Goal: Task Accomplishment & Management: Use online tool/utility

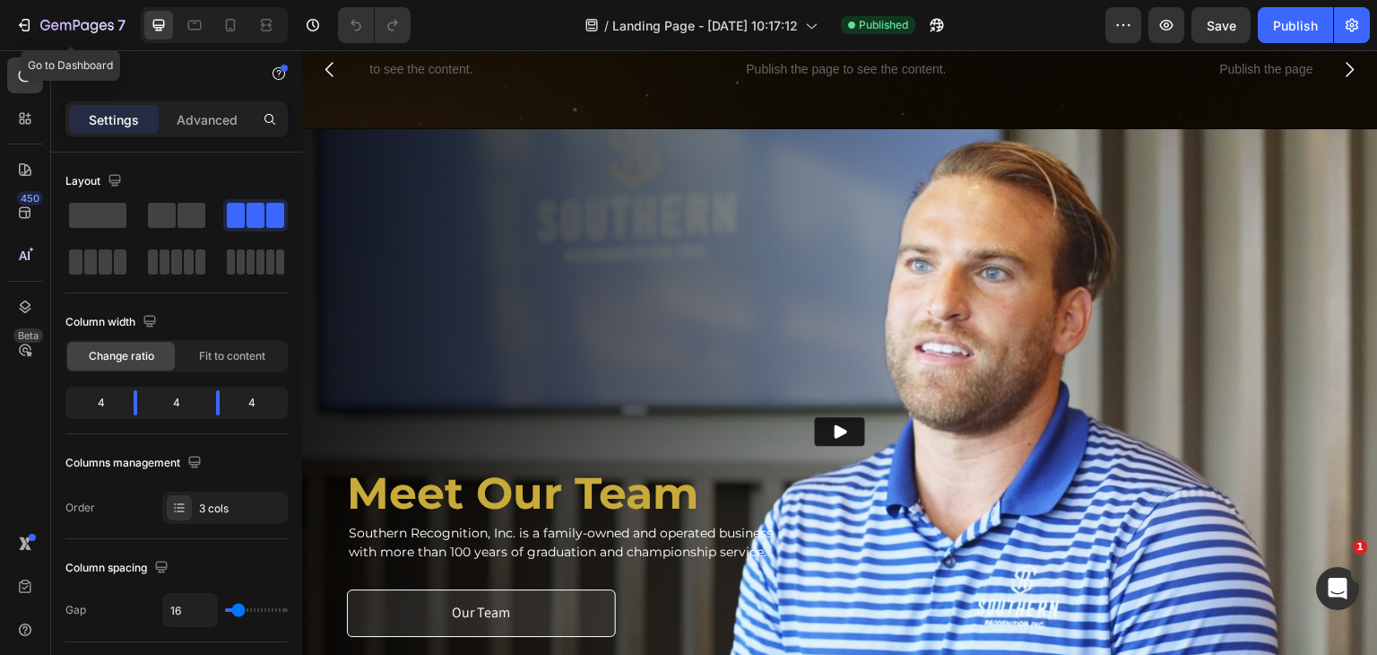
scroll to position [1345, 0]
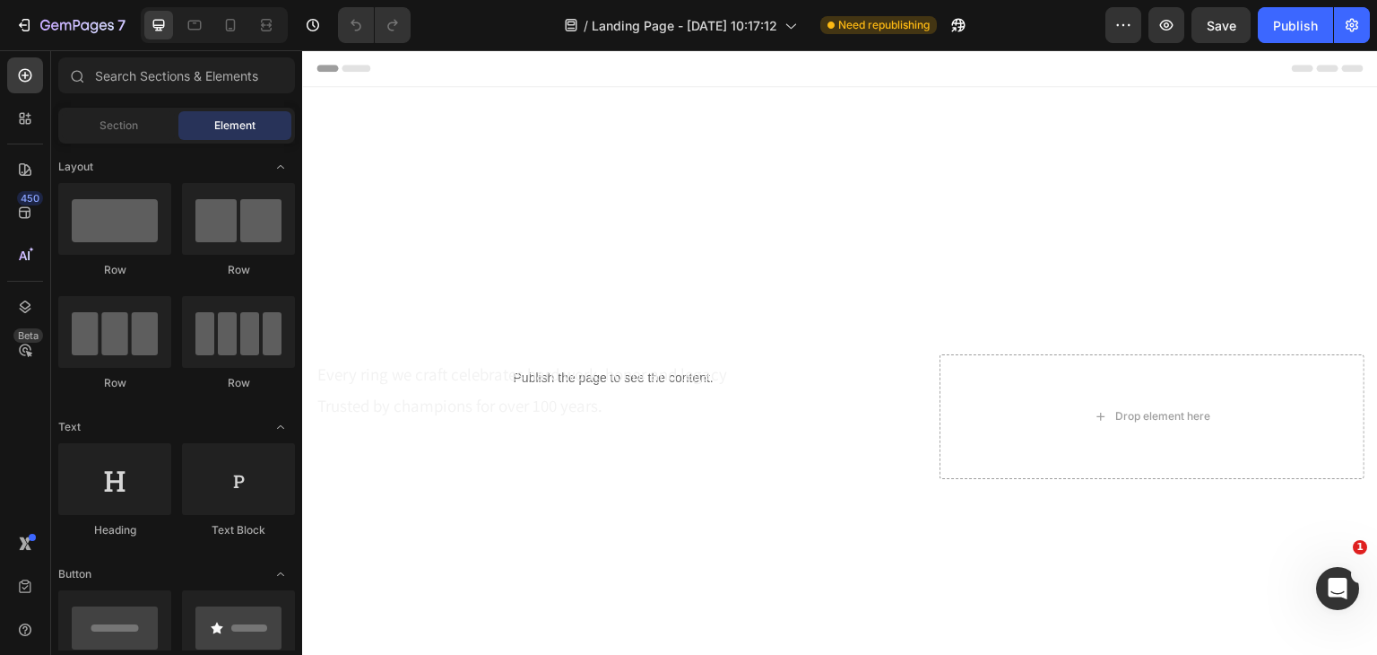
click at [525, 67] on div "Header" at bounding box center [840, 68] width 1047 height 36
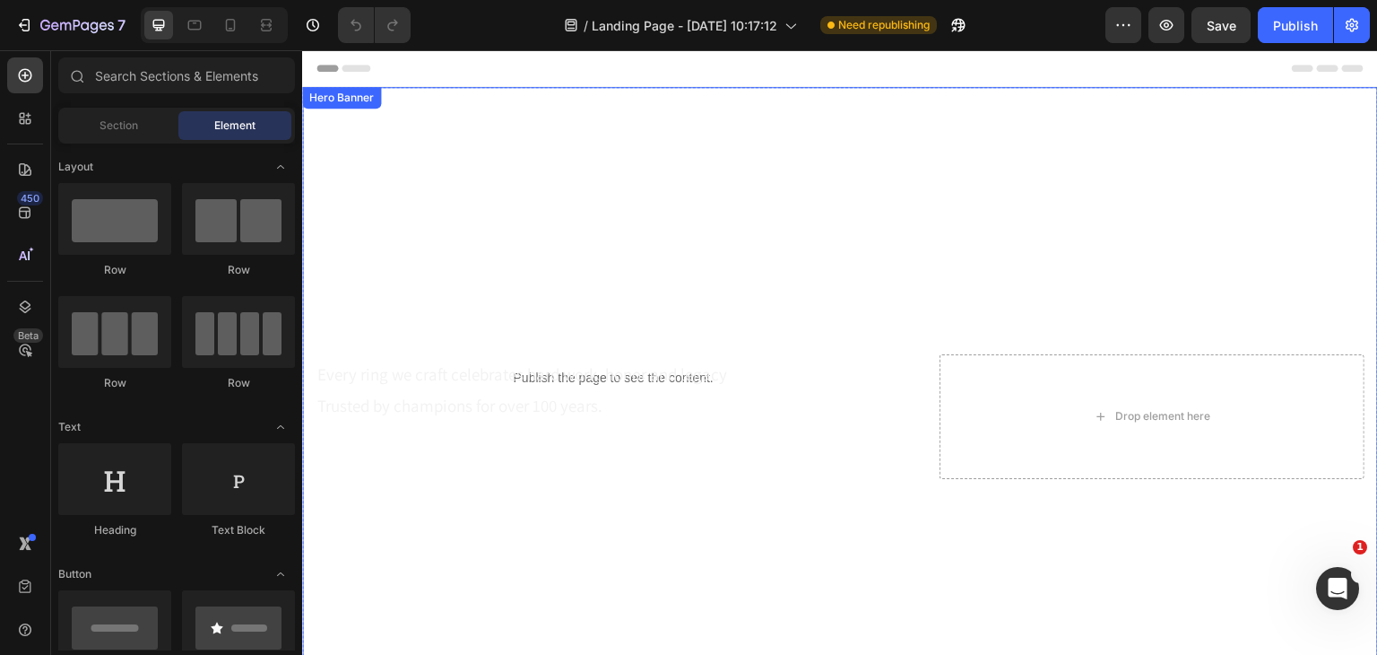
click at [544, 161] on div "Overlay" at bounding box center [840, 416] width 1076 height 587
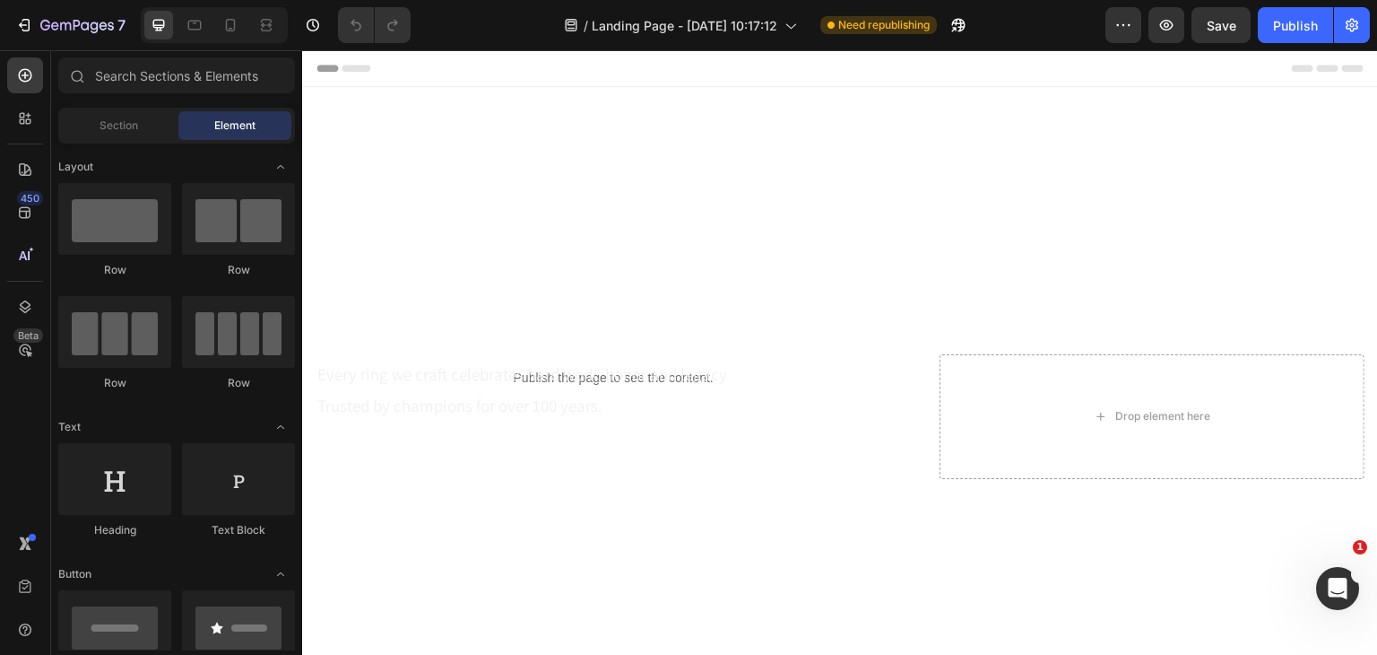
click at [540, 78] on div "Header" at bounding box center [840, 68] width 1047 height 36
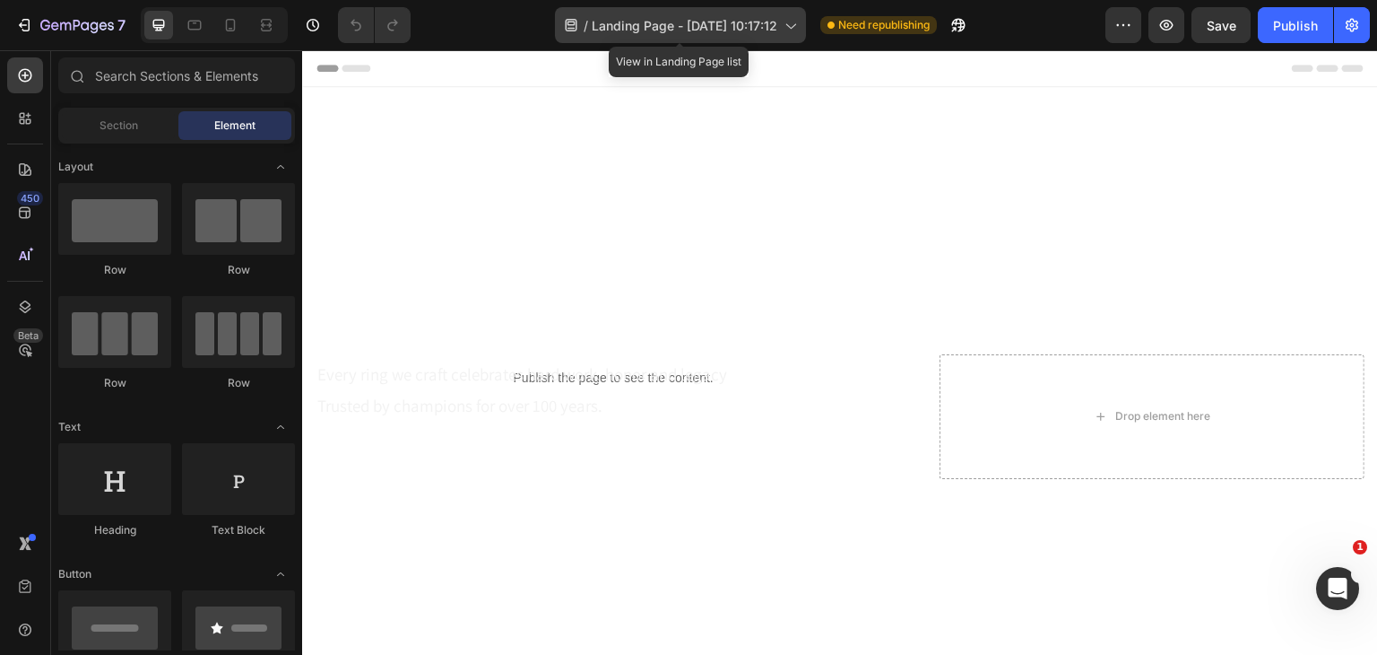
click at [673, 23] on span "Landing Page - [DATE] 10:17:12" at bounding box center [685, 25] width 186 height 19
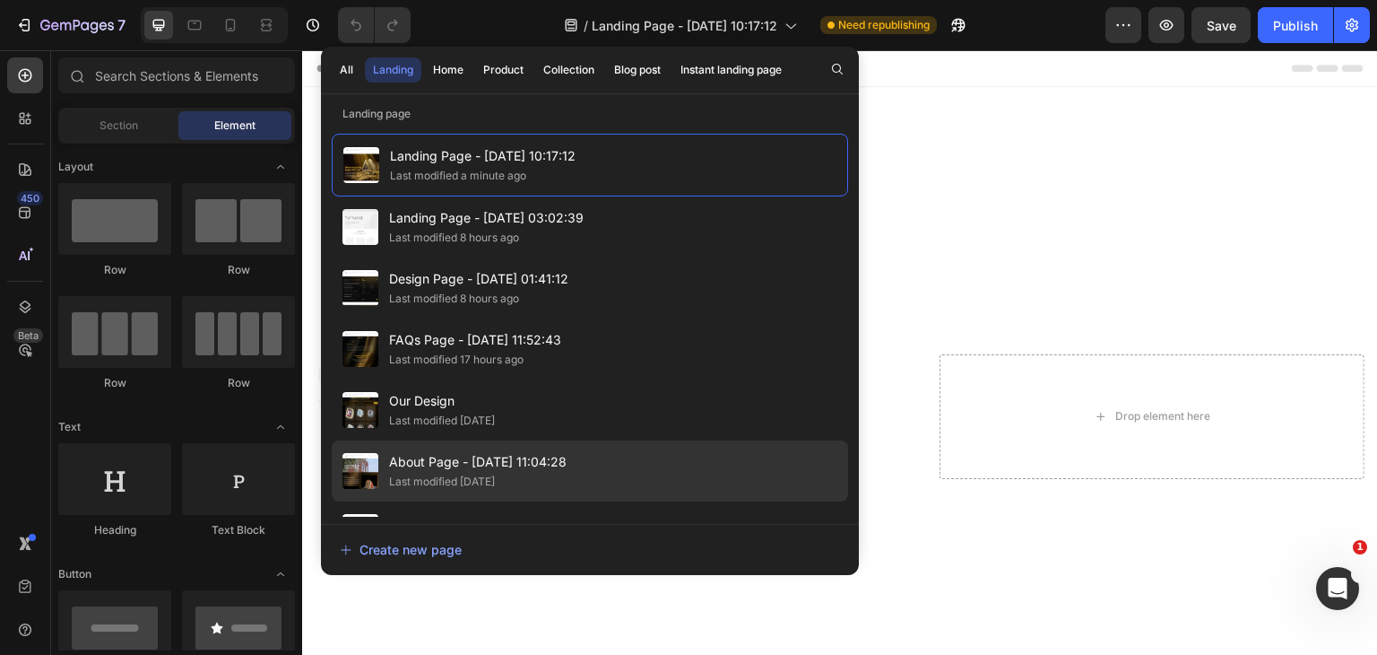
click at [452, 466] on span "About Page - [DATE] 11:04:28" at bounding box center [478, 462] width 178 height 22
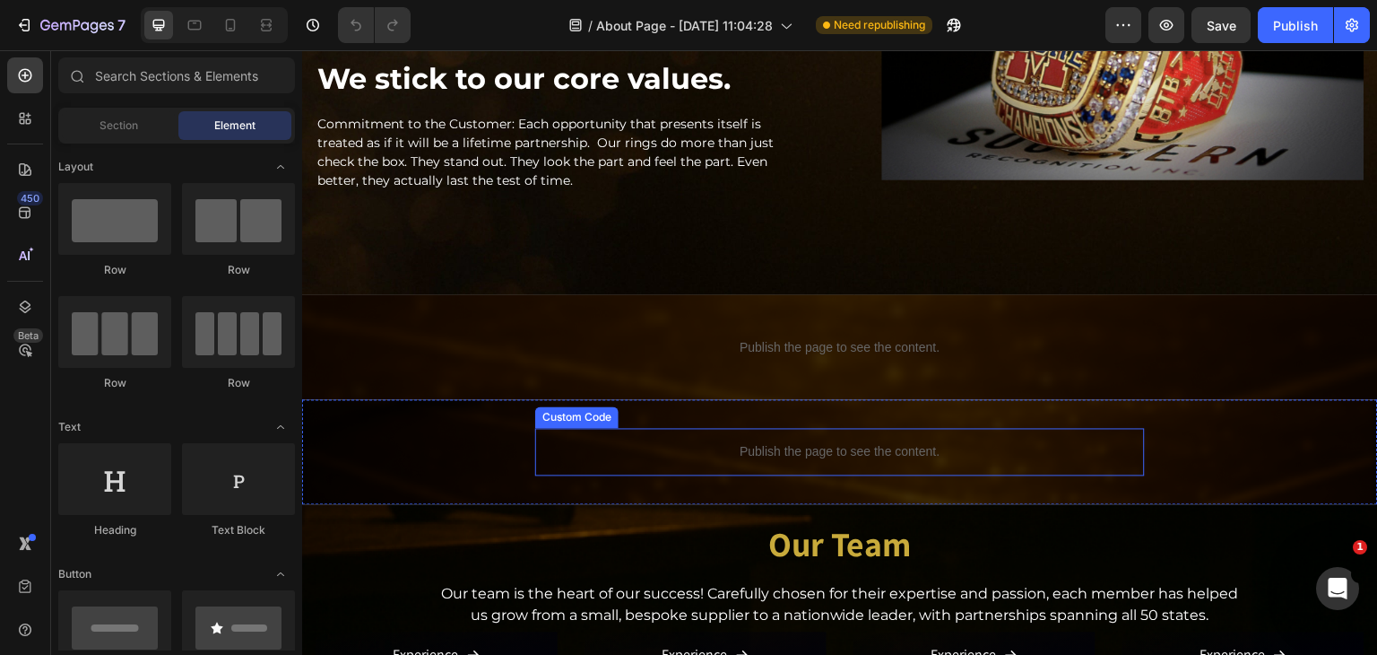
scroll to position [1291, 0]
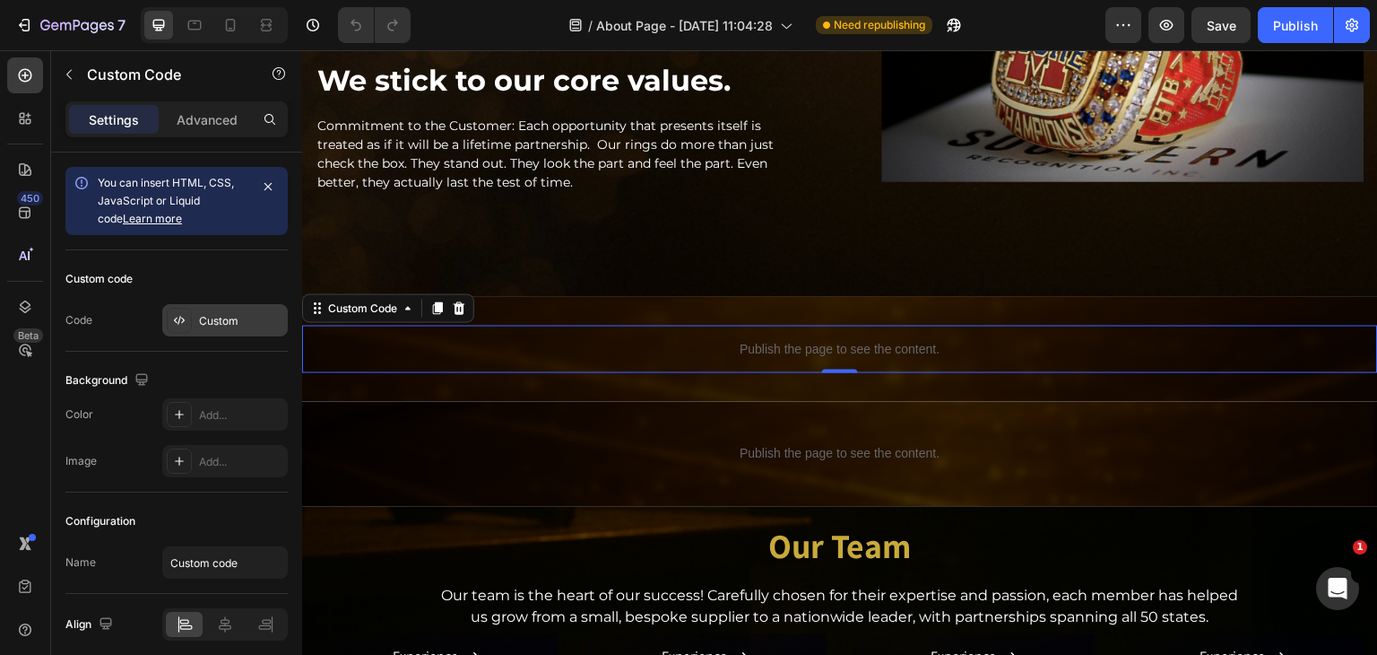
click at [233, 313] on div "Custom" at bounding box center [241, 321] width 84 height 16
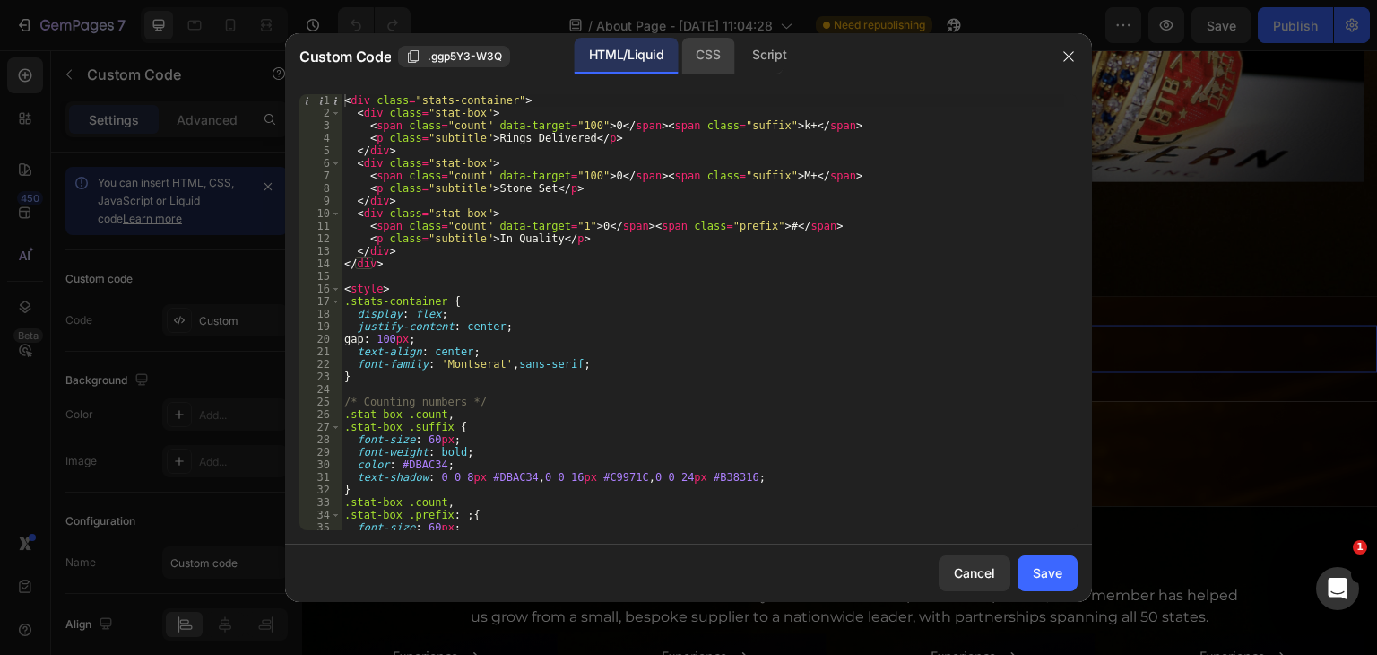
click at [738, 56] on div "CSS" at bounding box center [769, 56] width 63 height 36
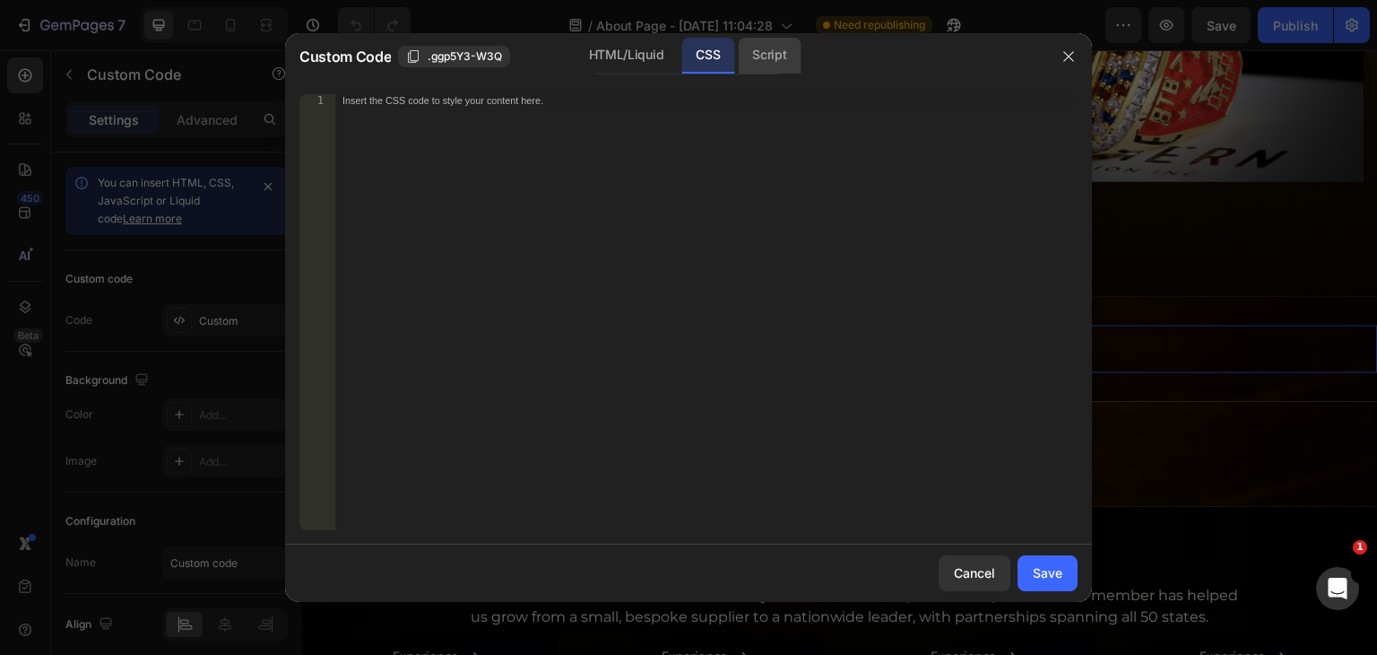
click at [754, 61] on div "Script" at bounding box center [769, 56] width 63 height 36
click at [682, 61] on div "HTML/Liquid" at bounding box center [708, 56] width 53 height 36
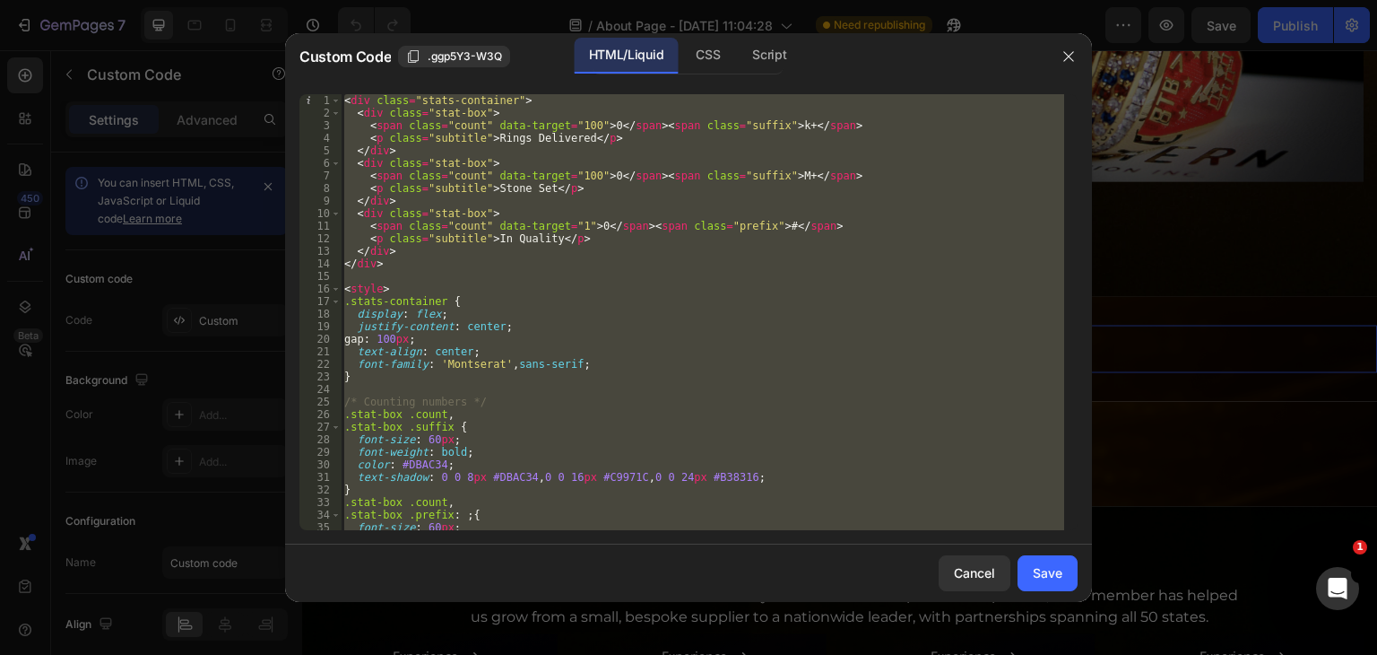
click at [603, 130] on div "< div class = "stats-container" > < div class = "stat-box" > < span class = "co…" at bounding box center [703, 312] width 724 height 436
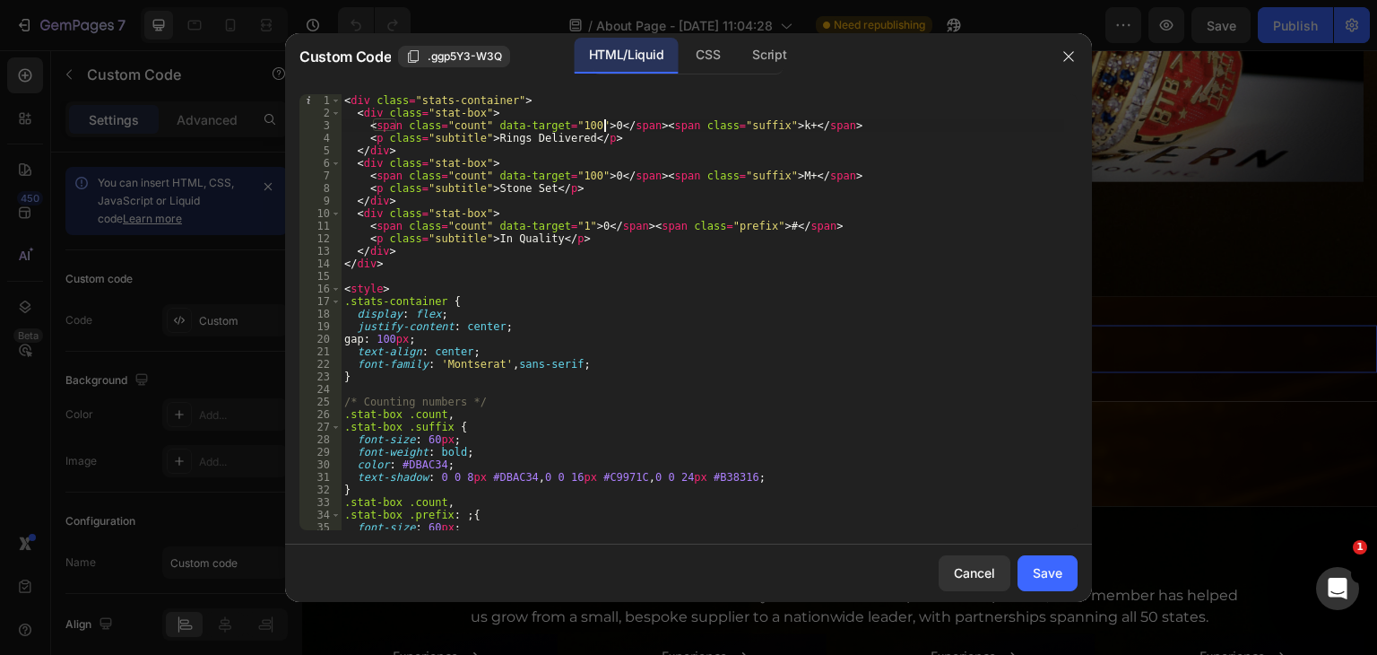
type textarea "</script>"
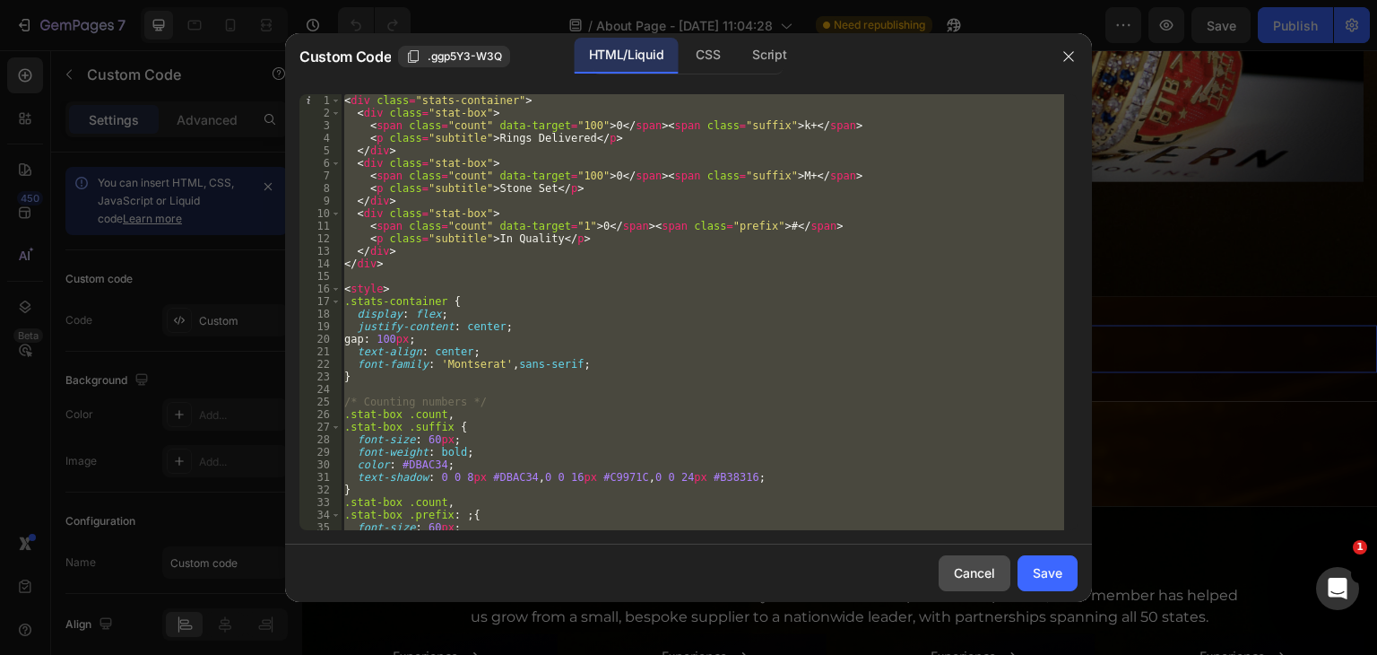
click at [977, 578] on div "Cancel" at bounding box center [974, 572] width 41 height 19
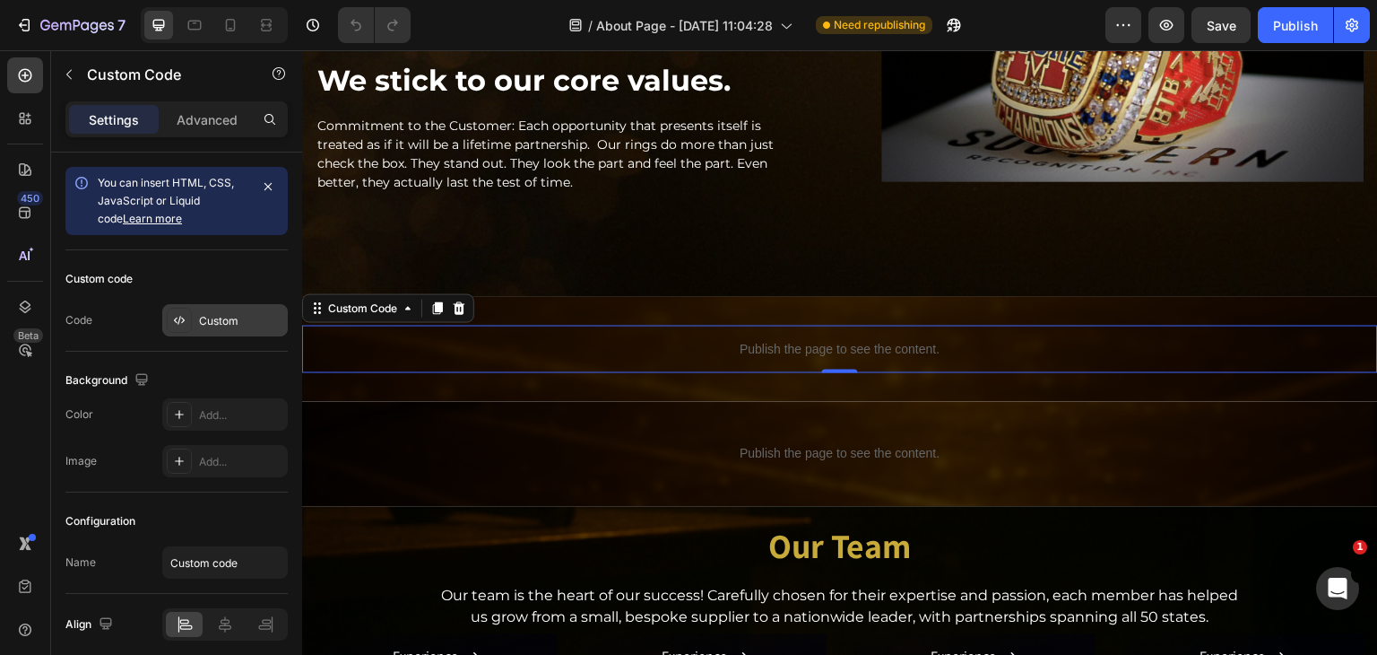
click at [215, 306] on div "Custom" at bounding box center [225, 320] width 126 height 32
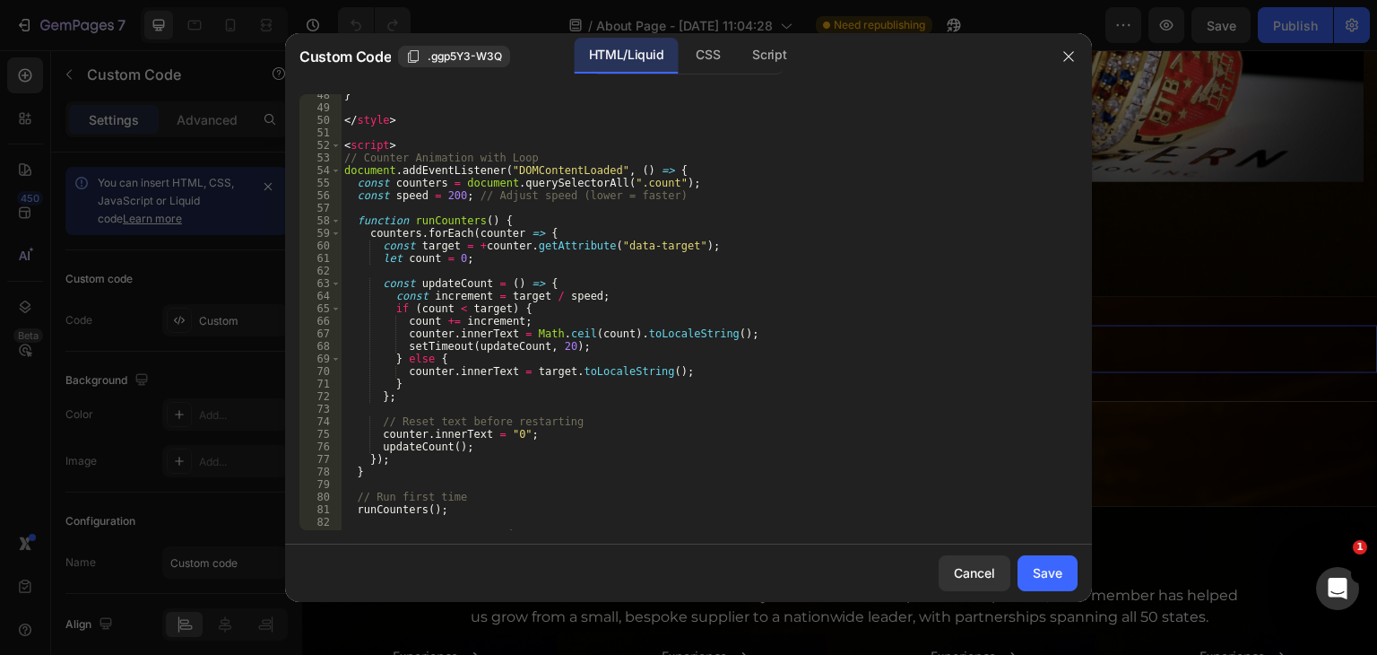
scroll to position [656, 0]
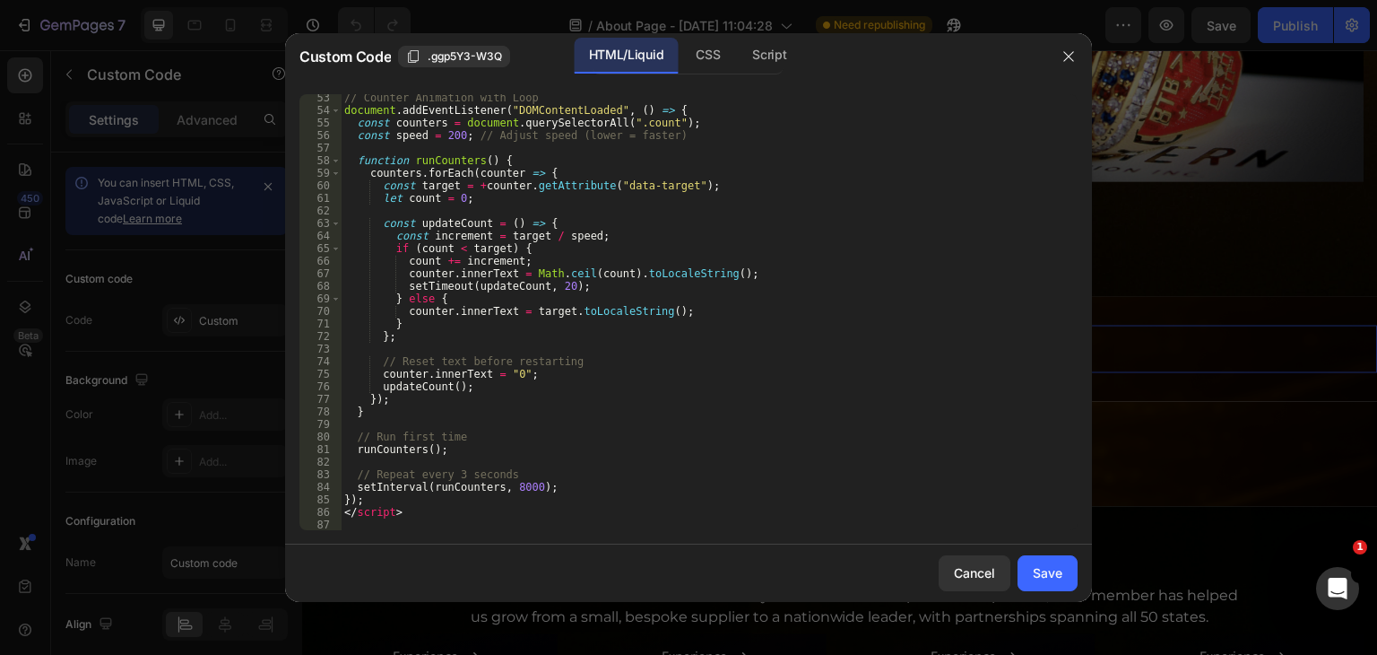
click at [552, 155] on div "// Counter Animation with Loop document . addEventListener ( "DOMContentLoaded"…" at bounding box center [703, 321] width 724 height 461
type textarea "</script>"
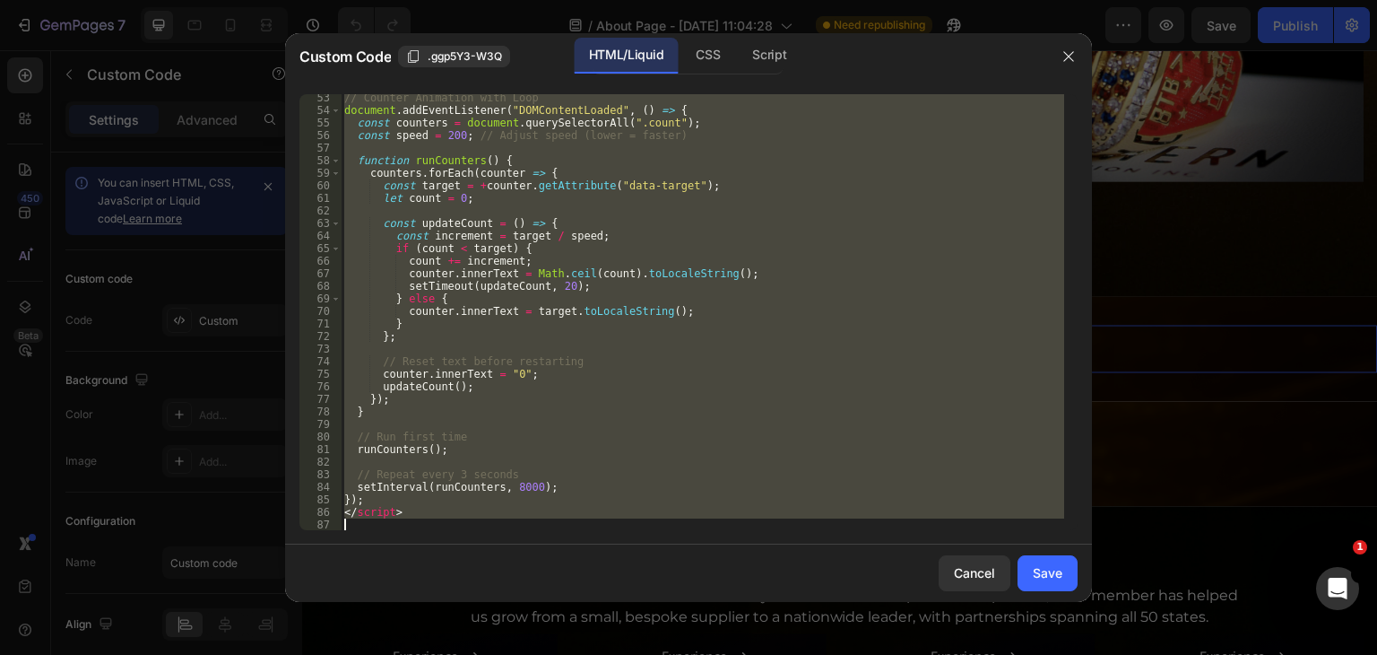
paste textarea
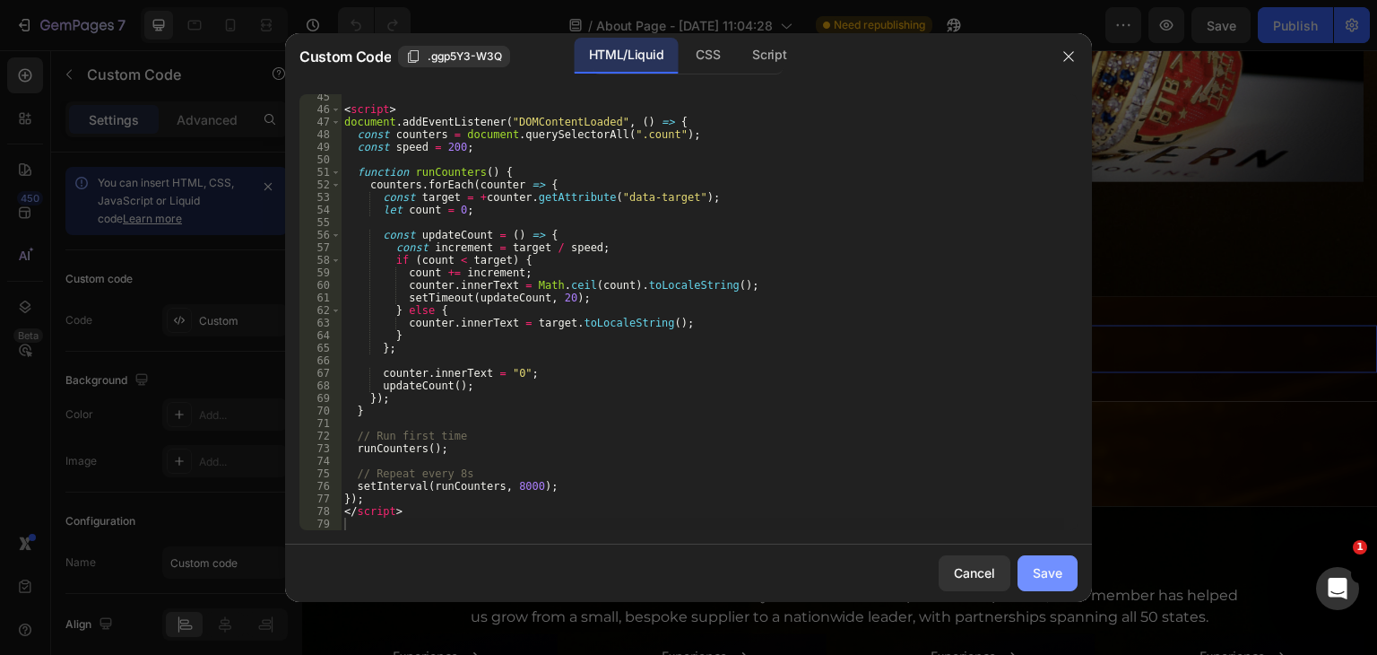
click at [1055, 582] on button "Save" at bounding box center [1048, 573] width 60 height 36
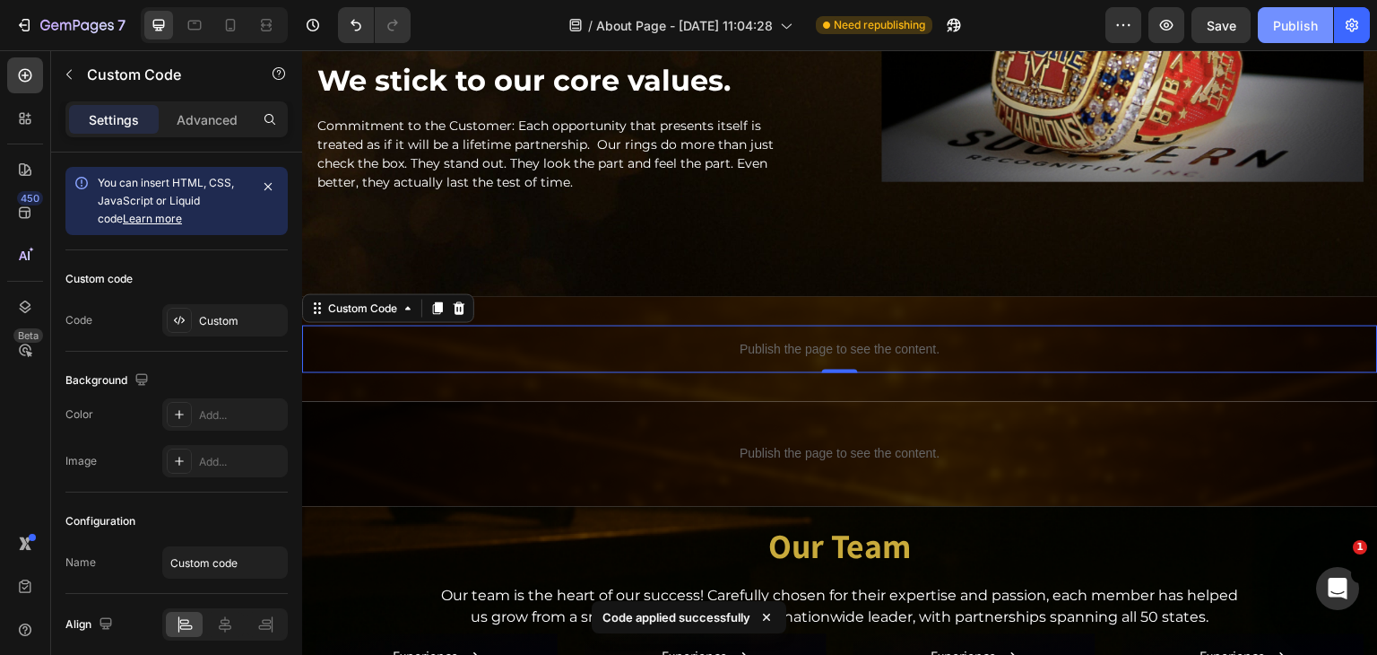
click at [1298, 38] on button "Publish" at bounding box center [1295, 25] width 75 height 36
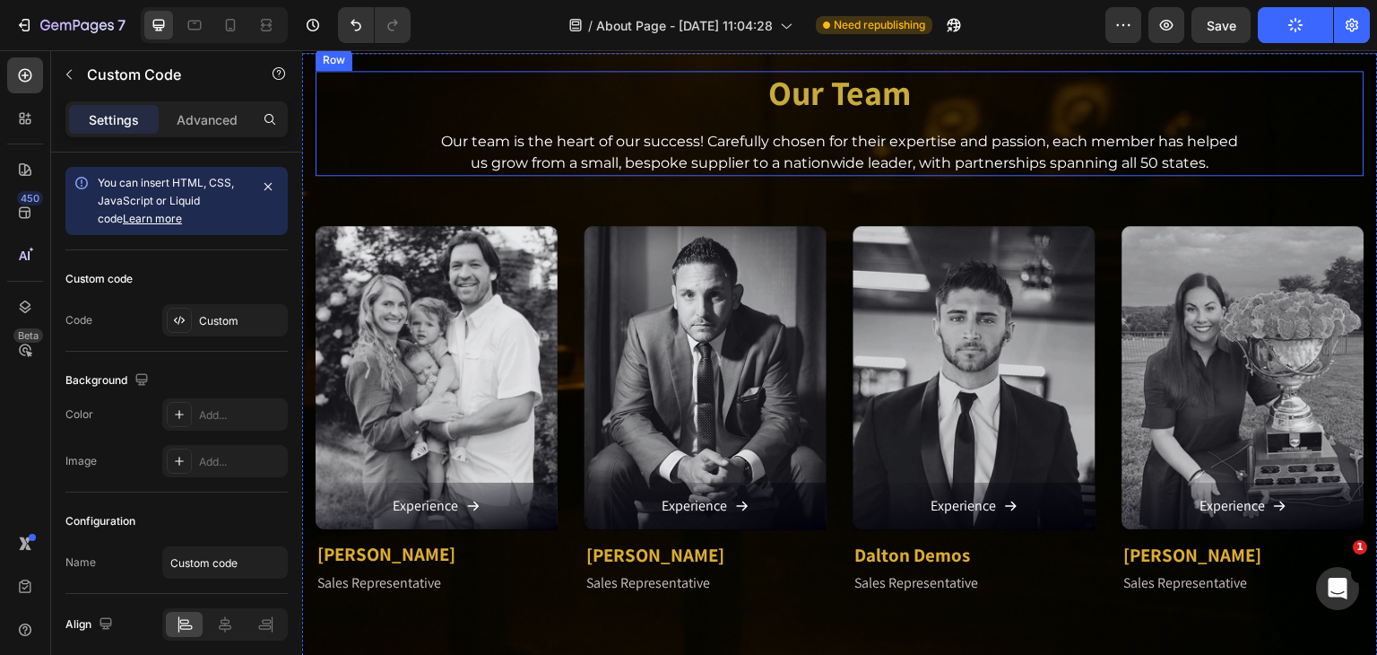
scroll to position [1740, 0]
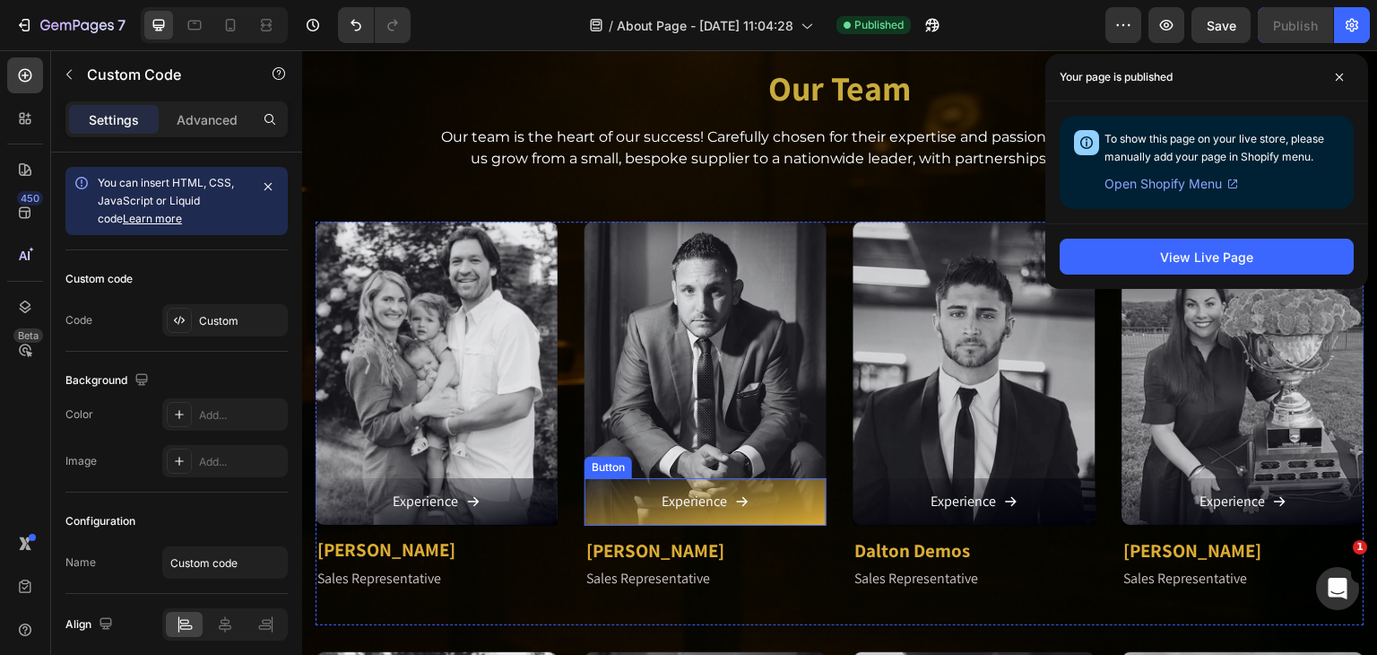
click at [727, 507] on div "Experience" at bounding box center [706, 502] width 87 height 26
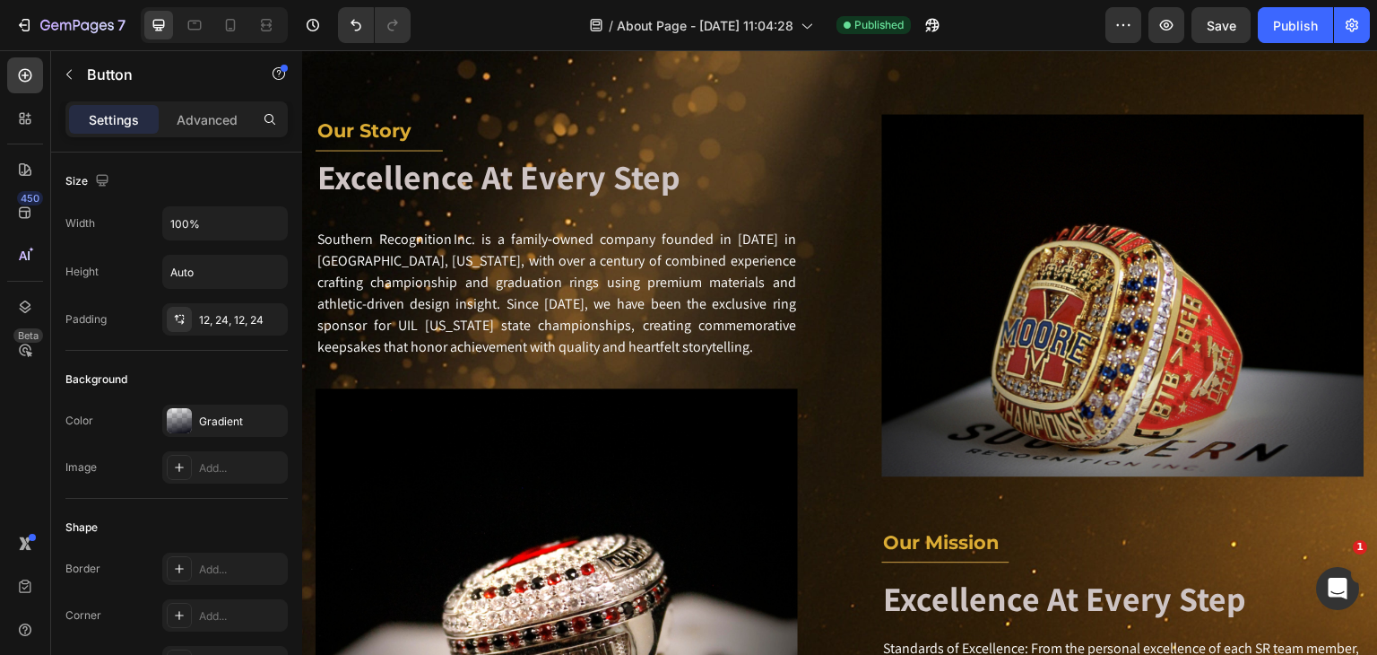
scroll to position [397, 0]
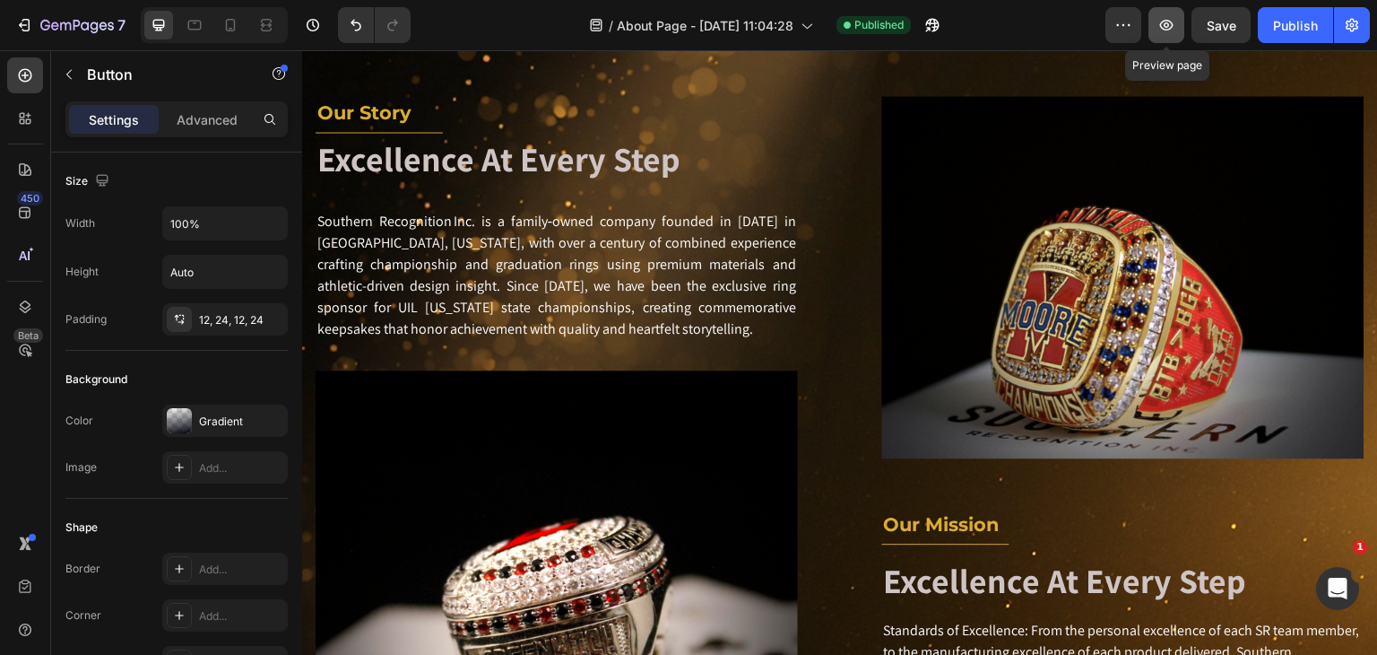
click at [1164, 21] on icon "button" at bounding box center [1166, 25] width 13 height 11
click at [1167, 21] on icon "button" at bounding box center [1166, 25] width 13 height 11
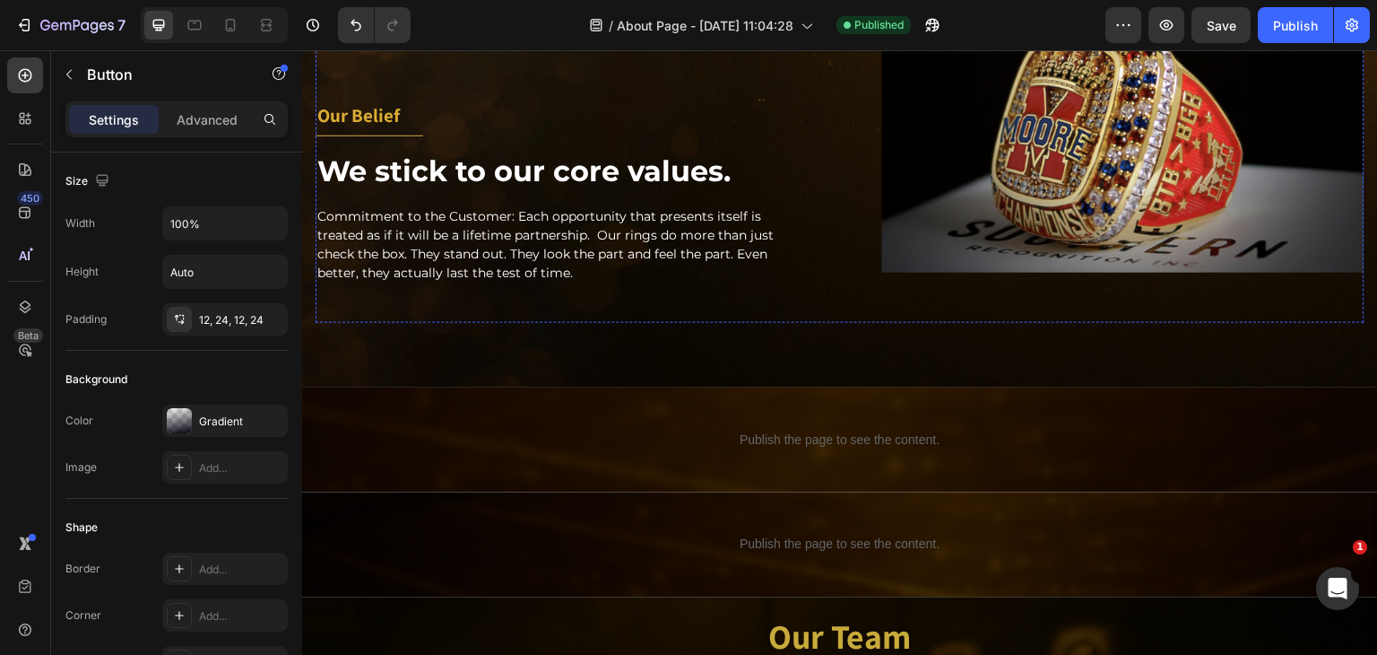
scroll to position [1205, 0]
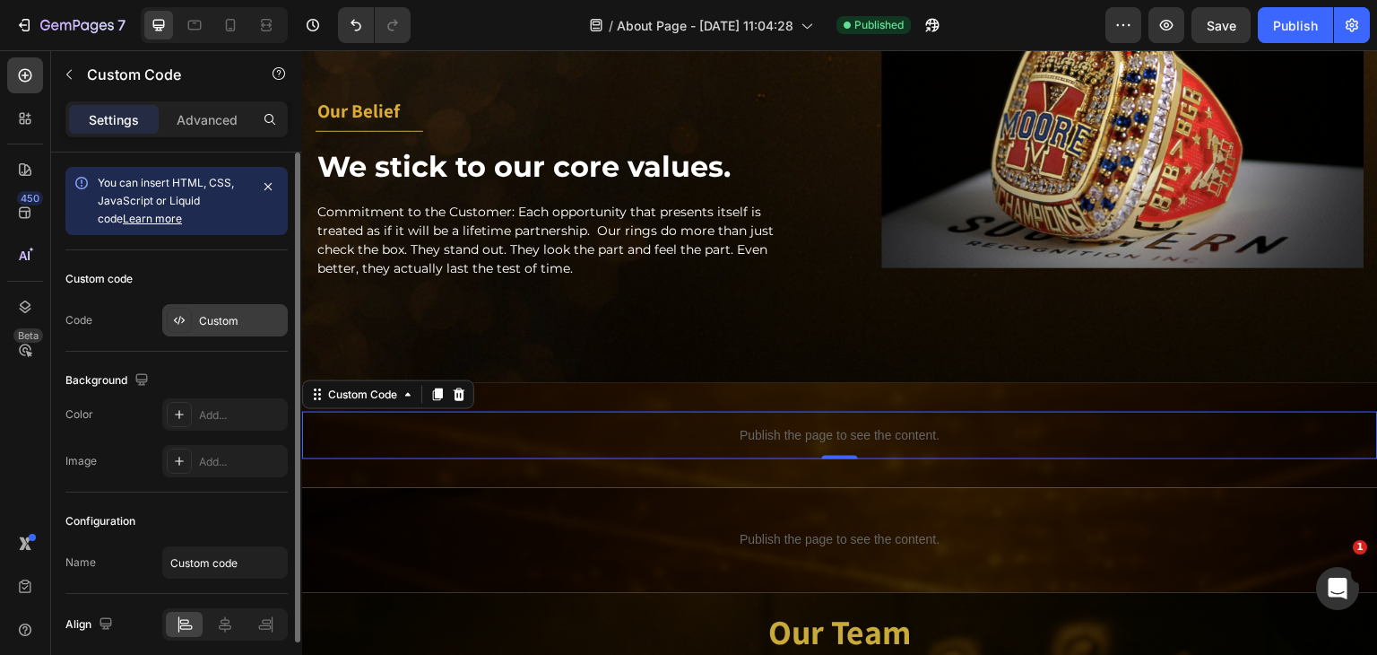
click at [228, 313] on div "Custom" at bounding box center [241, 321] width 84 height 16
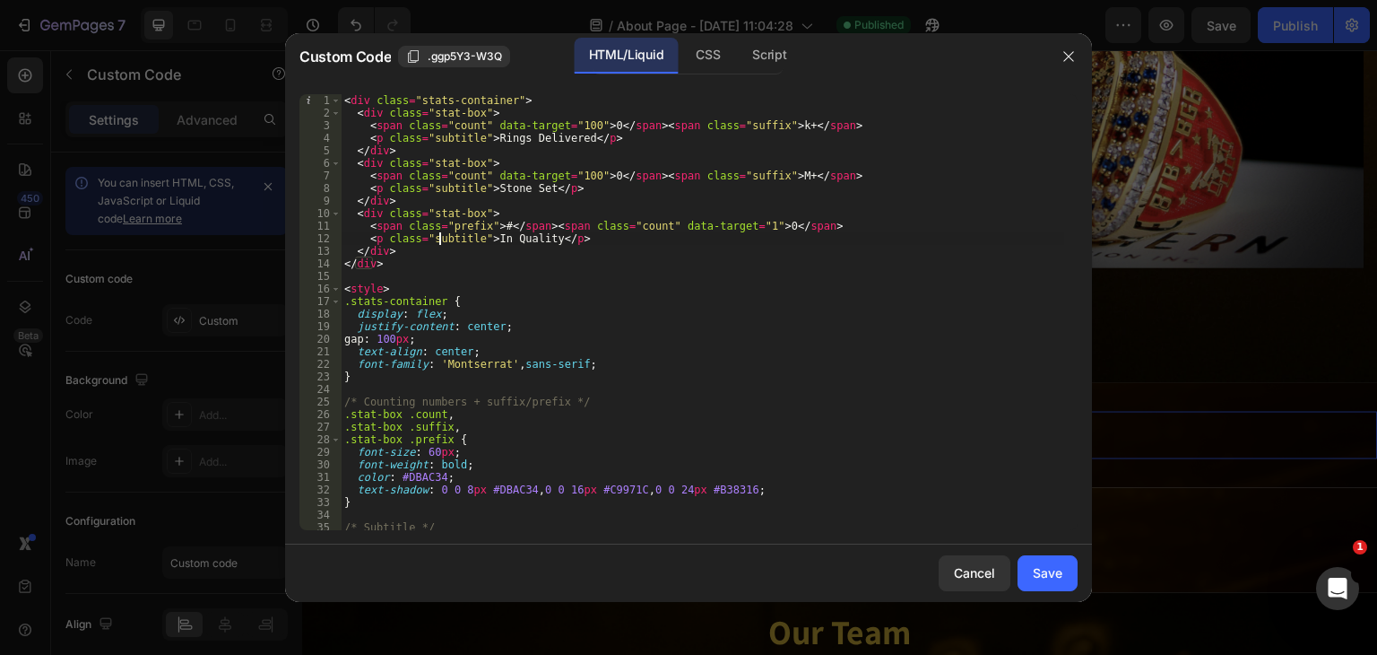
click at [441, 232] on div "< div class = "stats-container" > < div class = "stat-box" > < span class = "co…" at bounding box center [703, 324] width 724 height 461
type textarea "</script>"
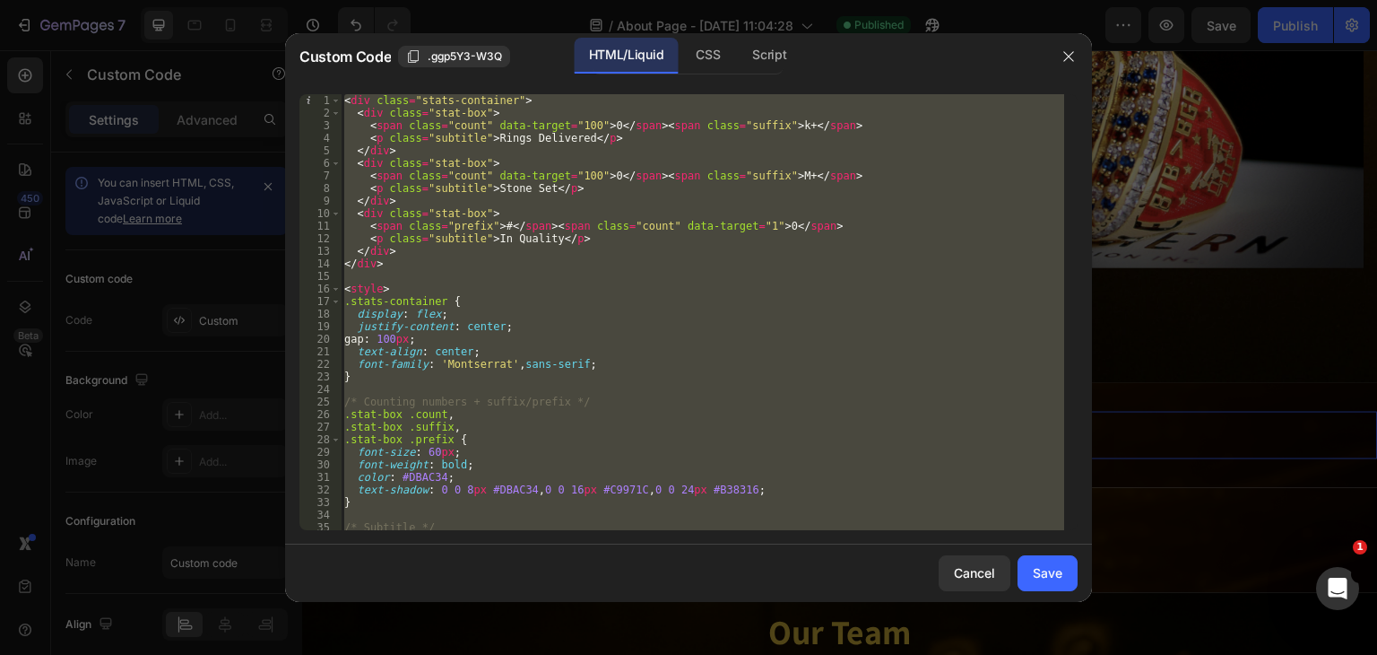
paste textarea
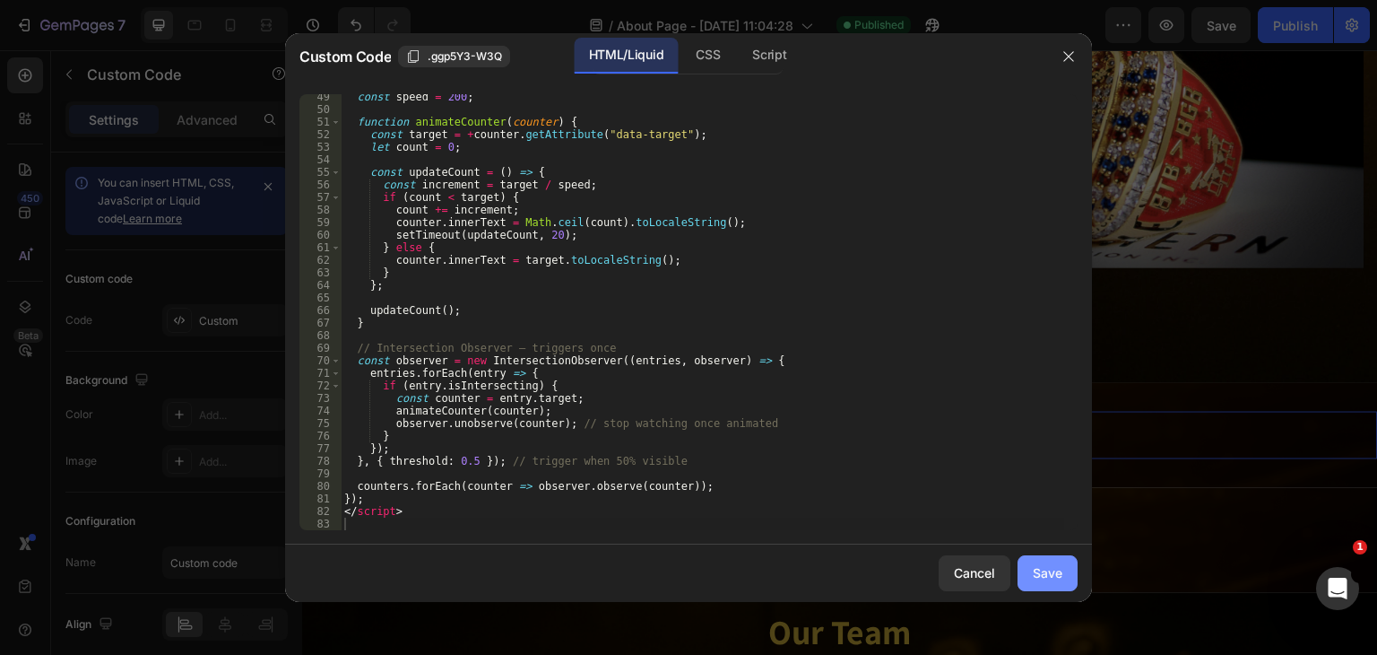
click at [1055, 579] on div "Save" at bounding box center [1048, 572] width 30 height 19
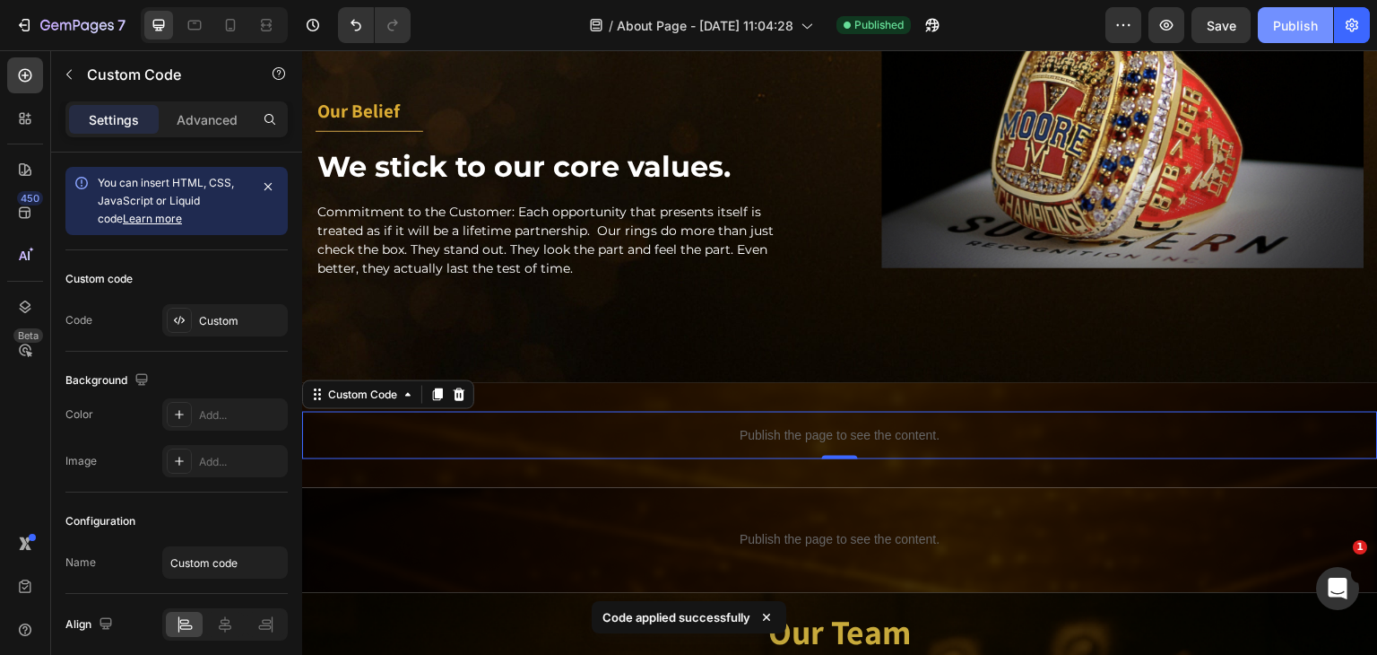
click at [1282, 12] on button "Publish" at bounding box center [1295, 25] width 75 height 36
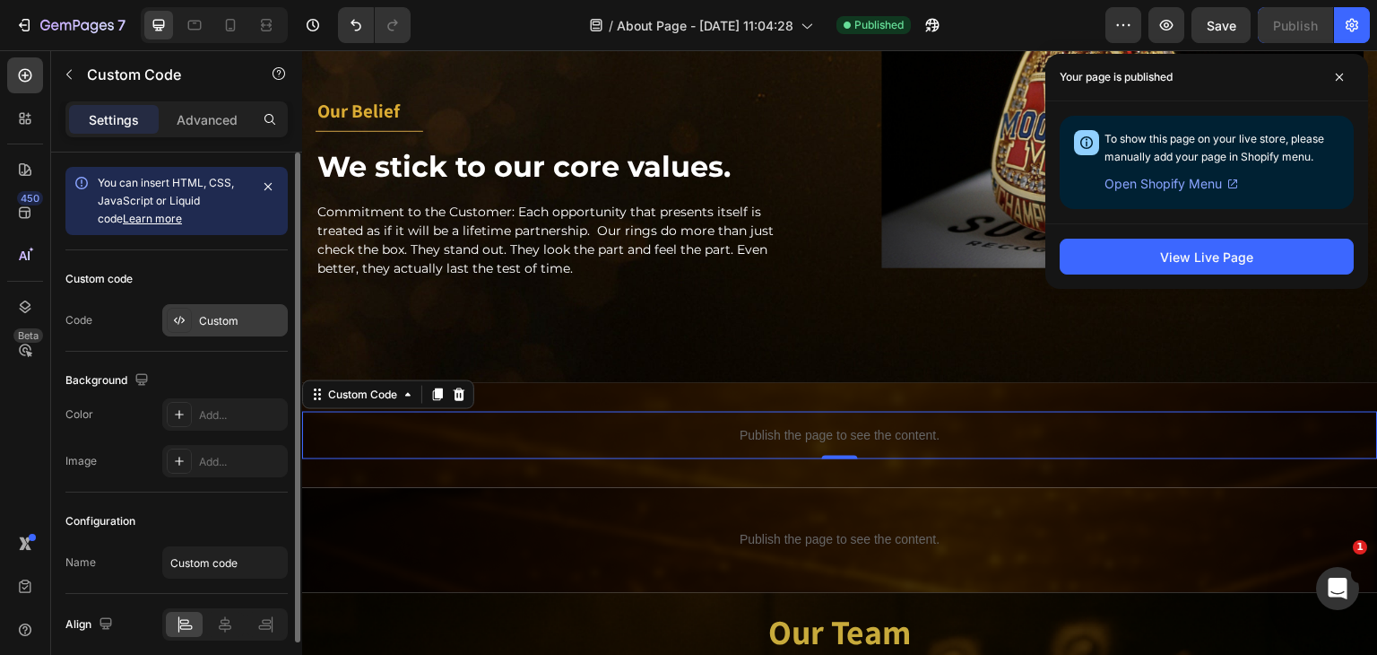
click at [213, 325] on div "Custom" at bounding box center [241, 321] width 84 height 16
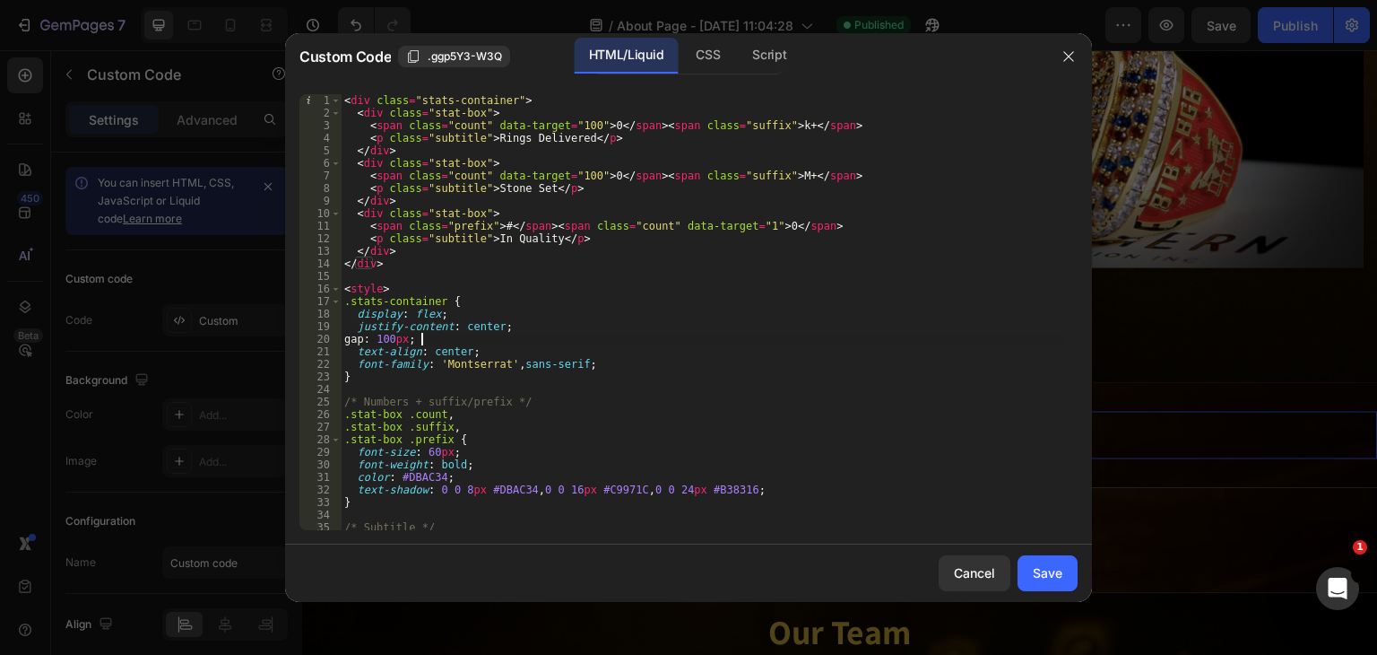
click at [594, 338] on div "< div class = "stats-container" > < div class = "stat-box" > < span class = "co…" at bounding box center [703, 324] width 724 height 461
type textarea "</script>"
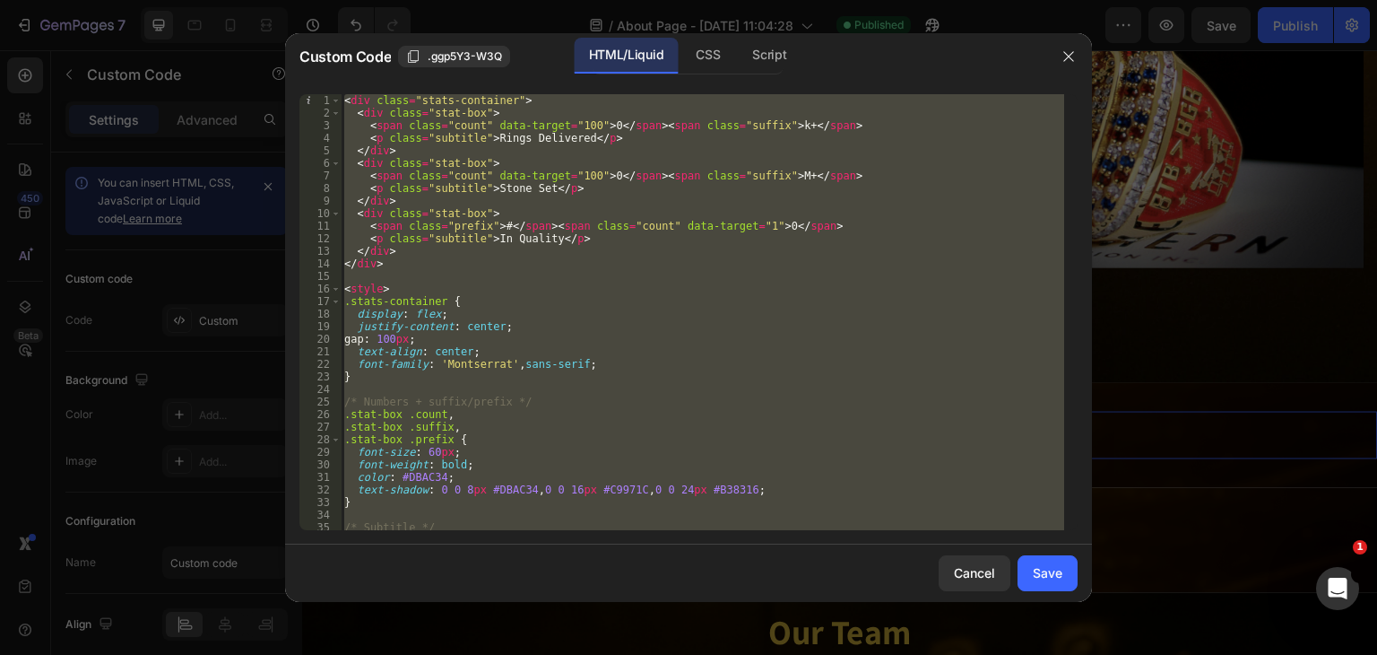
paste textarea
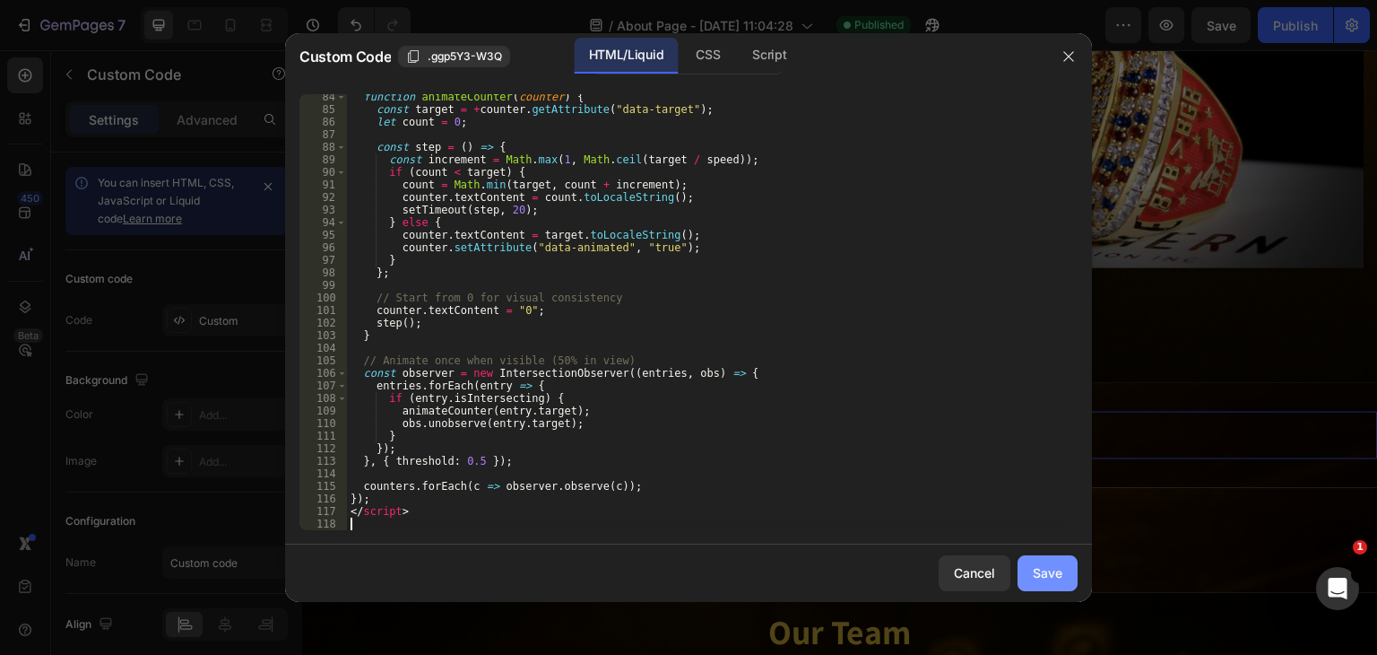
click at [1041, 578] on div "Save" at bounding box center [1048, 572] width 30 height 19
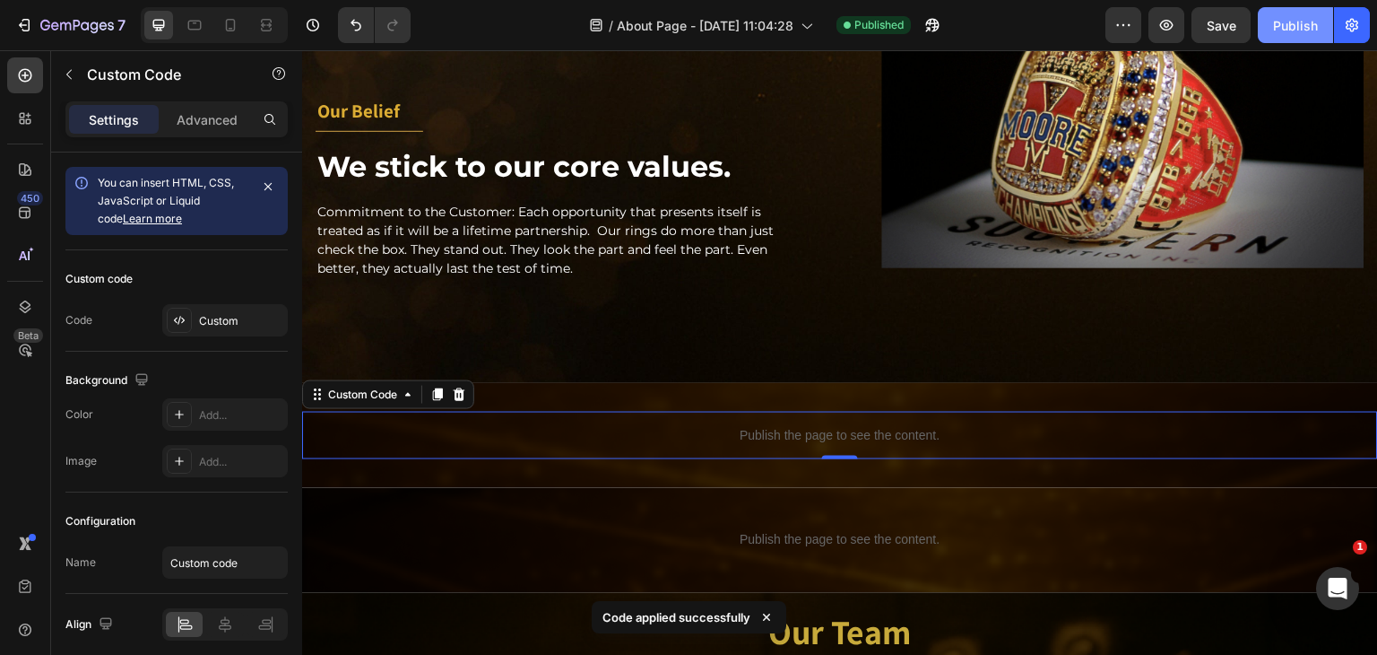
click at [1298, 26] on div "Publish" at bounding box center [1295, 25] width 45 height 19
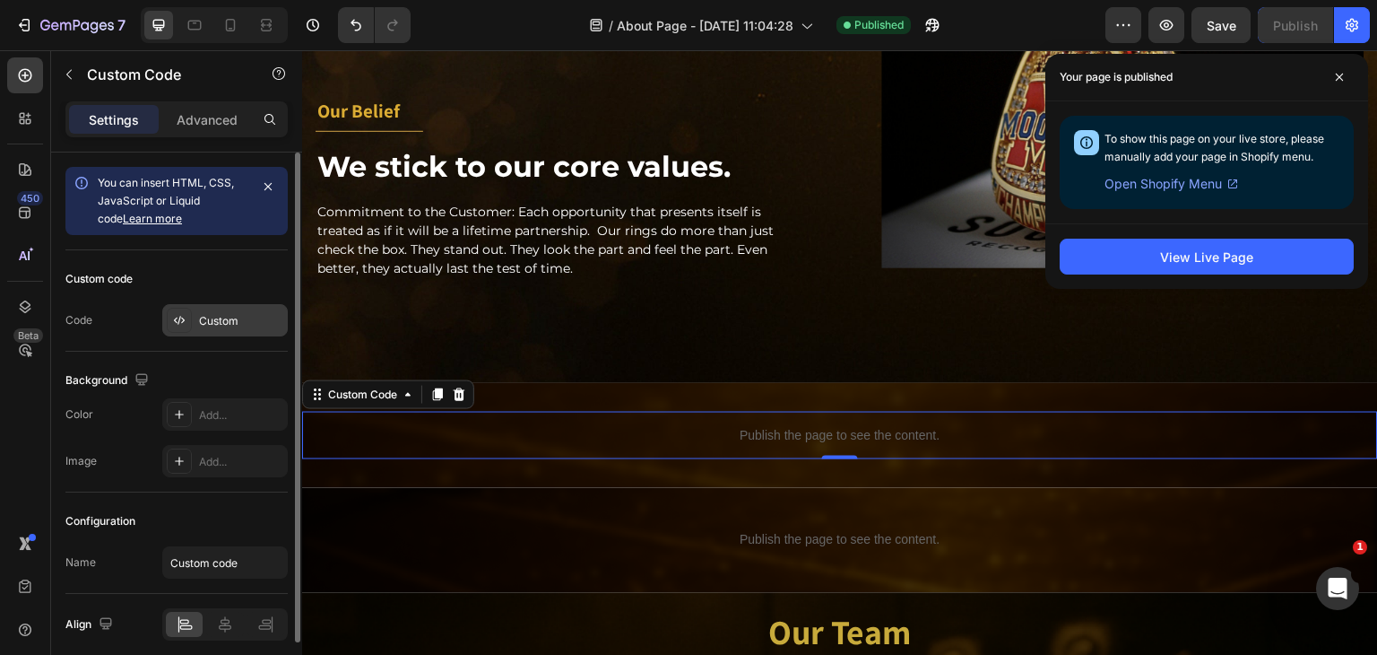
click at [214, 323] on div "Custom" at bounding box center [241, 321] width 84 height 16
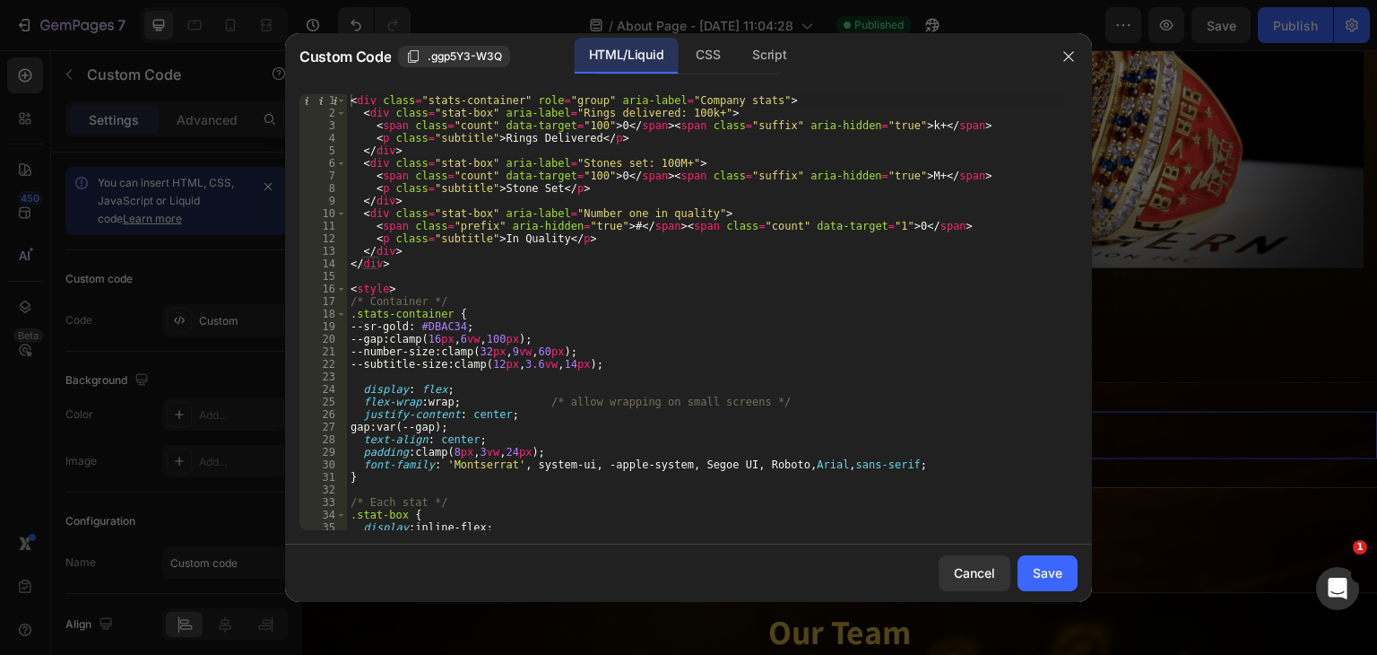
click at [649, 256] on div "< div class = "stats-container" role = "group" aria-label = "Company stats" > <…" at bounding box center [705, 324] width 717 height 461
type textarea "</script>"
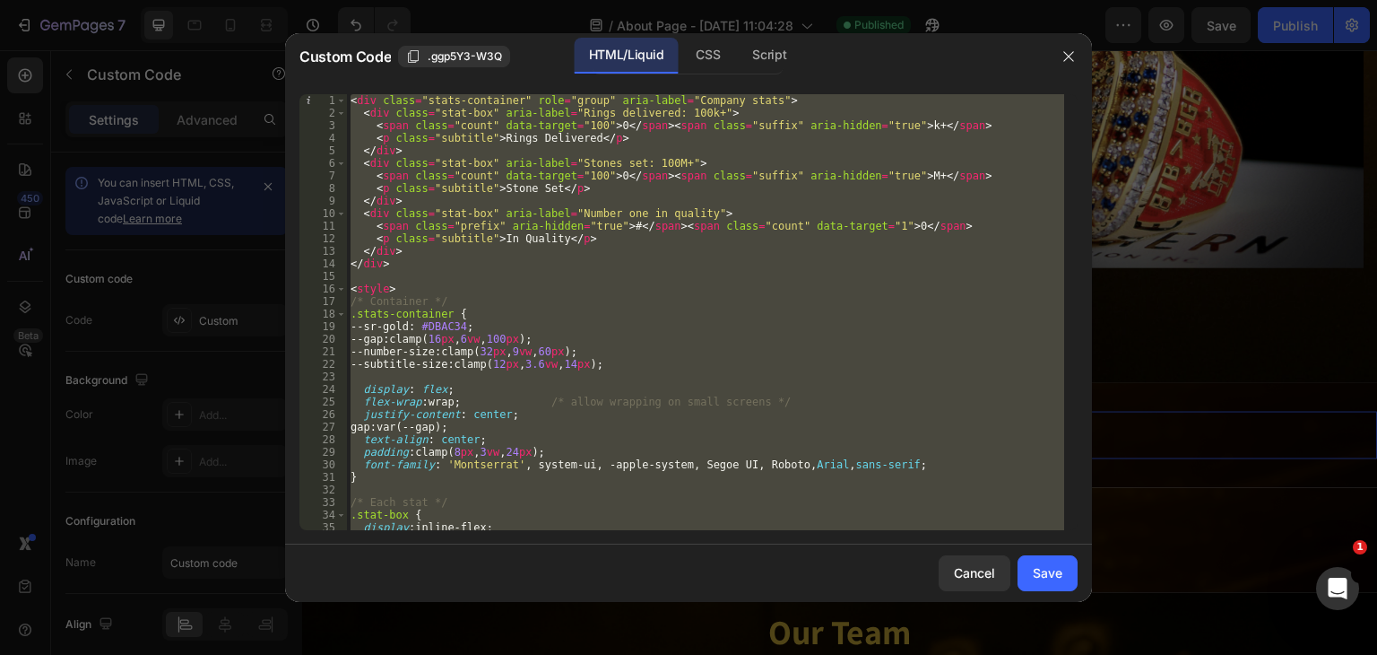
paste textarea
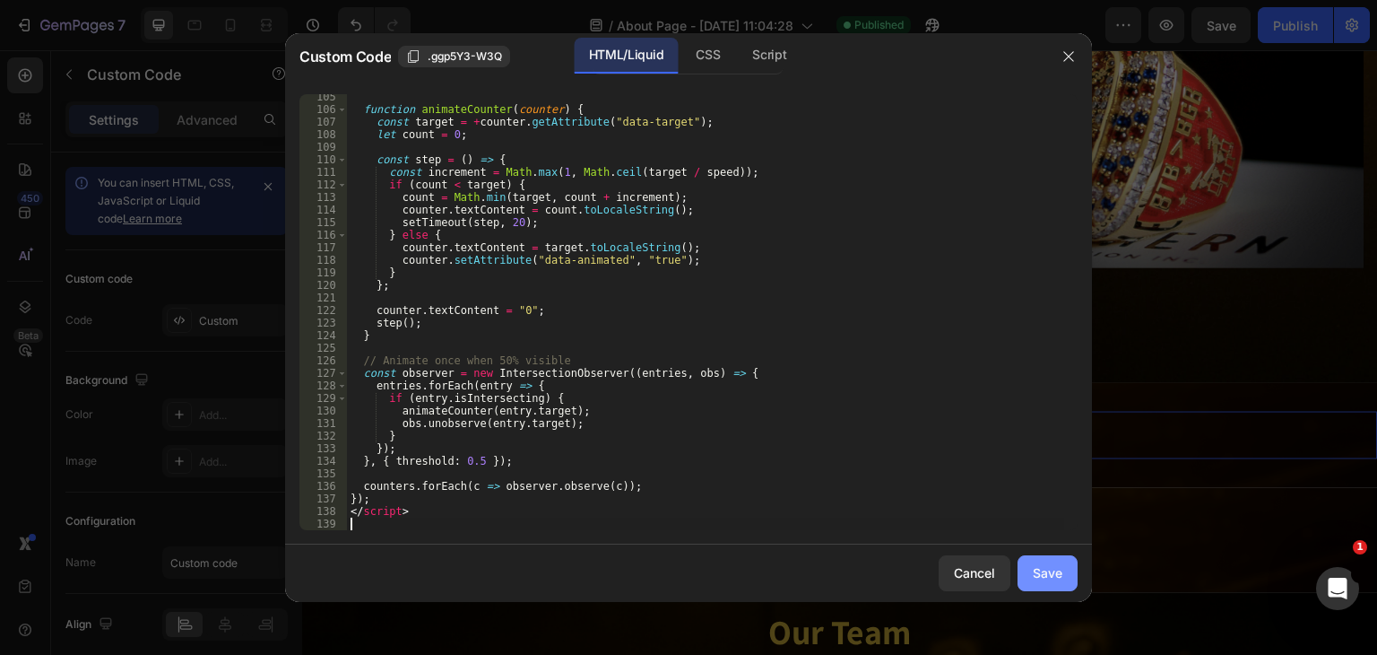
click at [1060, 575] on div "Save" at bounding box center [1048, 572] width 30 height 19
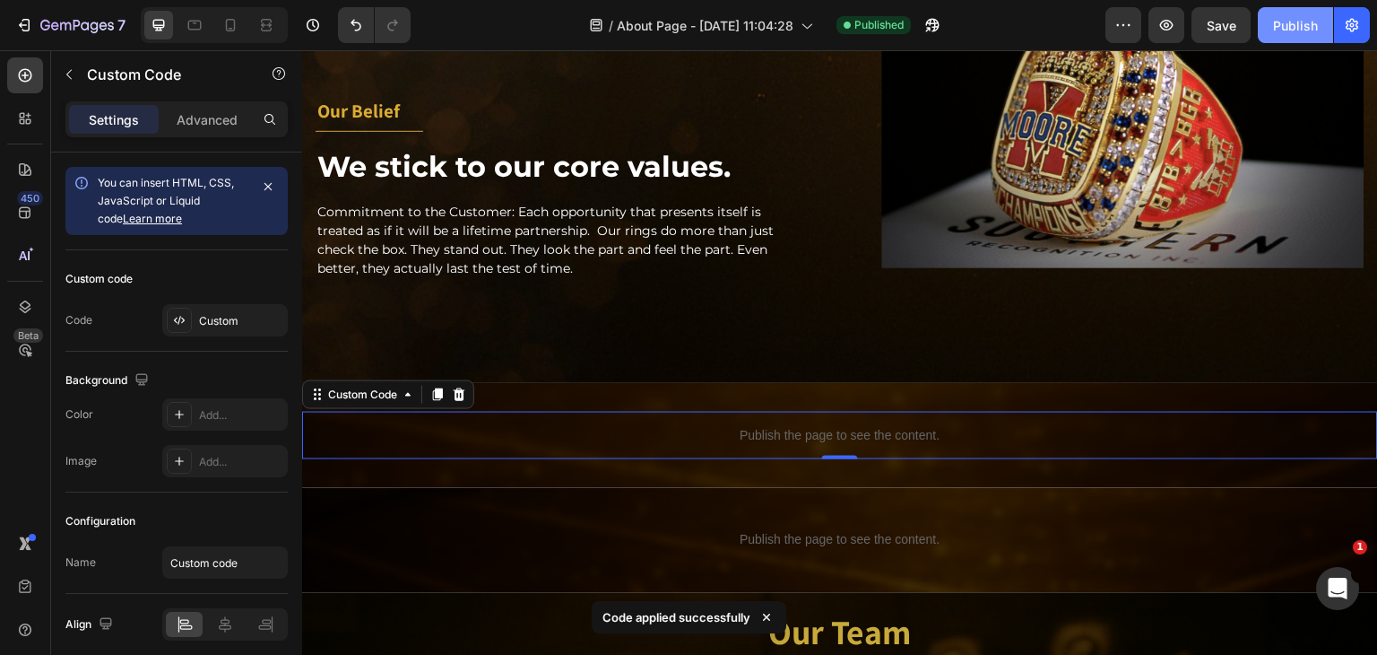
click at [1297, 21] on div "Publish" at bounding box center [1295, 25] width 45 height 19
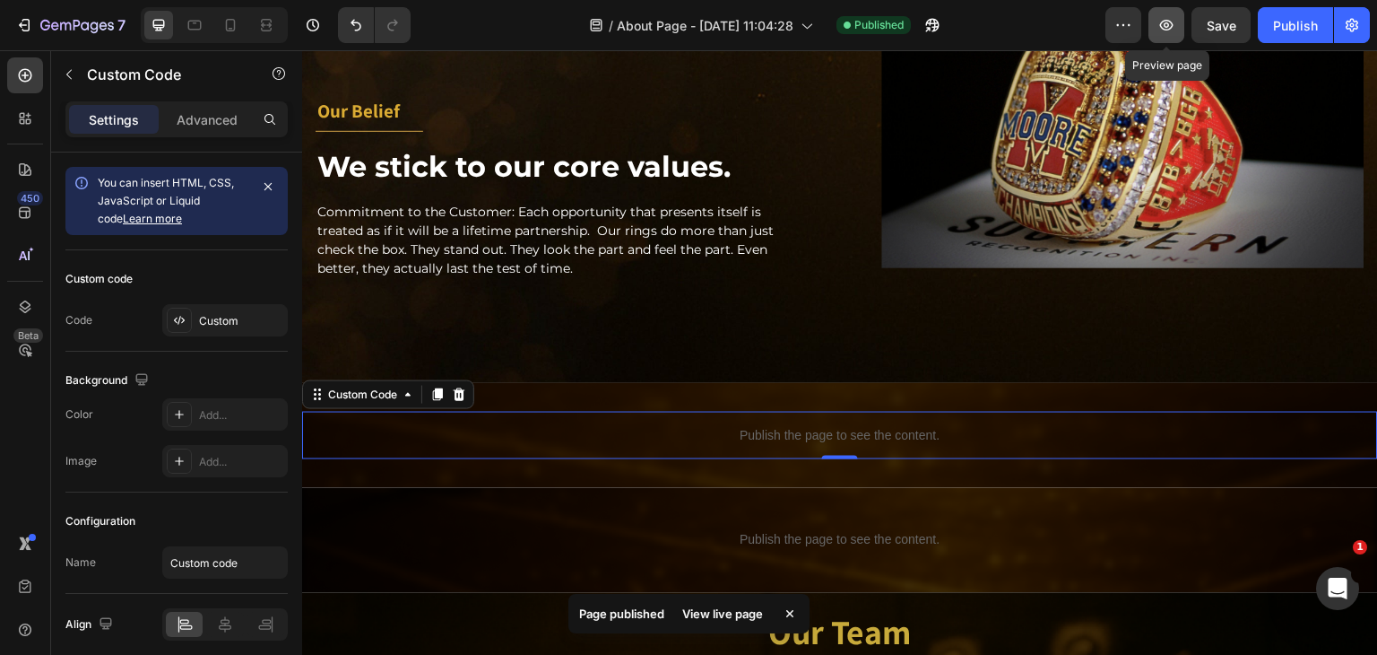
click at [1171, 29] on icon "button" at bounding box center [1166, 25] width 13 height 11
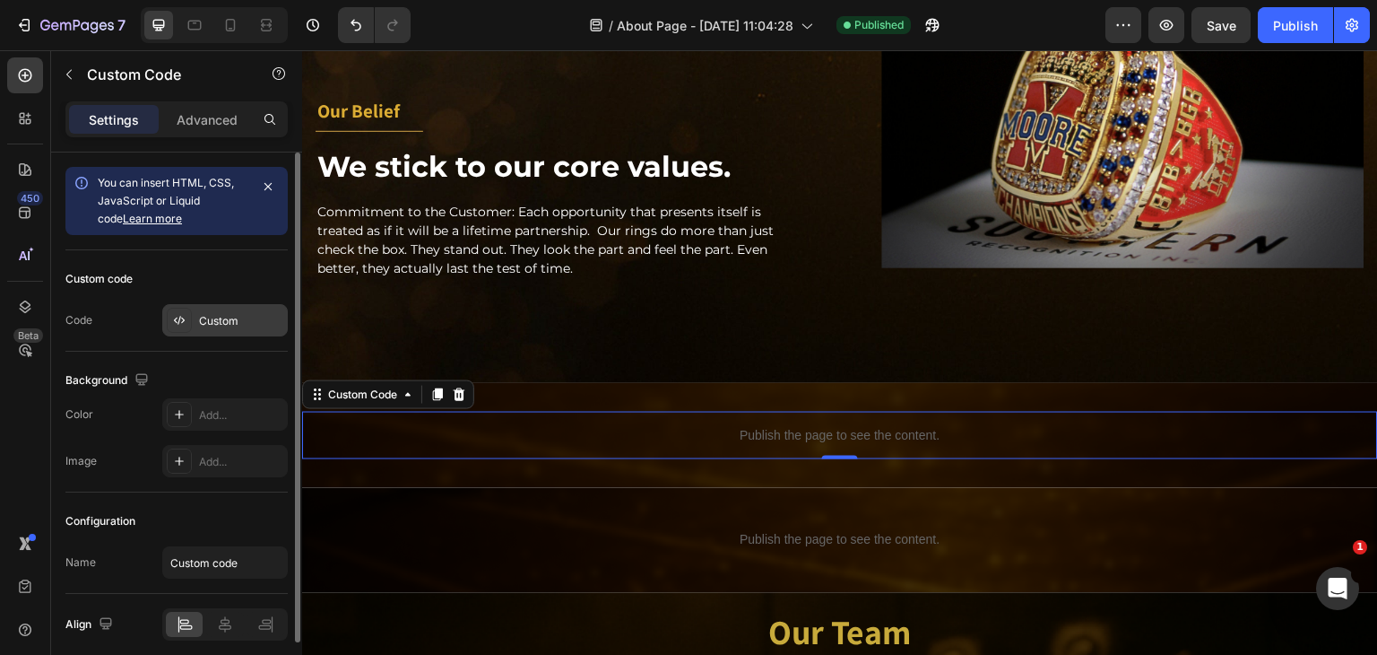
click at [224, 319] on div "Custom" at bounding box center [241, 321] width 84 height 16
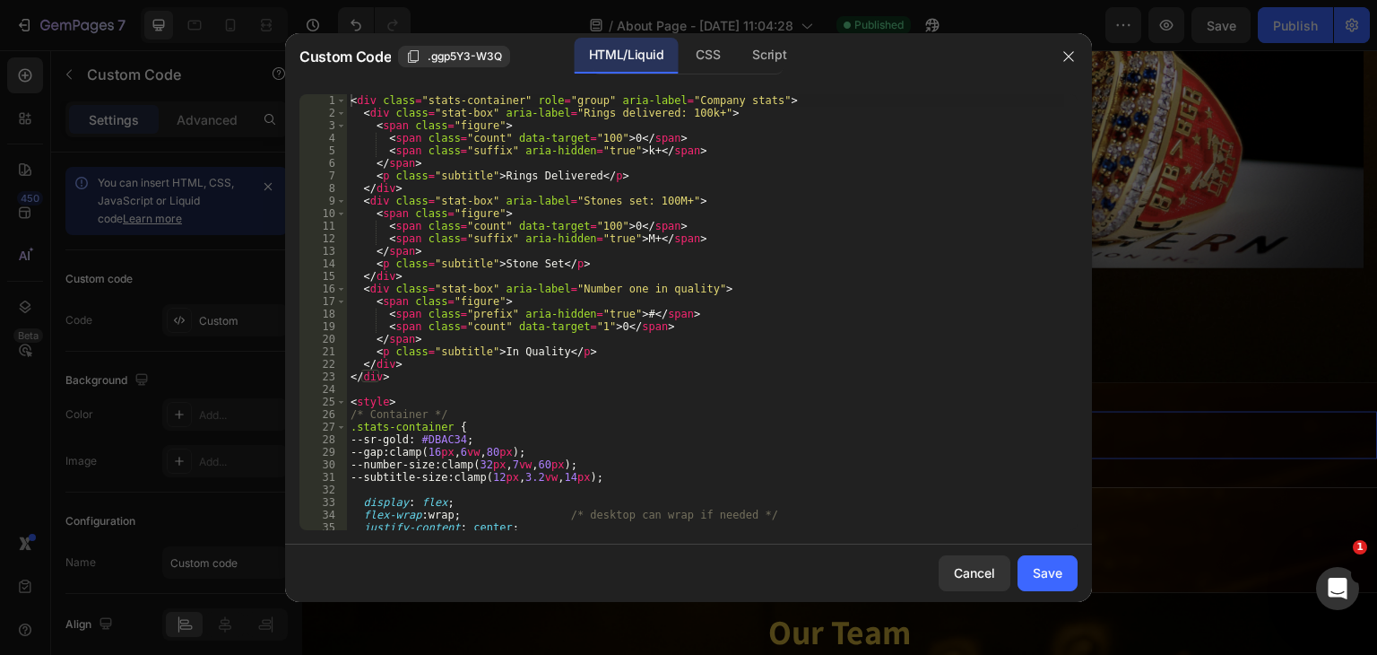
click at [541, 341] on div "< div class = "stats-container" role = "group" aria-label = "Company stats" > <…" at bounding box center [705, 324] width 717 height 461
type textarea "</script>"
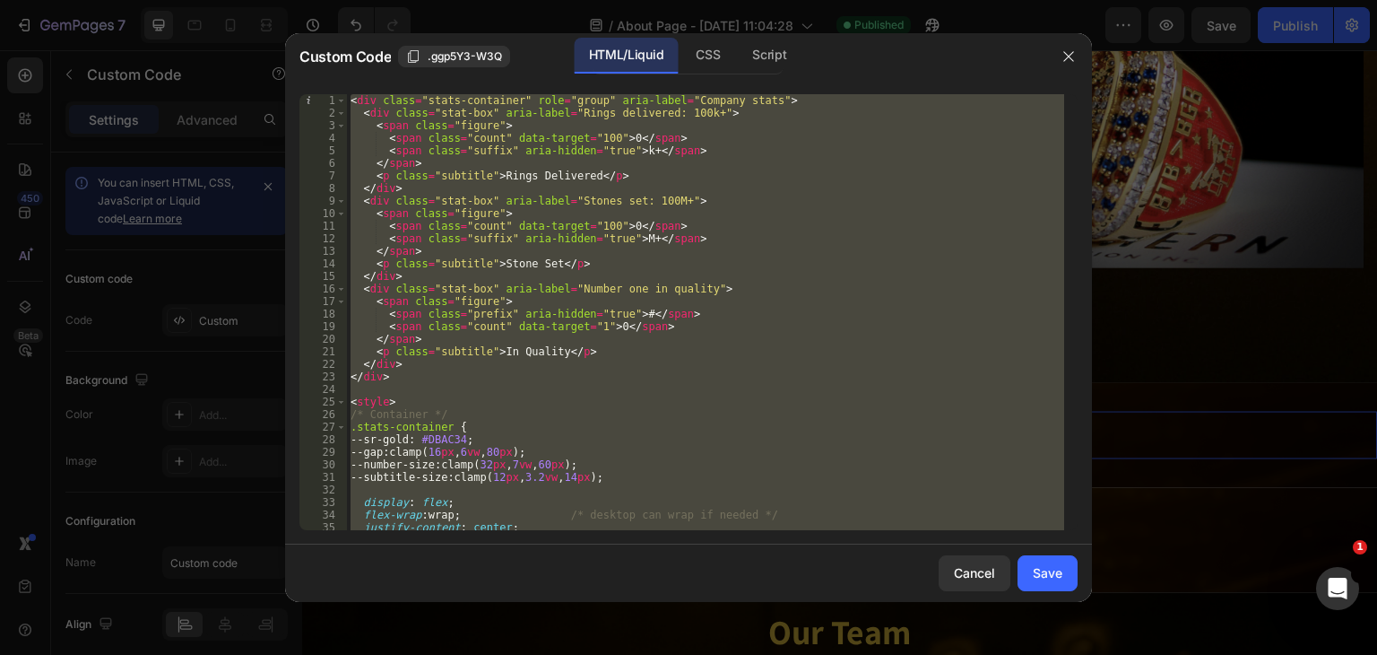
paste textarea
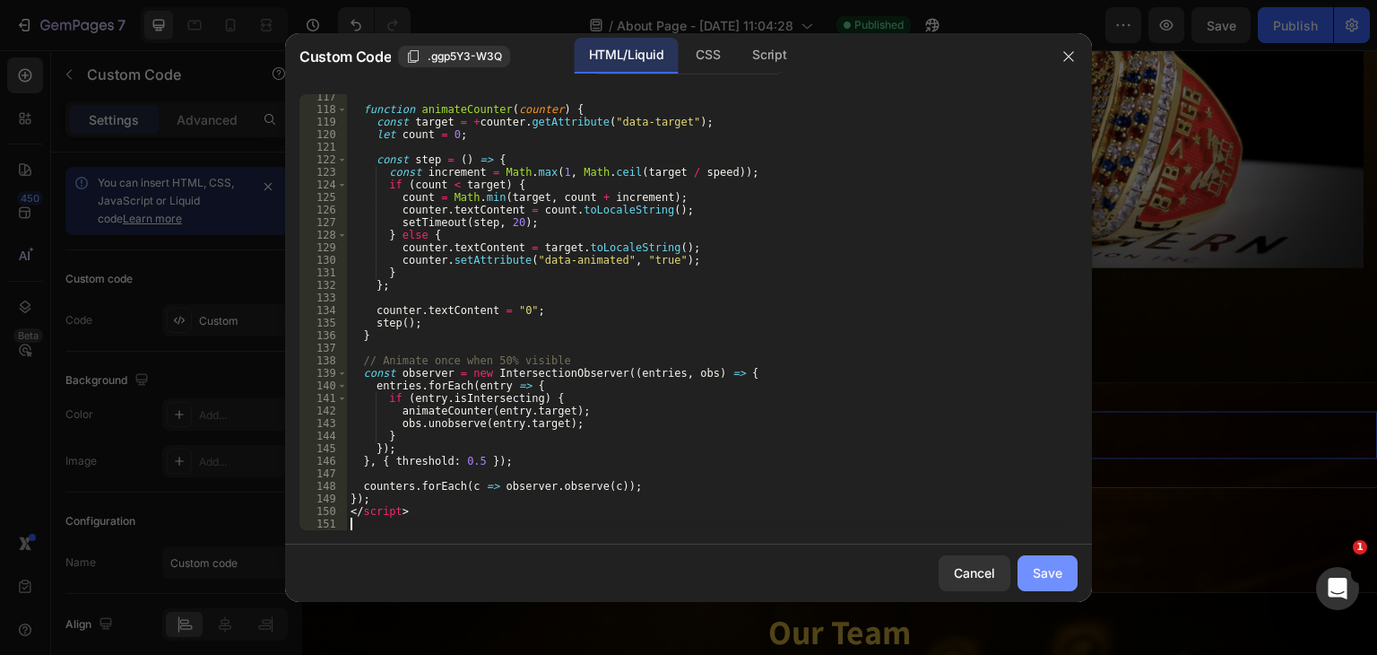
click at [1050, 571] on div "Save" at bounding box center [1048, 572] width 30 height 19
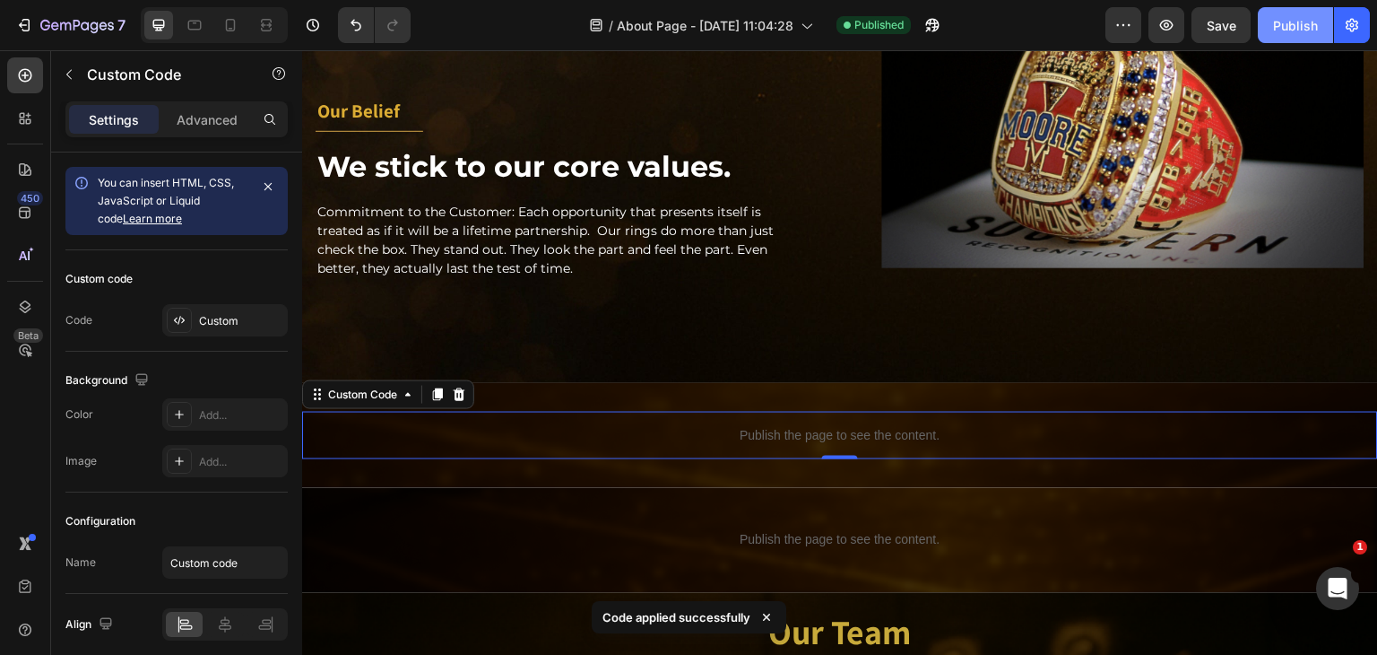
click at [1291, 18] on div "Publish" at bounding box center [1295, 25] width 45 height 19
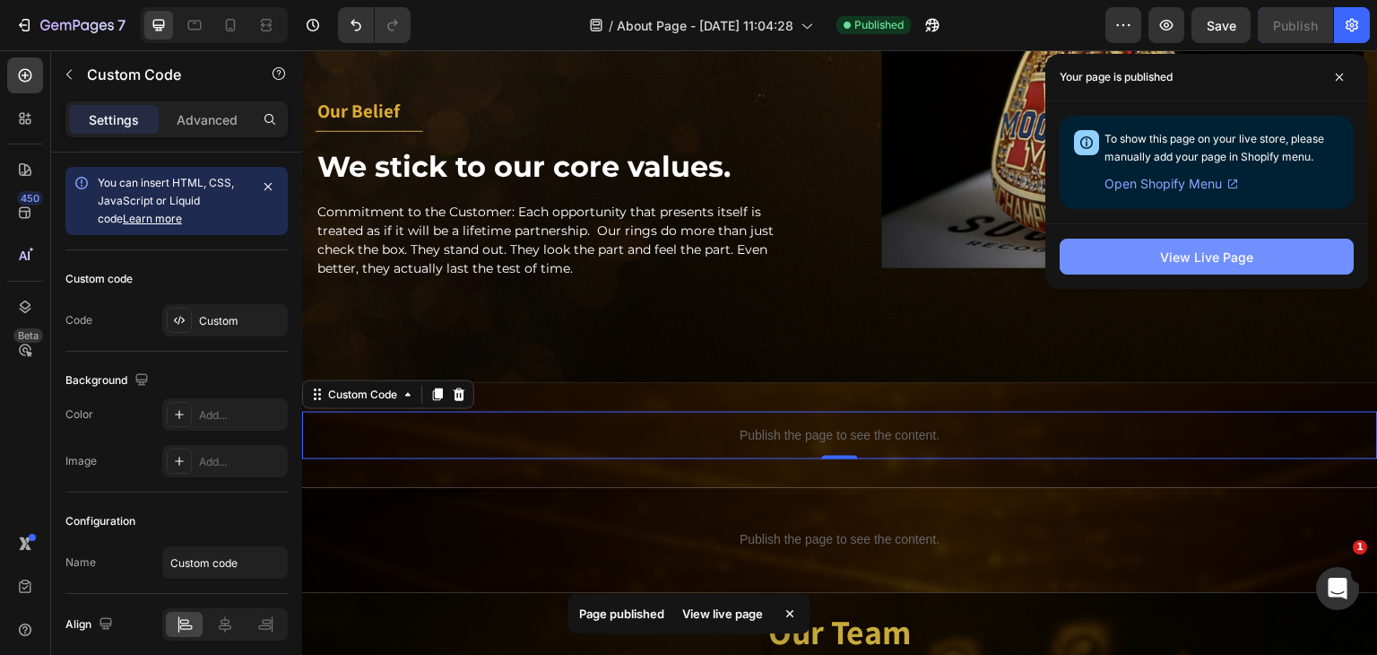
click at [1186, 256] on div "View Live Page" at bounding box center [1206, 257] width 93 height 19
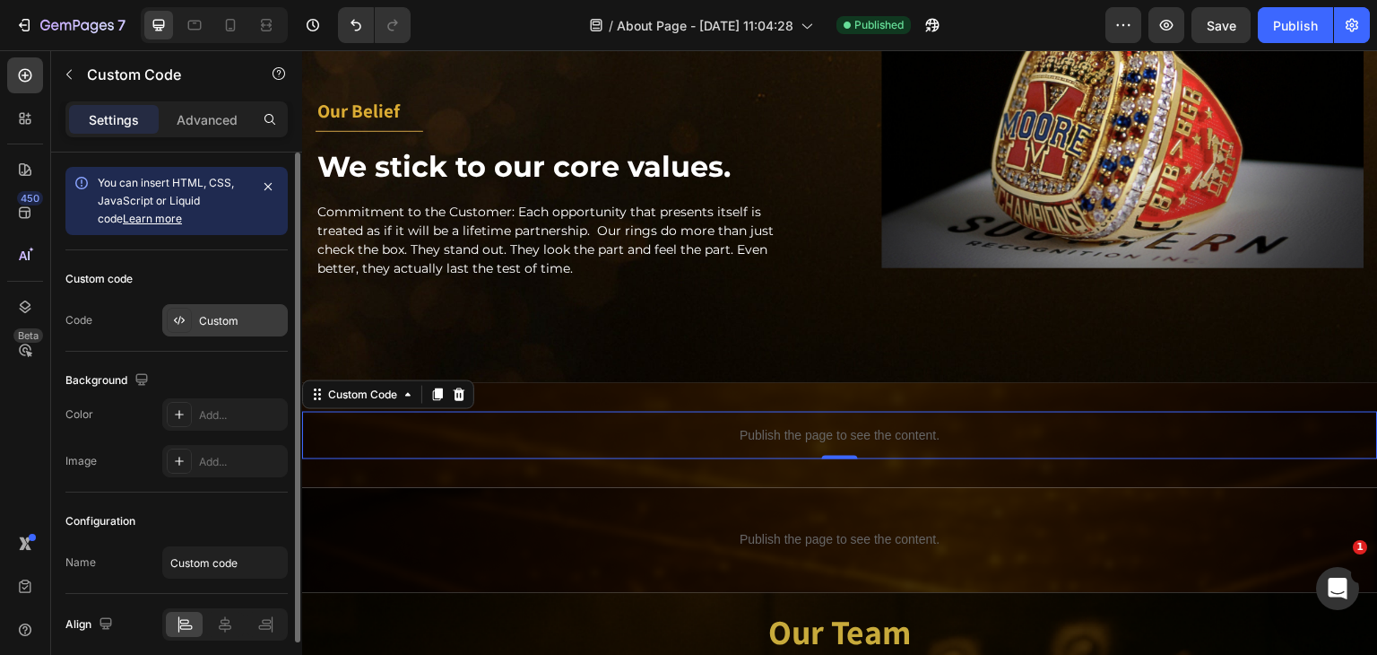
click at [238, 322] on div "Custom" at bounding box center [241, 321] width 84 height 16
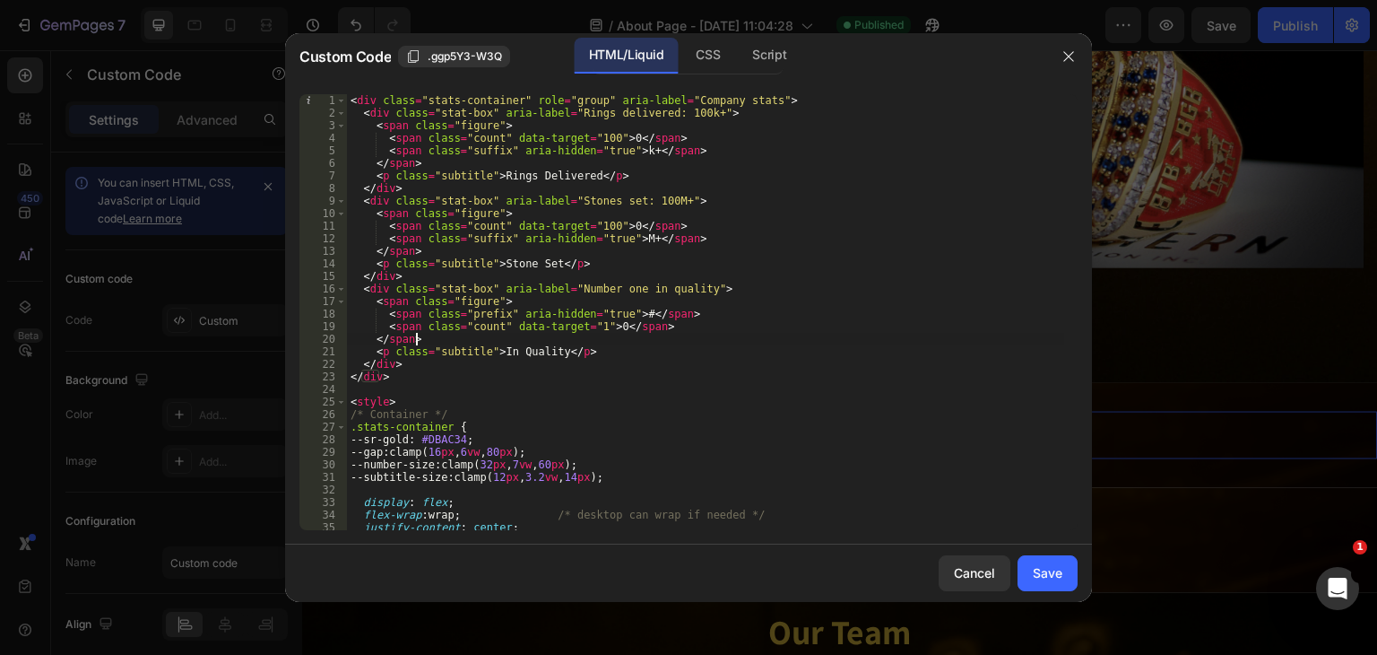
click at [526, 342] on div "< div class = "stats-container" role = "group" aria-label = "Company stats" > <…" at bounding box center [705, 324] width 717 height 461
type textarea "</script>"
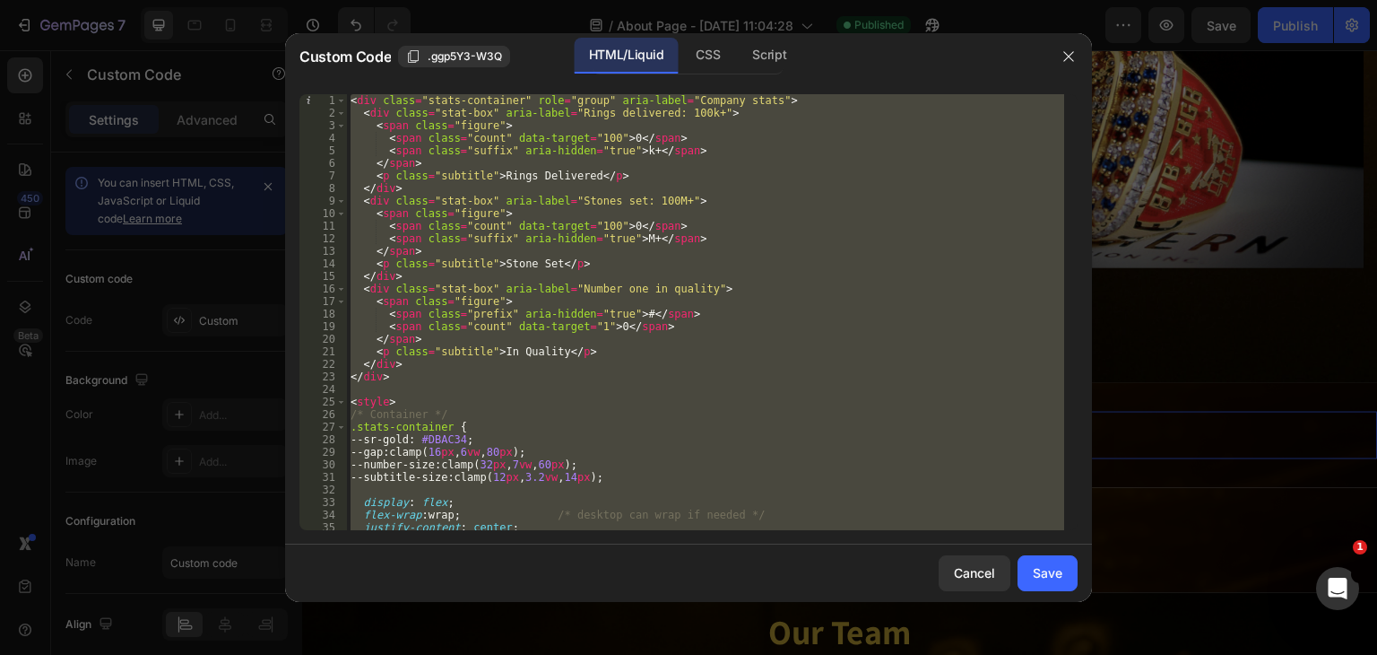
paste textarea
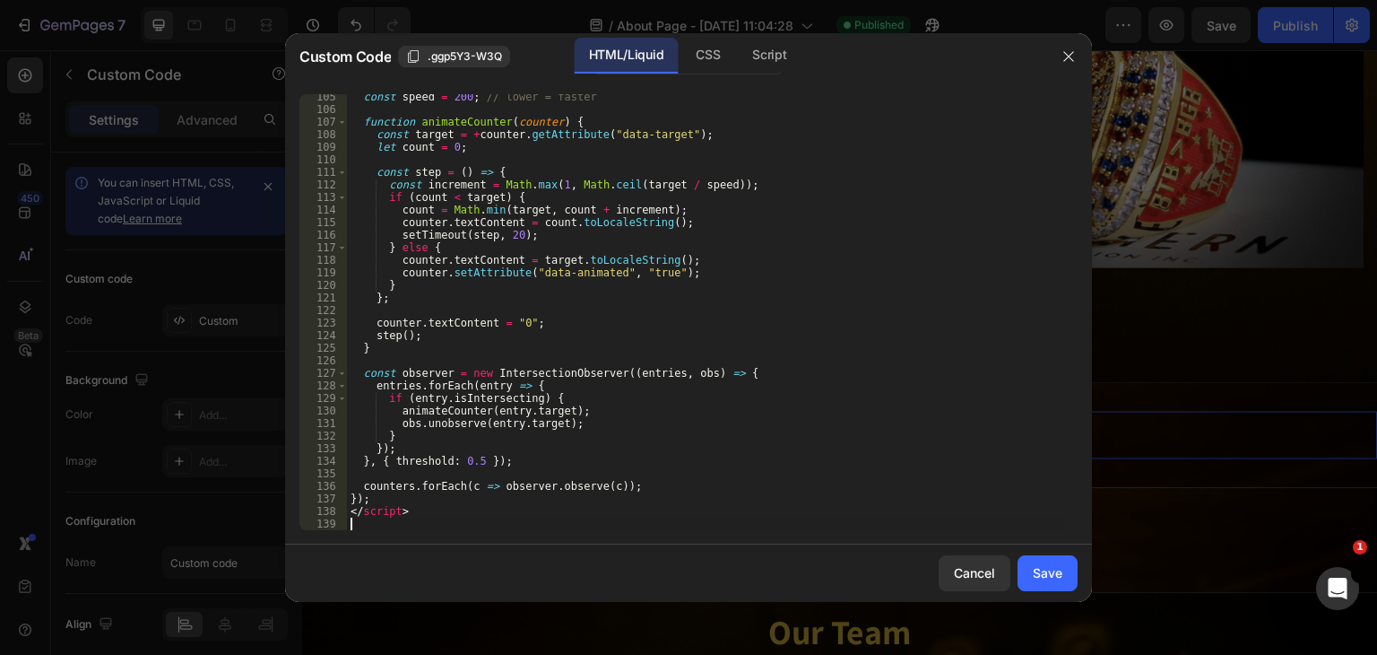
scroll to position [1309, 0]
click at [1046, 565] on div "Save" at bounding box center [1048, 572] width 30 height 19
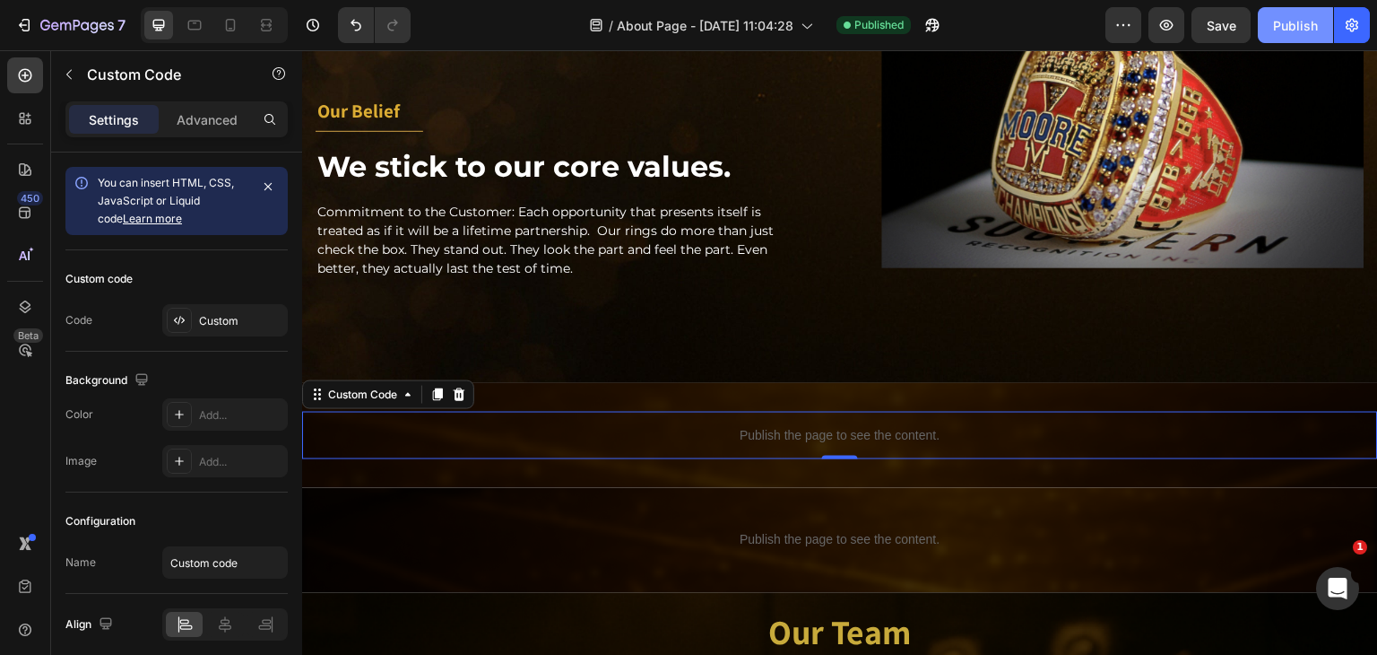
click at [1298, 22] on div "Publish" at bounding box center [1295, 25] width 45 height 19
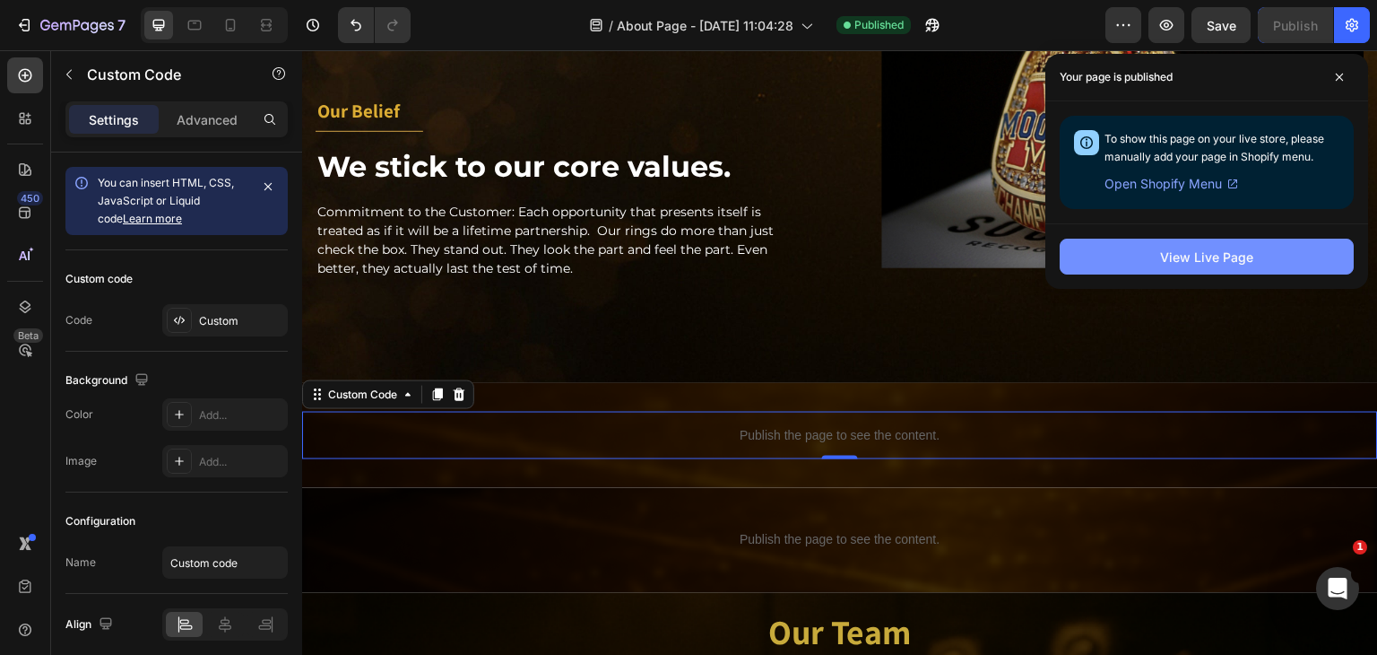
click at [1233, 249] on div "View Live Page" at bounding box center [1206, 257] width 93 height 19
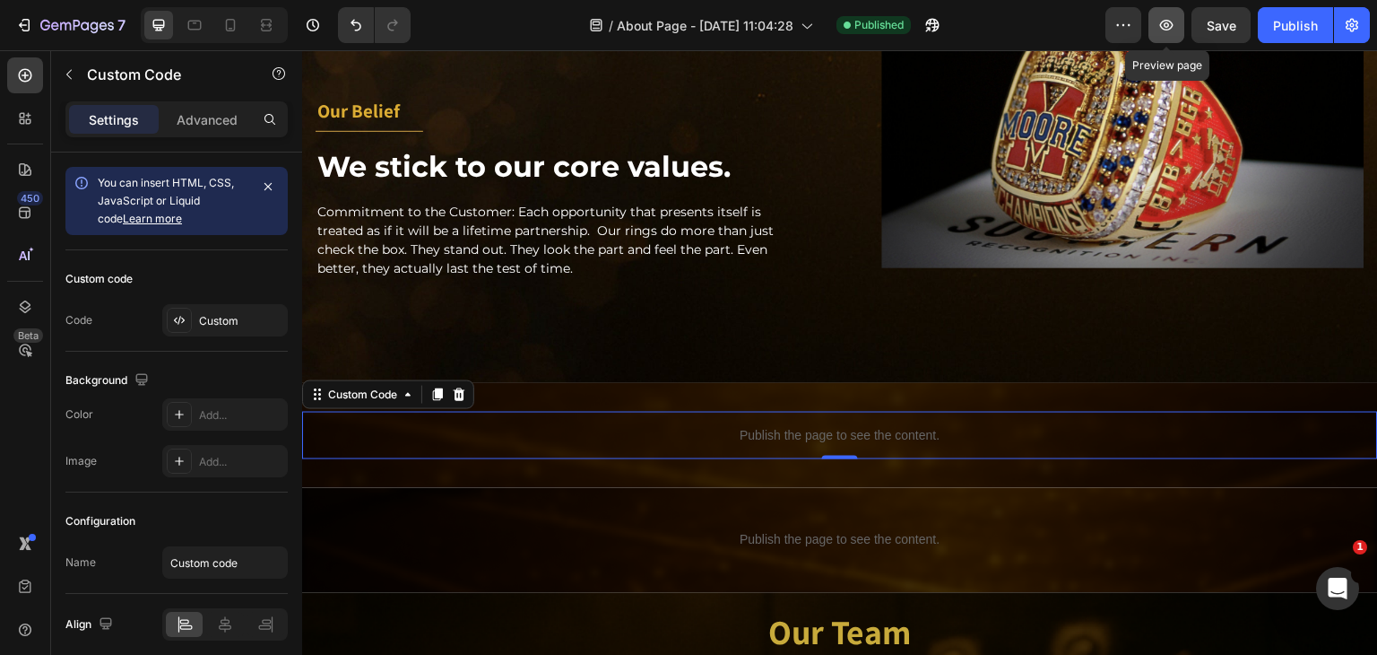
click at [1159, 27] on icon "button" at bounding box center [1167, 25] width 18 height 18
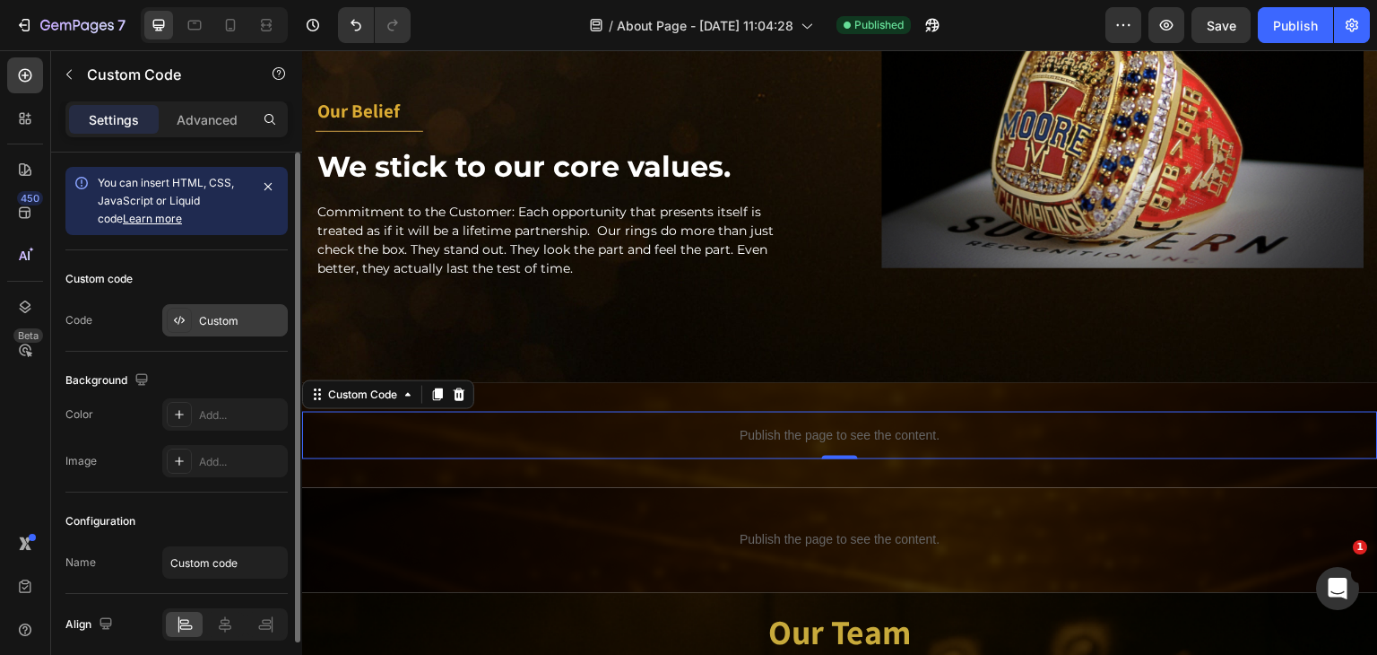
click at [236, 326] on div "Custom" at bounding box center [241, 321] width 84 height 16
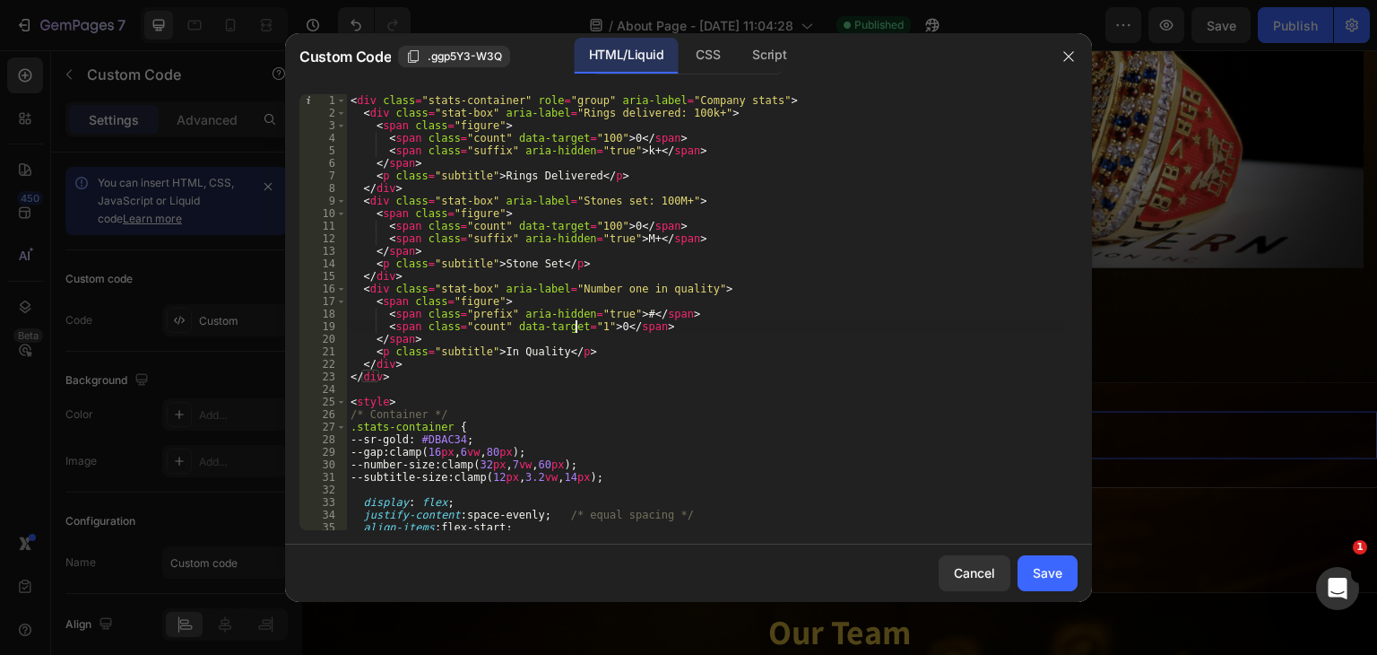
click at [578, 327] on div "< div class = "stats-container" role = "group" aria-label = "Company stats" > <…" at bounding box center [705, 324] width 717 height 461
type textarea "</script>"
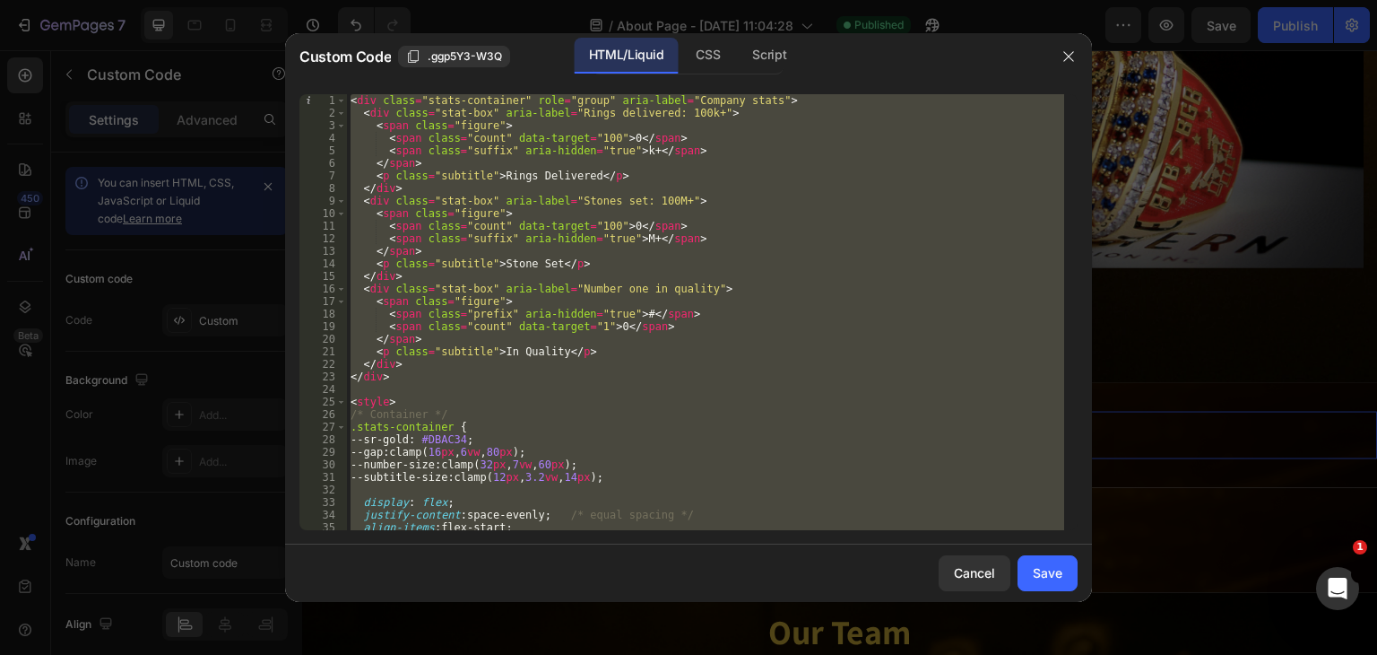
paste textarea
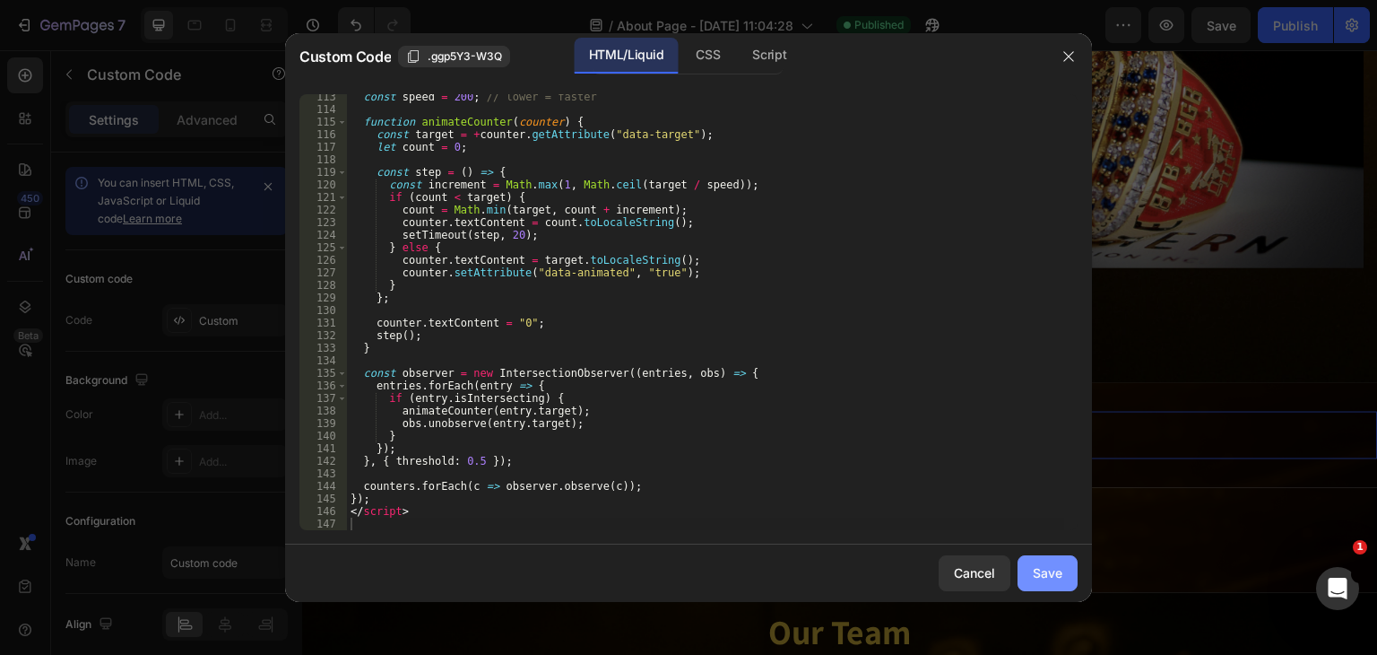
click at [1034, 565] on div "Save" at bounding box center [1048, 572] width 30 height 19
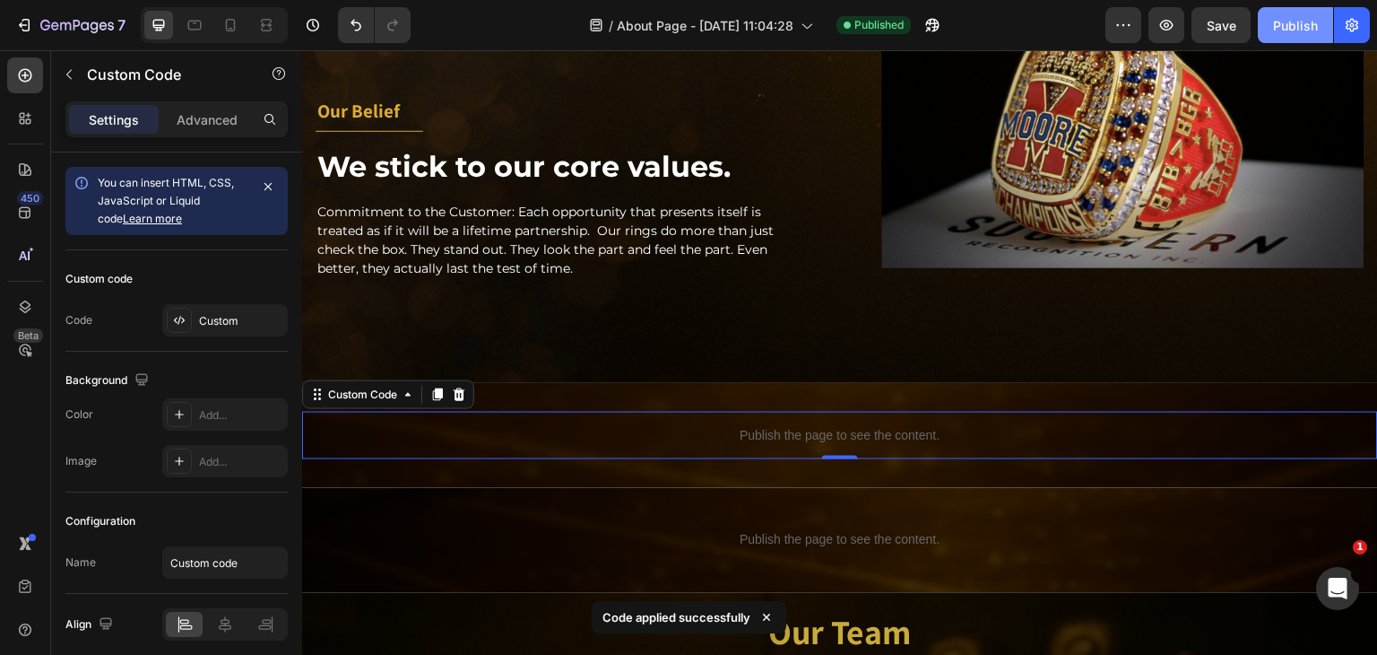
click at [1292, 30] on div "Publish" at bounding box center [1295, 25] width 45 height 19
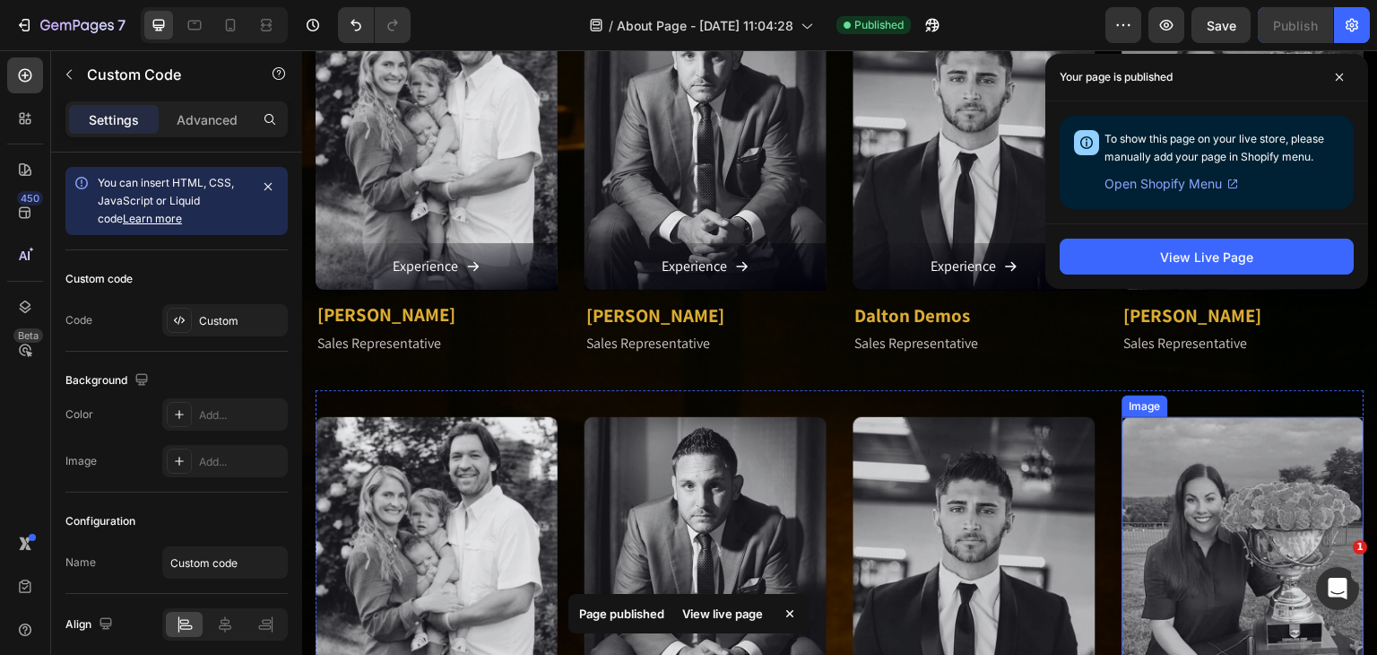
scroll to position [2012, 0]
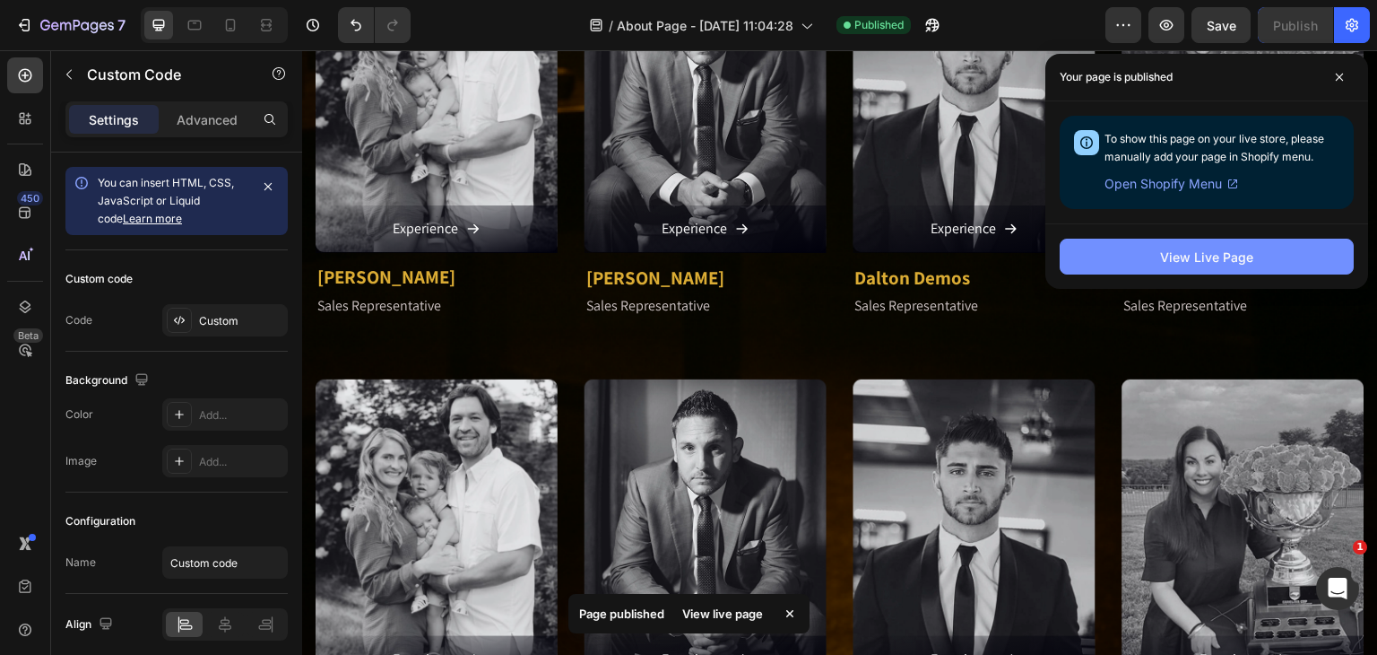
click at [1223, 265] on div "View Live Page" at bounding box center [1206, 257] width 93 height 19
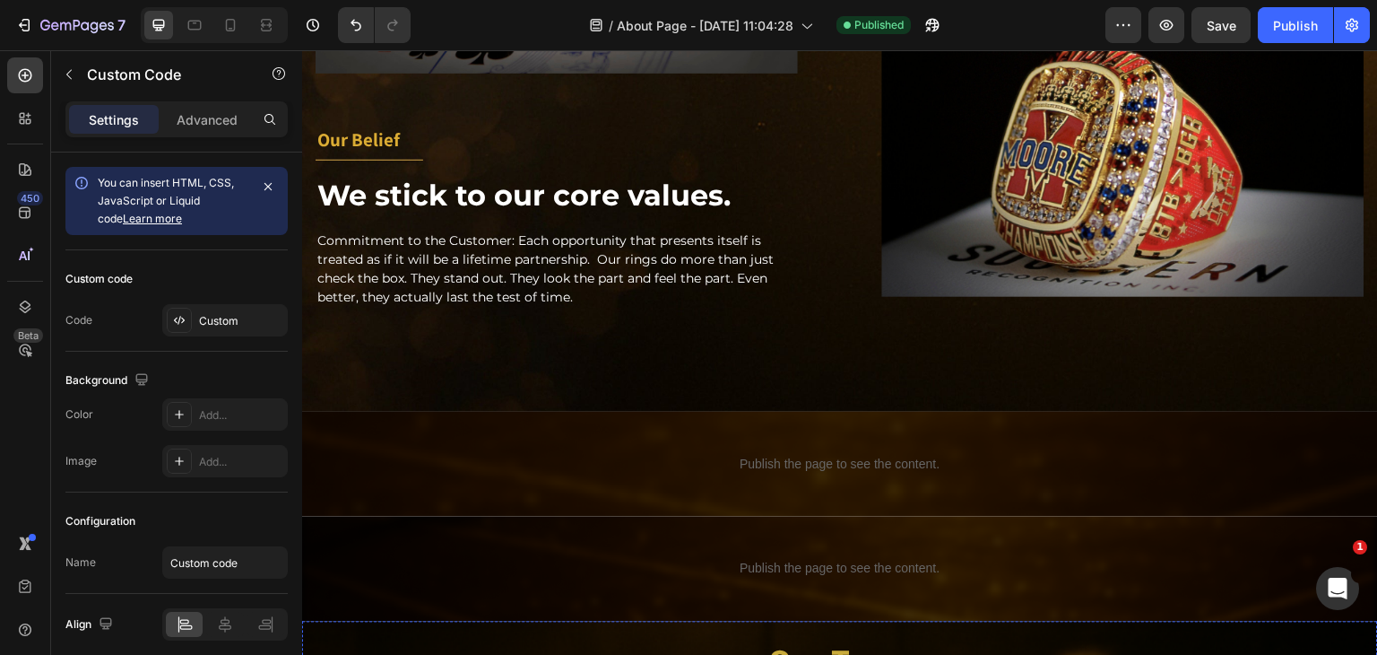
scroll to position [1116, 0]
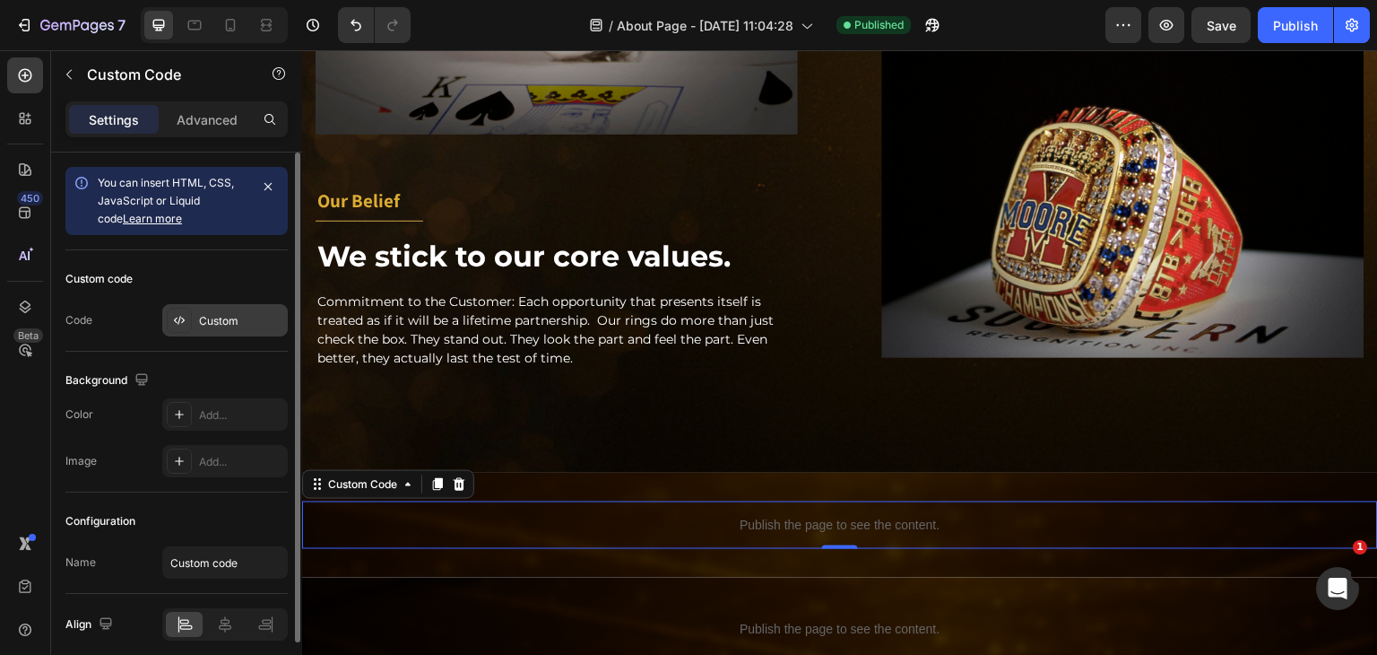
click at [218, 324] on div "Custom" at bounding box center [241, 321] width 84 height 16
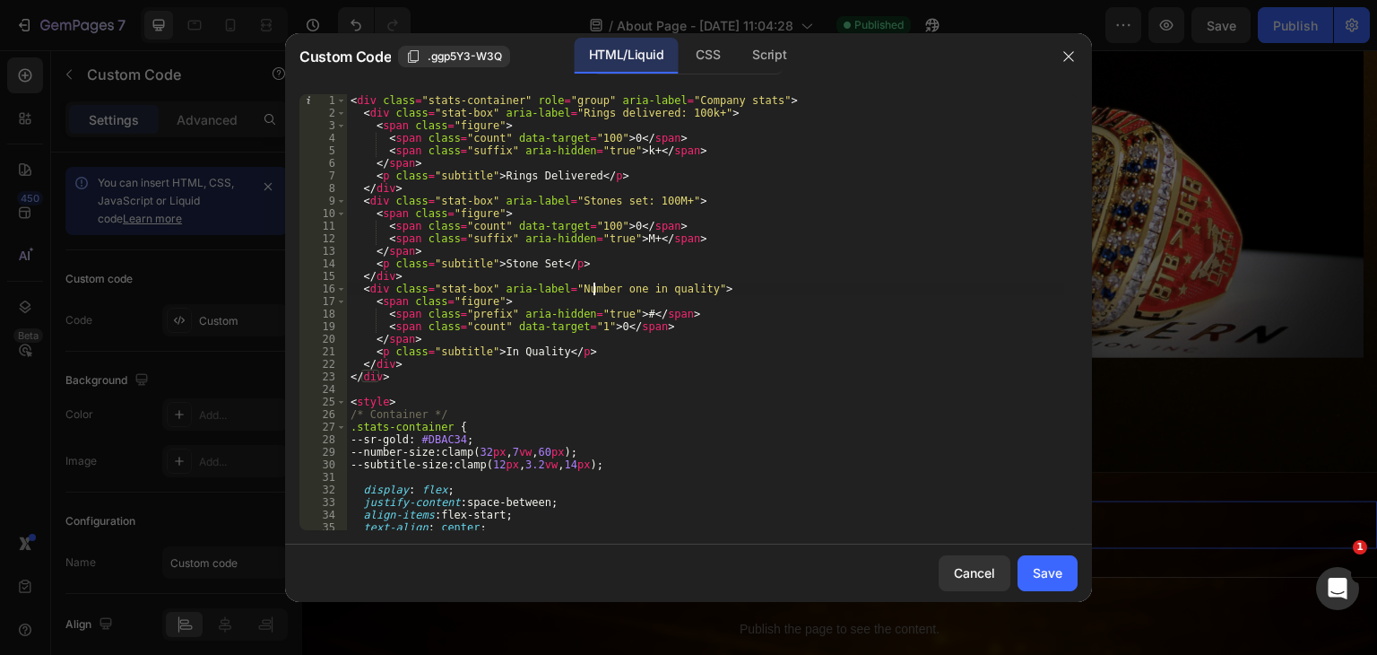
click at [595, 289] on div "< div class = "stats-container" role = "group" aria-label = "Company stats" > <…" at bounding box center [705, 324] width 717 height 461
type textarea "</script>"
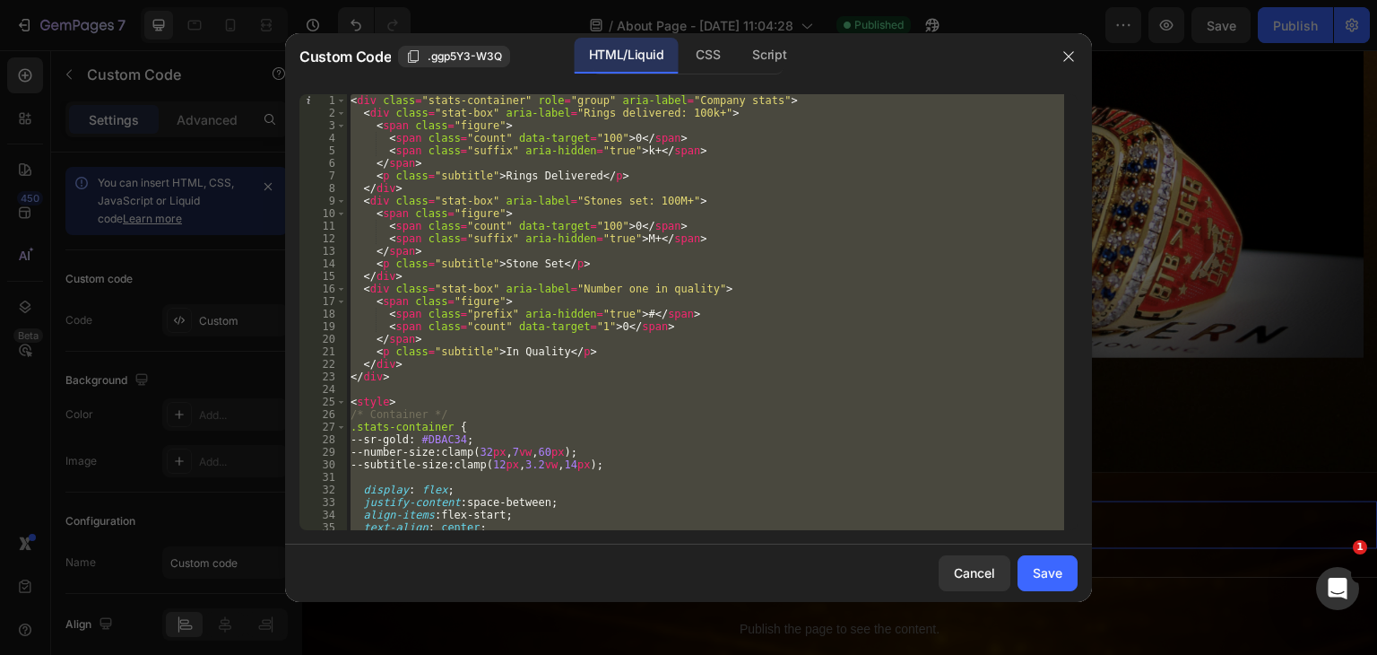
paste textarea
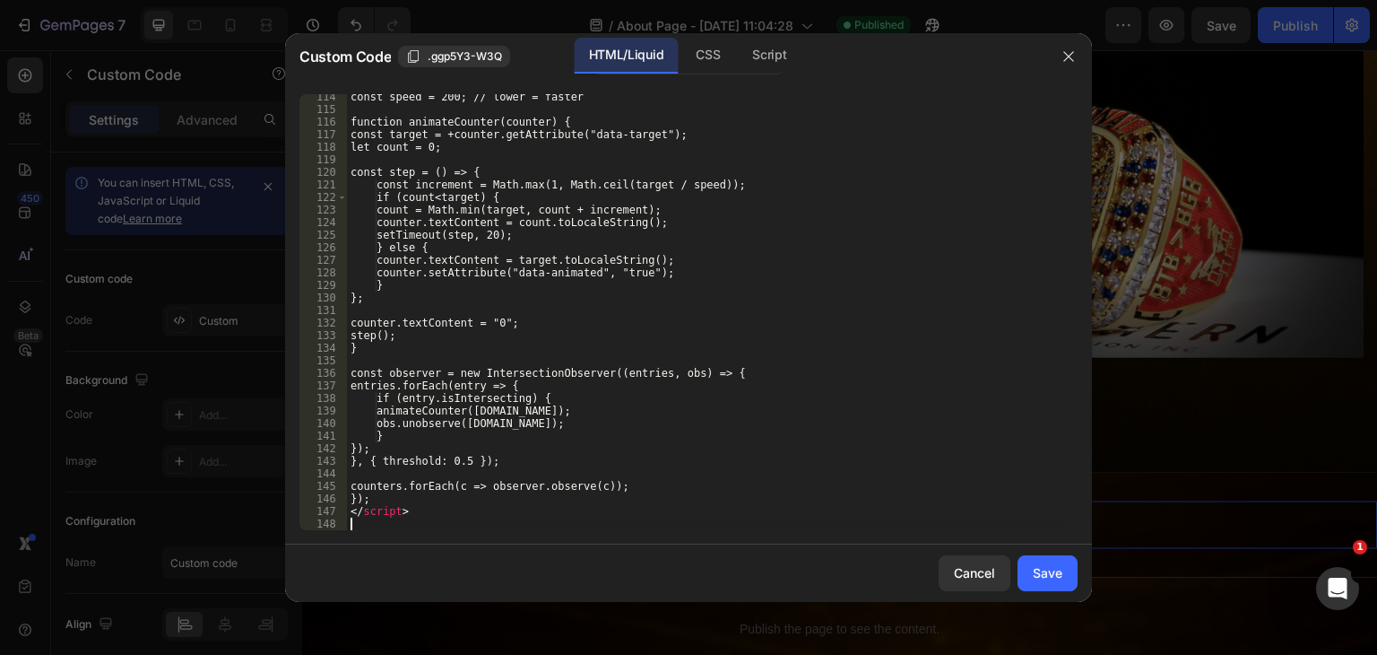
scroll to position [1422, 0]
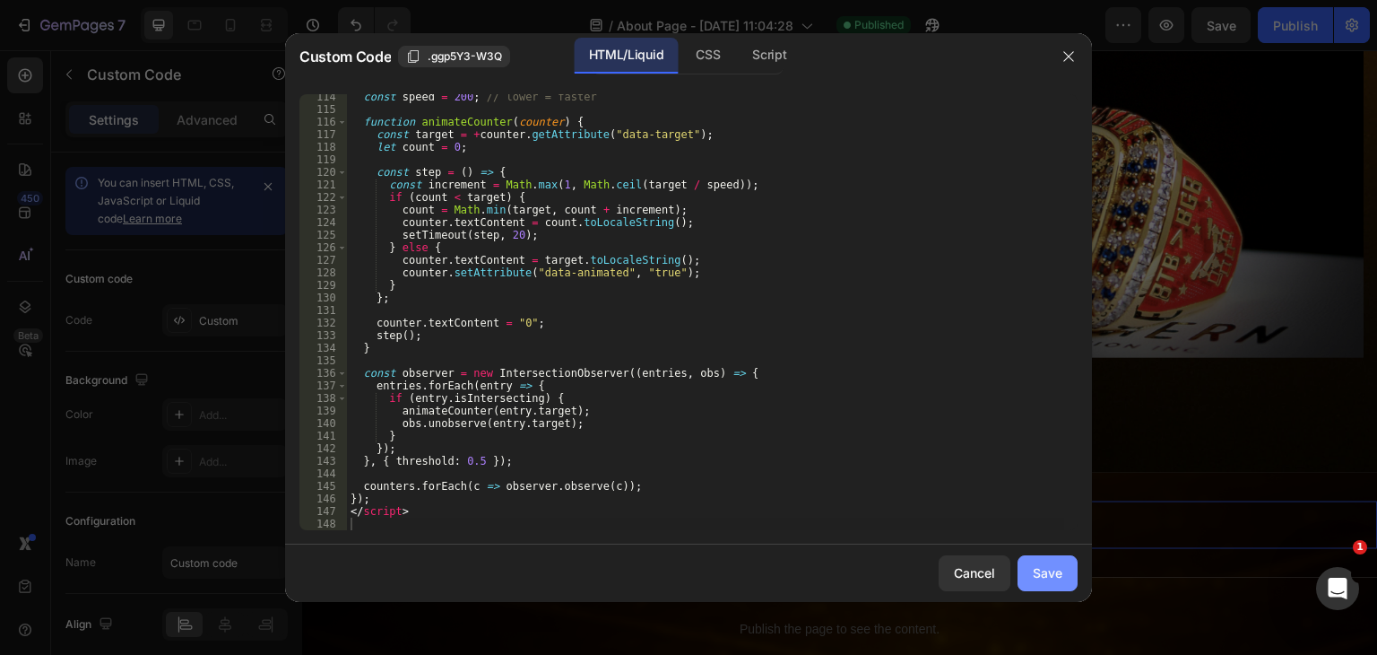
click at [1063, 578] on button "Save" at bounding box center [1048, 573] width 60 height 36
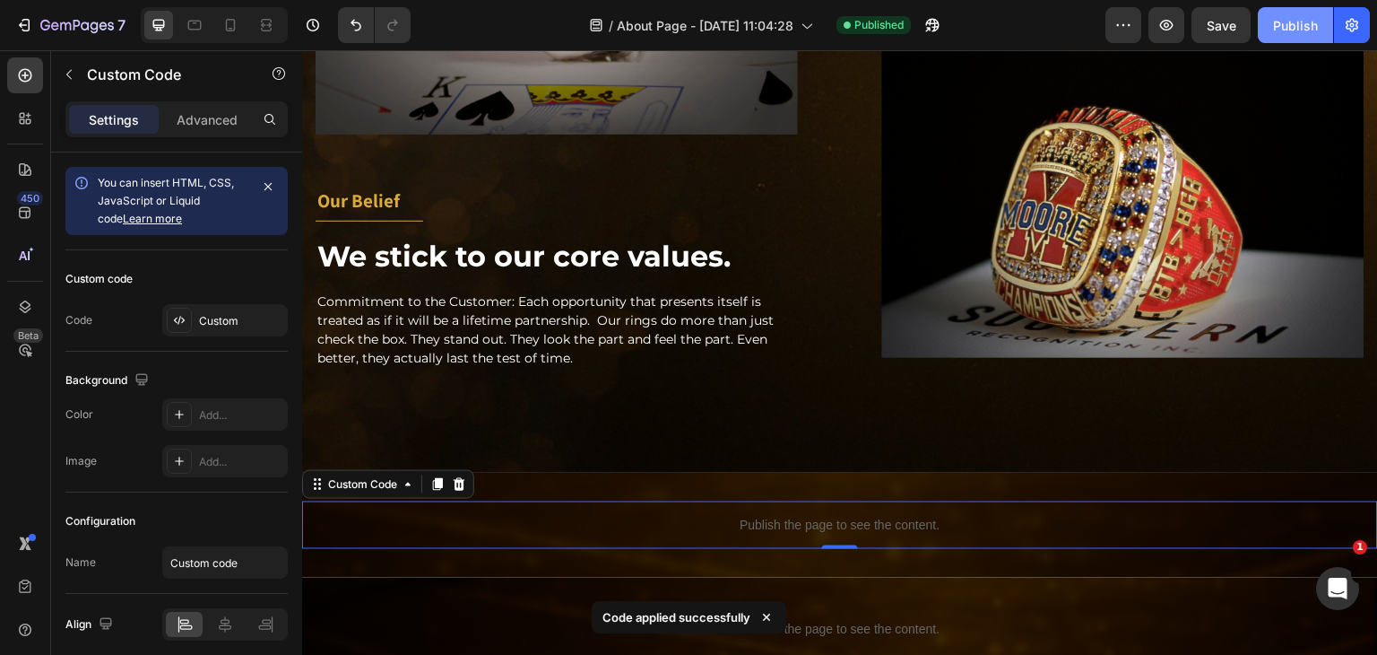
click at [1289, 28] on div "Publish" at bounding box center [1295, 25] width 45 height 19
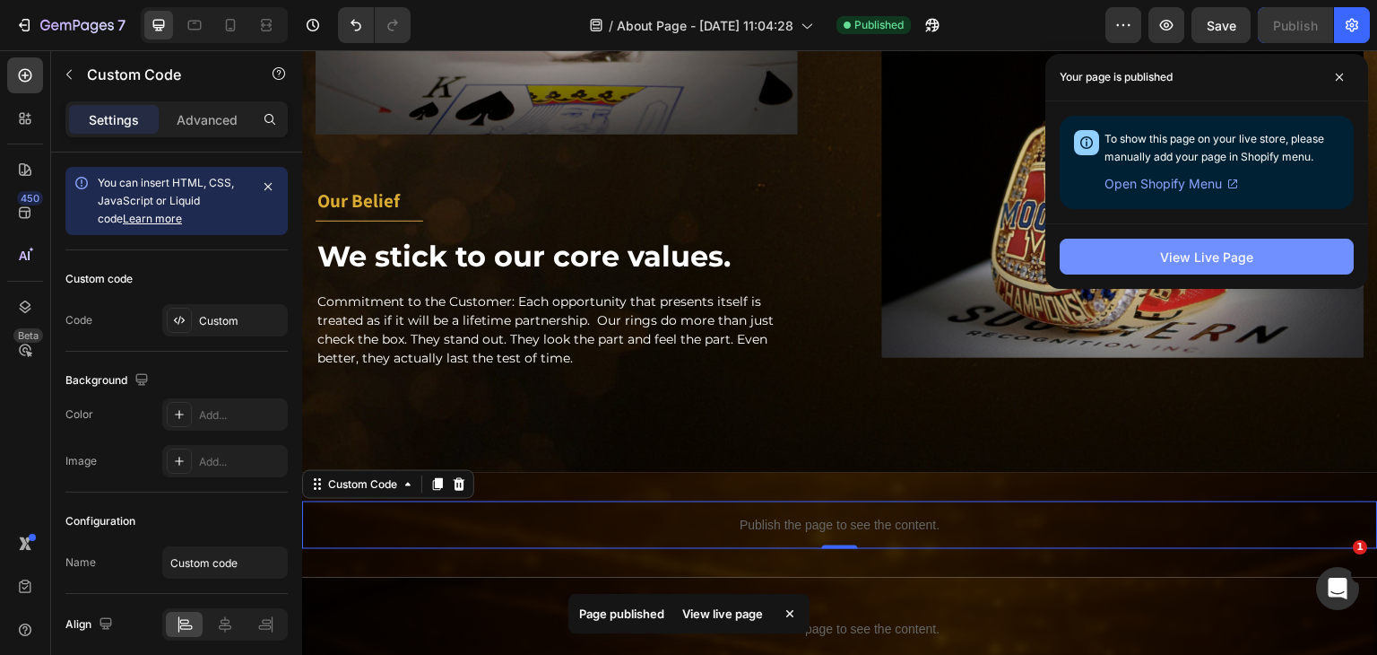
click at [1162, 252] on div "View Live Page" at bounding box center [1206, 257] width 93 height 19
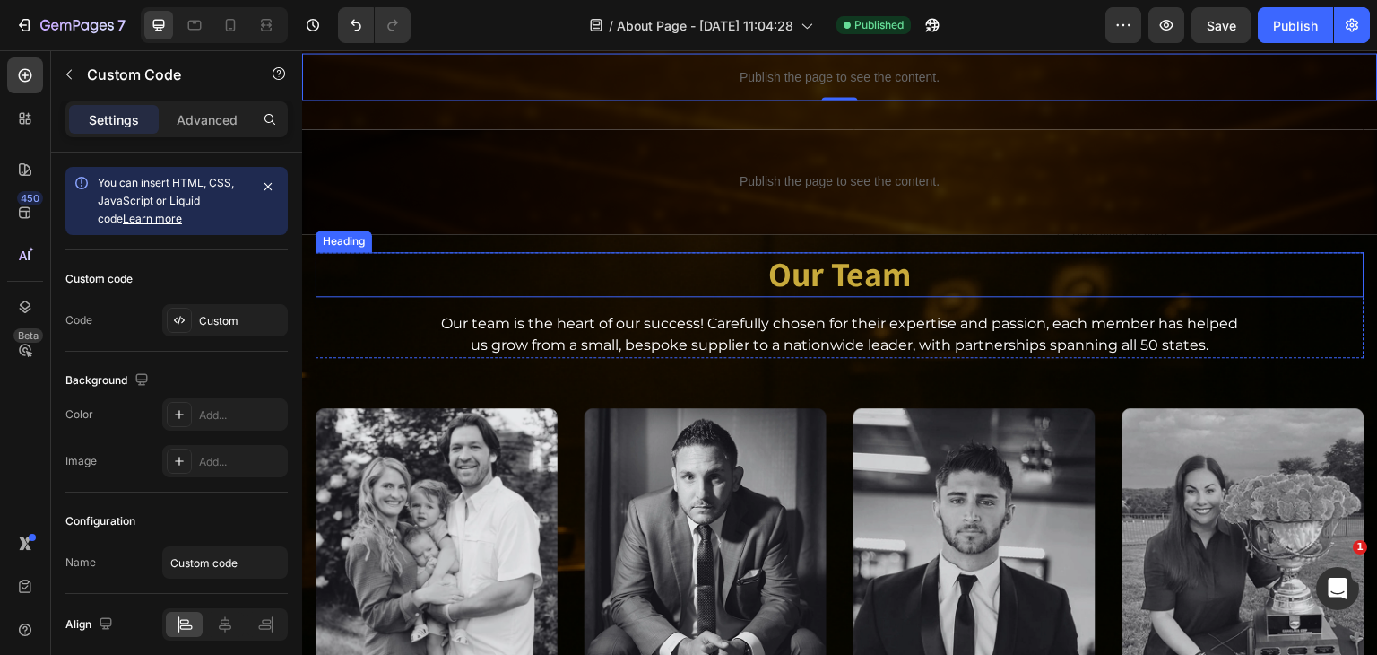
scroll to position [1205, 0]
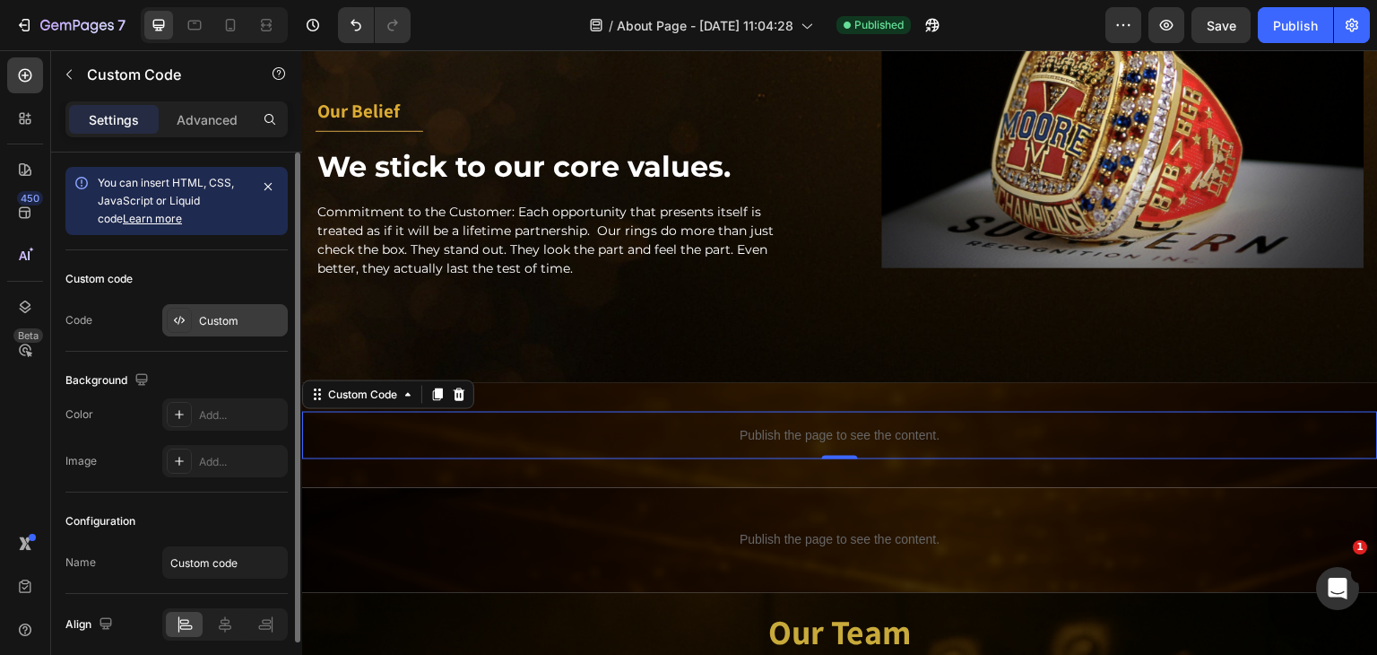
click at [215, 313] on div "Custom" at bounding box center [241, 321] width 84 height 16
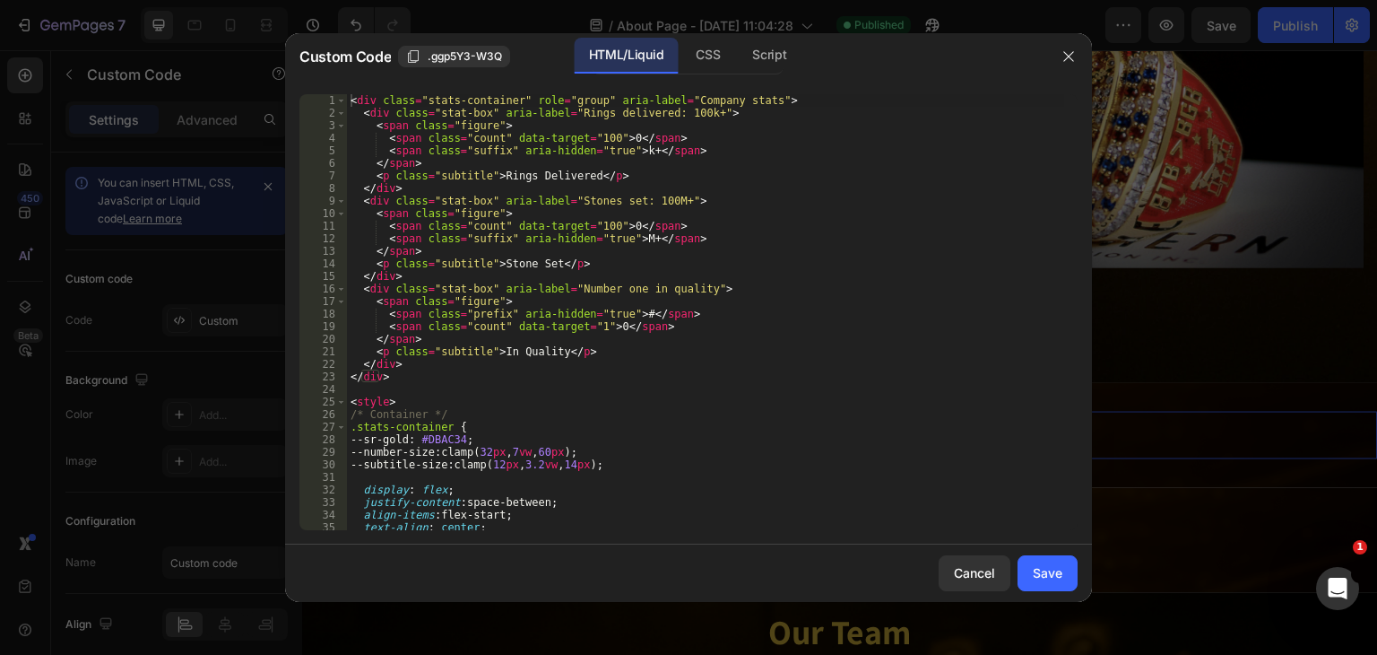
click at [588, 310] on div "< div class = "stats-container" role = "group" aria-label = "Company stats" > <…" at bounding box center [705, 324] width 717 height 461
click at [586, 309] on div "< div class = "stats-container" role = "group" aria-label = "Company stats" > <…" at bounding box center [705, 324] width 717 height 461
type textarea "</script>"
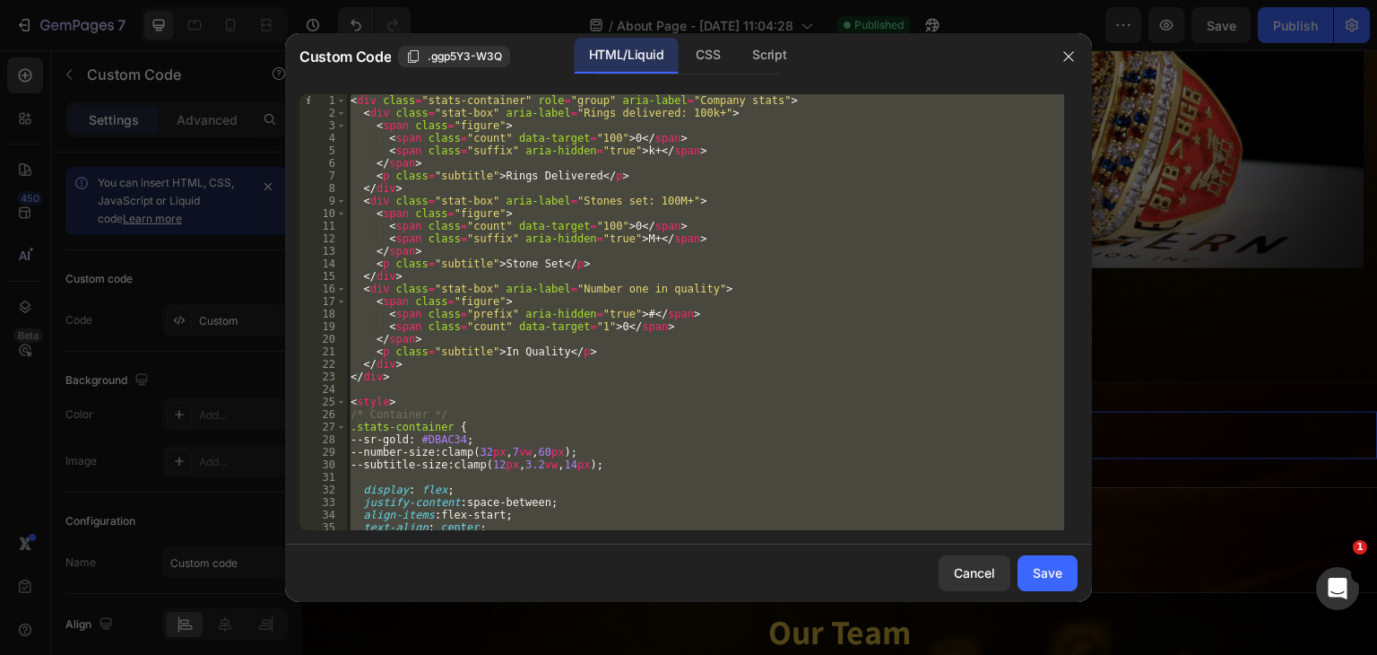
paste textarea
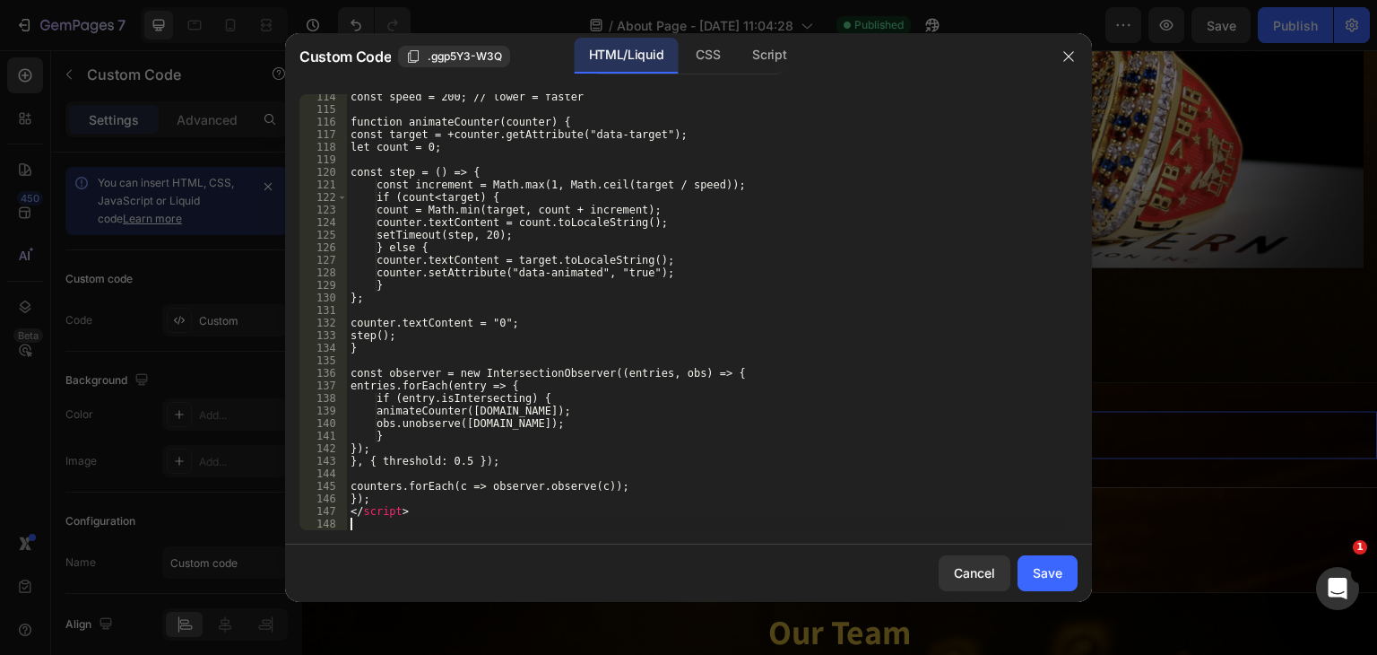
scroll to position [1422, 0]
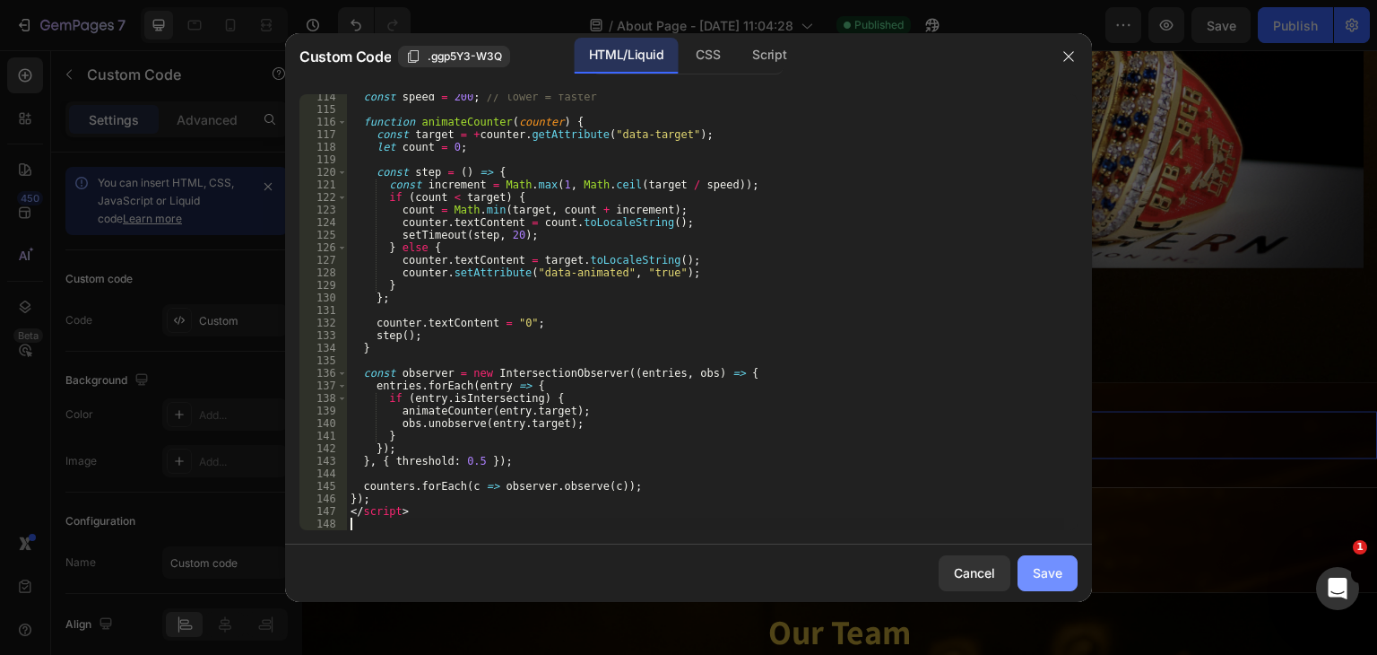
click at [1063, 580] on button "Save" at bounding box center [1048, 573] width 60 height 36
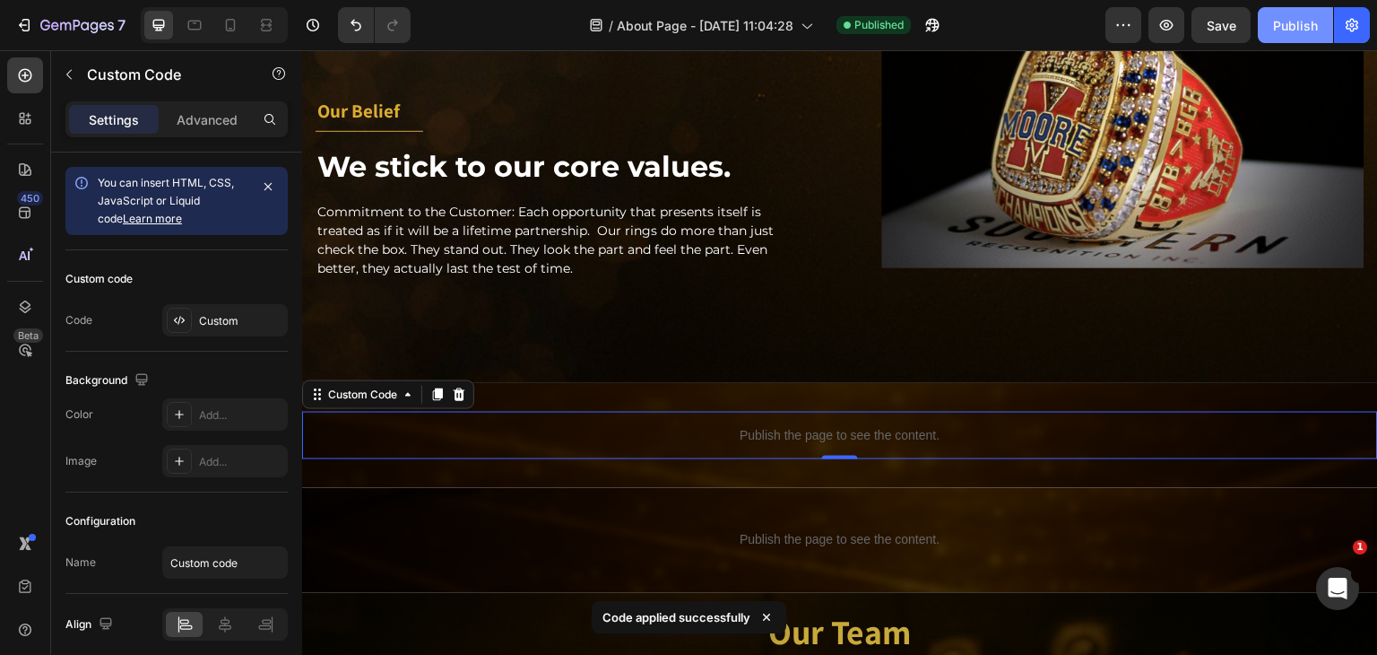
click at [1277, 22] on div "Publish" at bounding box center [1295, 25] width 45 height 19
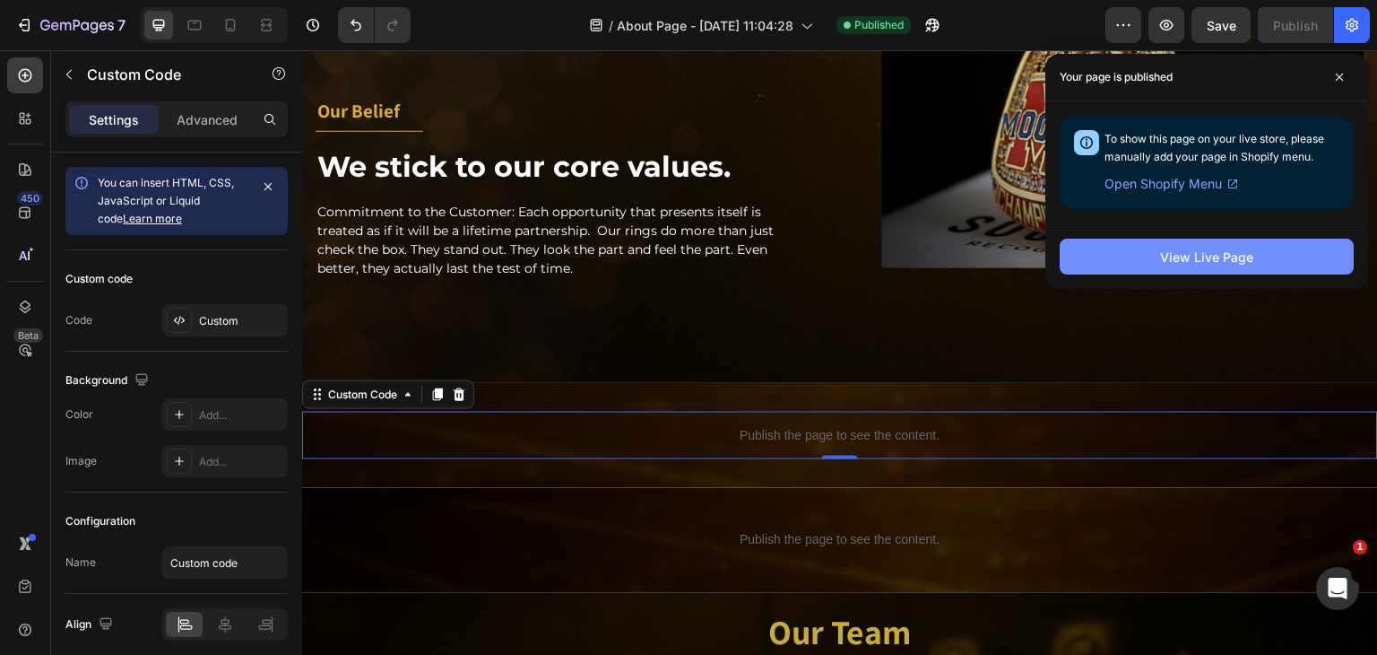
click at [1093, 246] on button "View Live Page" at bounding box center [1207, 257] width 294 height 36
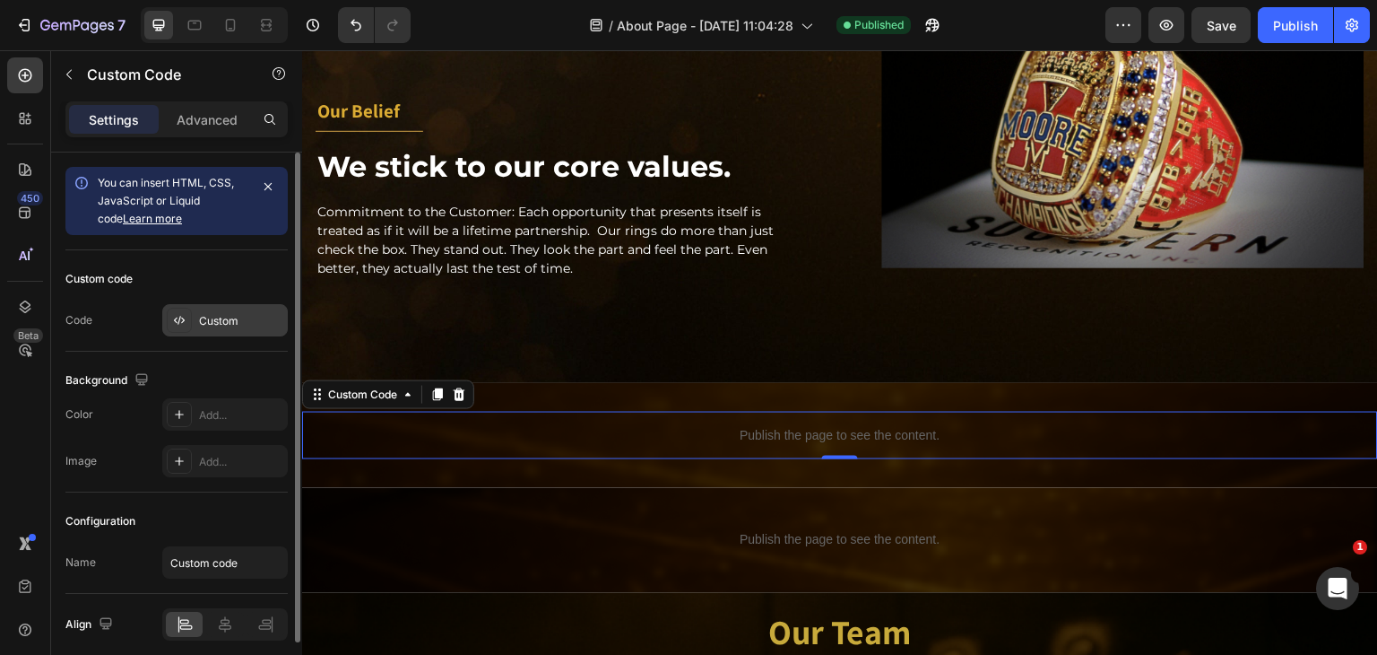
click at [226, 307] on div "Custom" at bounding box center [225, 320] width 126 height 32
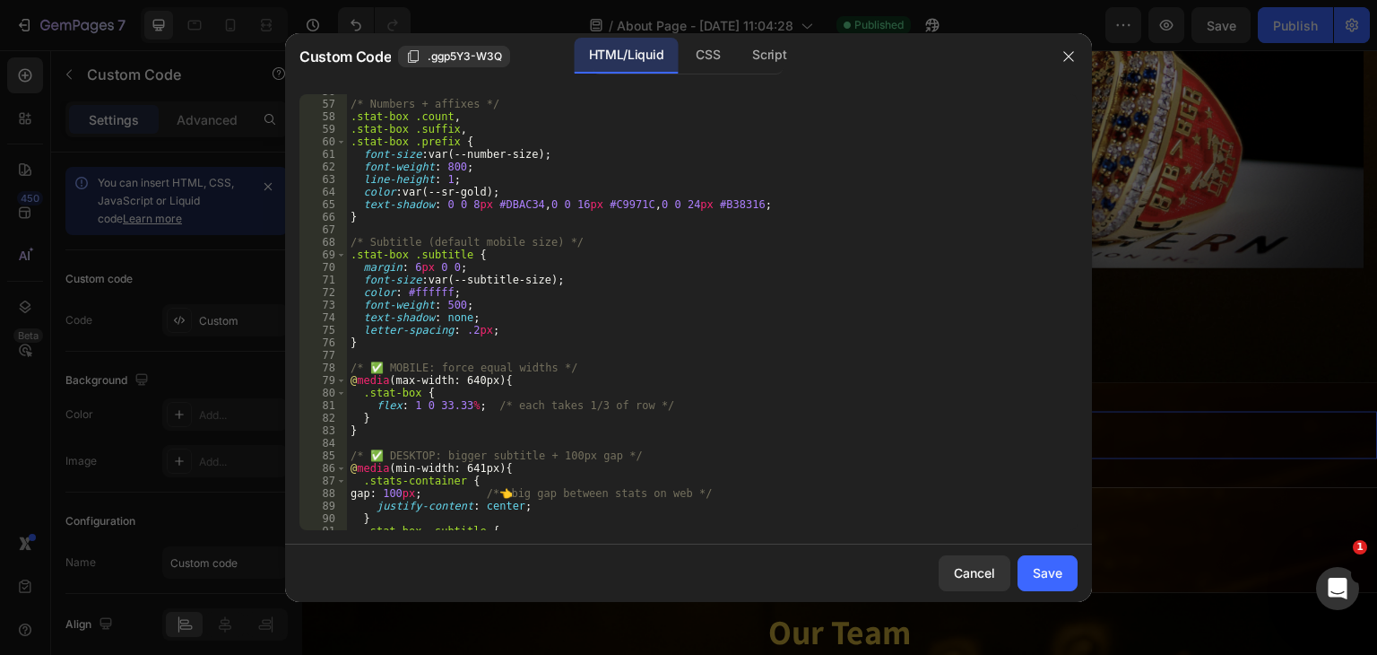
scroll to position [699, 0]
click at [418, 492] on div "/* Numbers + affixes */ .stat-box .count , .stat-box .suffix , .stat-box .prefi…" at bounding box center [705, 315] width 717 height 461
type textarea "gap: 150px; /* 👈 big gap between stats on web */"
click at [1033, 571] on div "Save" at bounding box center [1048, 572] width 30 height 19
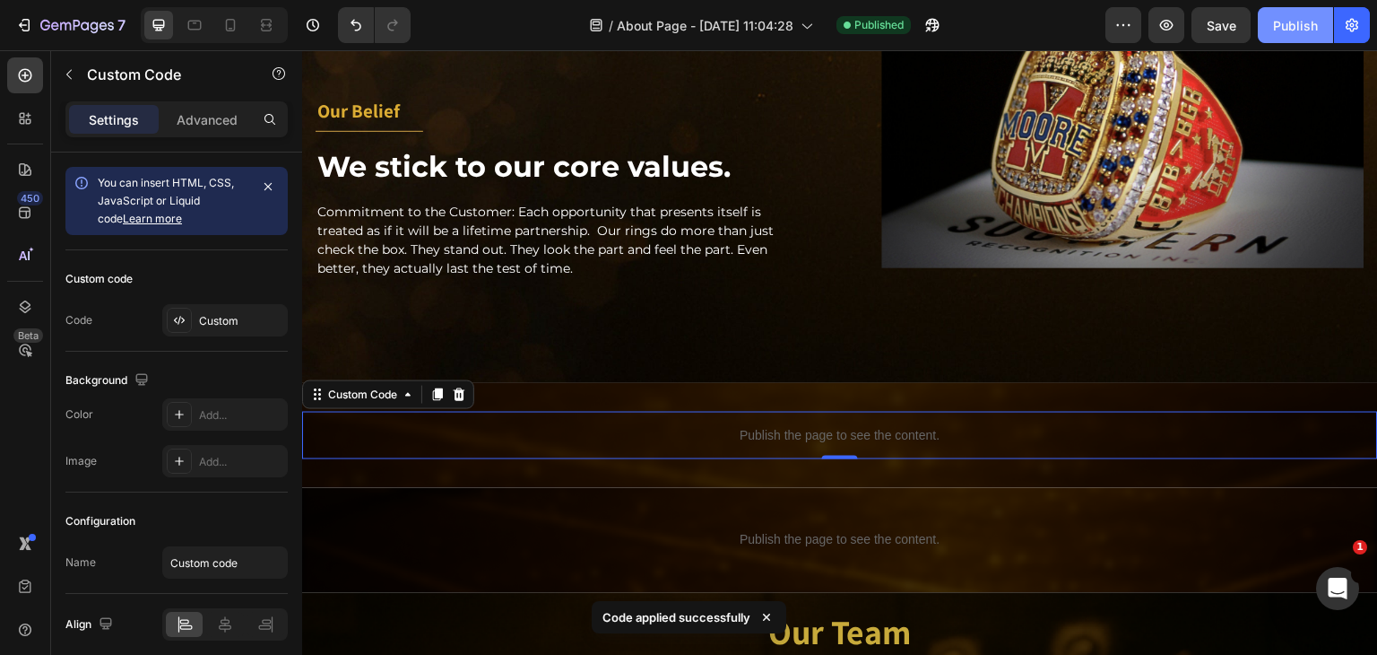
click at [1281, 22] on div "Publish" at bounding box center [1295, 25] width 45 height 19
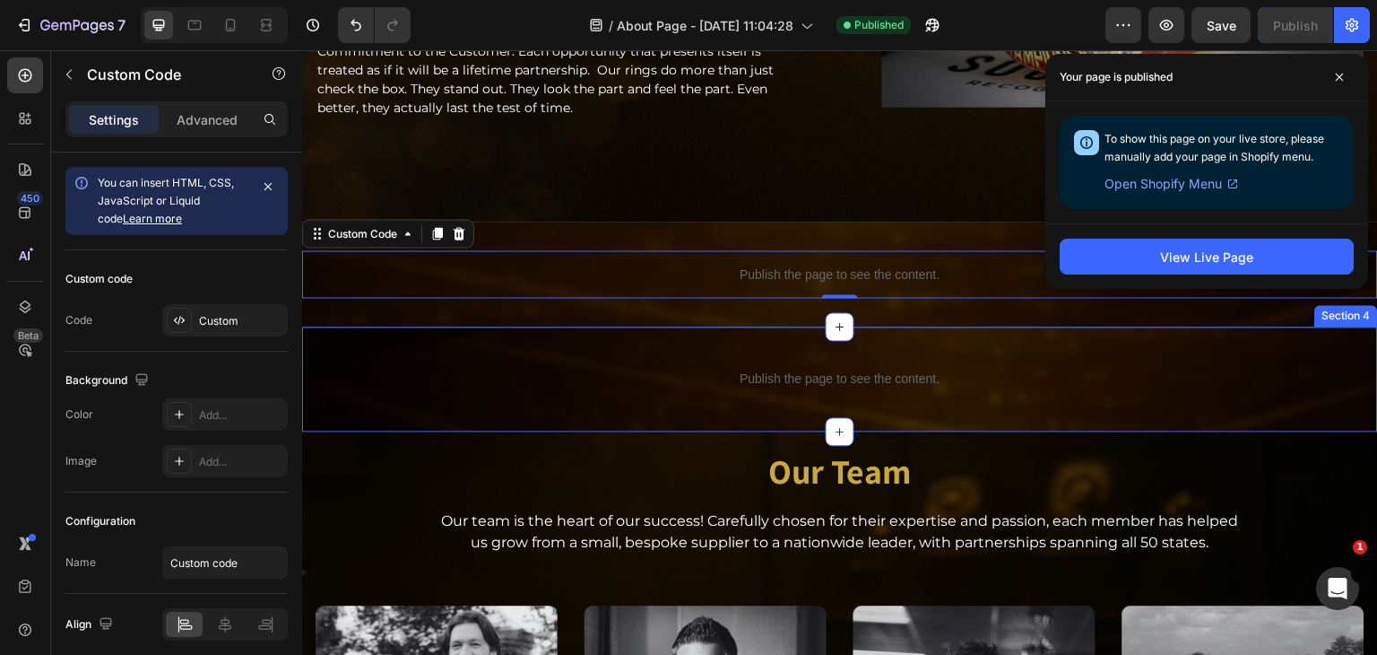
scroll to position [1385, 0]
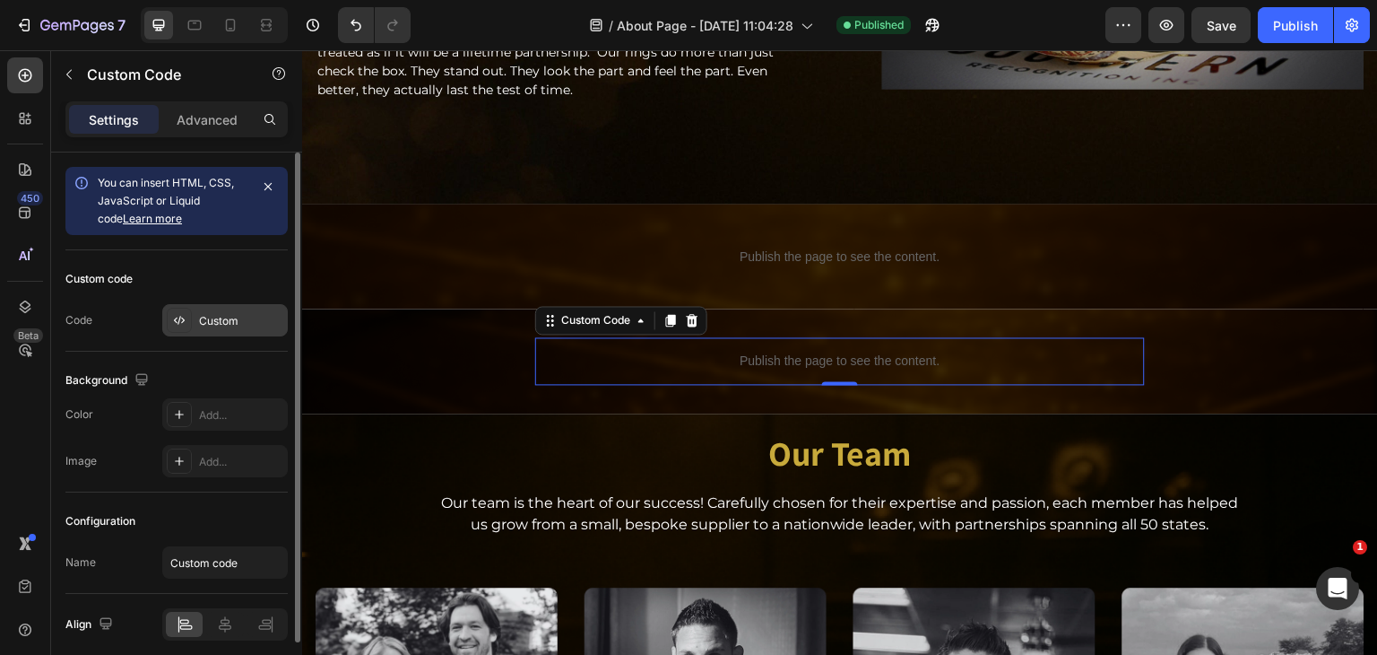
click at [243, 323] on div "Custom" at bounding box center [241, 321] width 84 height 16
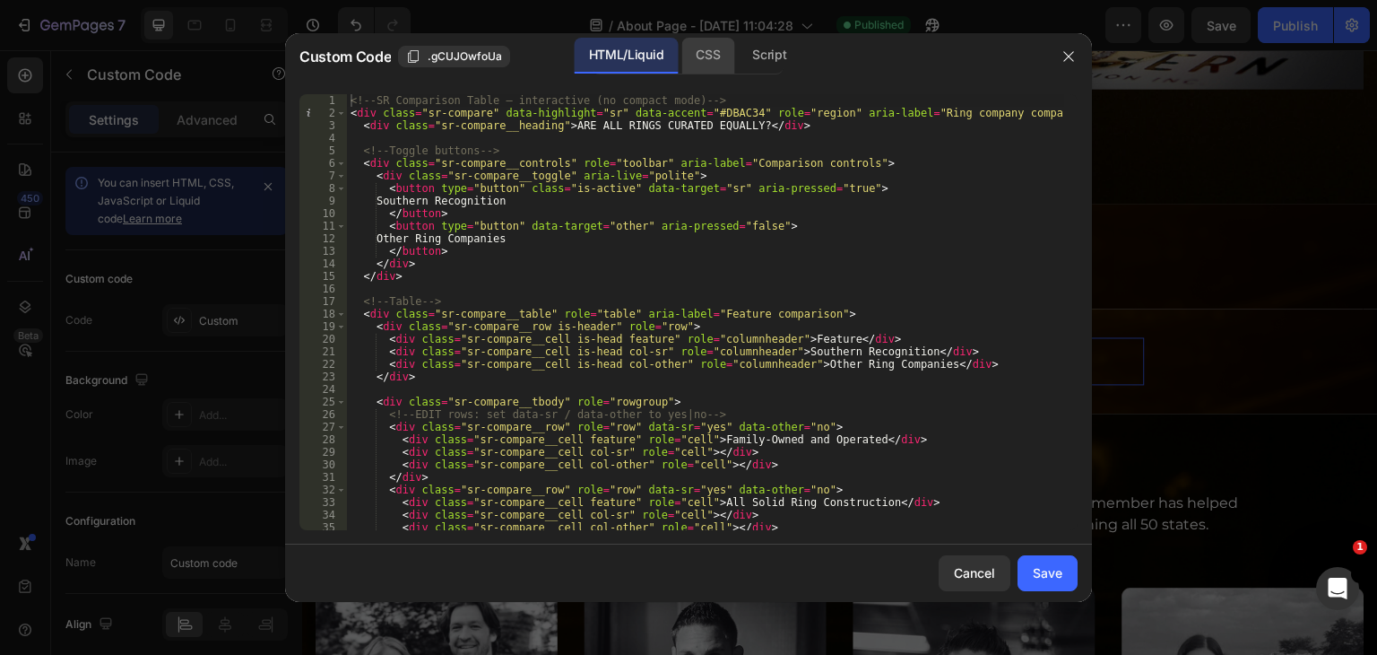
click at [738, 53] on div "CSS" at bounding box center [769, 56] width 63 height 36
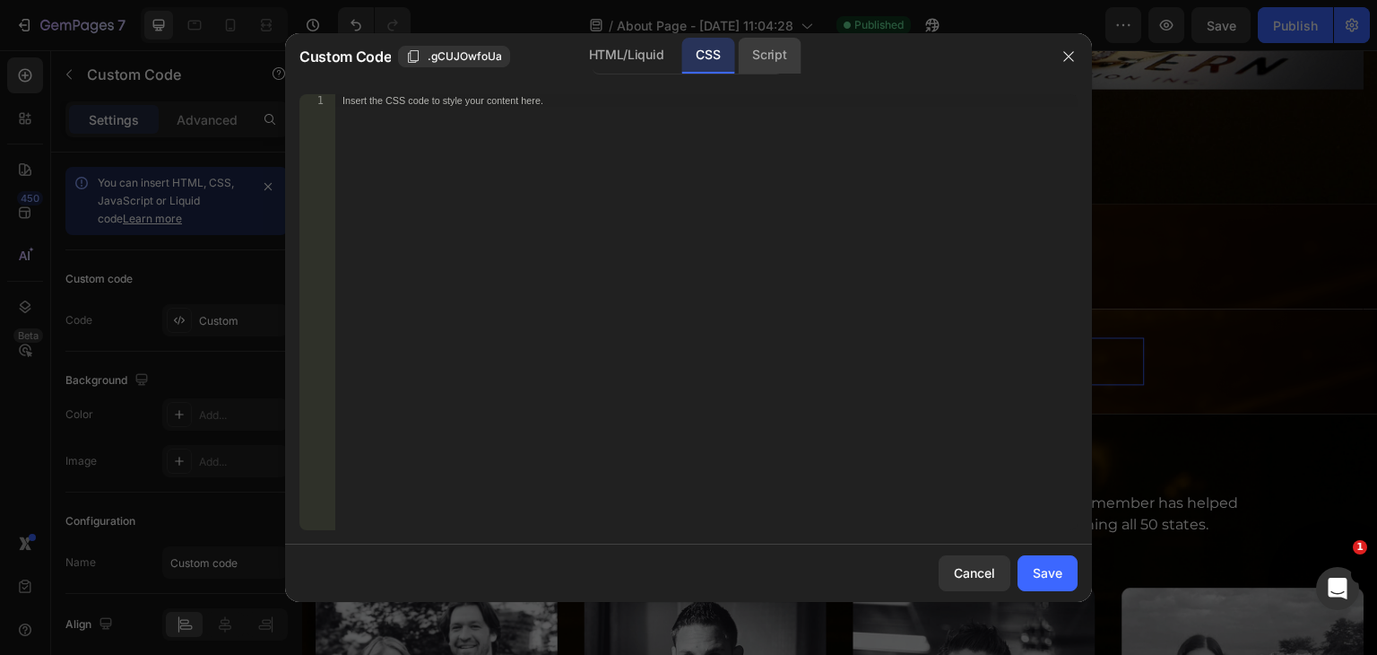
click at [766, 62] on div "Script" at bounding box center [769, 56] width 63 height 36
click at [682, 56] on div "HTML/Liquid" at bounding box center [708, 56] width 53 height 36
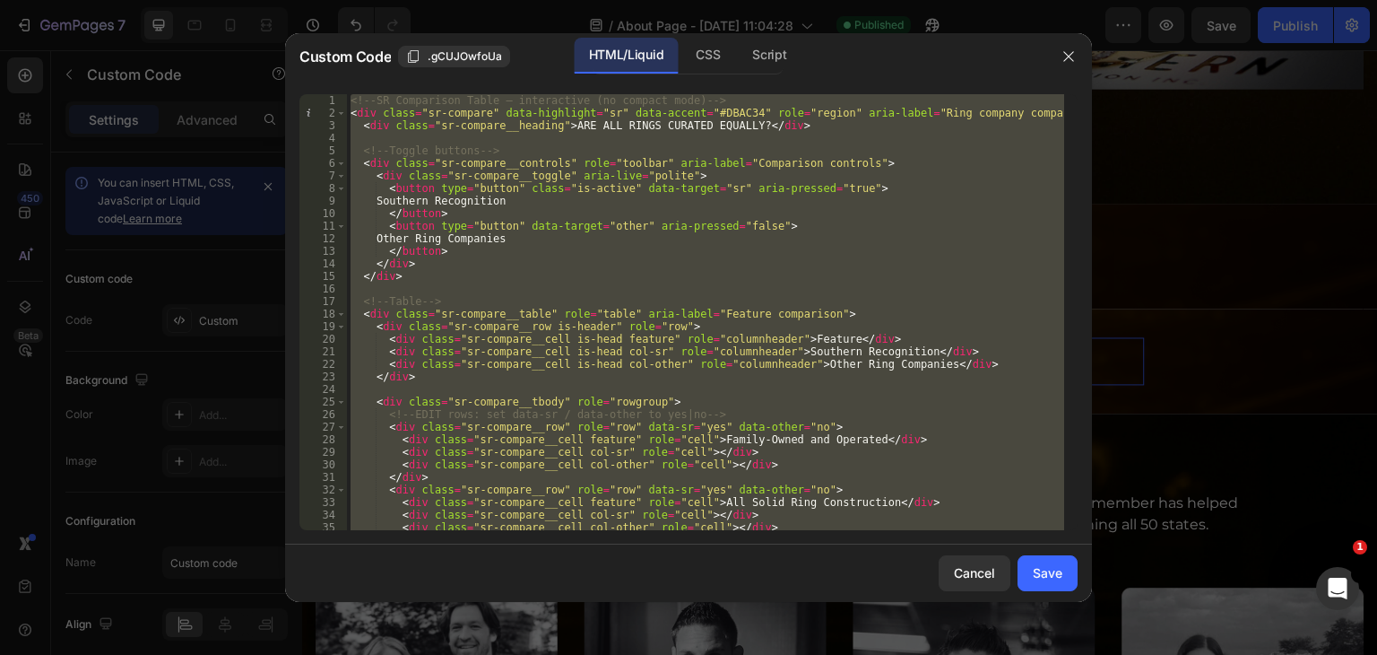
click at [615, 223] on div "<!-- SR Comparison Table – interactive (no compact mode) --> < div class = "sr-…" at bounding box center [705, 312] width 717 height 436
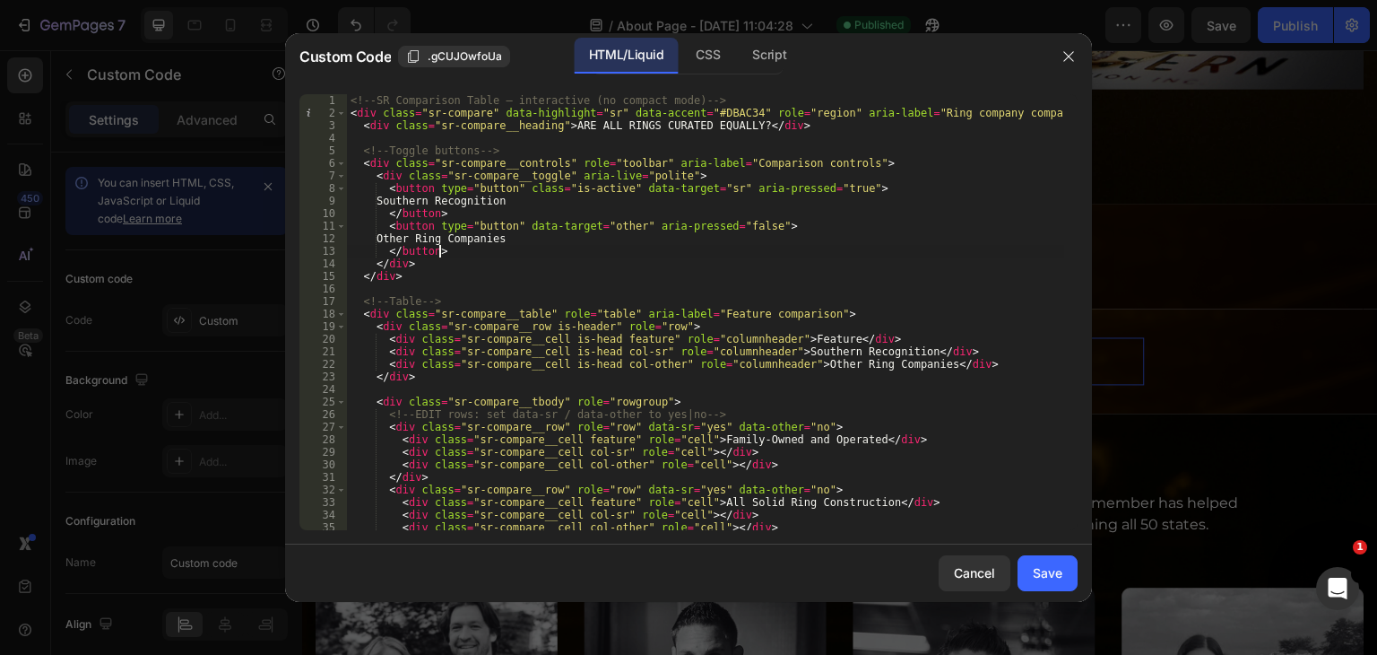
click at [612, 248] on div "<!-- SR Comparison Table – interactive (no compact mode) --> < div class = "sr-…" at bounding box center [705, 324] width 717 height 461
type textarea "</script>"
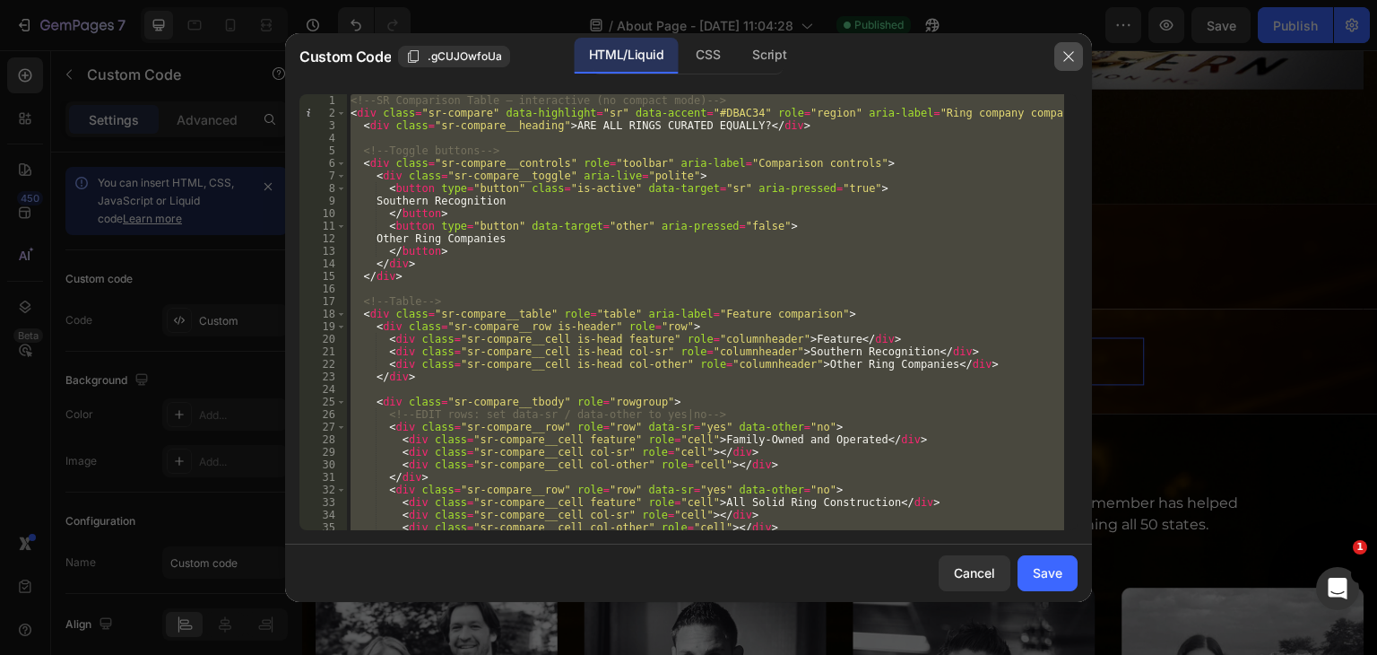
click at [1069, 54] on icon "button" at bounding box center [1069, 56] width 14 height 14
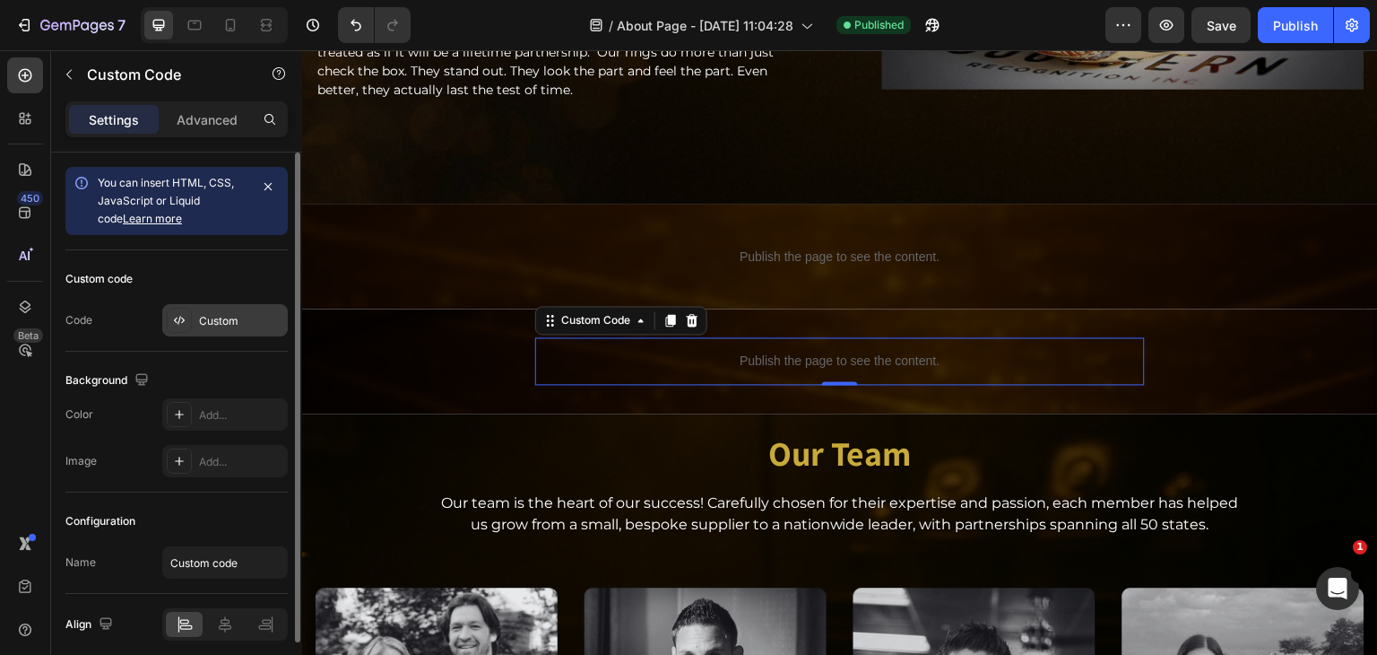
click at [231, 331] on div "Custom" at bounding box center [225, 320] width 126 height 32
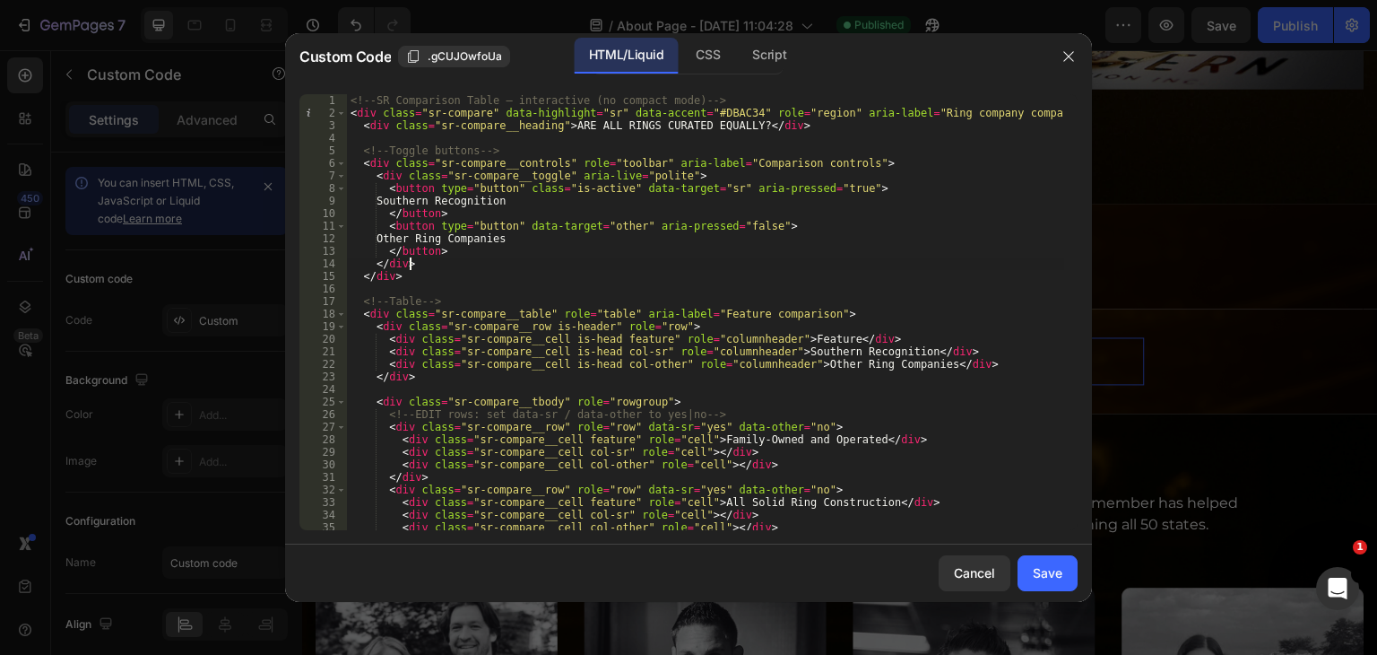
click at [656, 259] on div "<!-- SR Comparison Table – interactive (no compact mode) --> < div class = "sr-…" at bounding box center [705, 324] width 717 height 461
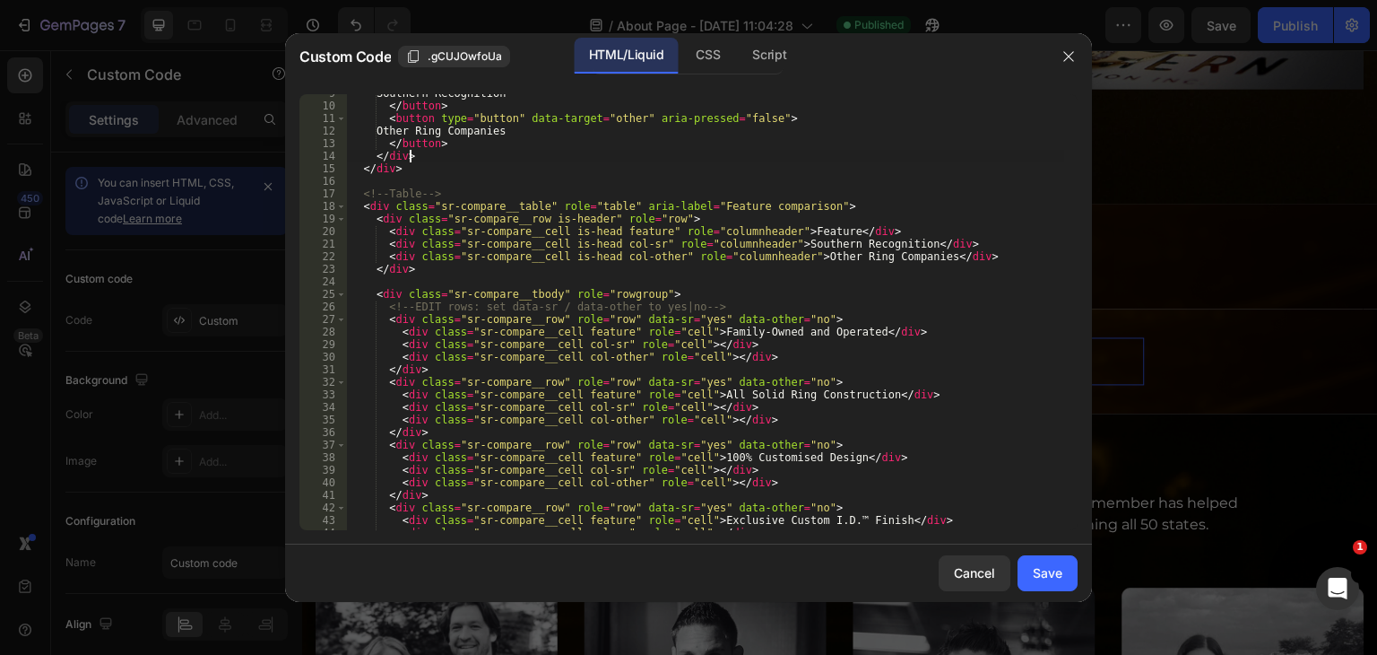
scroll to position [269, 0]
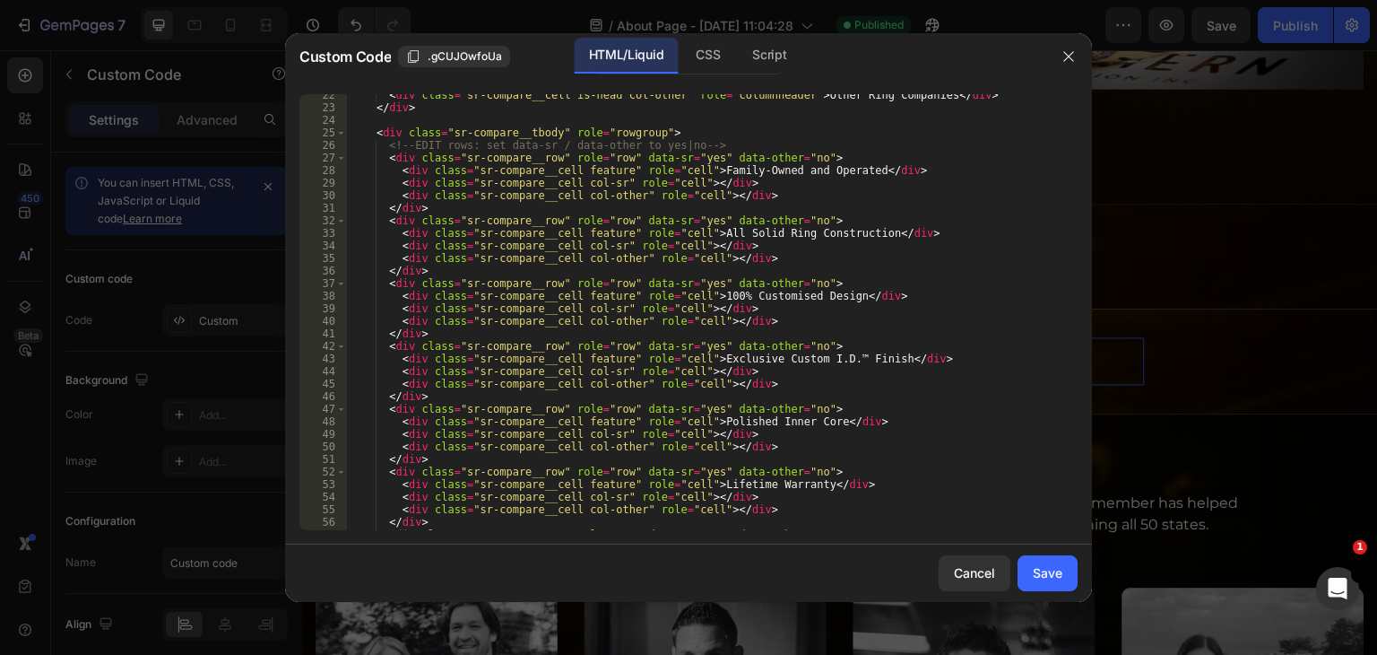
type textarea "</script>"
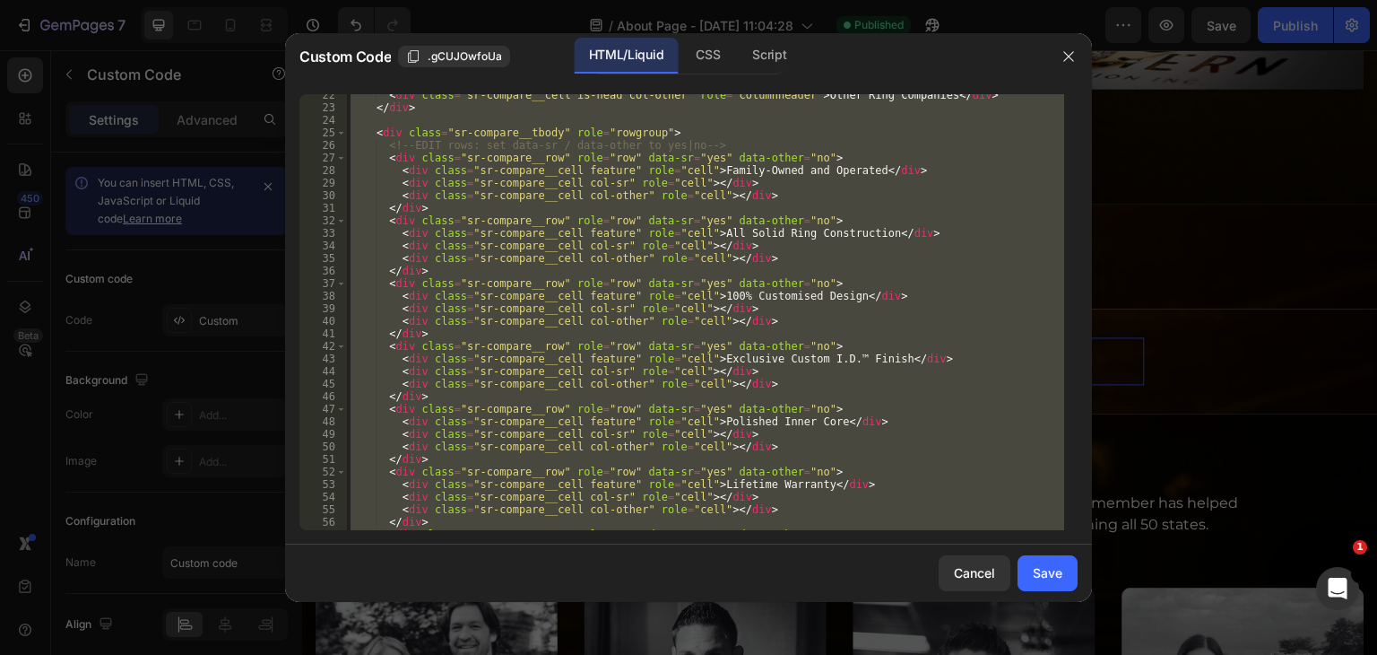
paste textarea
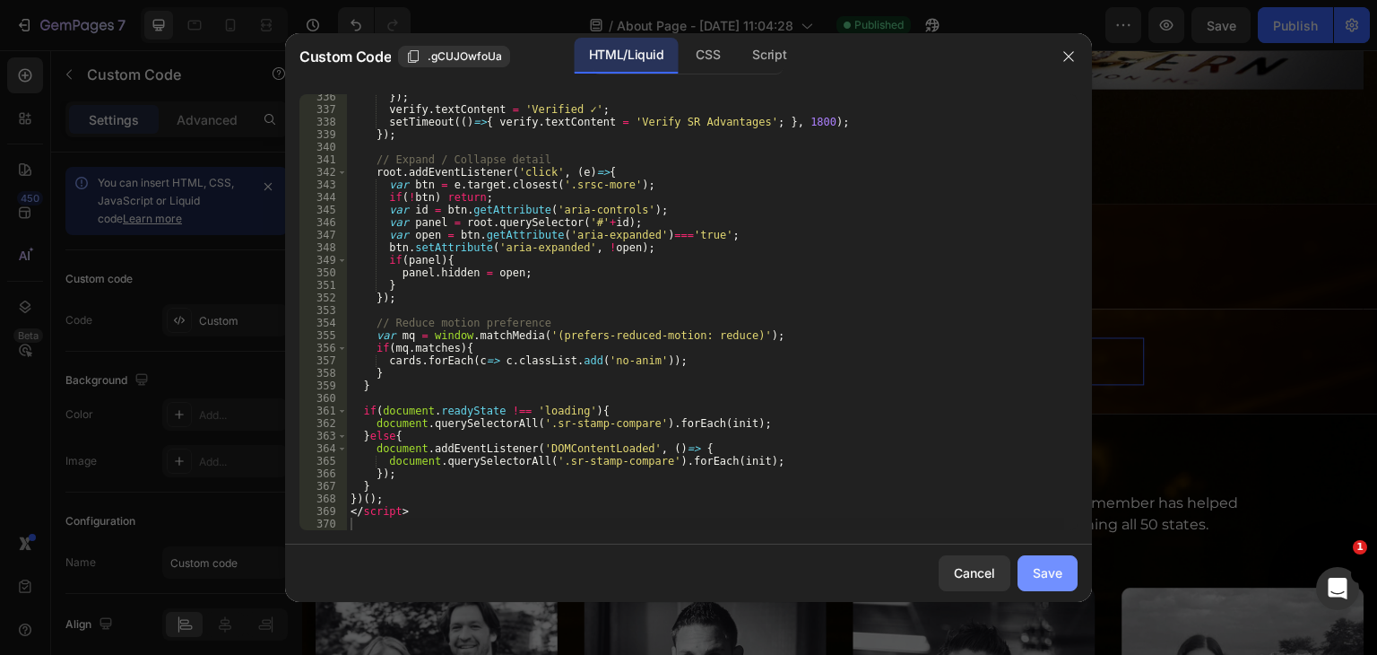
click at [1069, 574] on button "Save" at bounding box center [1048, 573] width 60 height 36
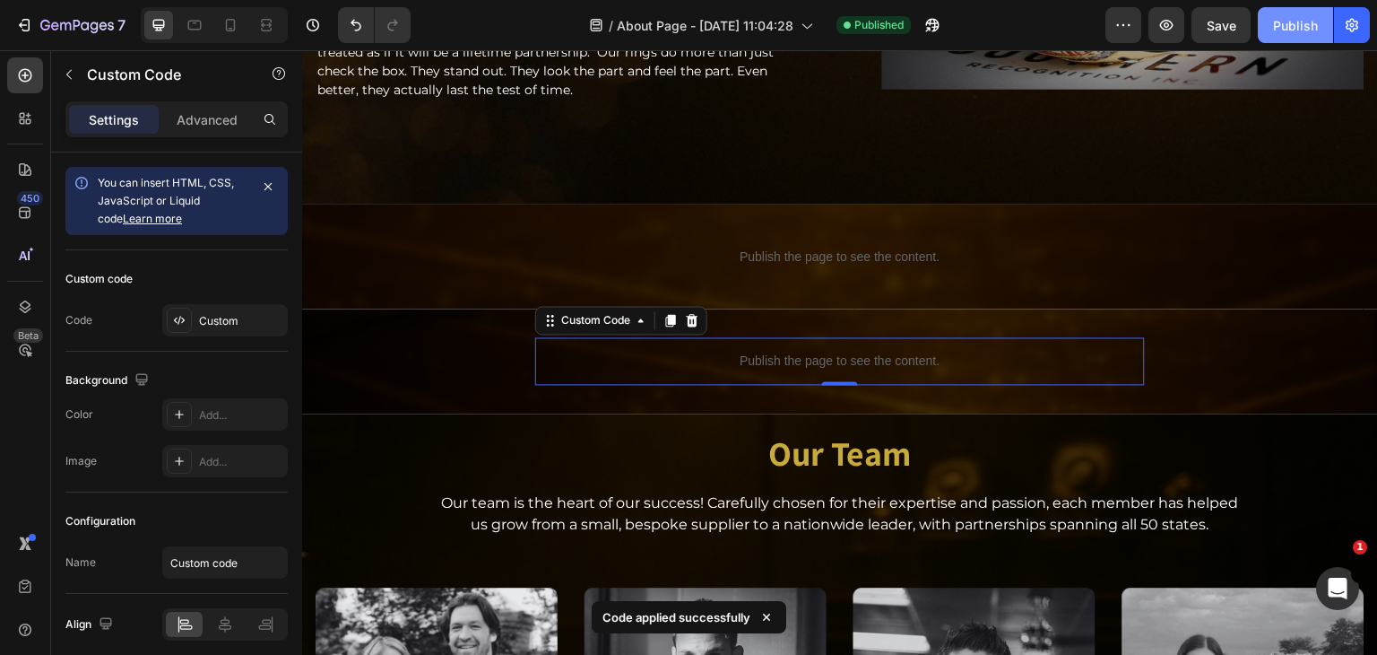
click at [1301, 25] on div "Publish" at bounding box center [1295, 25] width 45 height 19
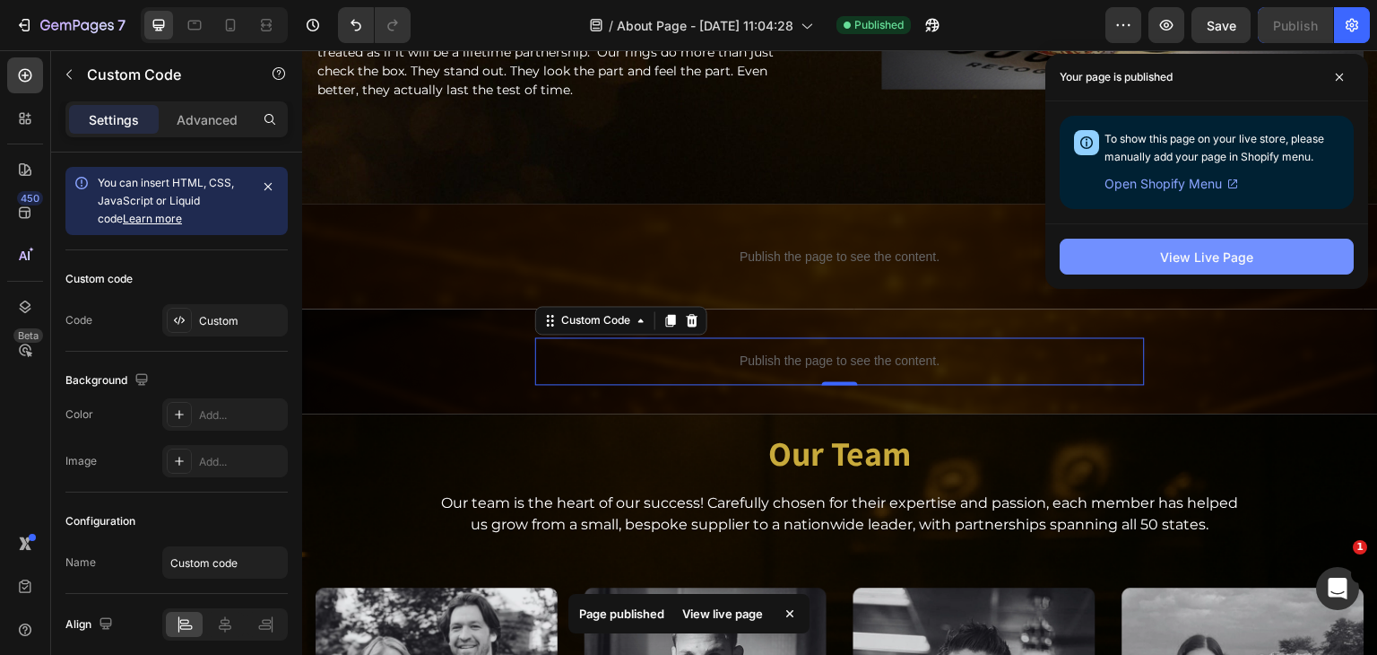
click at [1186, 256] on div "View Live Page" at bounding box center [1206, 257] width 93 height 19
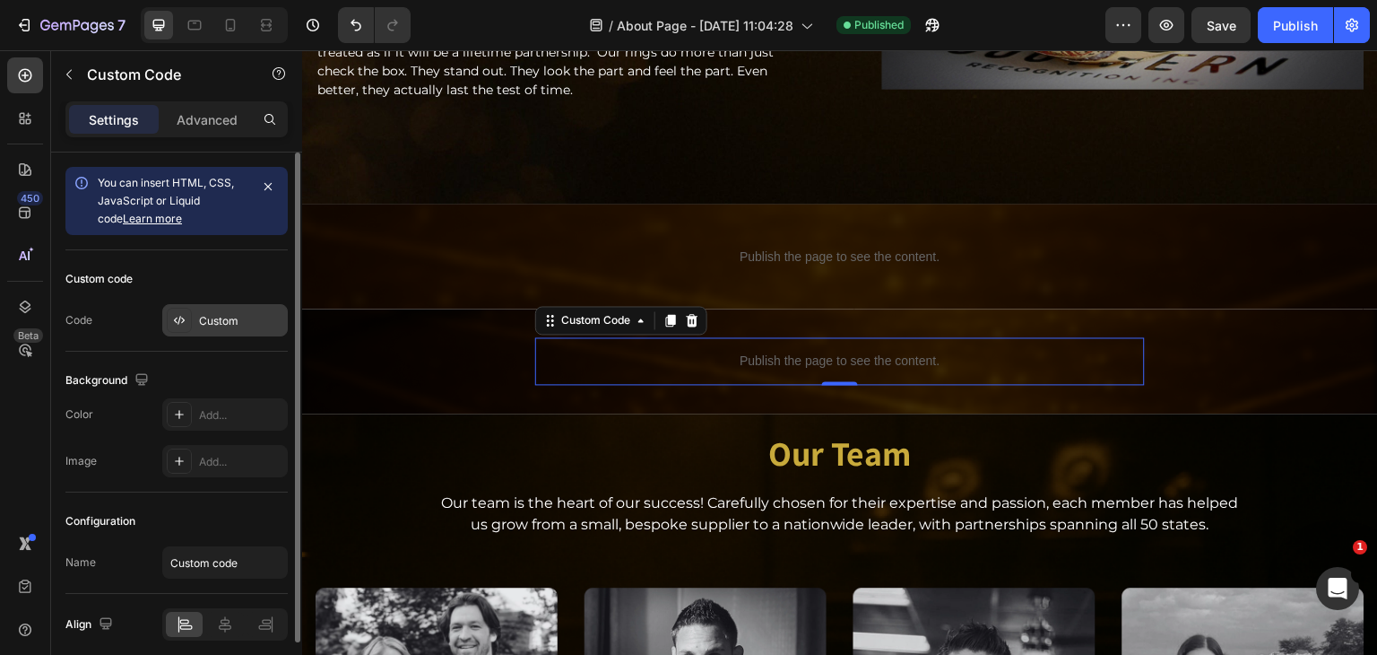
click at [236, 322] on div "Custom" at bounding box center [241, 321] width 84 height 16
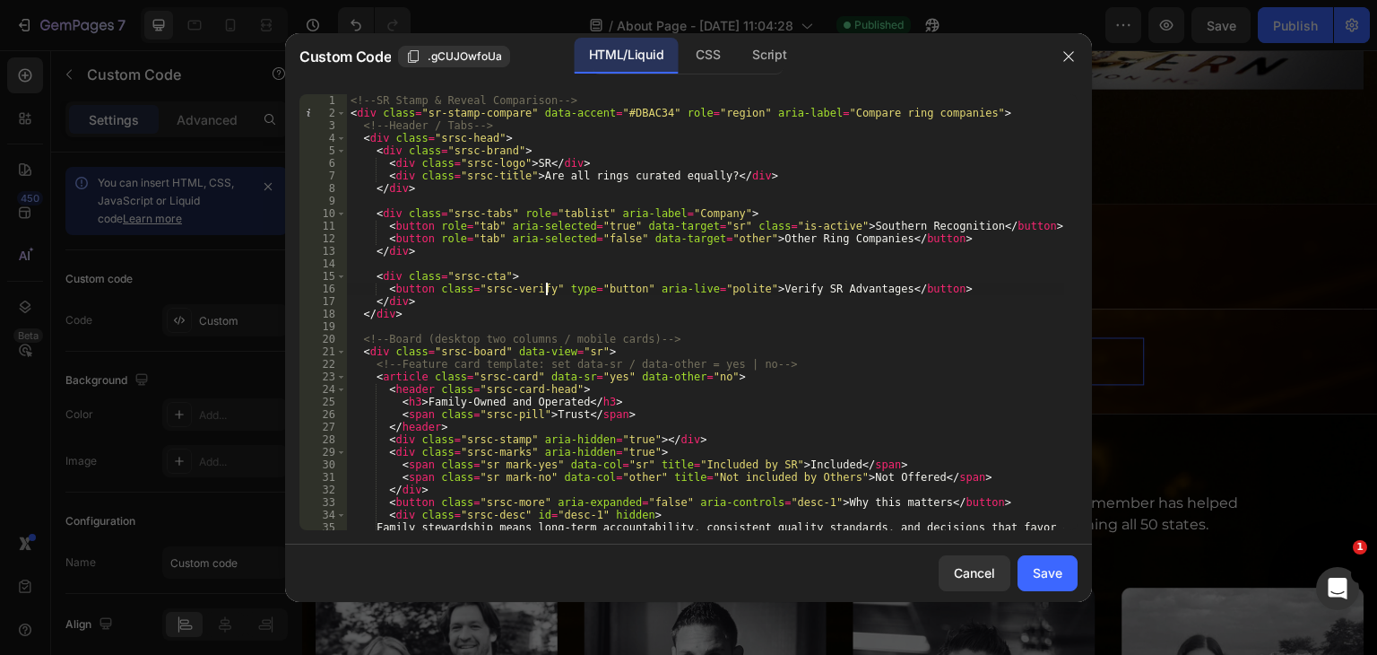
click at [546, 283] on div "<!-- SR Stamp & Reveal Comparison --> < div class = "sr-stamp-compare" data-acc…" at bounding box center [705, 330] width 717 height 473
type textarea "</script>"
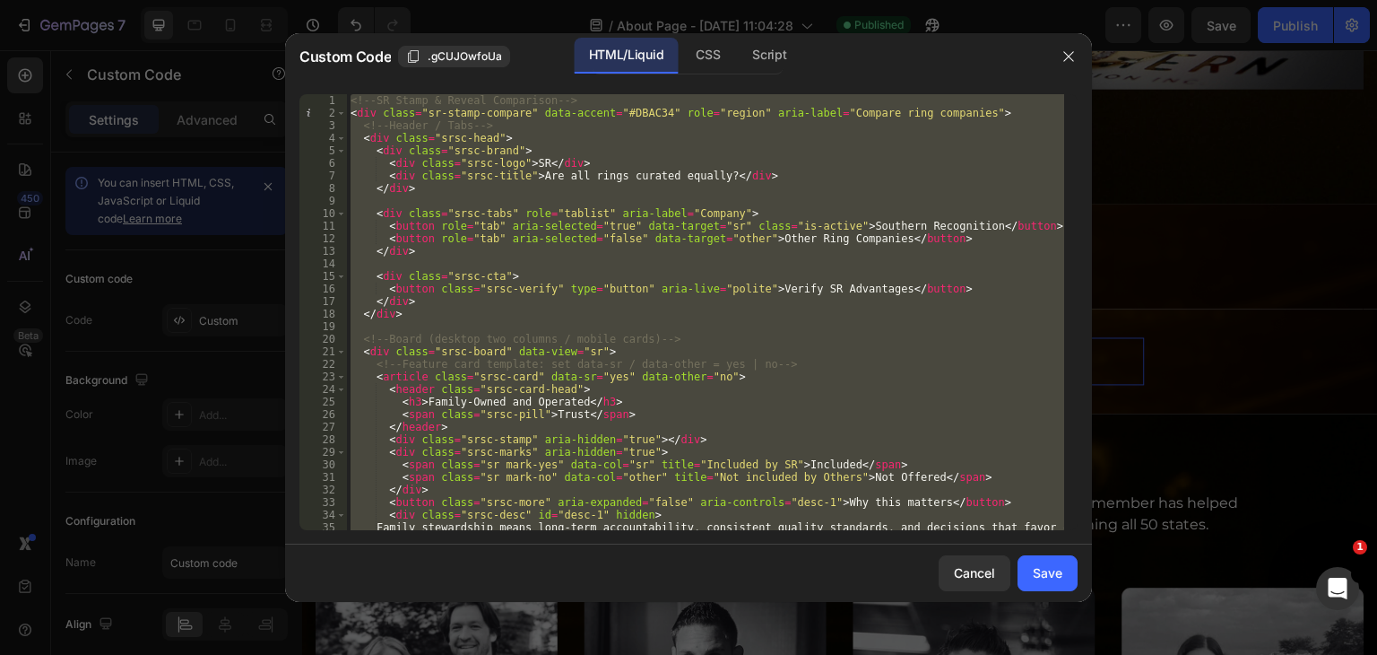
paste textarea
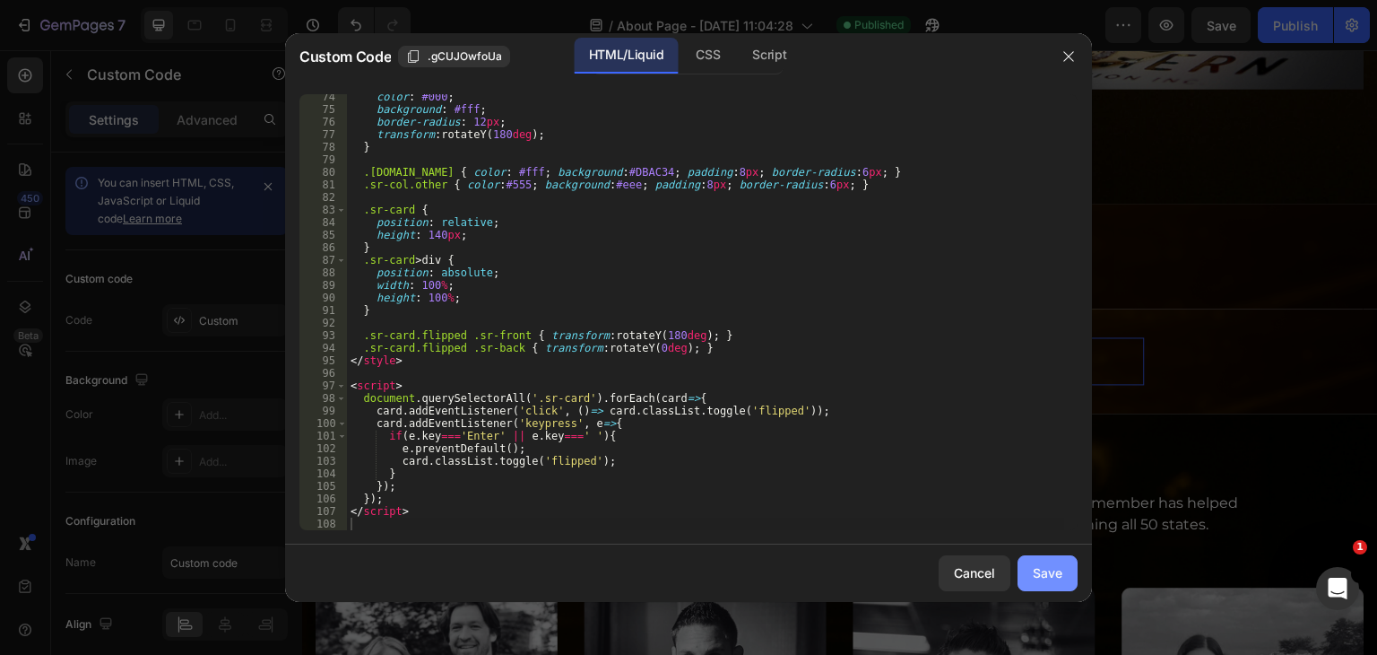
click at [1033, 567] on button "Save" at bounding box center [1048, 573] width 60 height 36
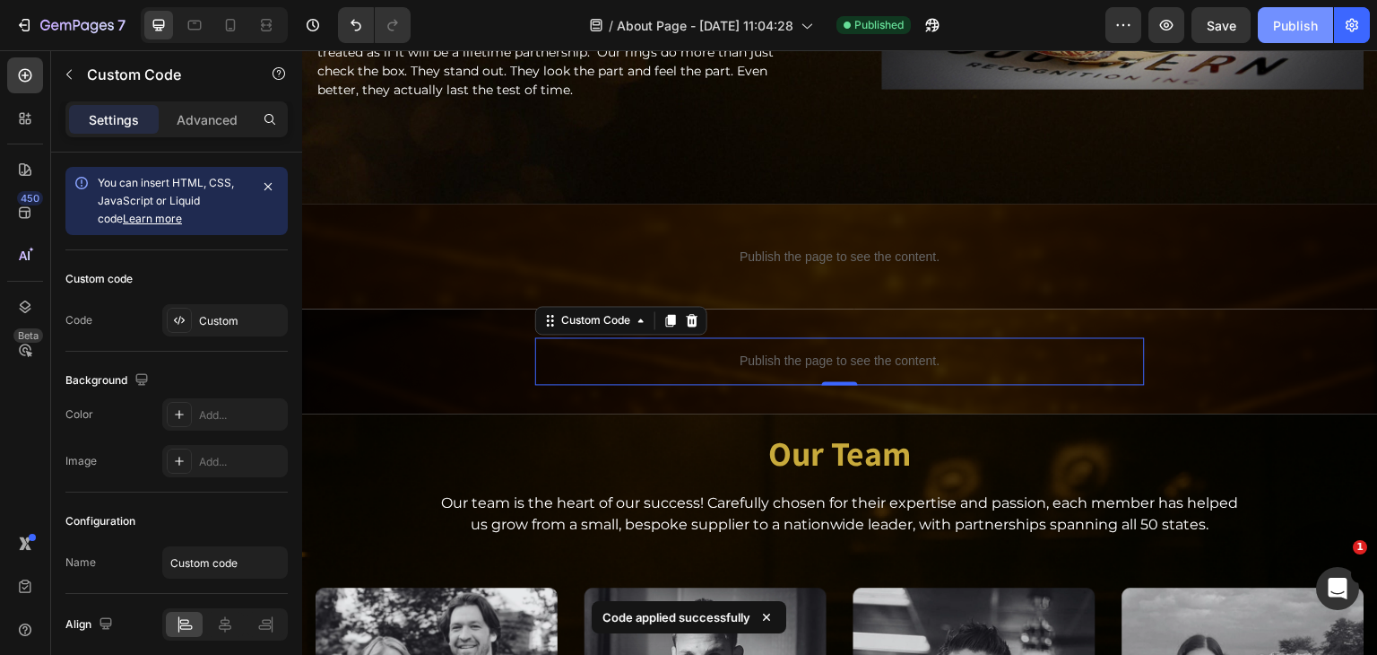
click at [1291, 32] on div "Publish" at bounding box center [1295, 25] width 45 height 19
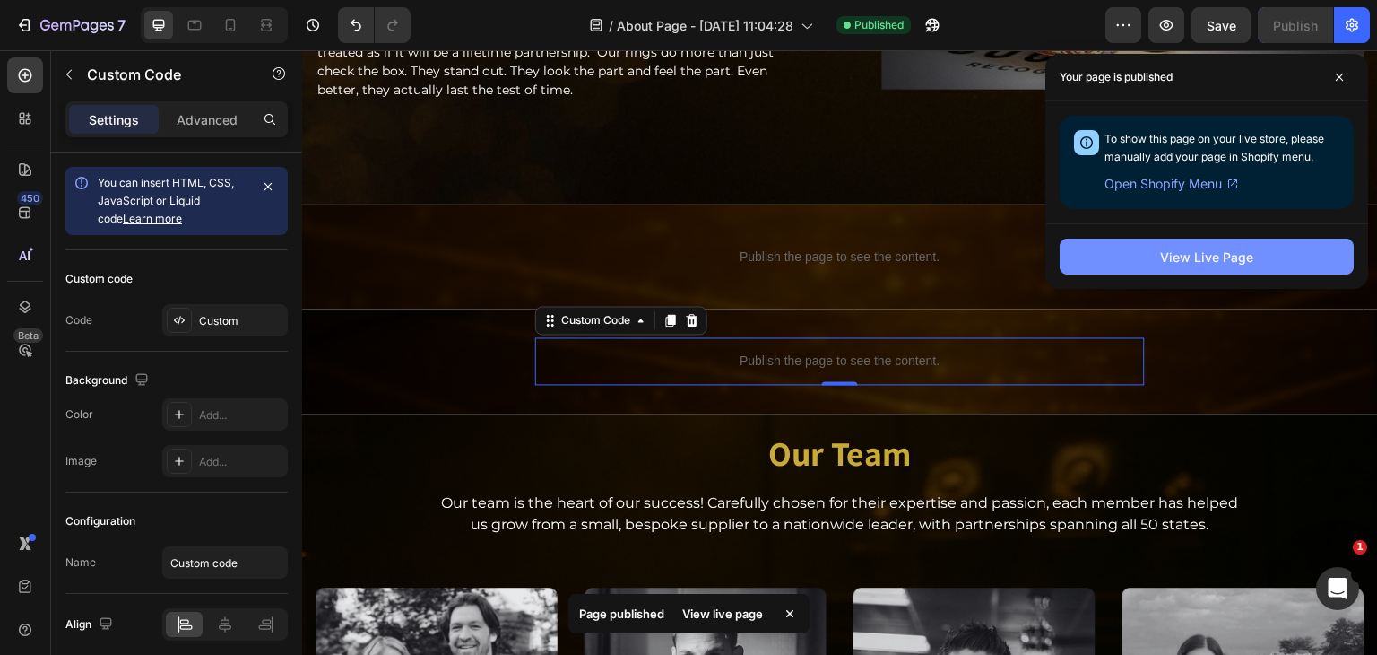
click at [1168, 265] on button "View Live Page" at bounding box center [1207, 257] width 294 height 36
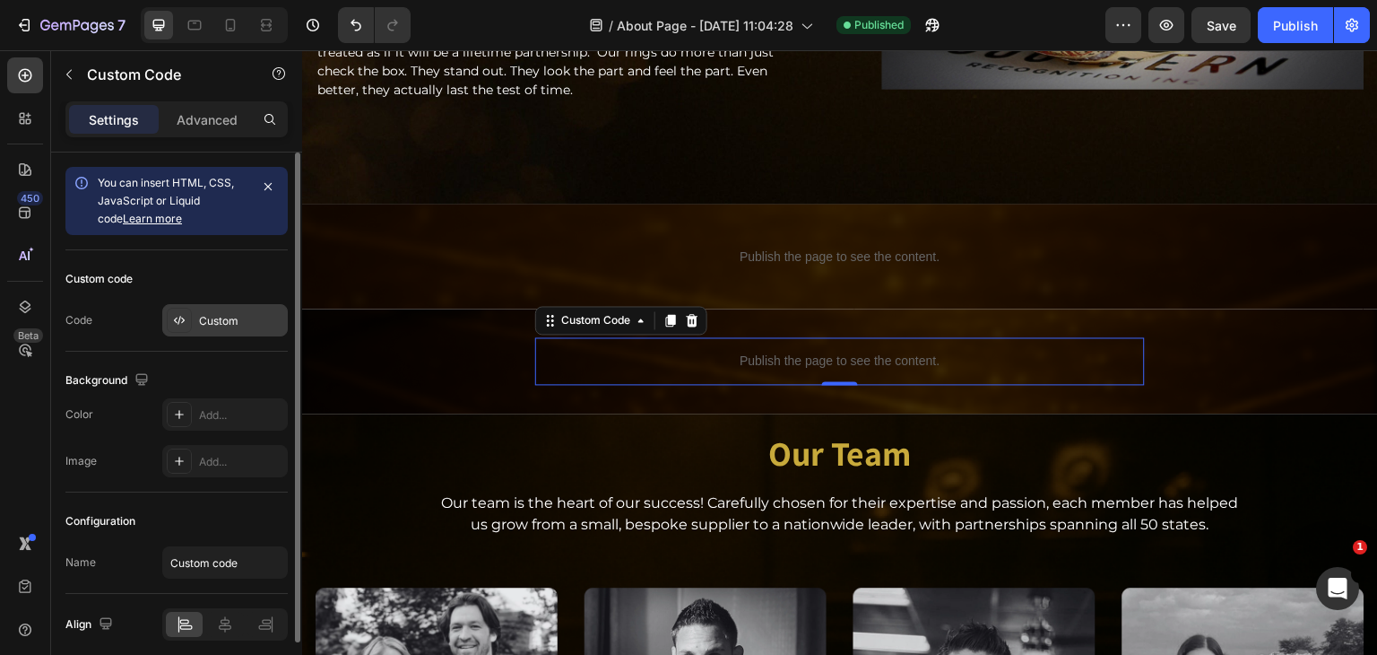
click at [232, 331] on div "Custom" at bounding box center [225, 320] width 126 height 32
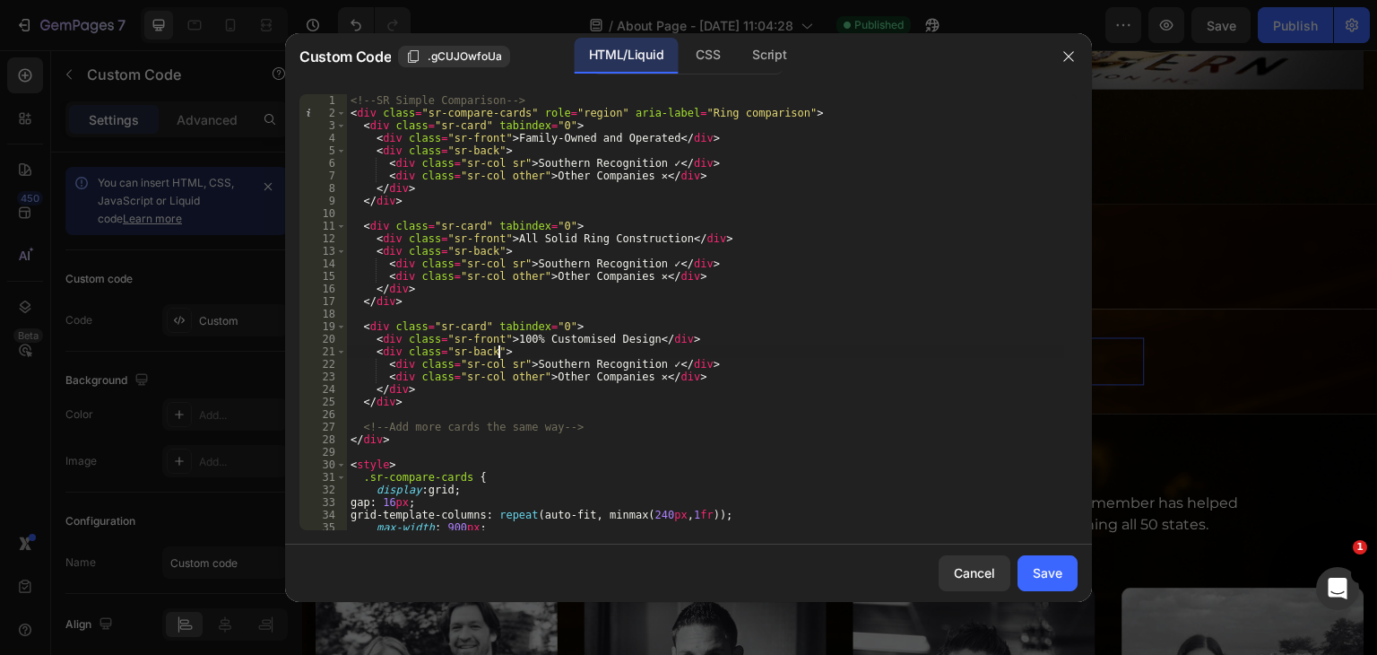
click at [599, 355] on div "<!-- SR Simple Comparison --> < div class = "sr-compare-cards" role = "region" …" at bounding box center [705, 324] width 717 height 461
type textarea "</script>"
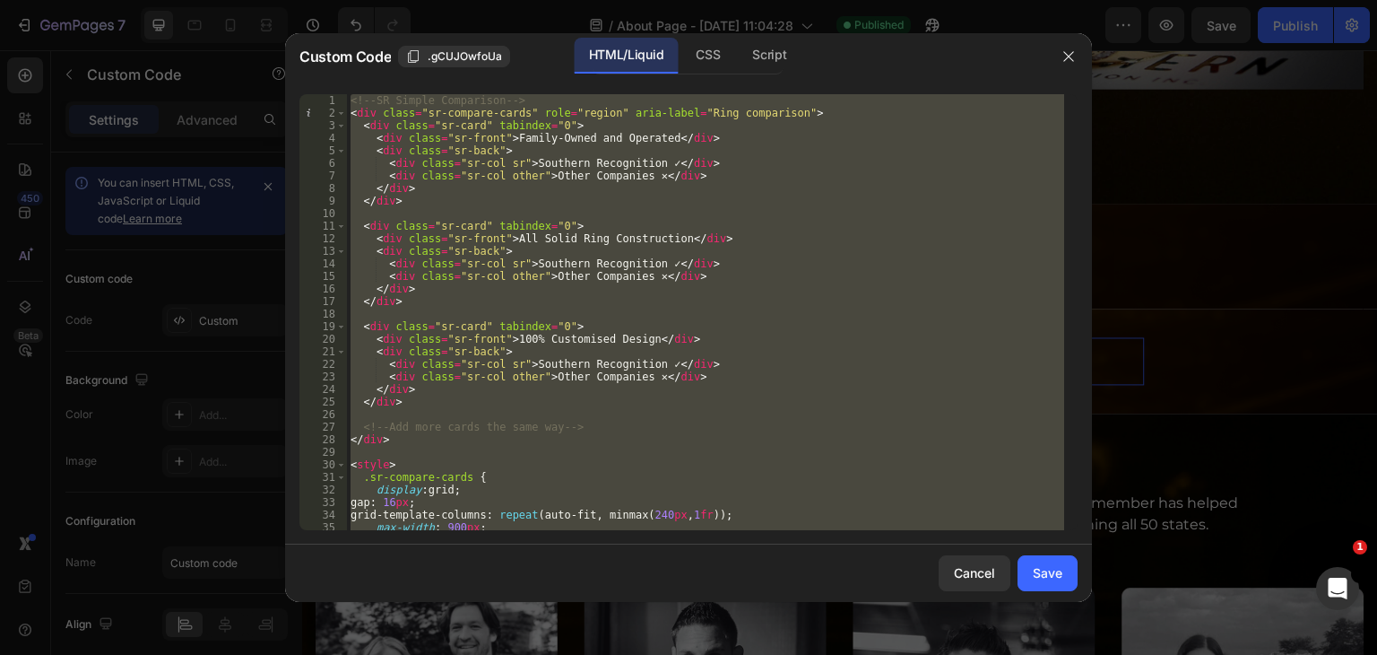
paste textarea
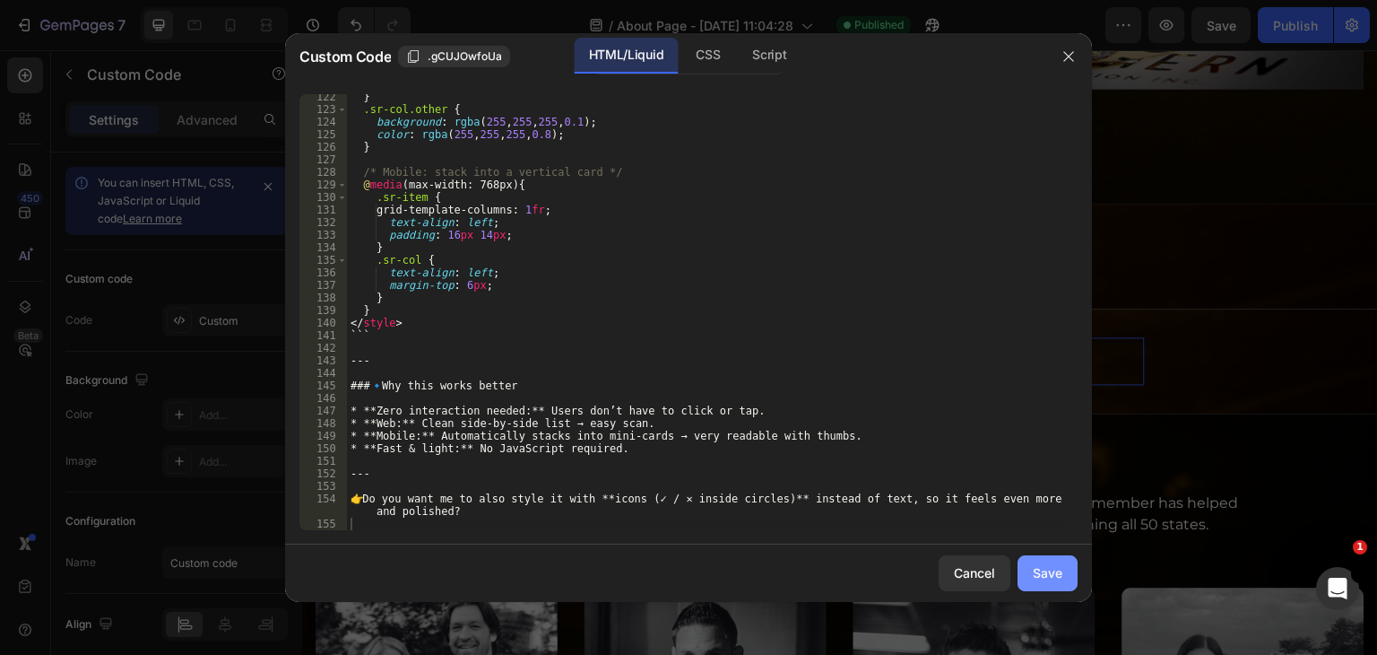
click at [1048, 571] on div "Save" at bounding box center [1048, 572] width 30 height 19
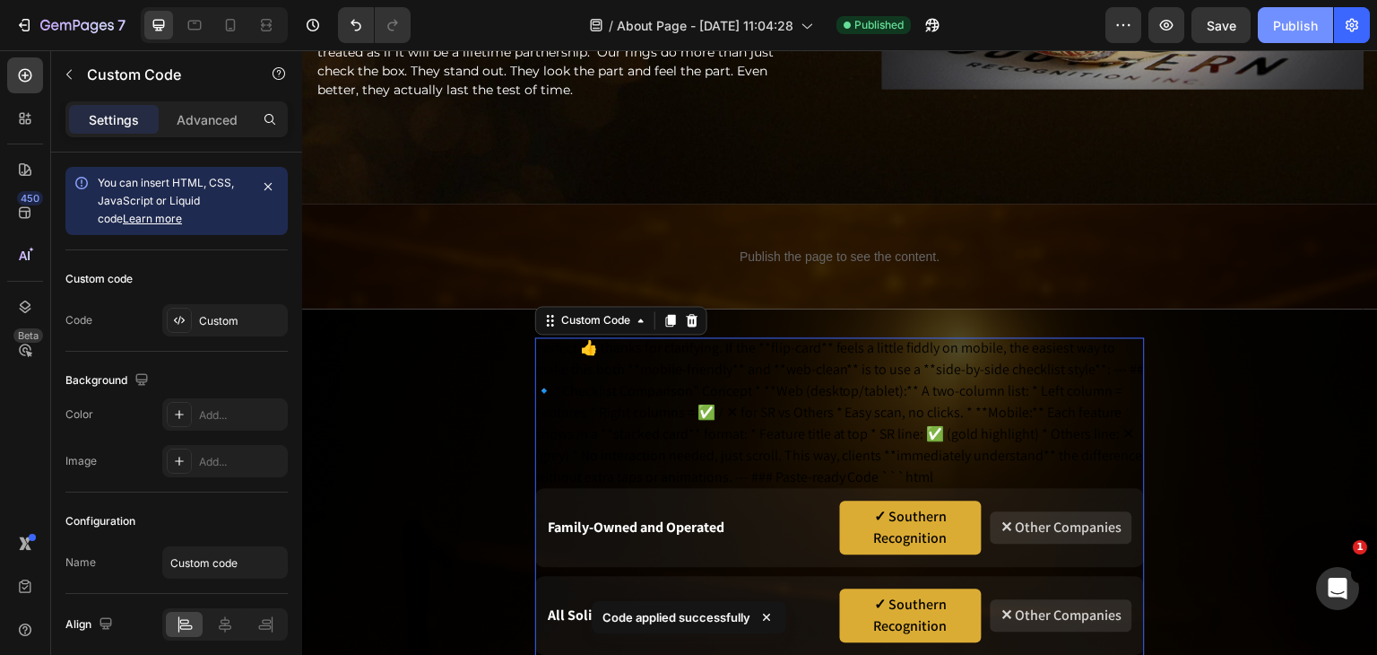
click at [1296, 29] on div "Publish" at bounding box center [1295, 25] width 45 height 19
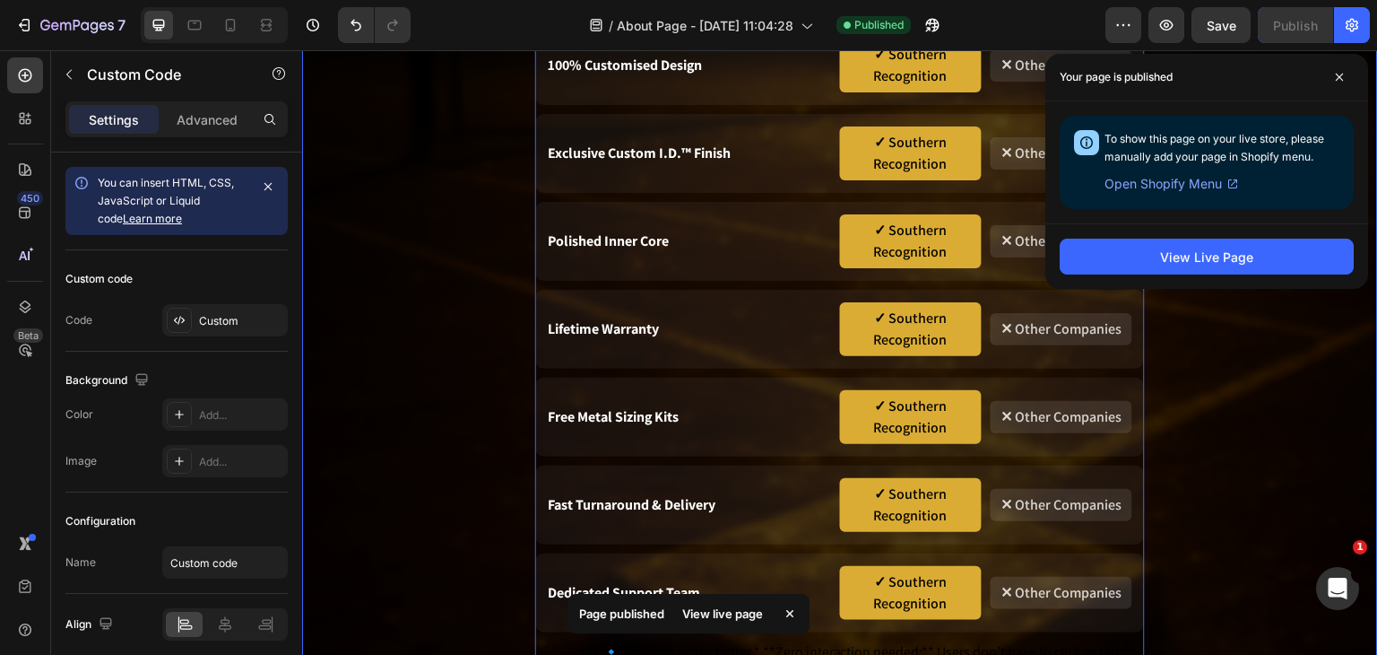
scroll to position [2102, 0]
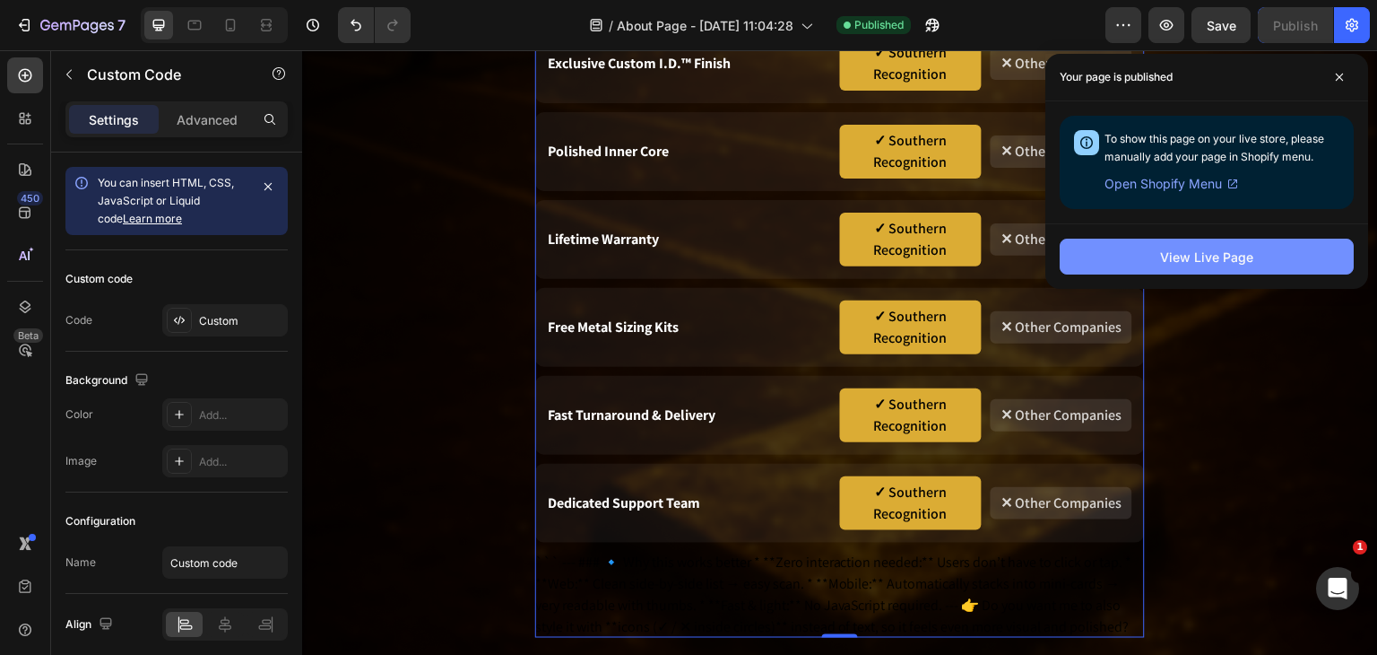
click at [1284, 256] on button "View Live Page" at bounding box center [1207, 257] width 294 height 36
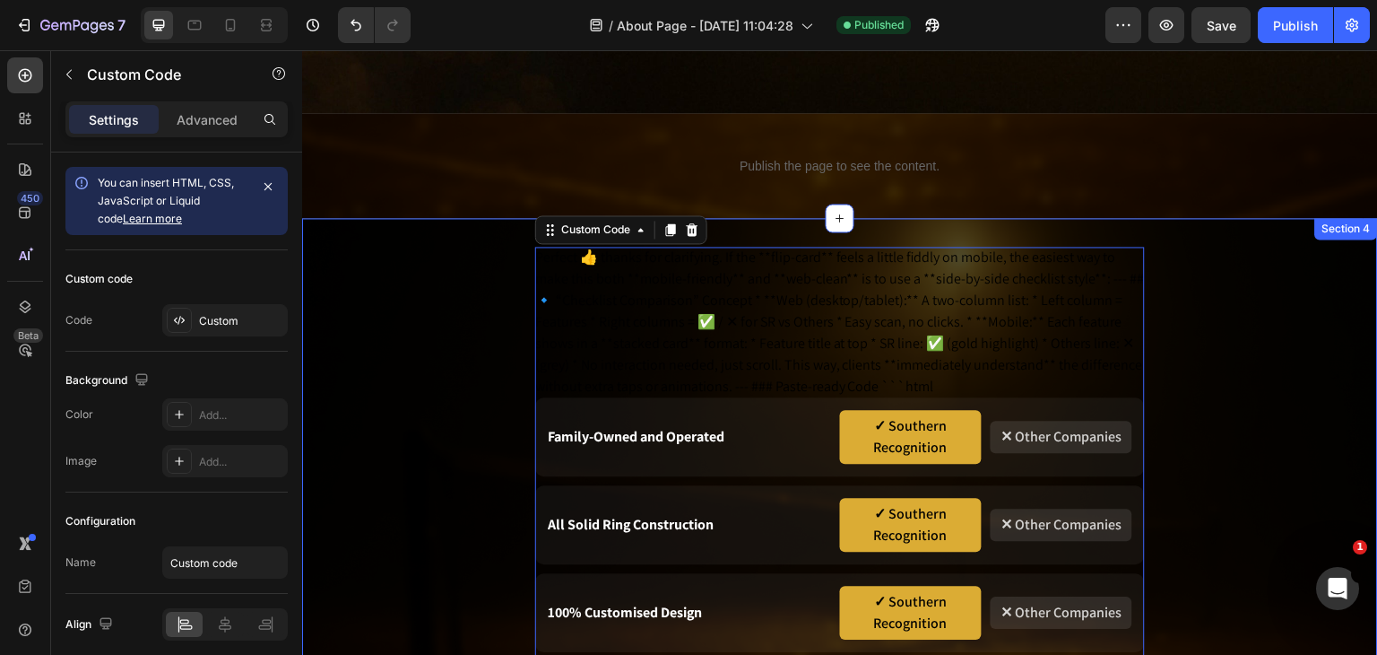
scroll to position [1474, 0]
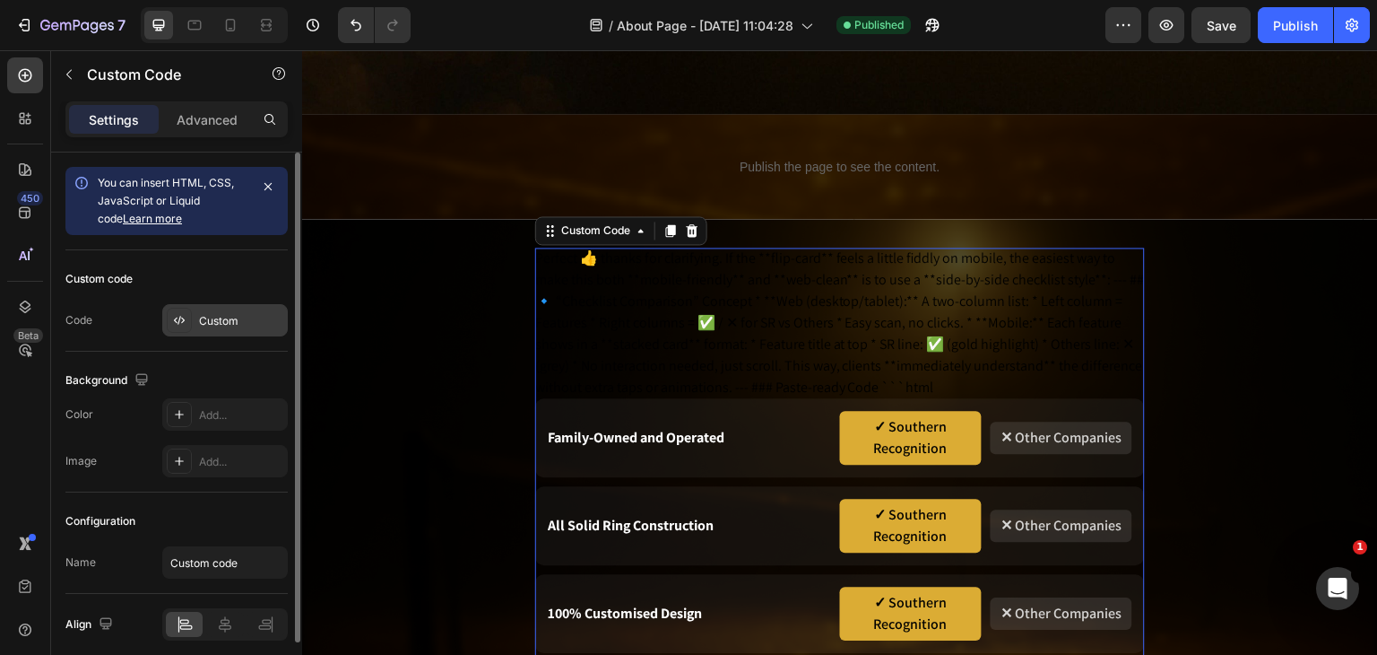
click at [258, 313] on div "Custom" at bounding box center [241, 321] width 84 height 16
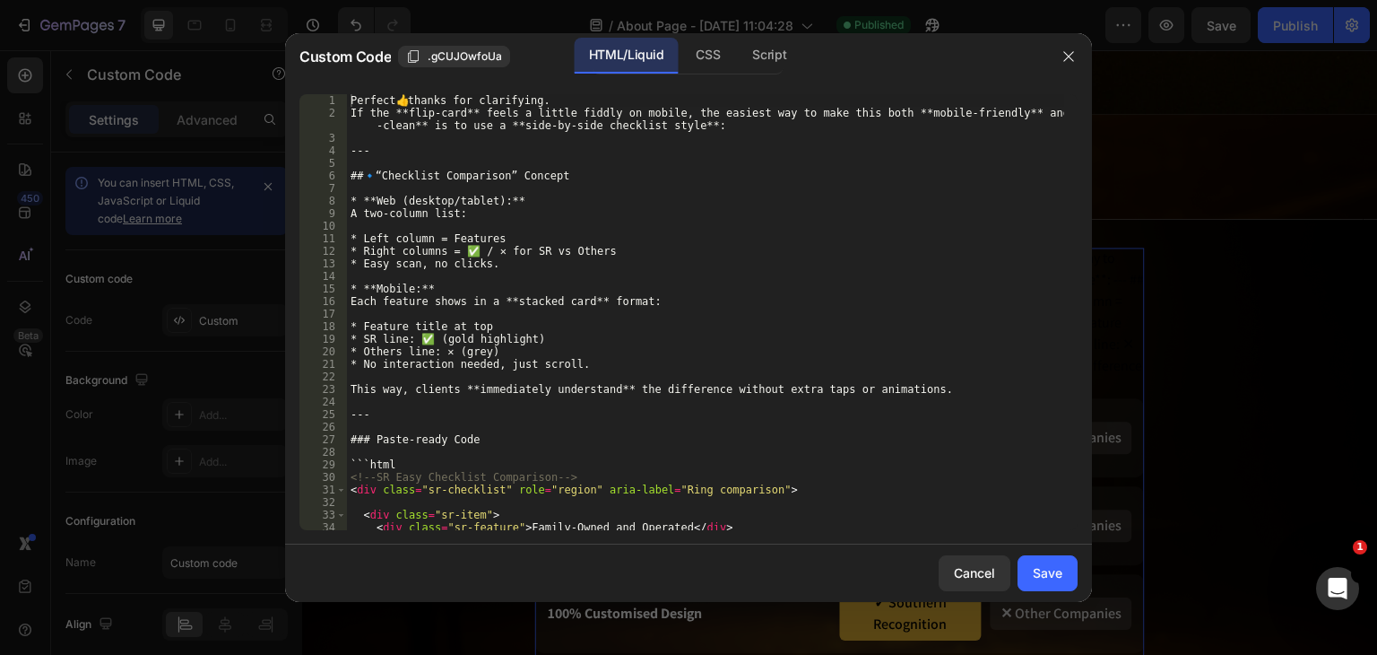
click at [557, 308] on div "Perfect 👍 thanks for clarifying. If the **flip-card** feels a little fiddly on …" at bounding box center [705, 324] width 717 height 461
type textarea "👉 Do you want me to also style it with **icons (✓ / ✕ inside circles)** instead…"
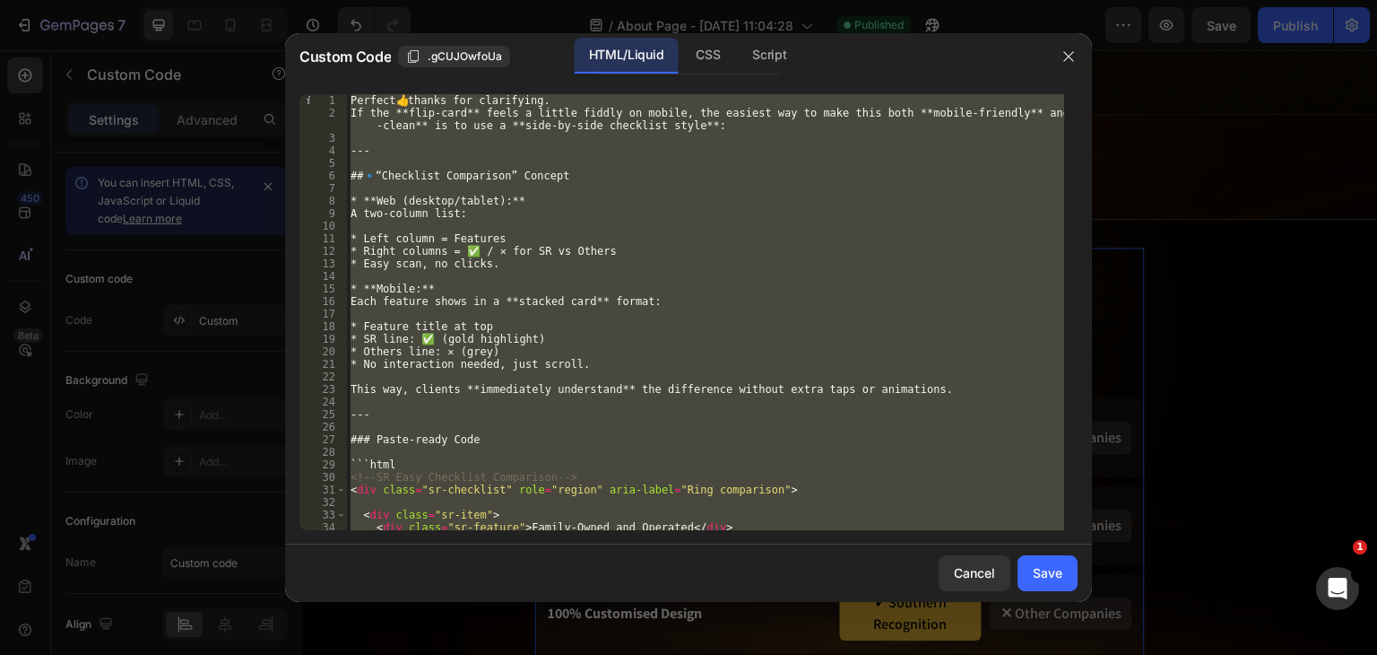
paste textarea
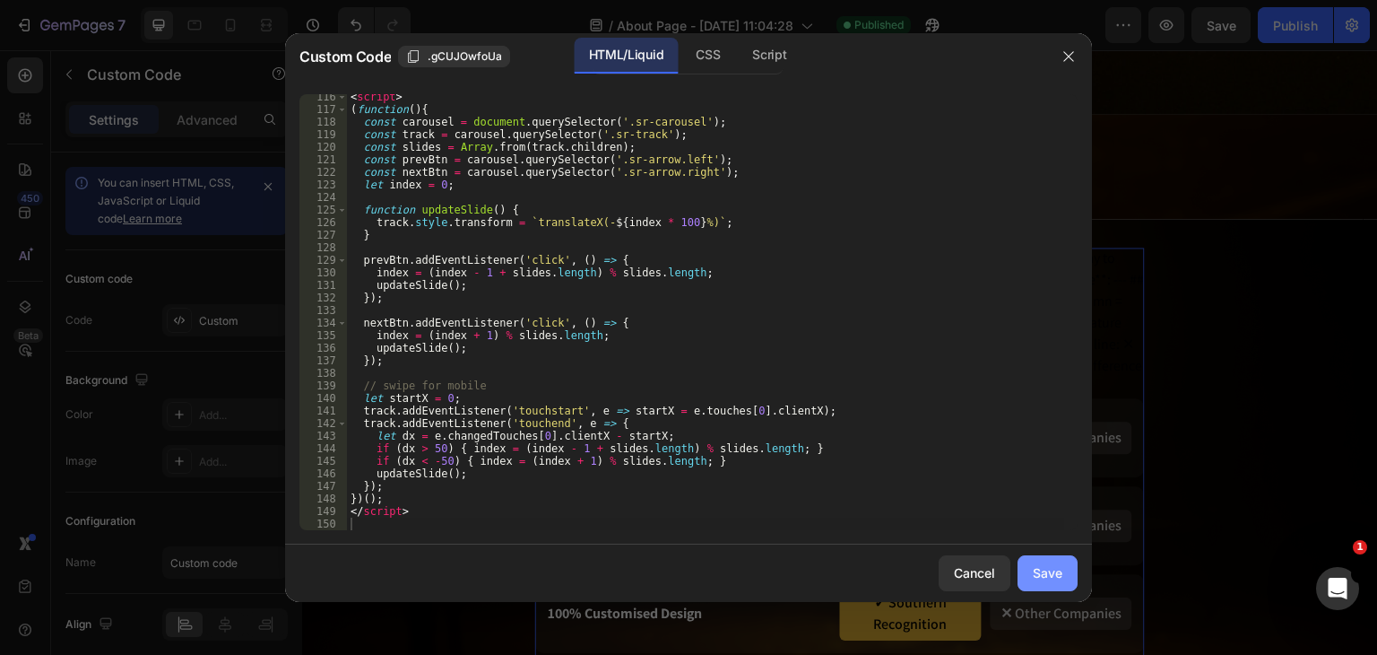
click at [1040, 563] on div "Save" at bounding box center [1048, 572] width 30 height 19
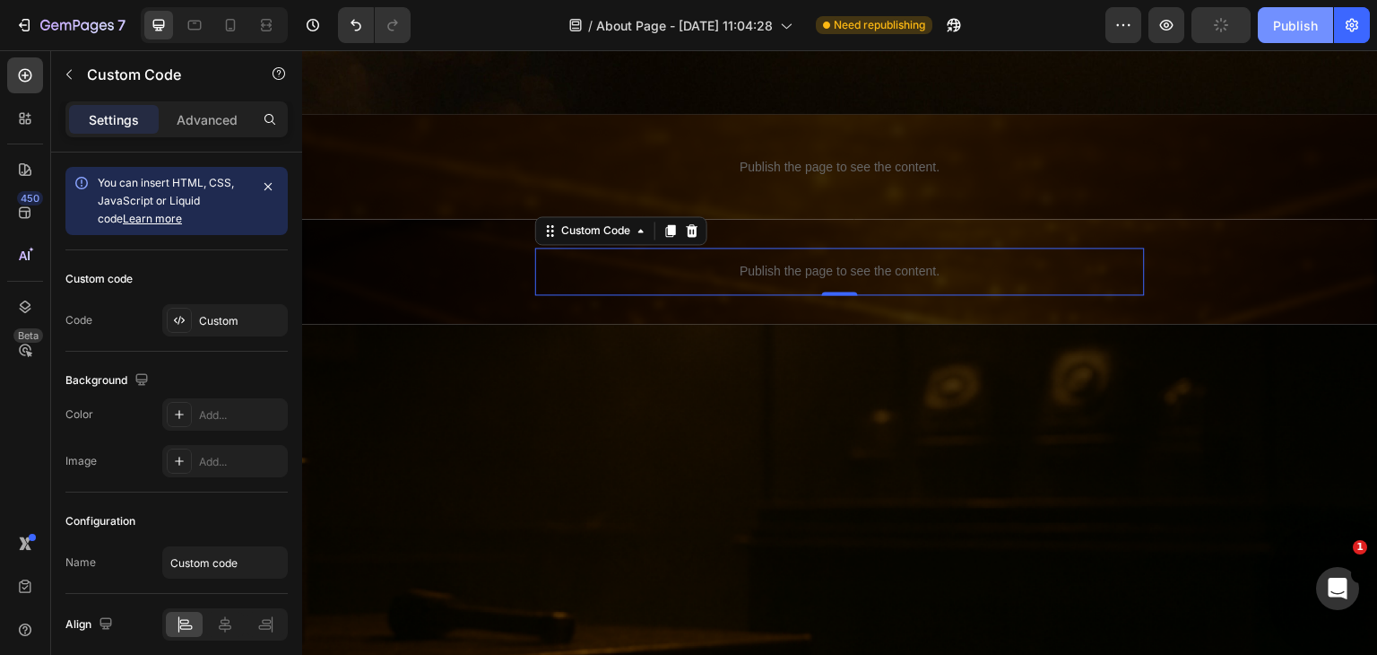
click at [1288, 35] on button "Publish" at bounding box center [1295, 25] width 75 height 36
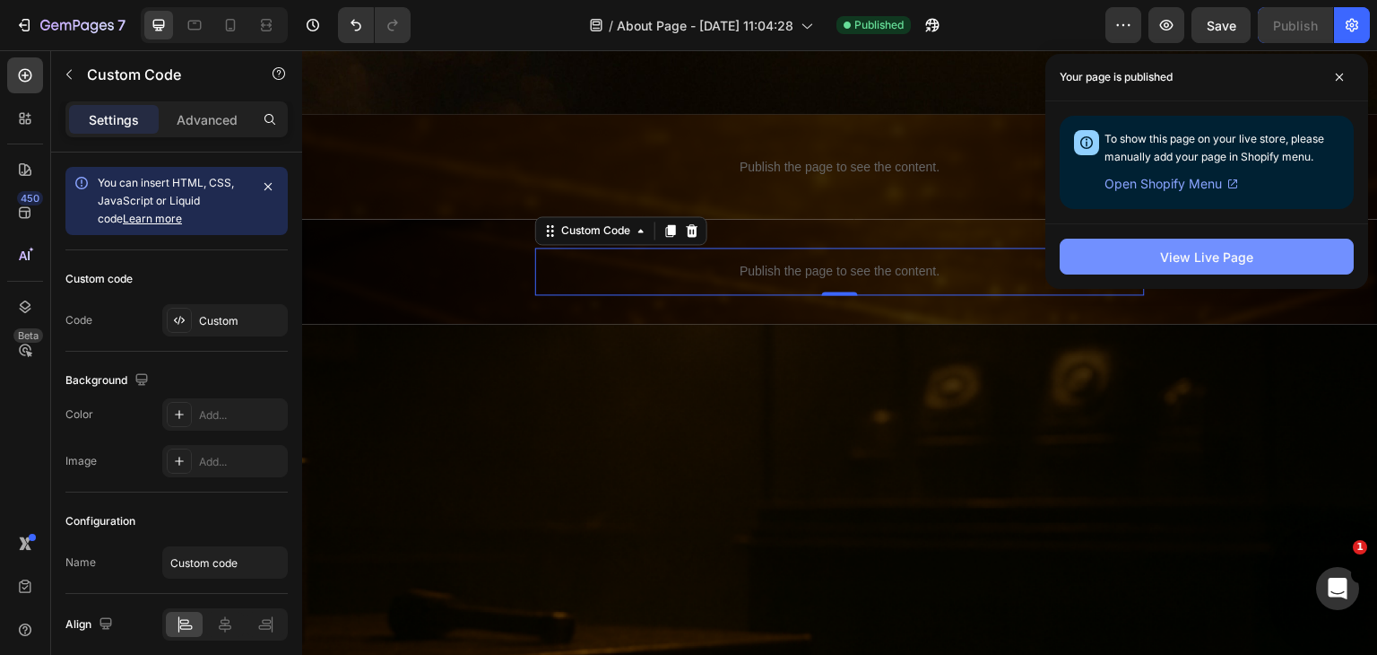
click at [1277, 264] on button "View Live Page" at bounding box center [1207, 257] width 294 height 36
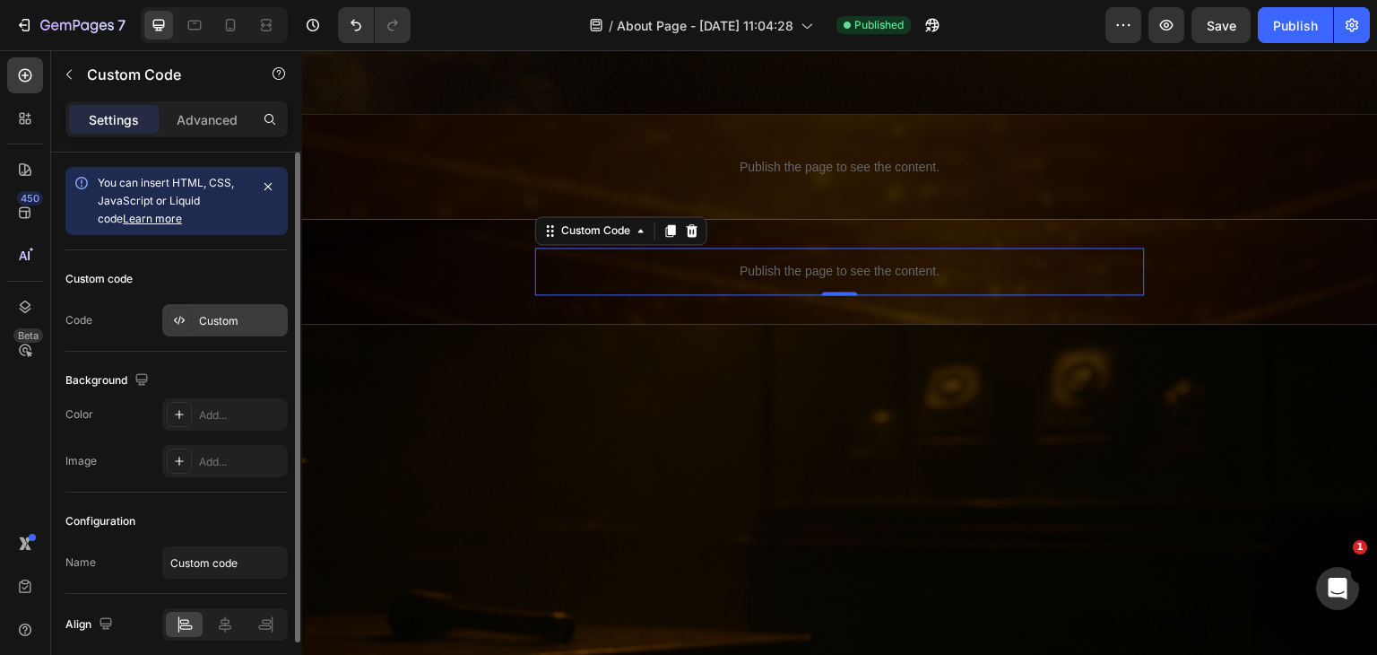
click at [226, 328] on div "Custom" at bounding box center [225, 320] width 126 height 32
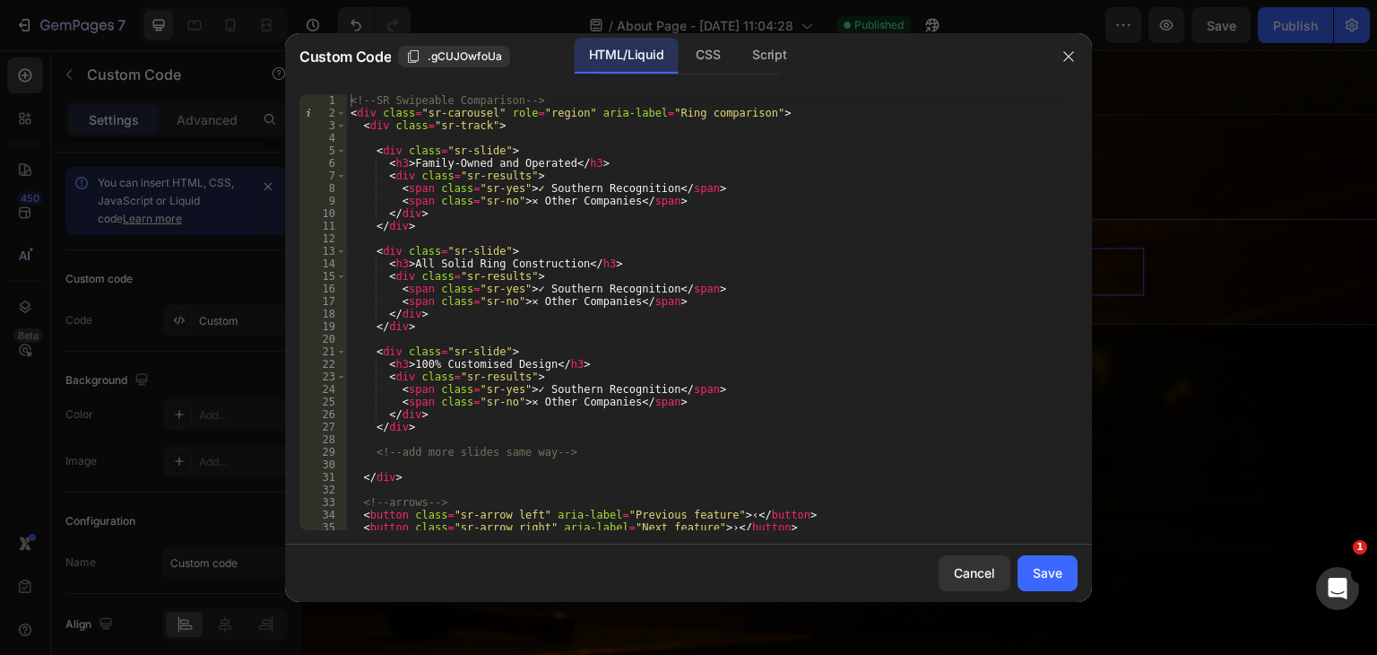
click at [646, 314] on div "<!-- SR Swipeable Comparison --> < div class = "sr-carousel" role = "region" ar…" at bounding box center [705, 324] width 717 height 461
type textarea "</script>"
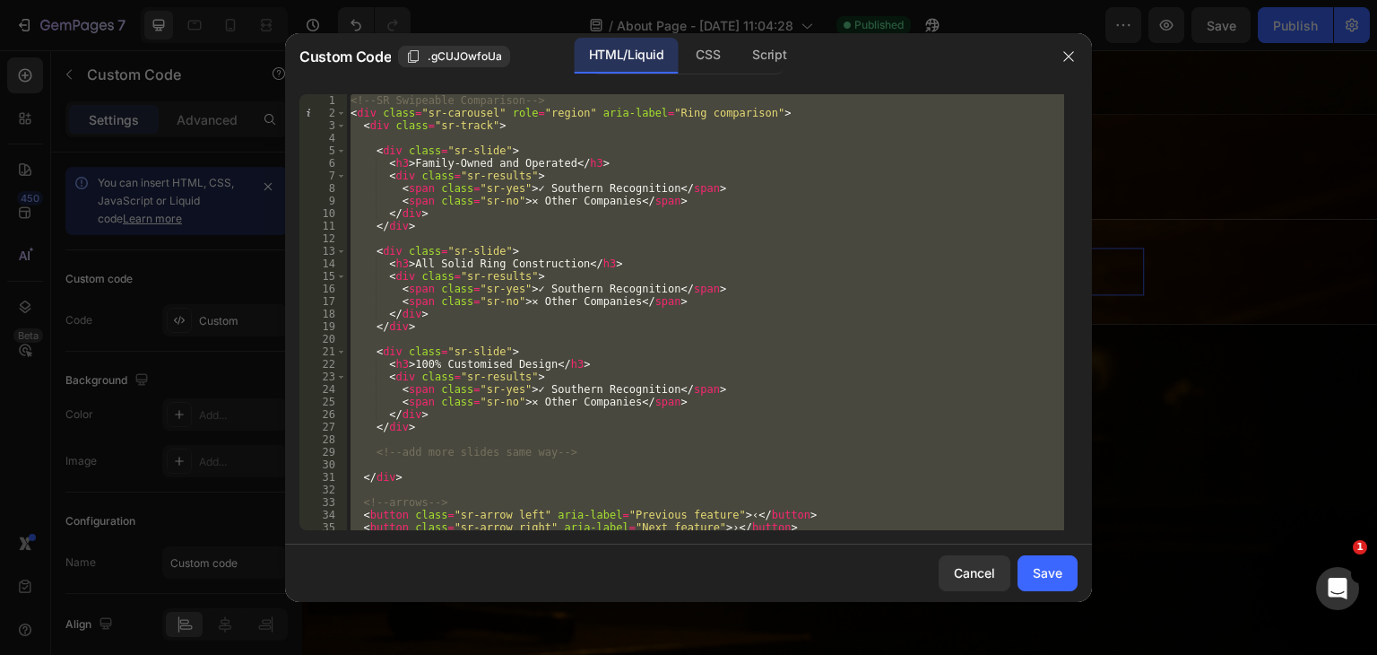
paste textarea
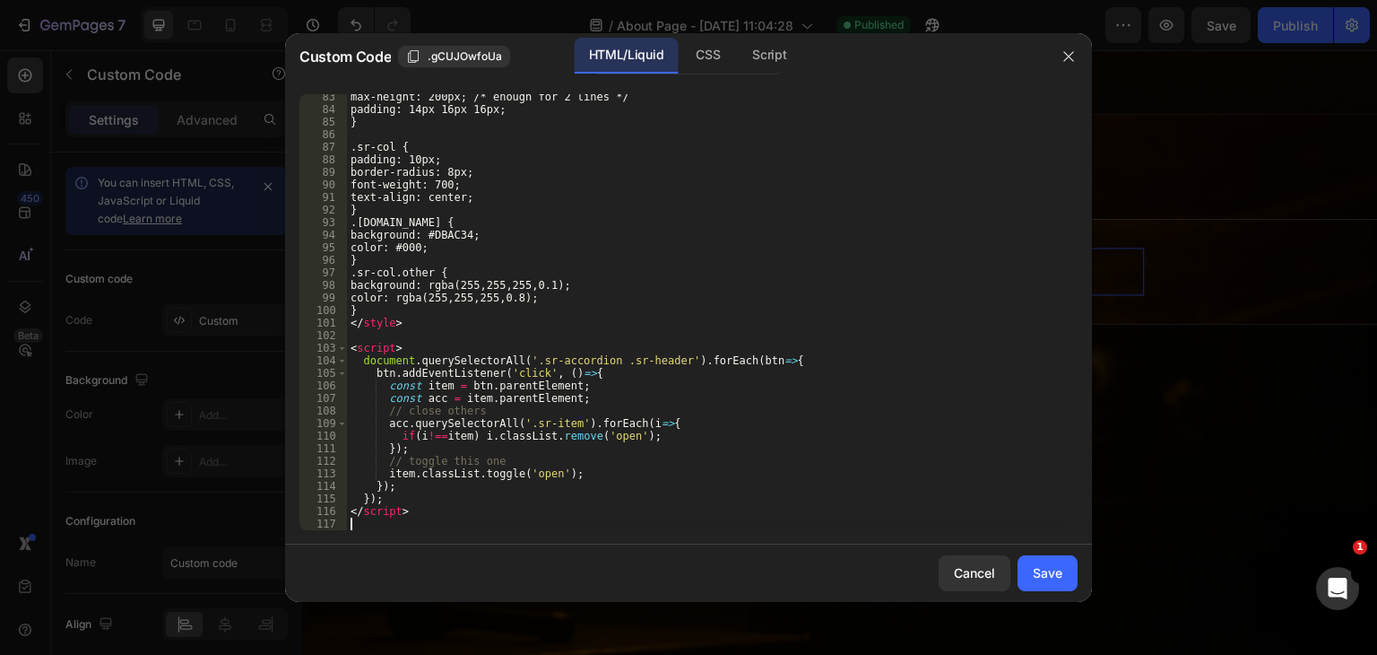
scroll to position [1033, 0]
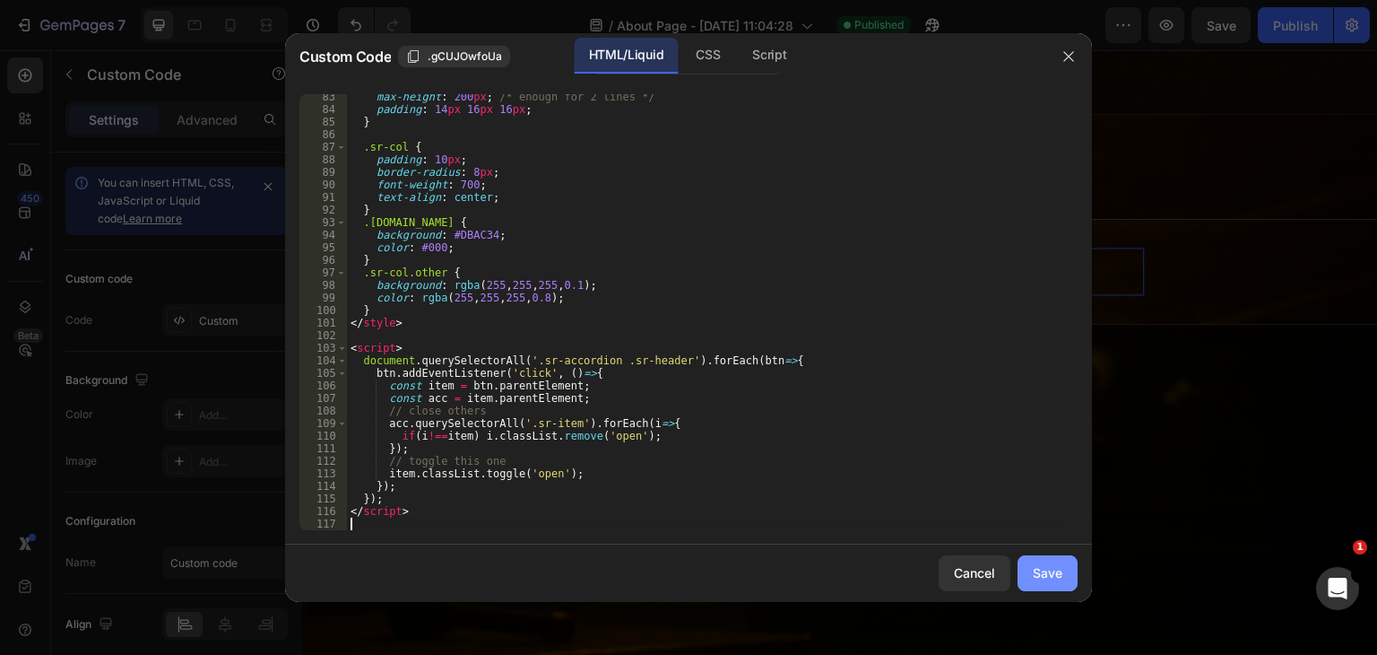
click at [1031, 574] on button "Save" at bounding box center [1048, 573] width 60 height 36
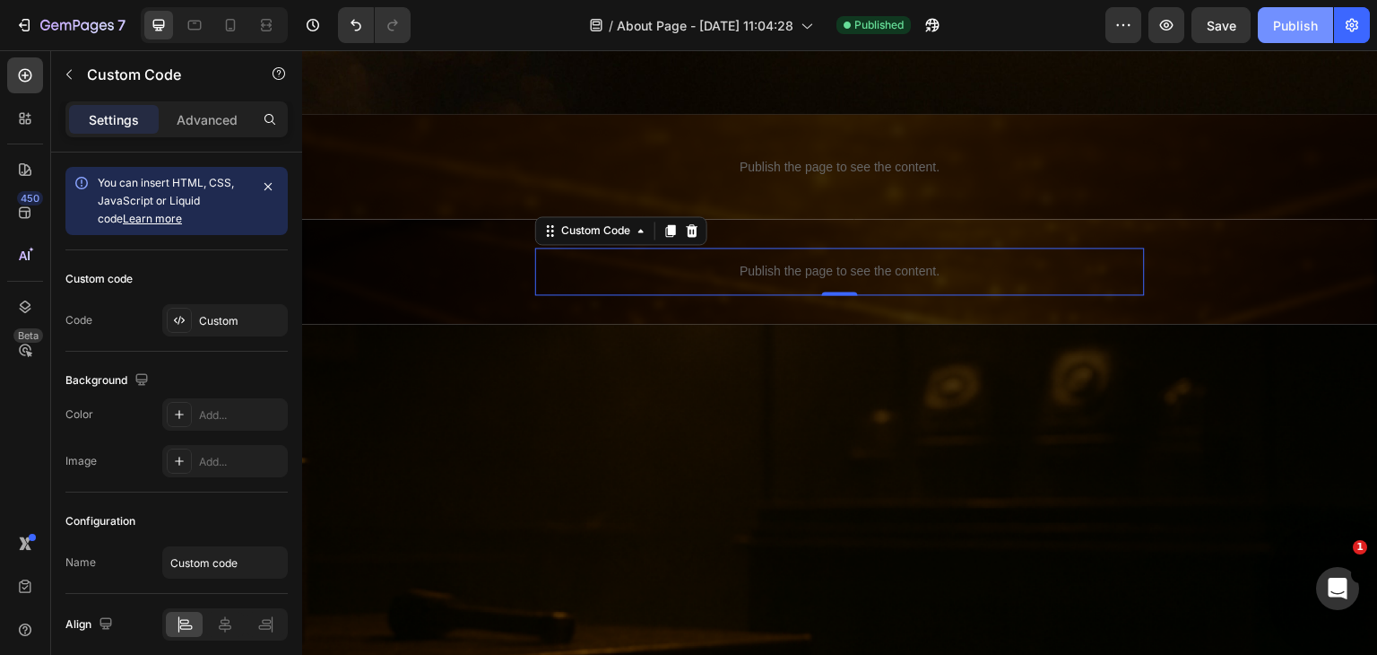
click at [1295, 27] on div "Publish" at bounding box center [1295, 25] width 45 height 19
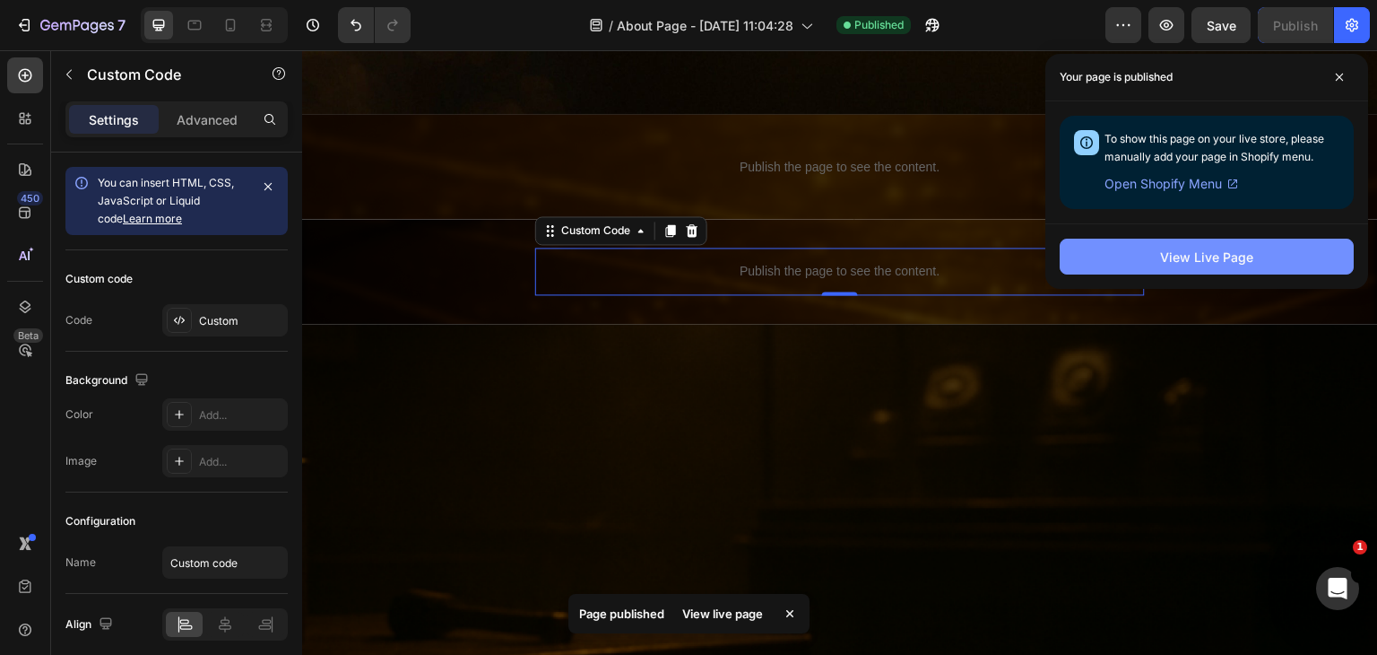
click at [1108, 256] on button "View Live Page" at bounding box center [1207, 257] width 294 height 36
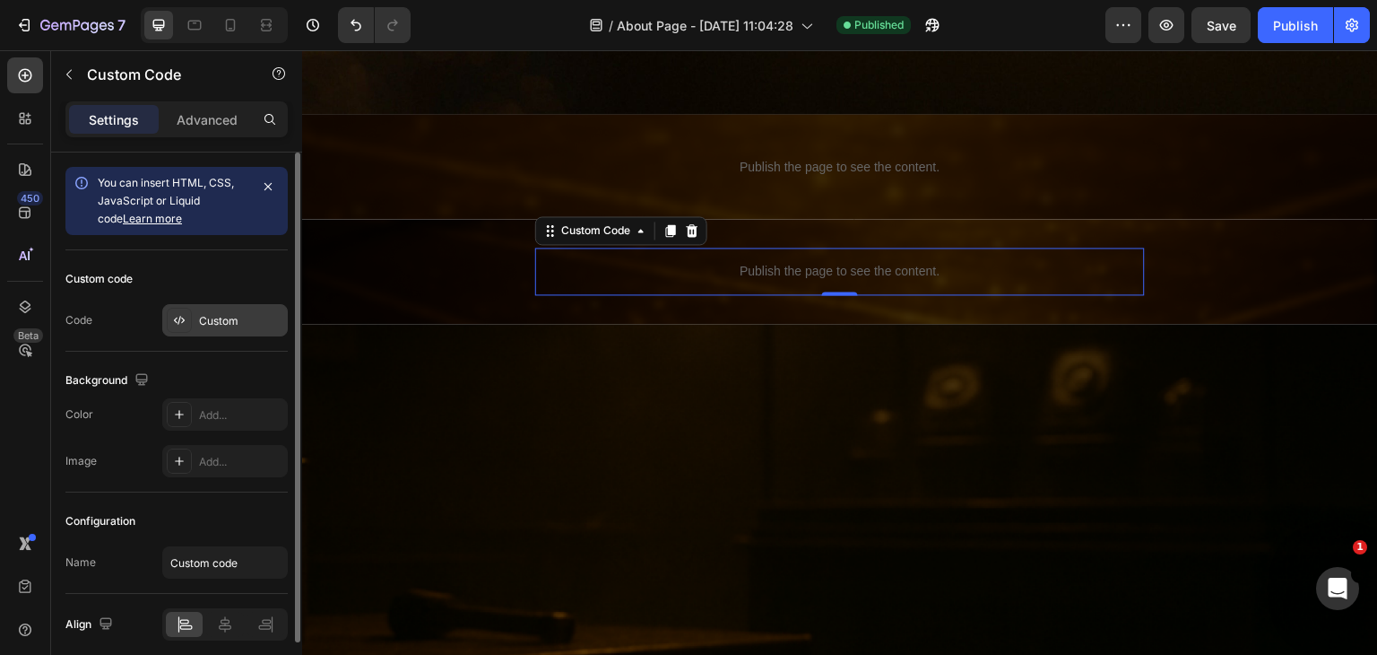
click at [204, 315] on div "Custom" at bounding box center [241, 321] width 84 height 16
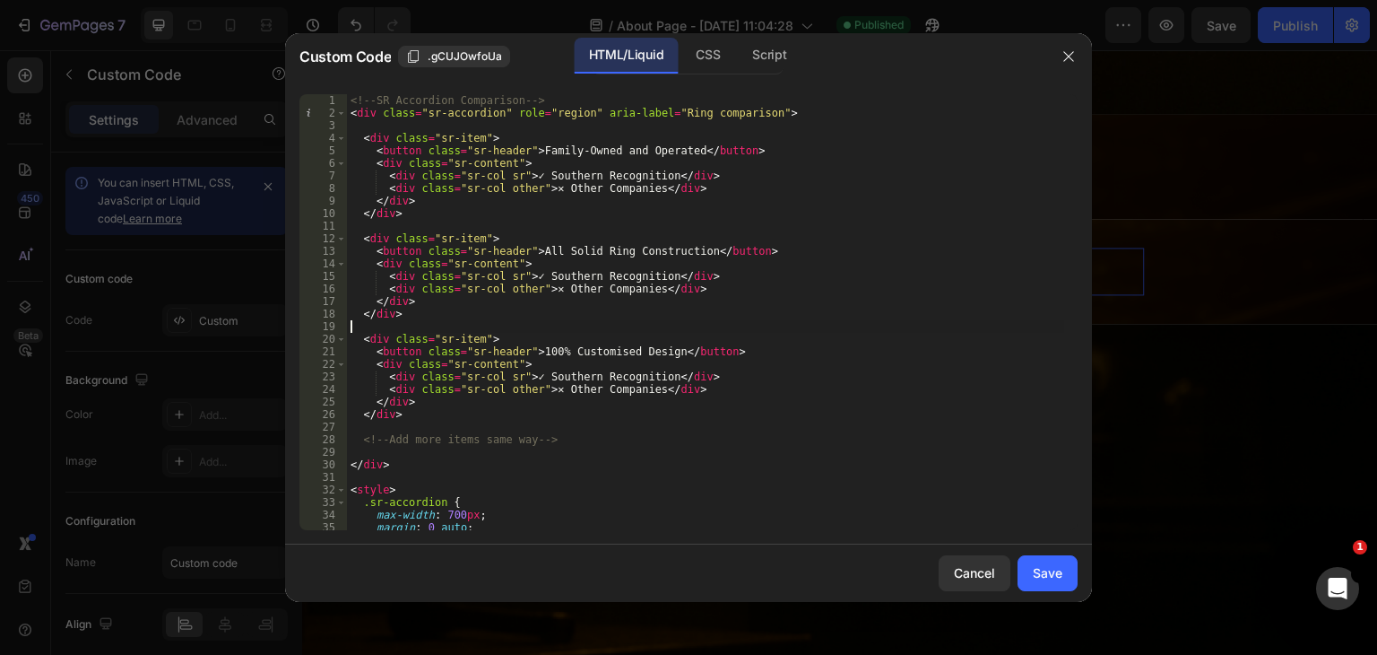
click at [764, 327] on div "<!-- SR Accordion Comparison --> < div class = "sr-accordion" role = "region" a…" at bounding box center [705, 324] width 717 height 461
type textarea "</script>"
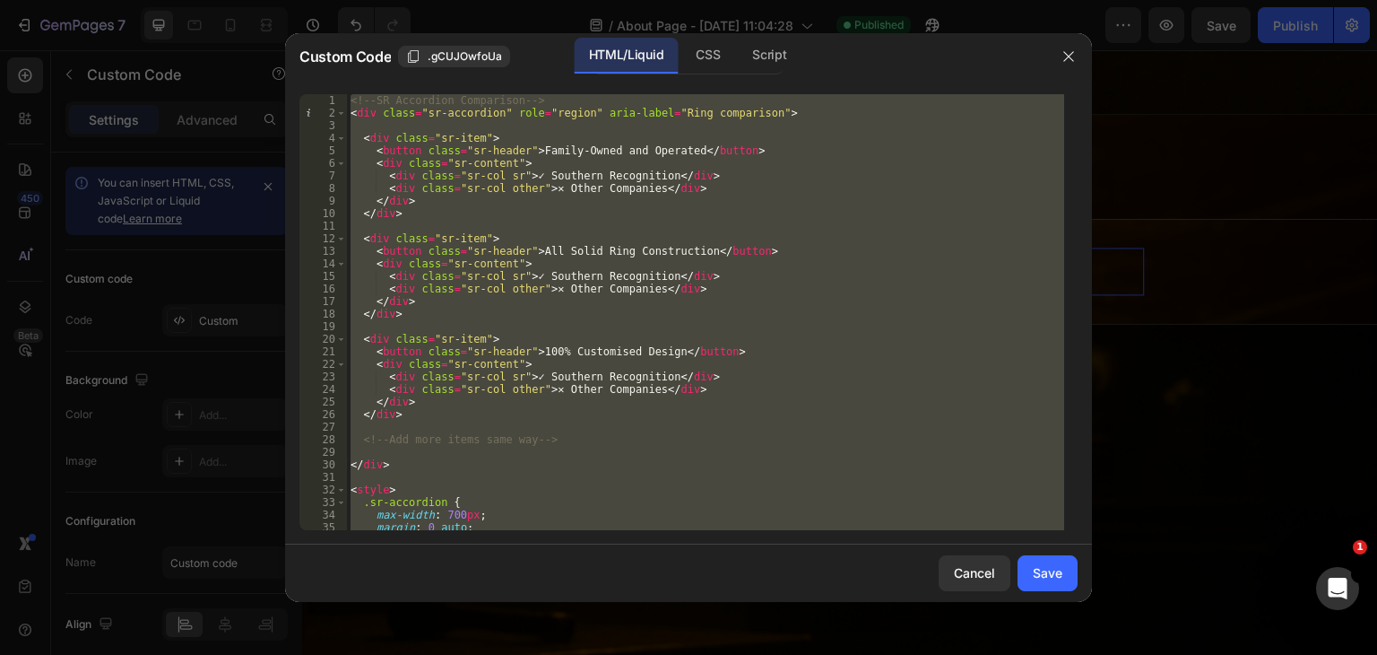
paste textarea
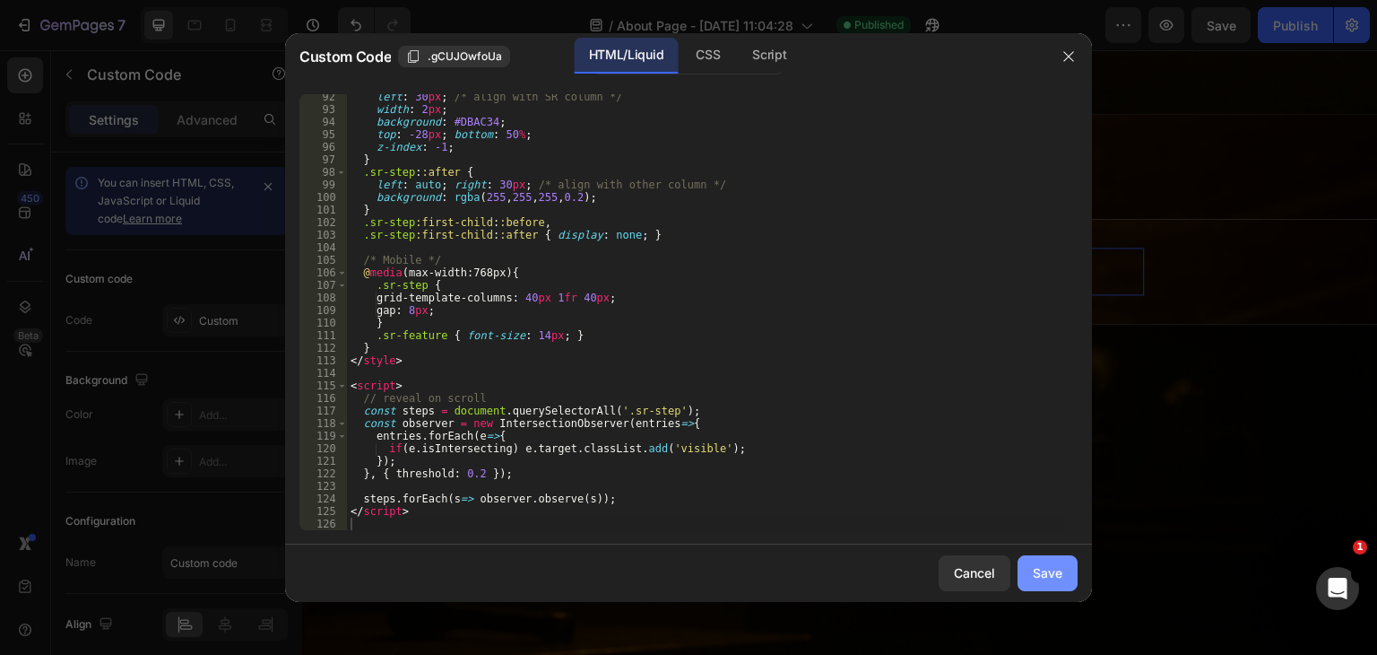
click at [1035, 565] on div "Save" at bounding box center [1048, 572] width 30 height 19
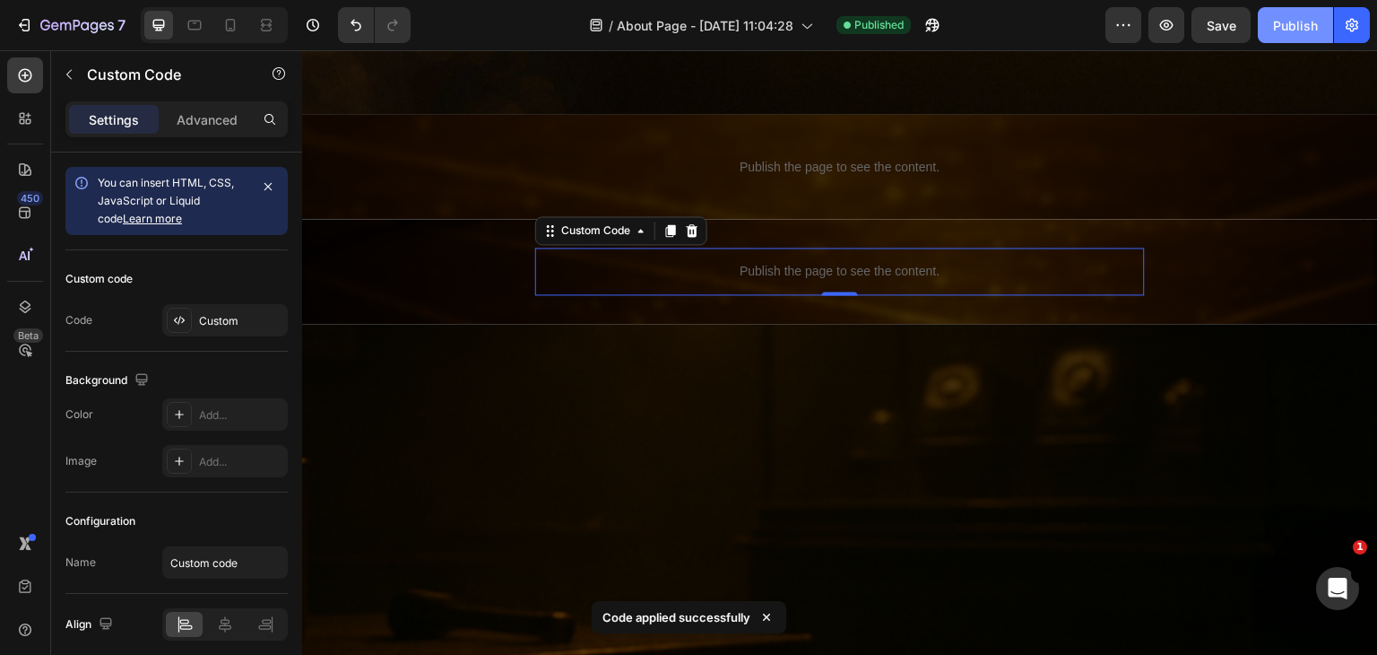
click at [1298, 33] on div "Publish" at bounding box center [1295, 25] width 45 height 19
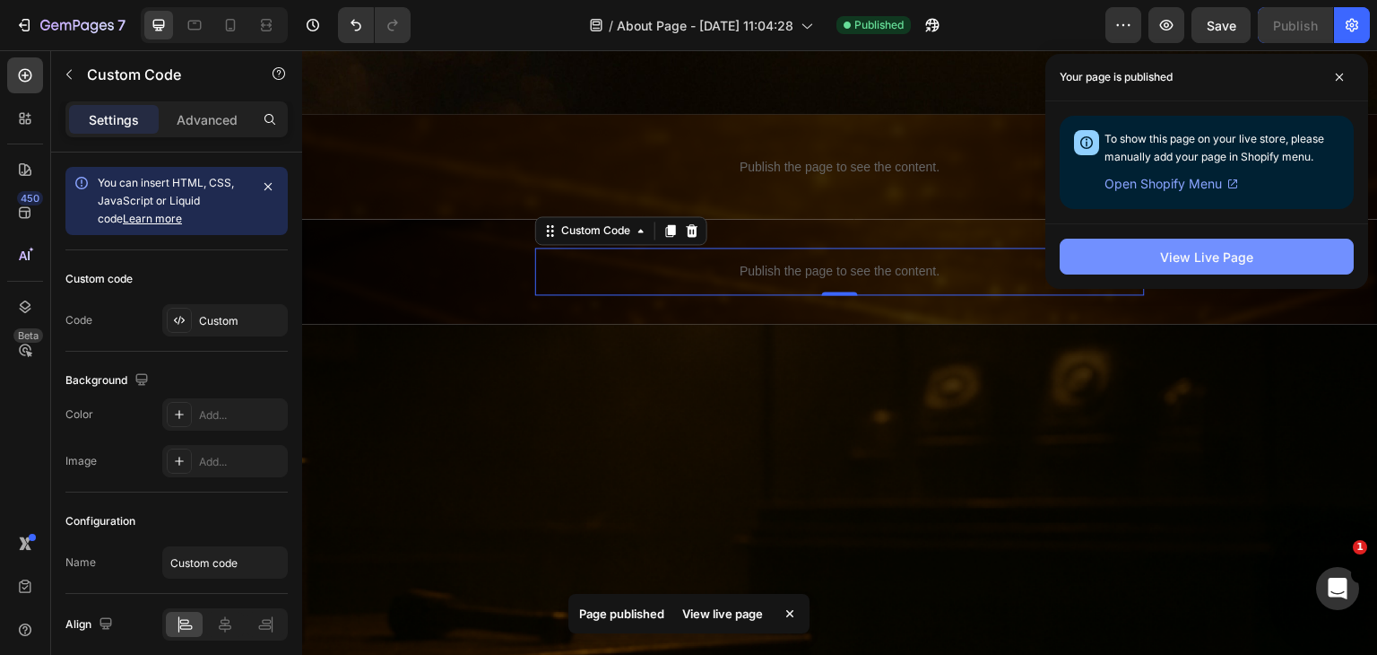
click at [1198, 248] on div "View Live Page" at bounding box center [1206, 257] width 93 height 19
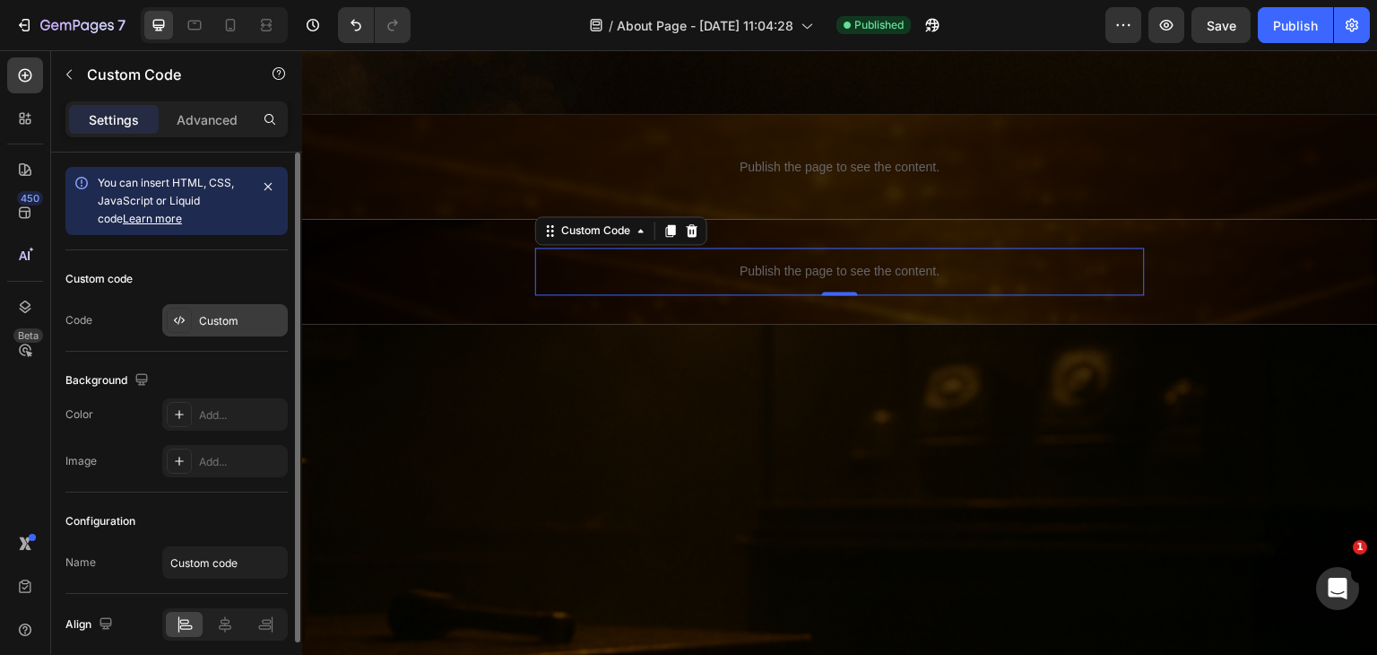
click at [237, 329] on div "Custom" at bounding box center [225, 320] width 126 height 32
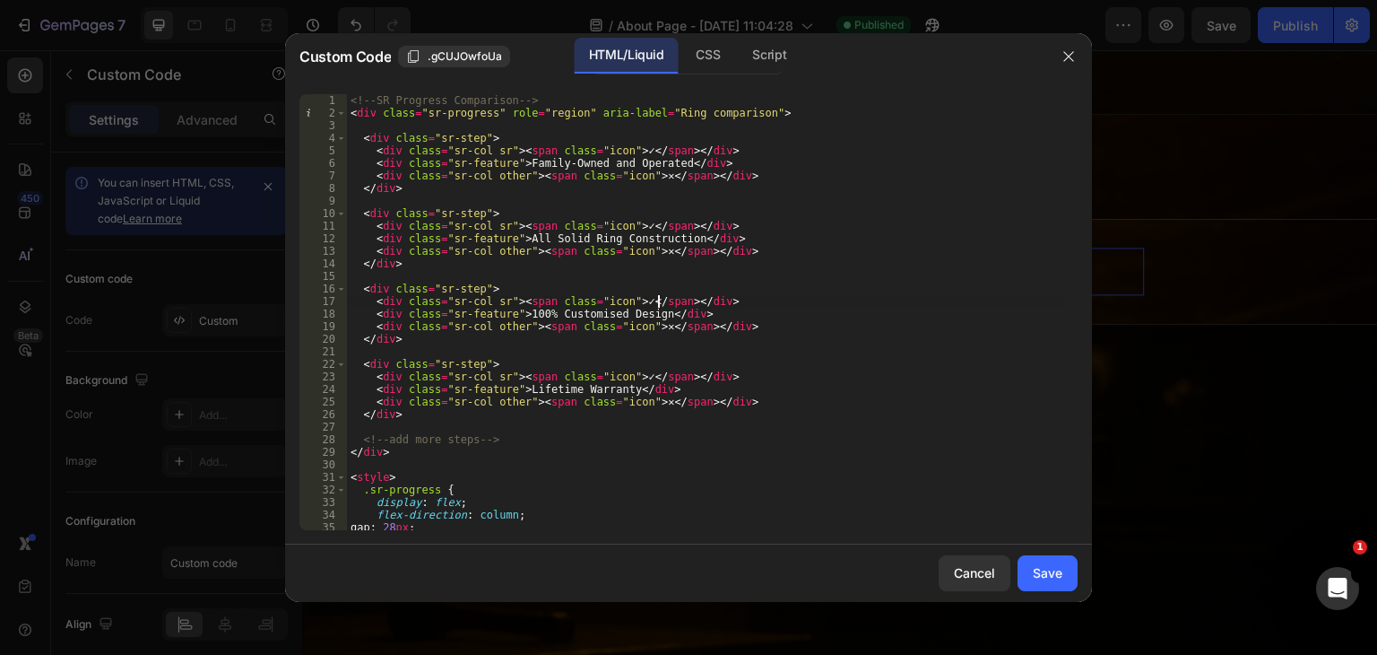
click at [658, 300] on div "<!-- SR Progress Comparison --> < div class = "sr-progress" role = "region" ari…" at bounding box center [705, 324] width 717 height 461
type textarea "</script>"
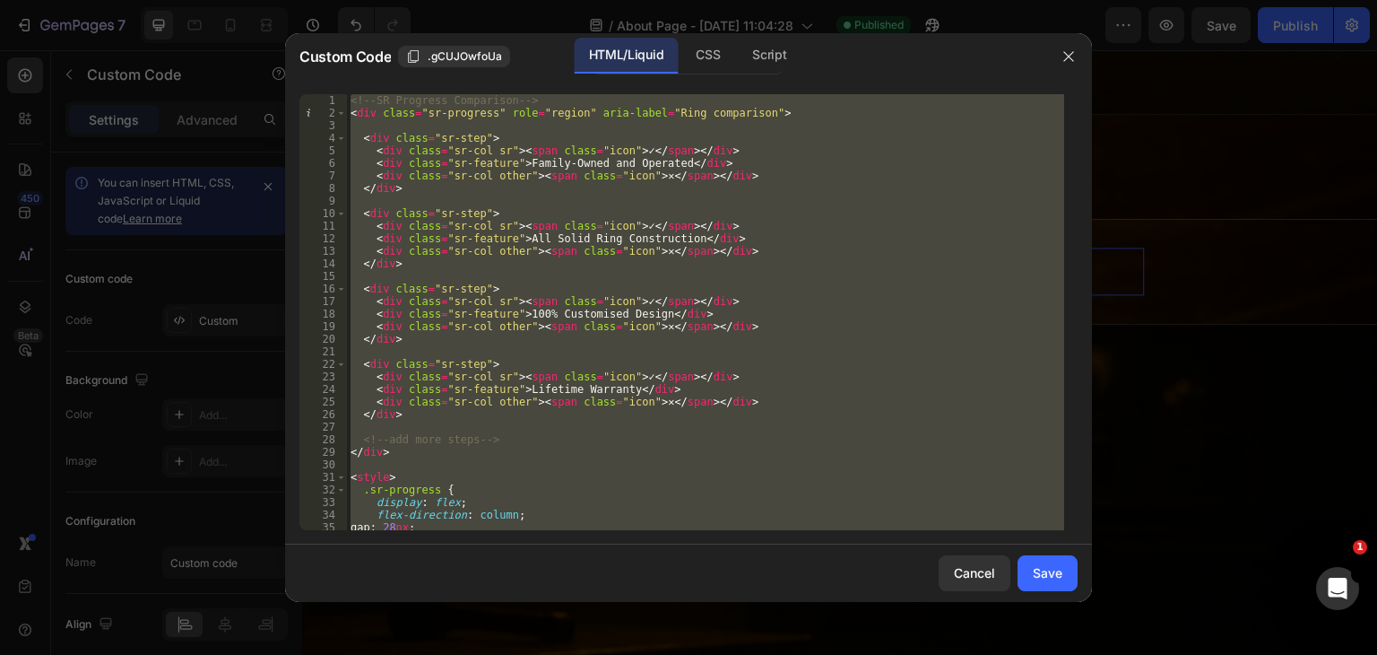
paste textarea
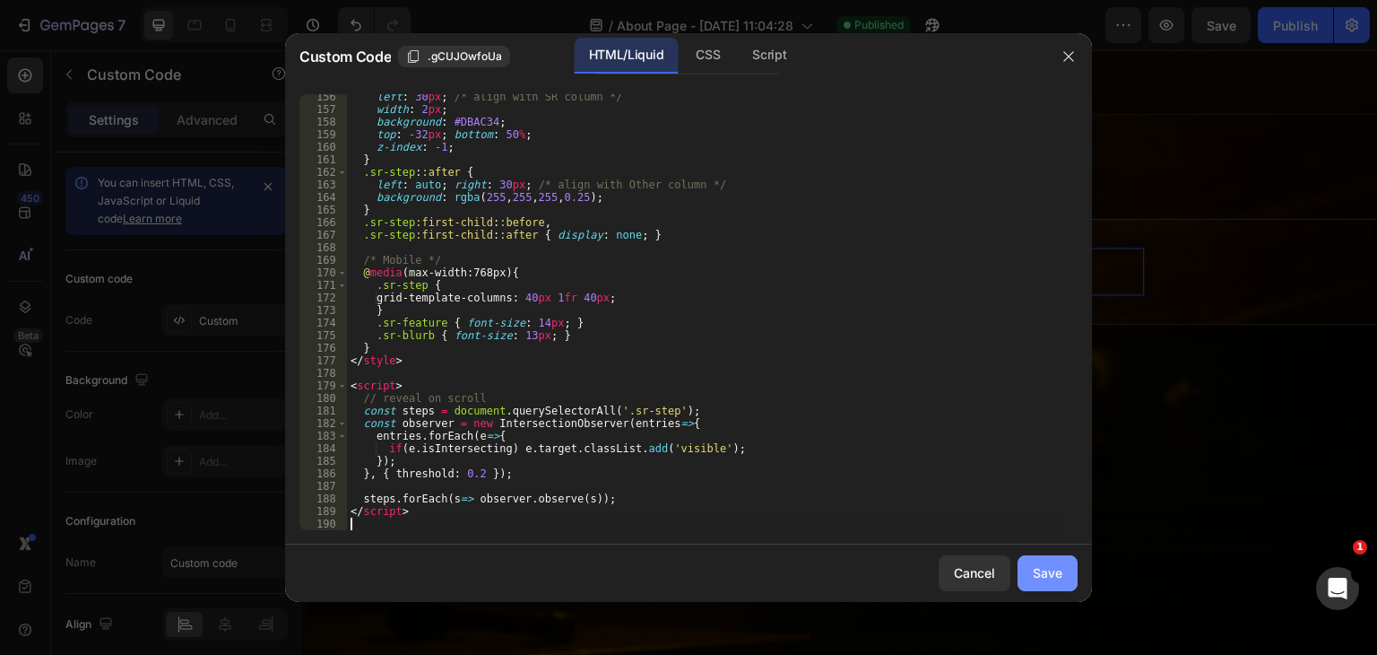
click at [1033, 566] on div "Save" at bounding box center [1048, 572] width 30 height 19
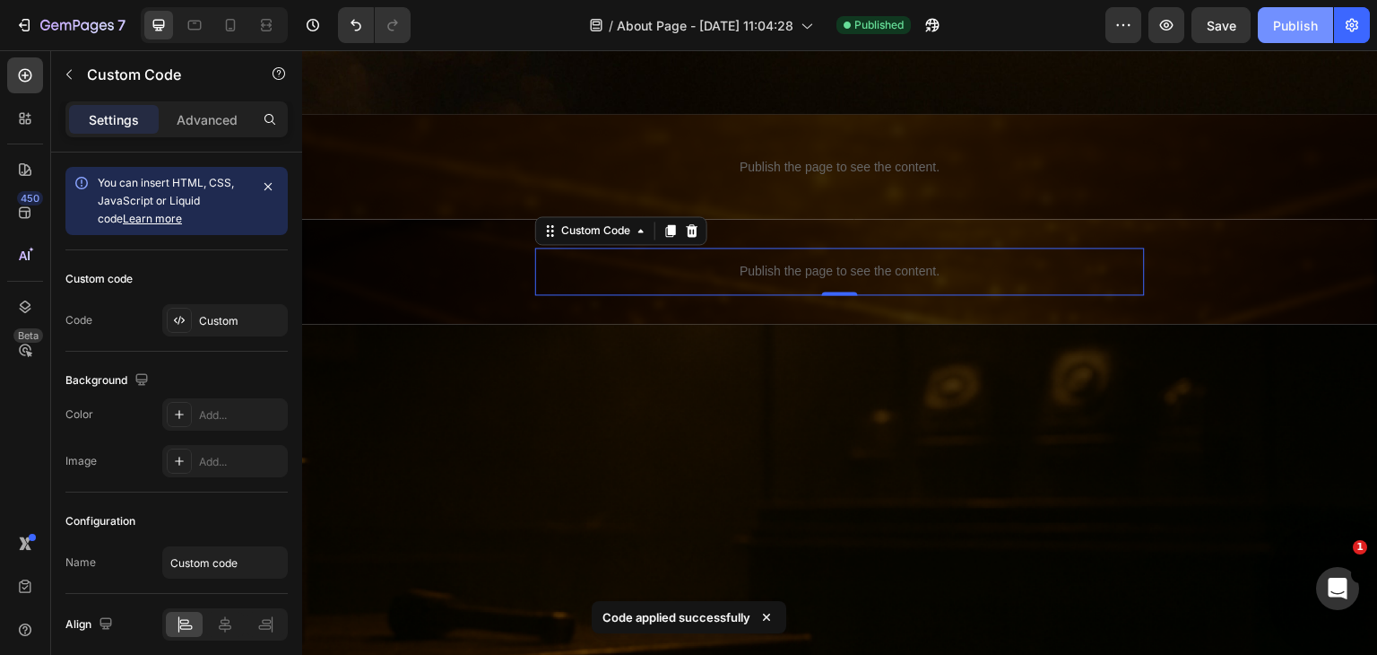
click at [1277, 18] on div "Publish" at bounding box center [1295, 25] width 45 height 19
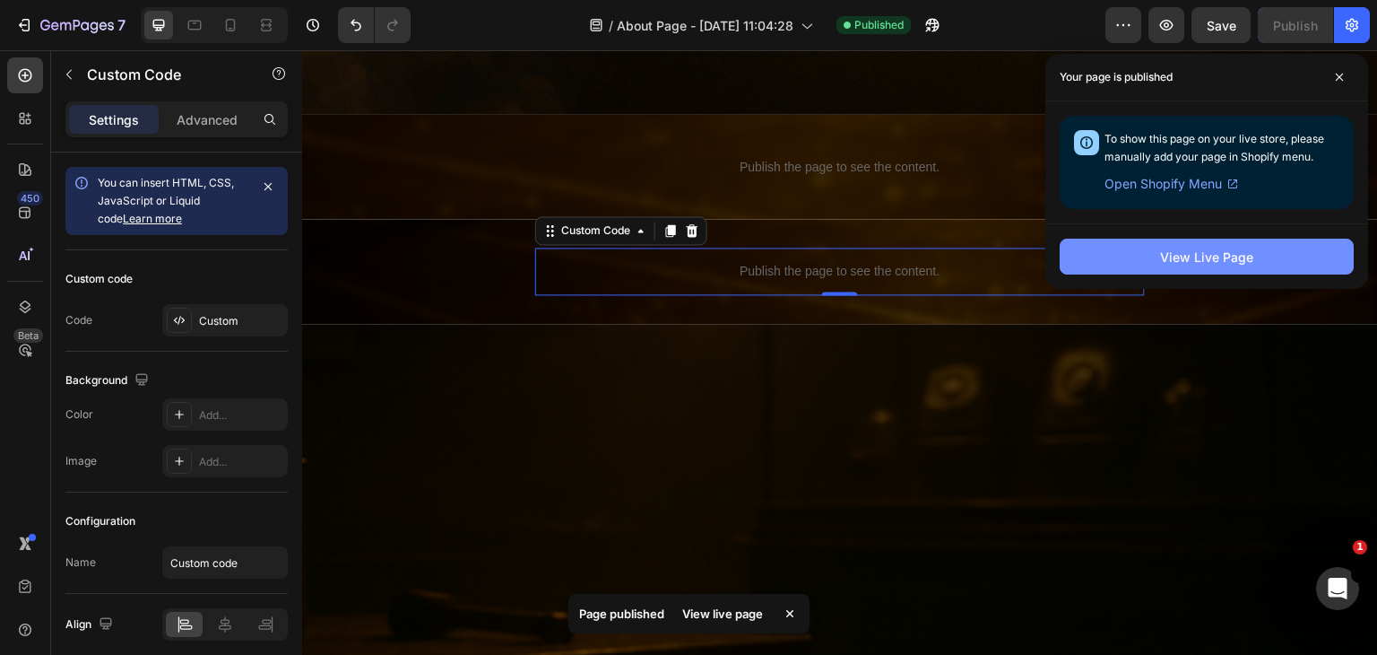
click at [1181, 265] on button "View Live Page" at bounding box center [1207, 257] width 294 height 36
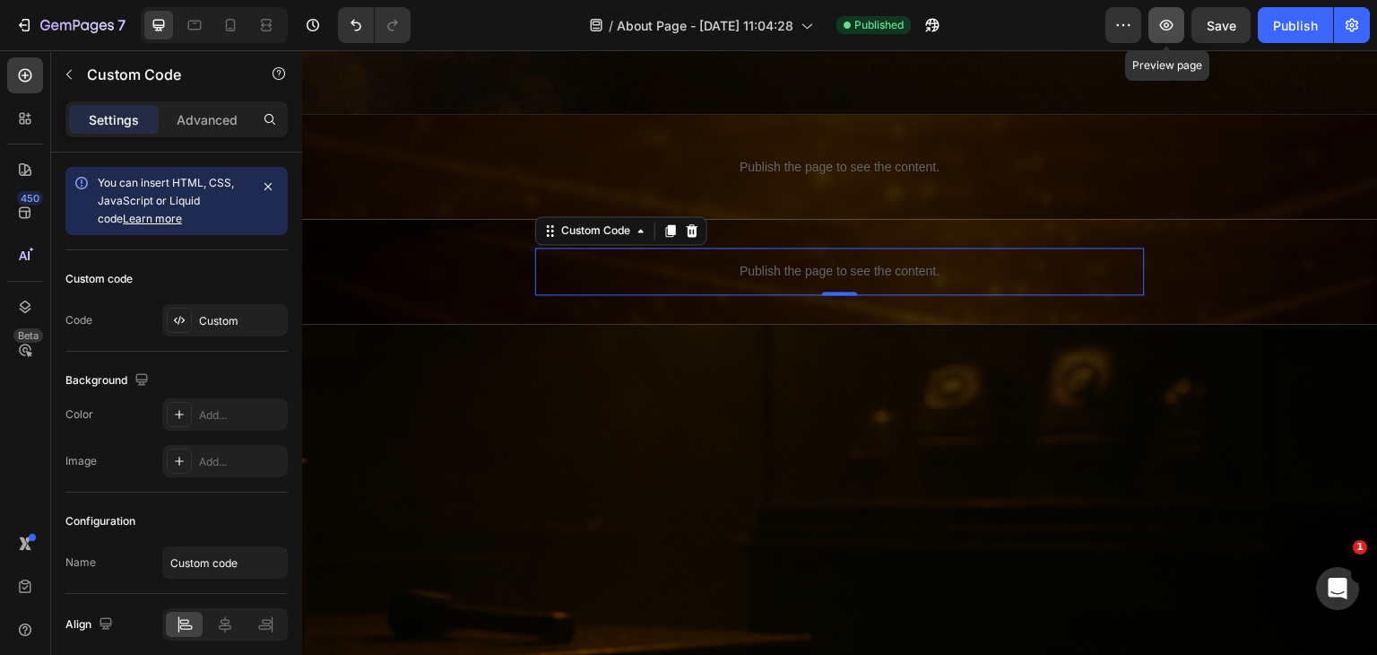
click at [1168, 26] on icon "button" at bounding box center [1166, 25] width 13 height 11
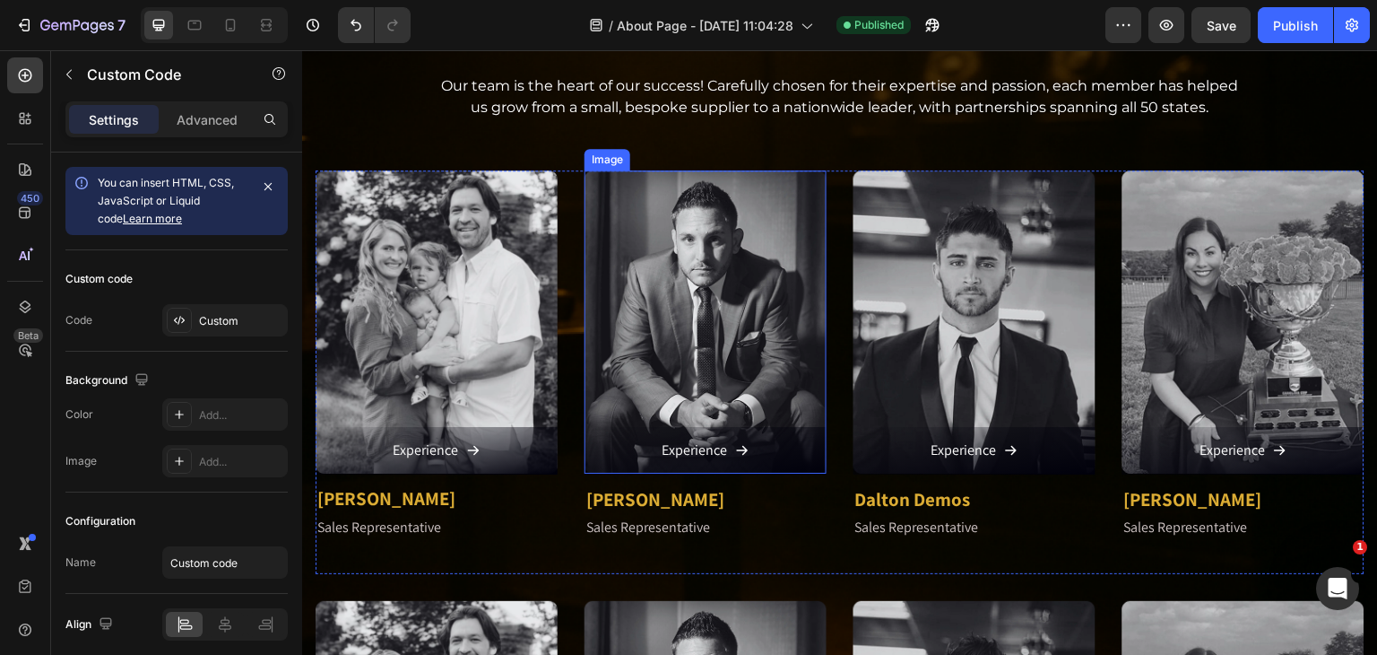
scroll to position [1923, 0]
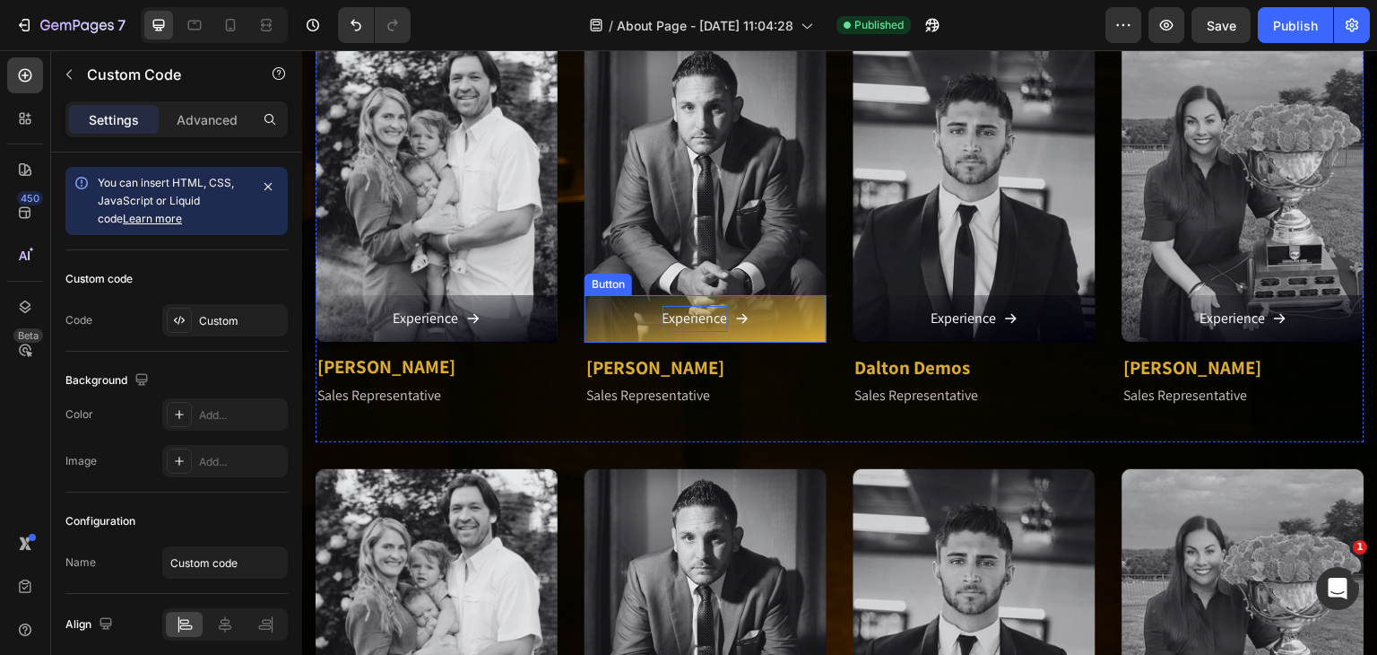
click at [667, 307] on p "Experience" at bounding box center [695, 319] width 65 height 26
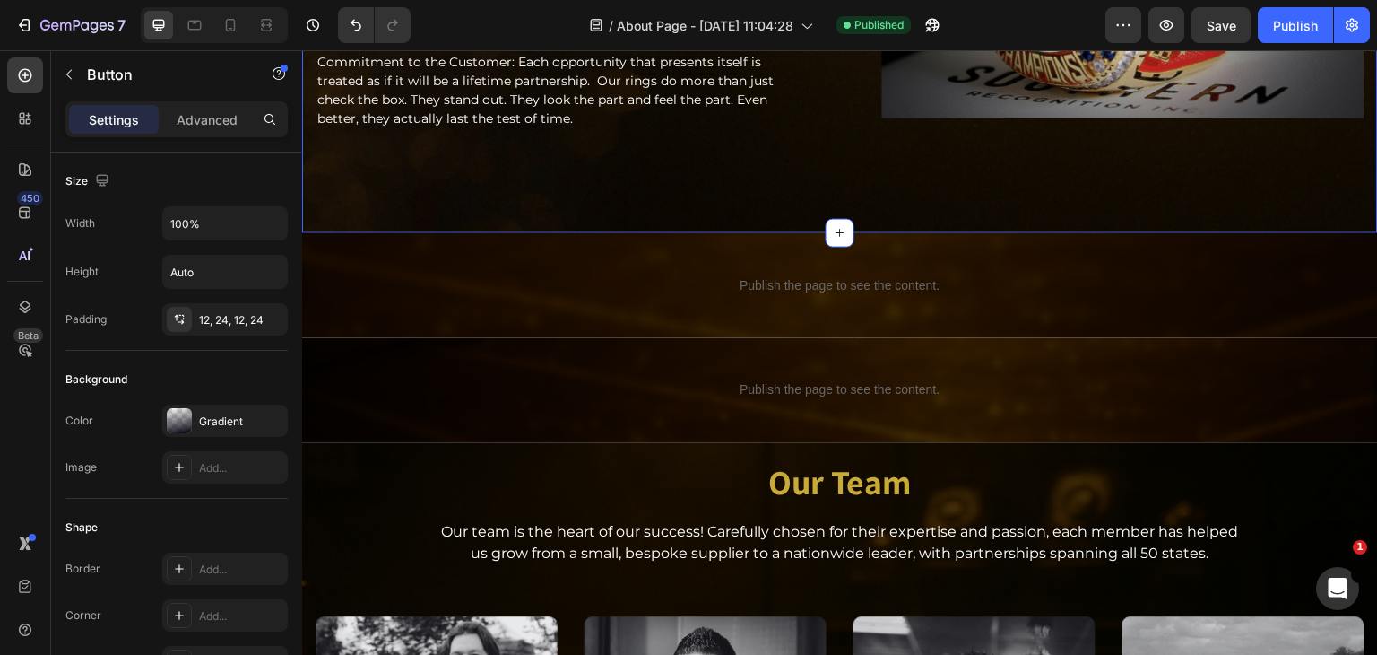
scroll to position [1385, 0]
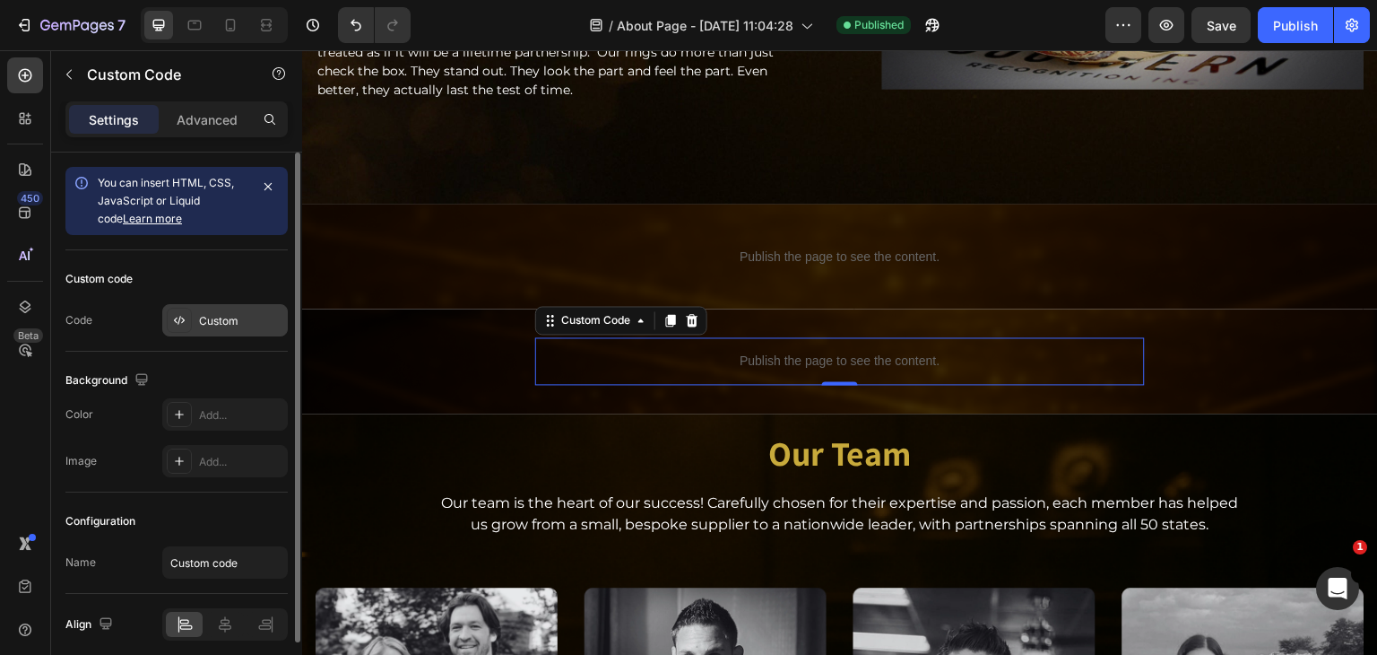
click at [236, 328] on div "Custom" at bounding box center [225, 320] width 126 height 32
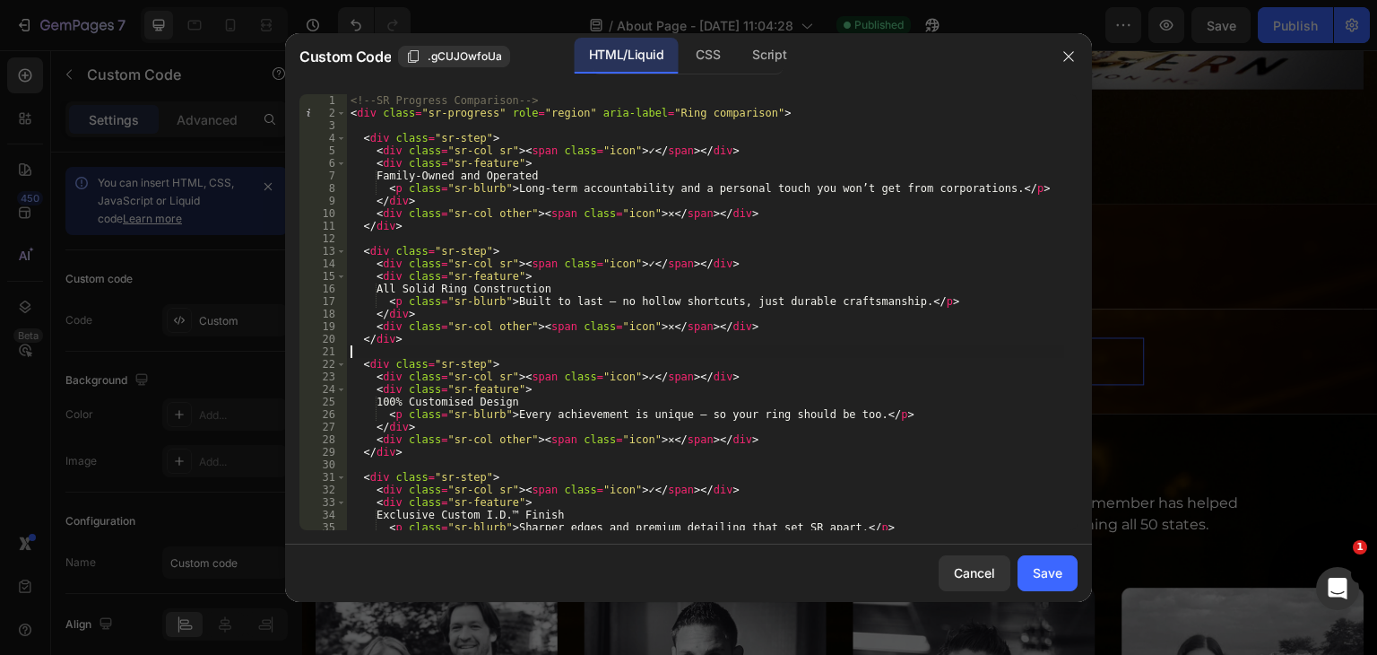
click at [599, 350] on div "<!-- SR Progress Comparison --> < div class = "sr-progress" role = "region" ari…" at bounding box center [705, 324] width 717 height 461
type textarea "</script>"
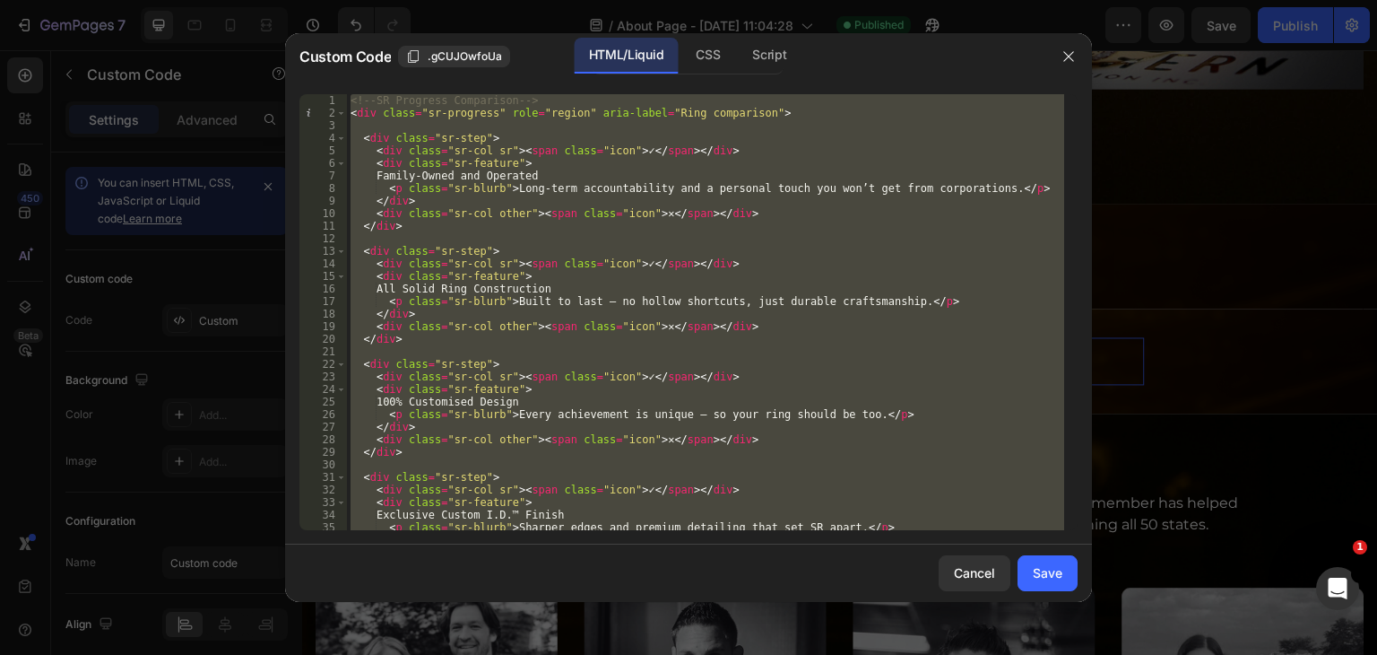
paste textarea
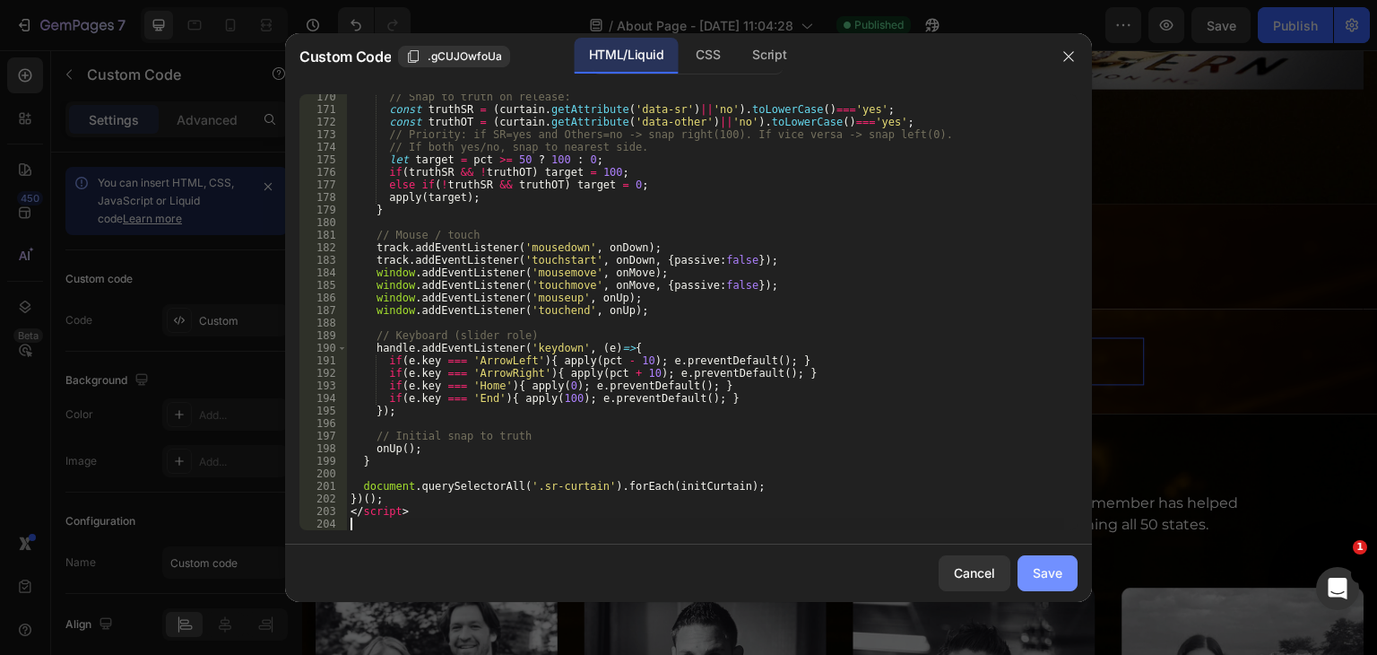
click at [1036, 581] on div "Save" at bounding box center [1048, 572] width 30 height 19
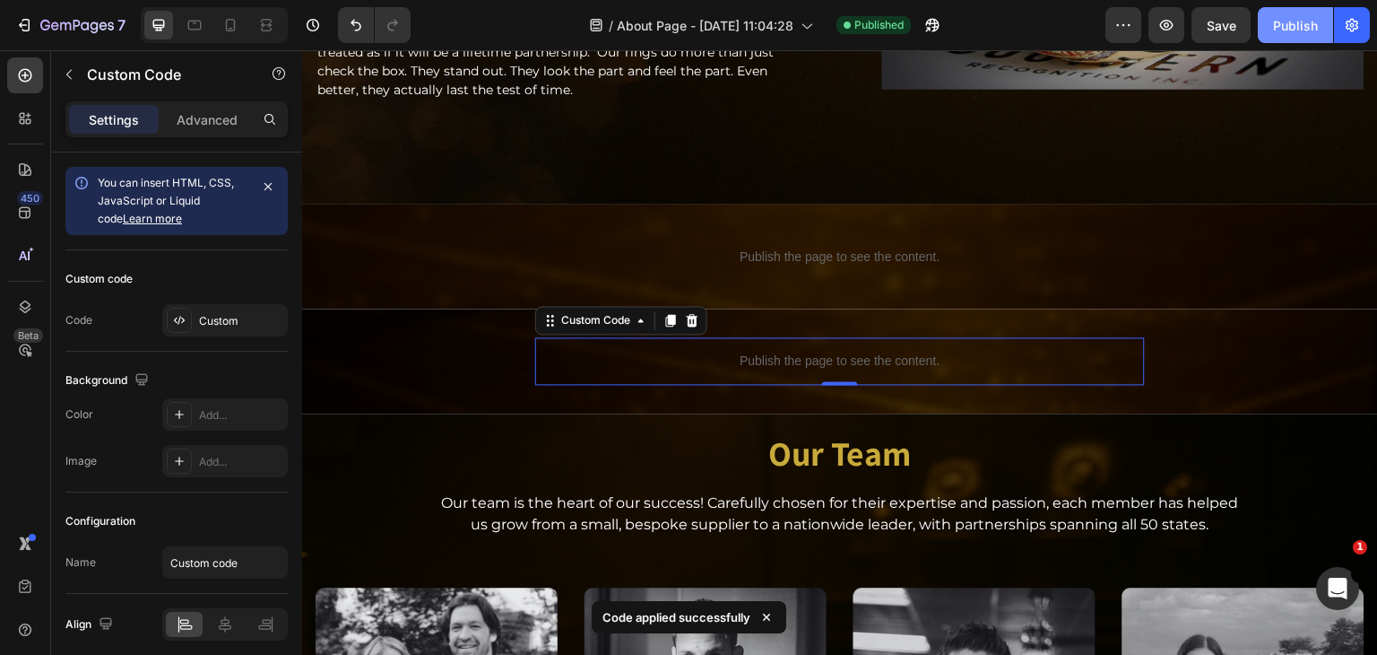
click at [1295, 32] on div "Publish" at bounding box center [1295, 25] width 45 height 19
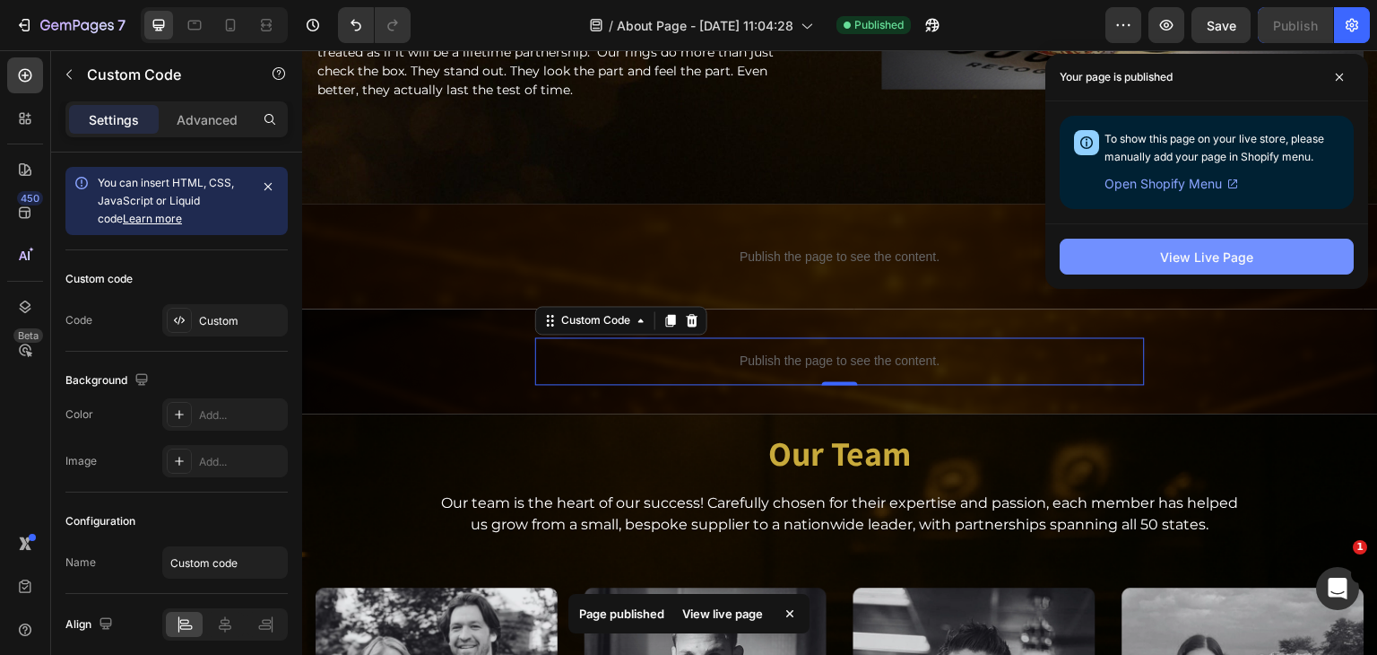
click at [1159, 252] on button "View Live Page" at bounding box center [1207, 257] width 294 height 36
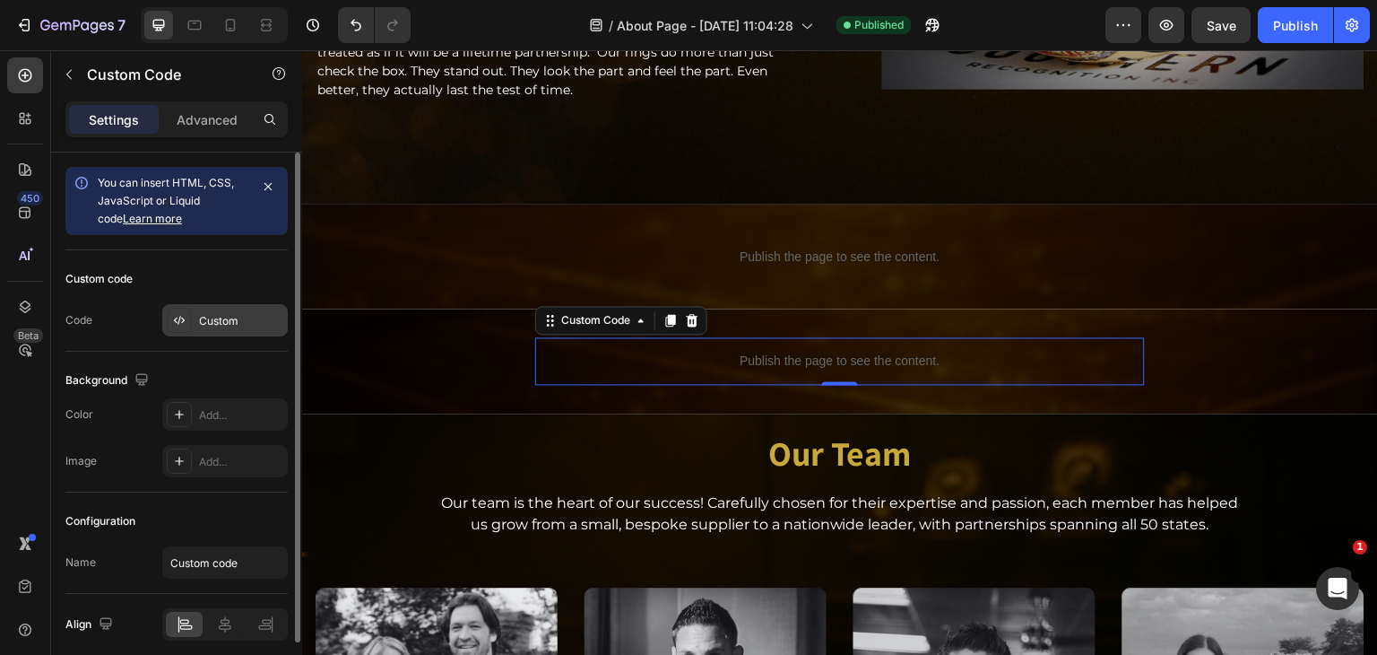
click at [221, 324] on div "Custom" at bounding box center [241, 321] width 84 height 16
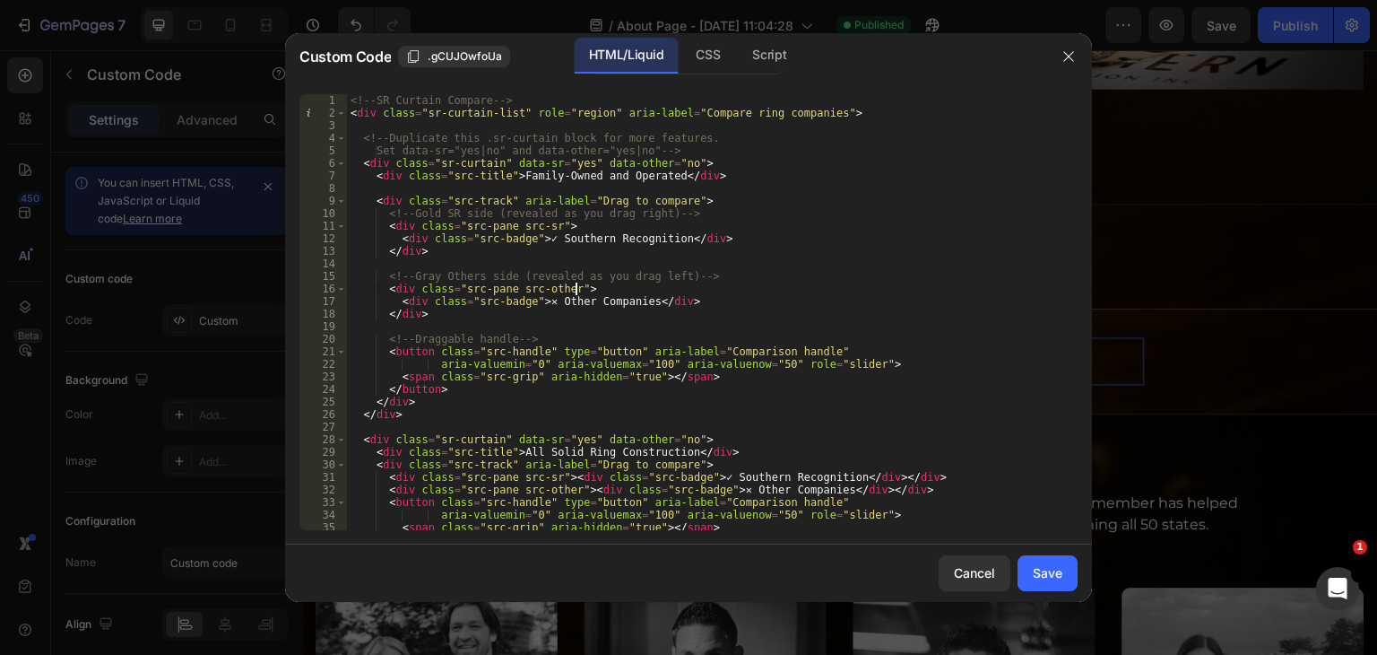
click at [863, 282] on div "<!-- SR Curtain Compare --> < div class = "sr-curtain-list" role = "region" ari…" at bounding box center [705, 324] width 717 height 461
type textarea "</script>"
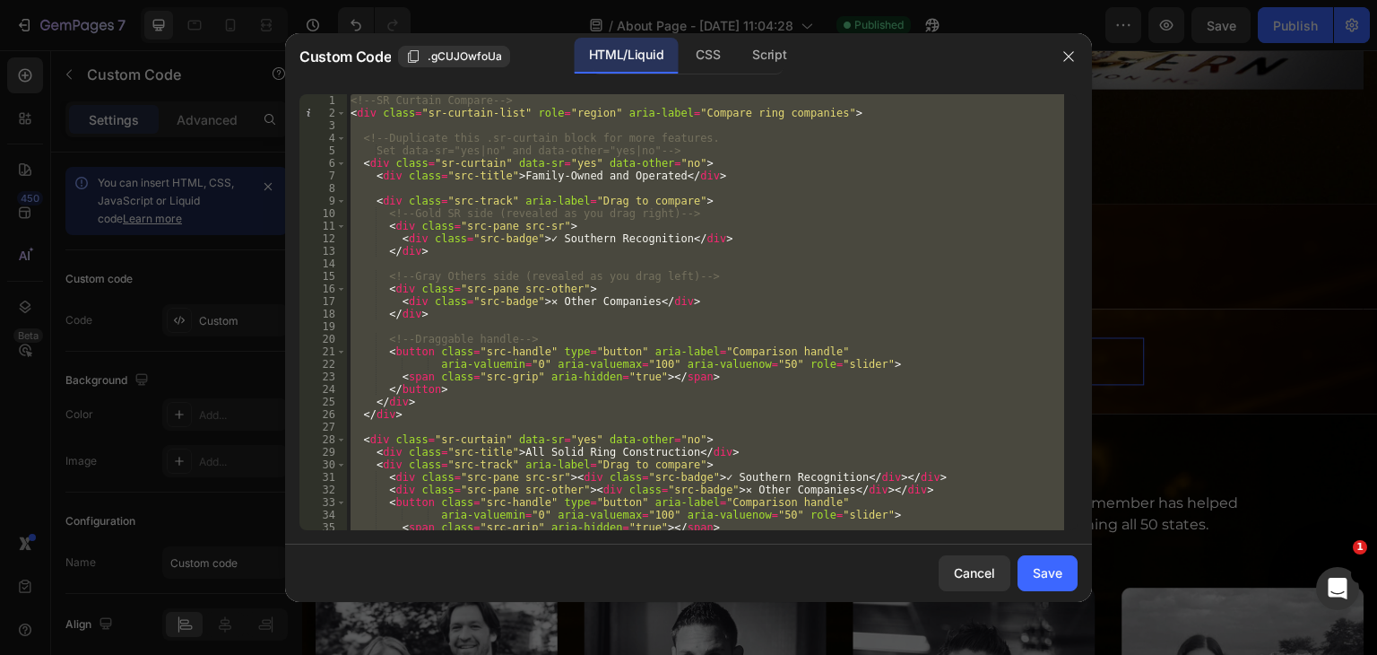
paste textarea
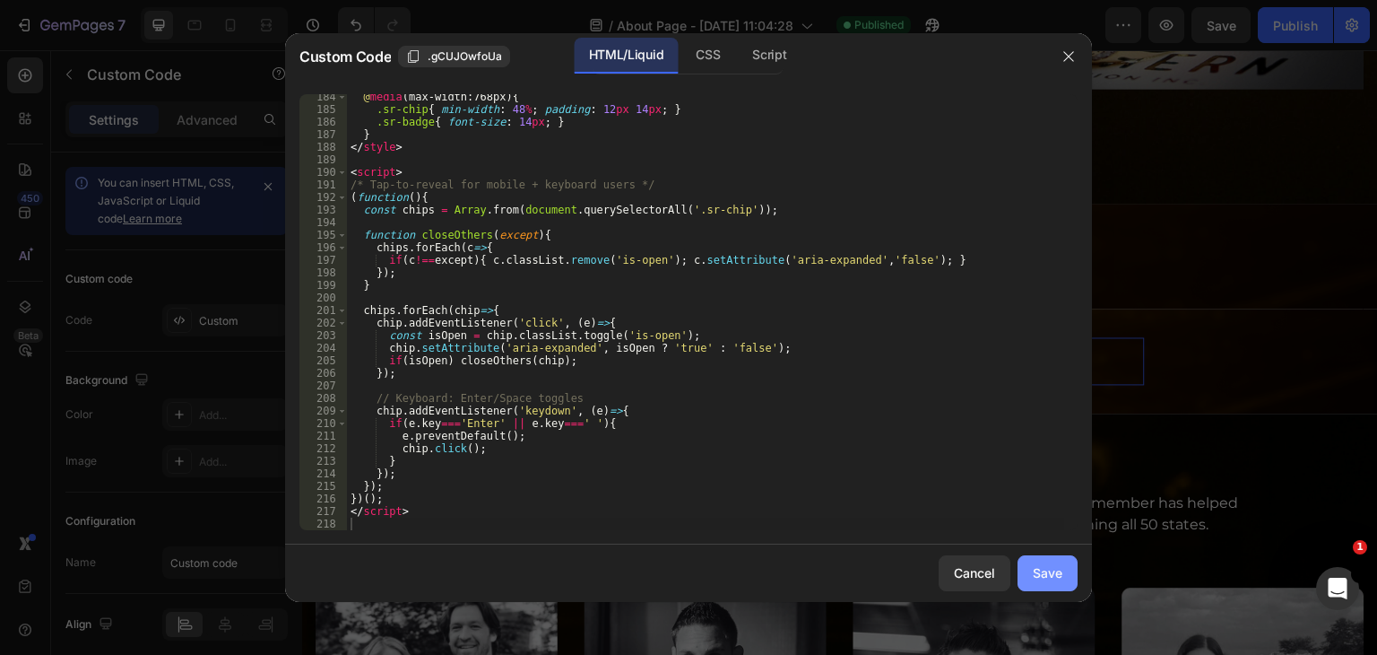
click at [1043, 566] on div "Save" at bounding box center [1048, 572] width 30 height 19
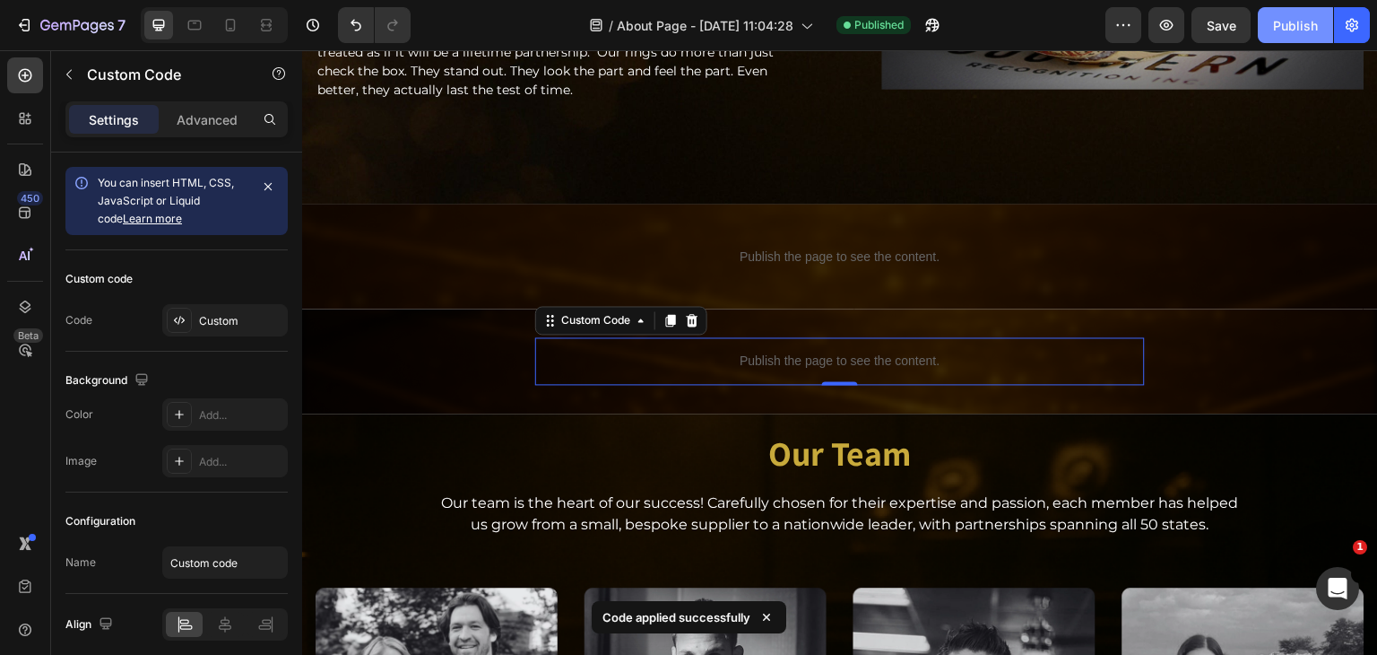
click at [1283, 18] on div "Publish" at bounding box center [1295, 25] width 45 height 19
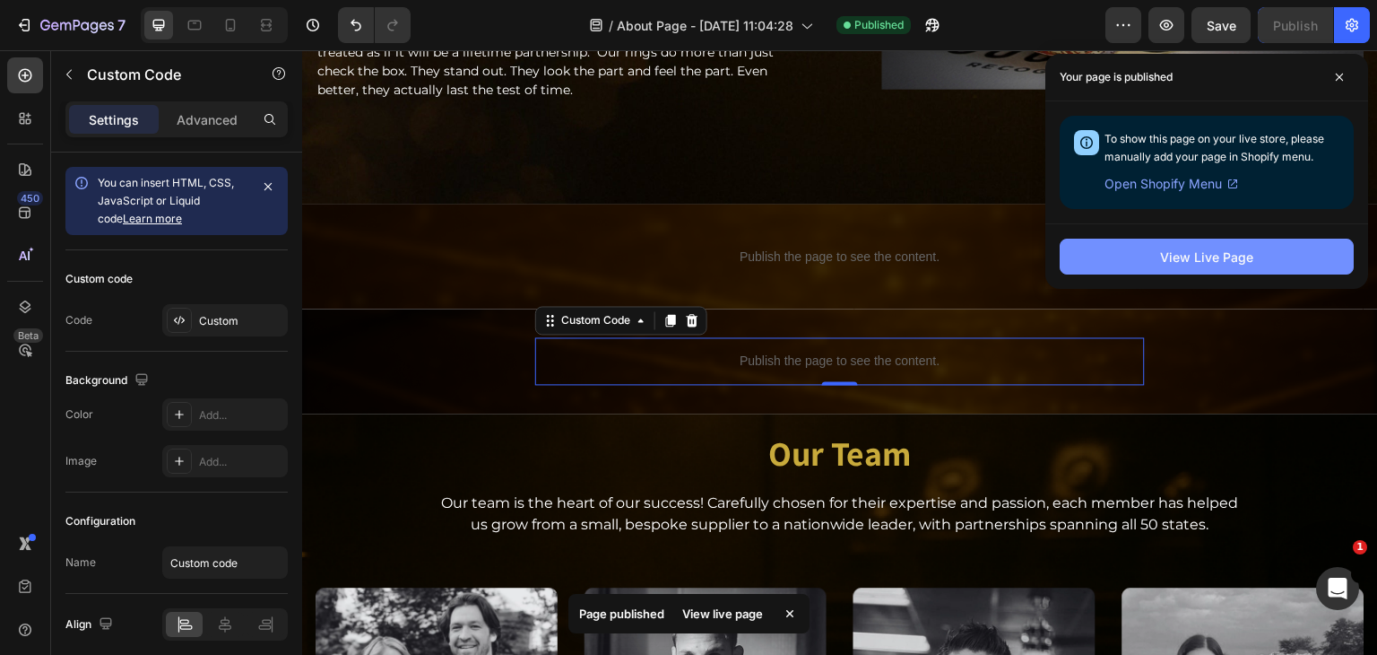
click at [1141, 258] on button "View Live Page" at bounding box center [1207, 257] width 294 height 36
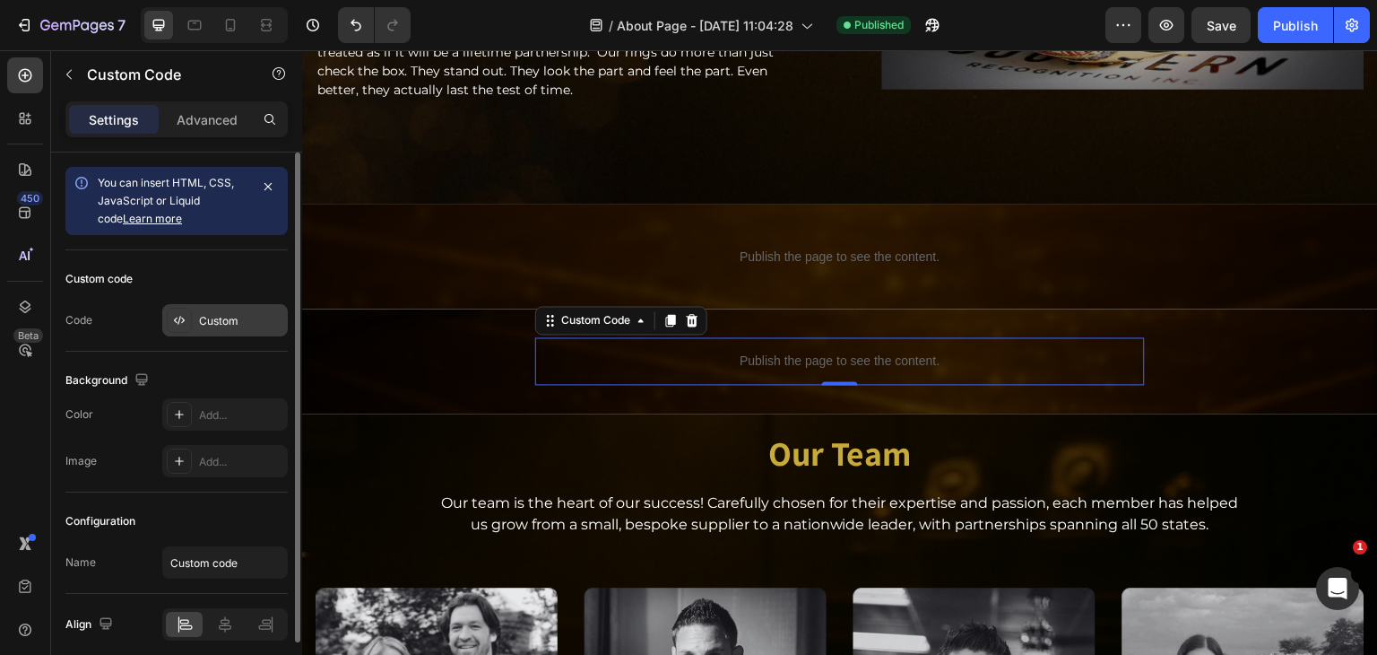
click at [208, 309] on div "Custom" at bounding box center [225, 320] width 126 height 32
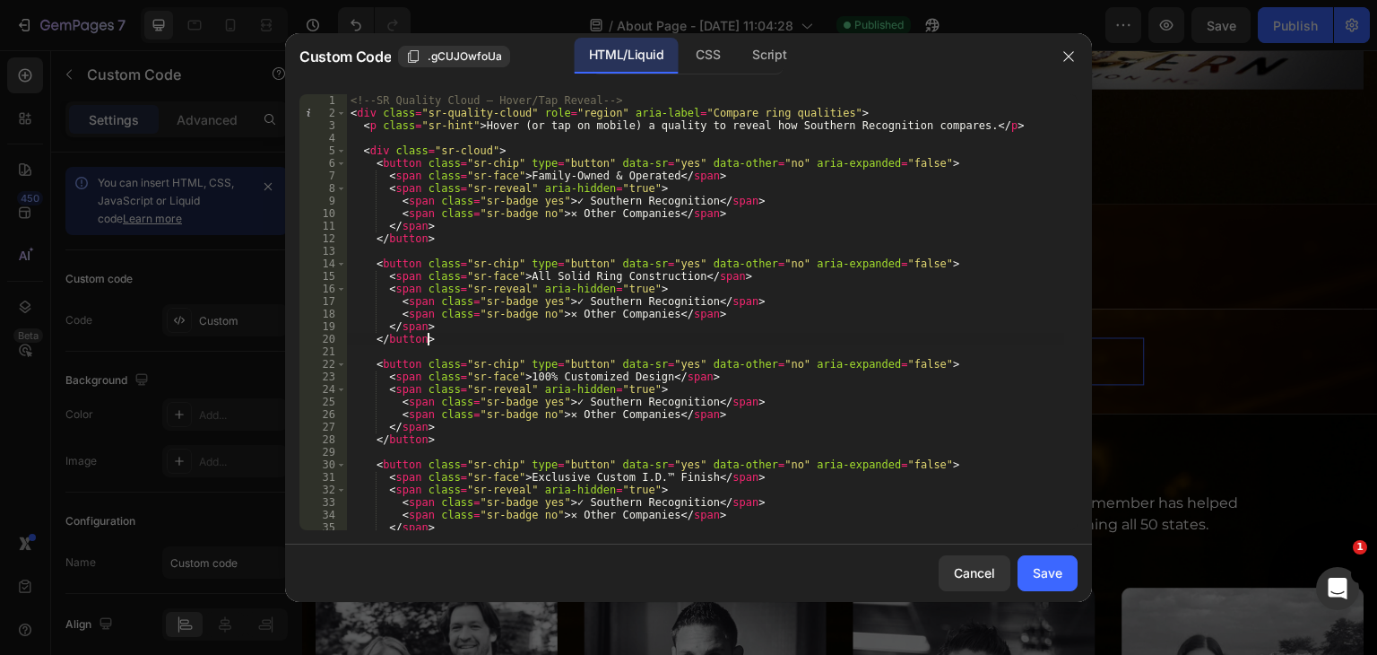
click at [586, 341] on div "<!-- SR Quality Cloud — Hover/Tap Reveal --> < div class = "sr-quality-cloud" r…" at bounding box center [705, 324] width 717 height 461
type textarea "</script>"
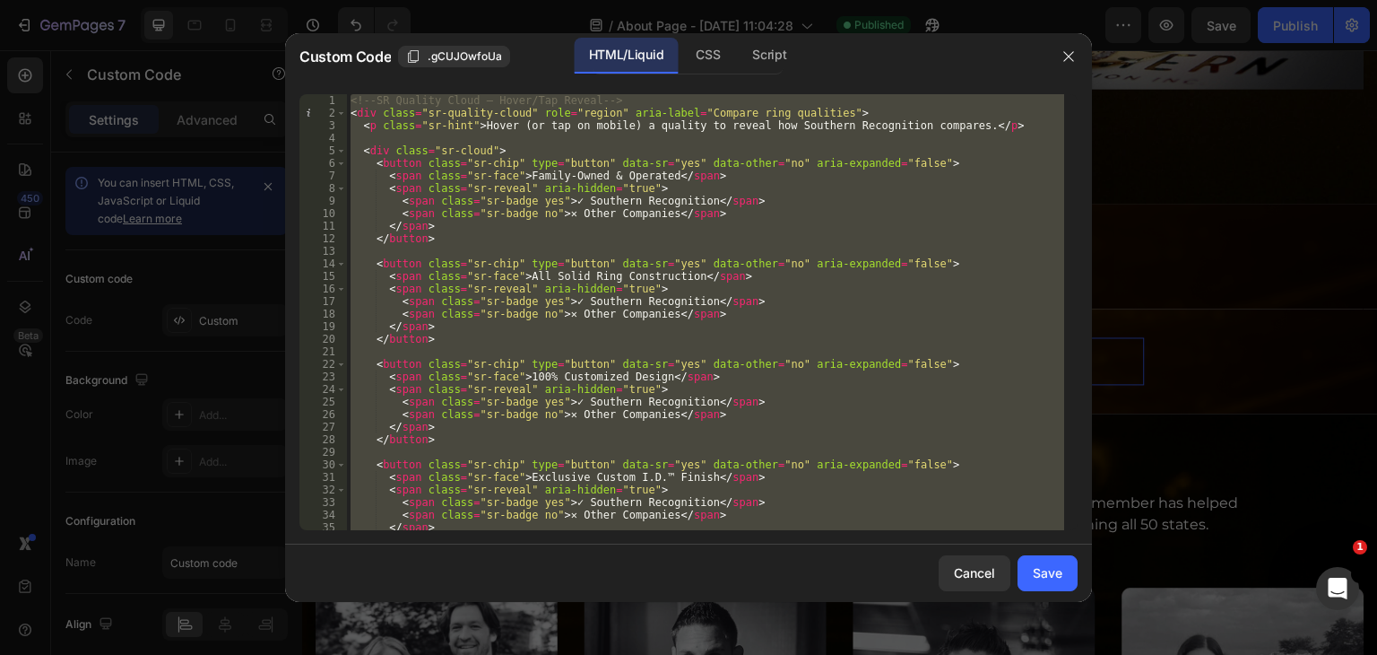
paste textarea
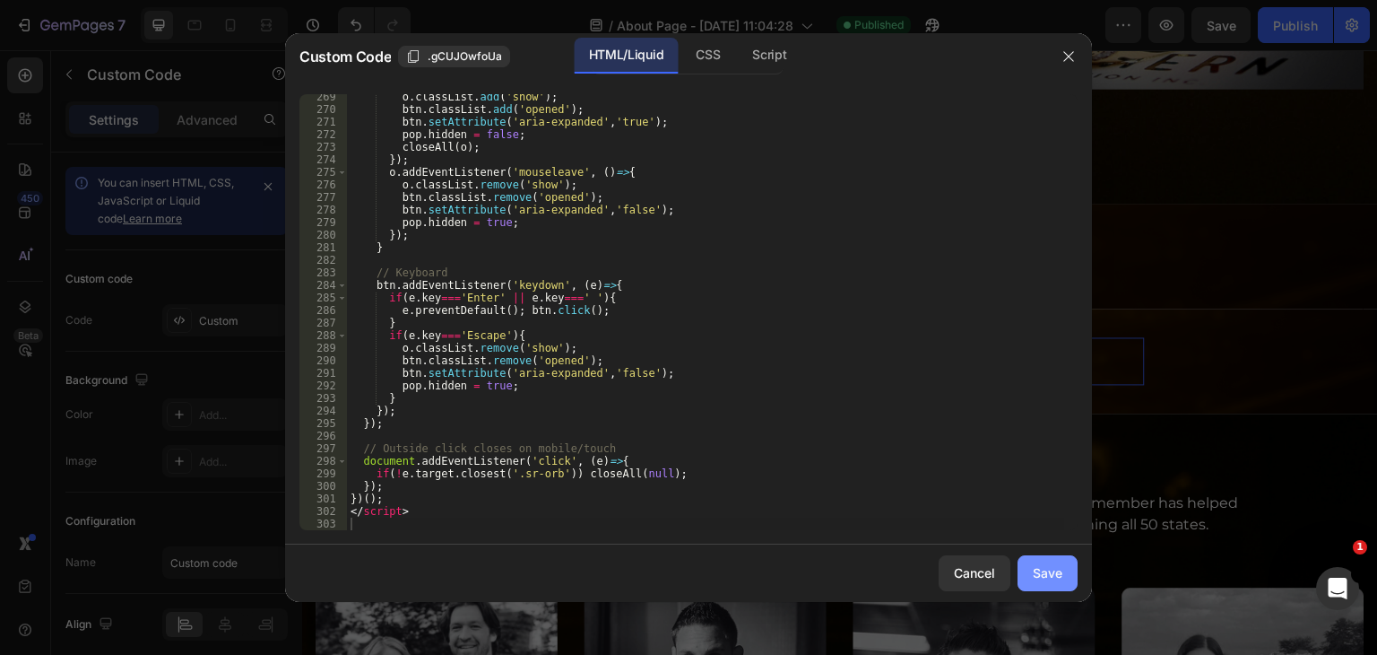
click at [1055, 571] on div "Save" at bounding box center [1048, 572] width 30 height 19
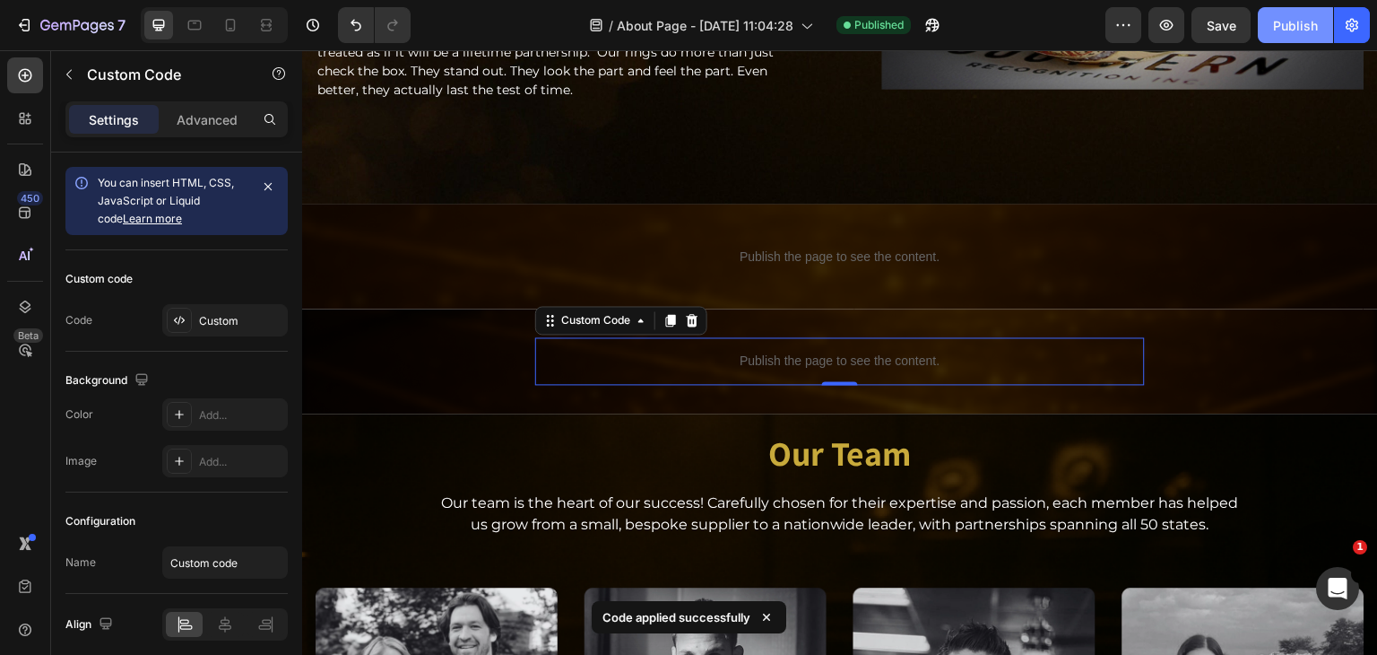
click at [1313, 21] on div "Publish" at bounding box center [1295, 25] width 45 height 19
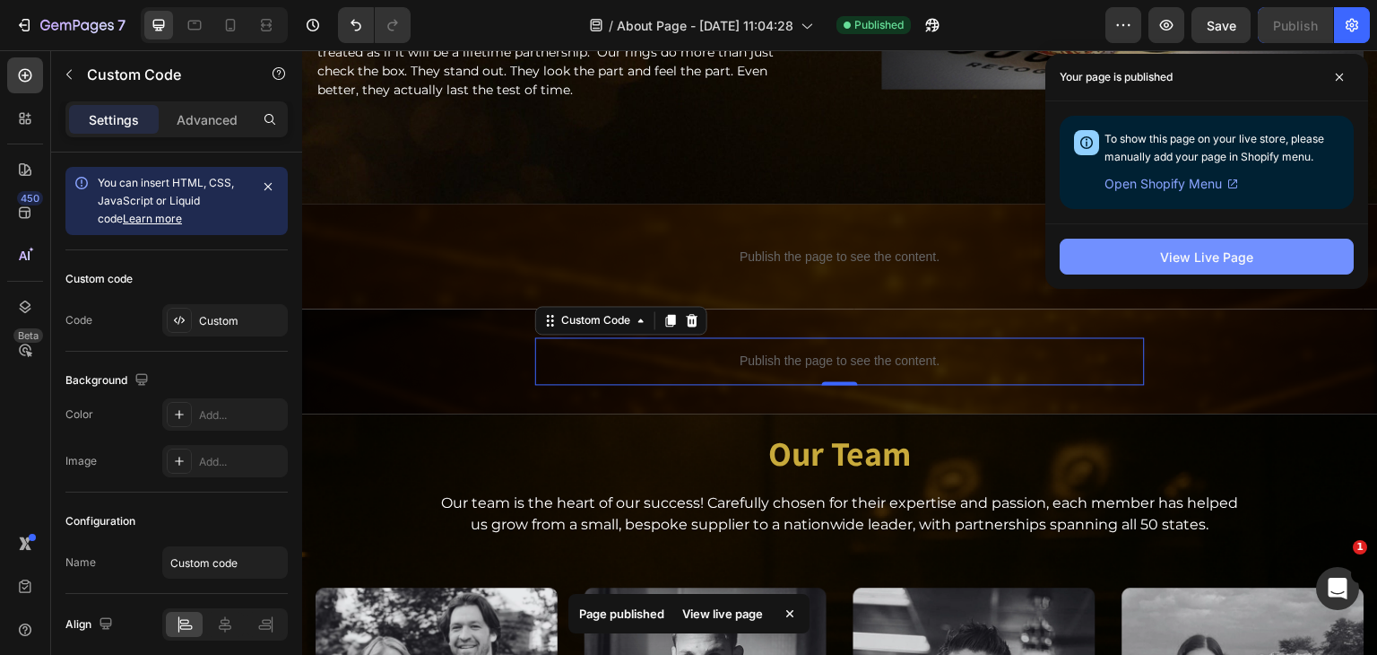
click at [1259, 261] on button "View Live Page" at bounding box center [1207, 257] width 294 height 36
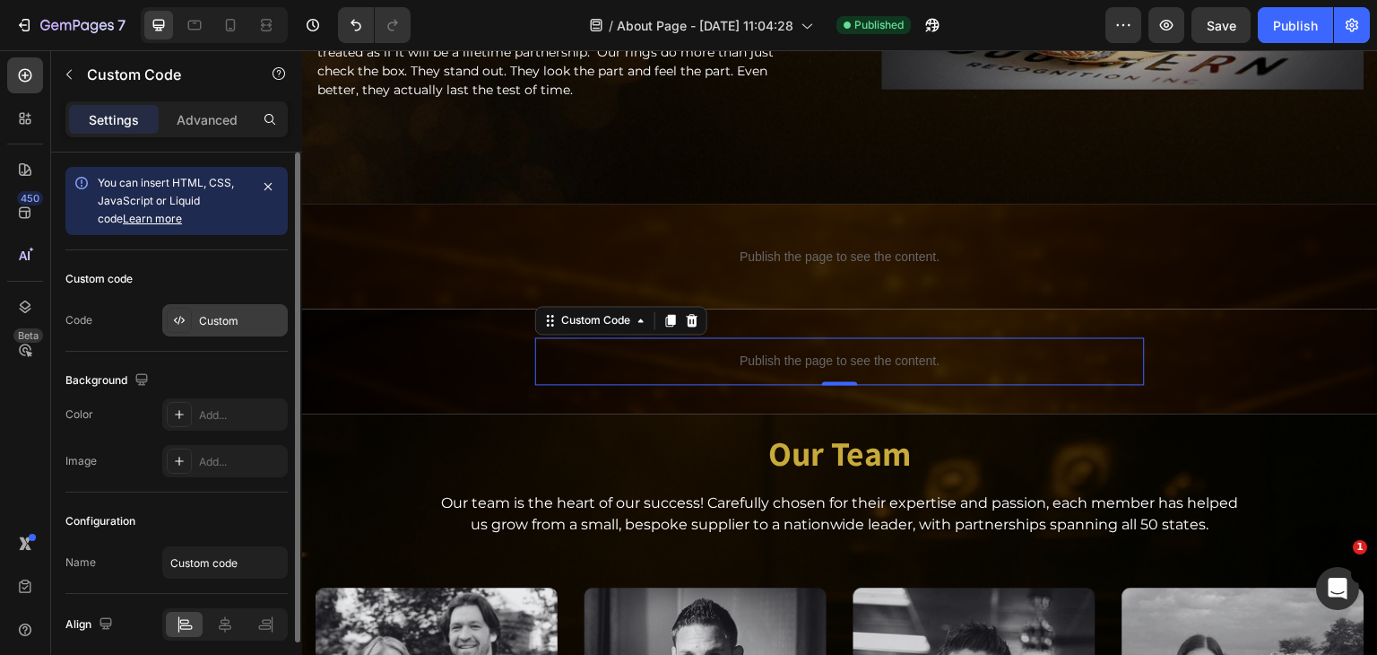
click at [212, 306] on div "Custom" at bounding box center [225, 320] width 126 height 32
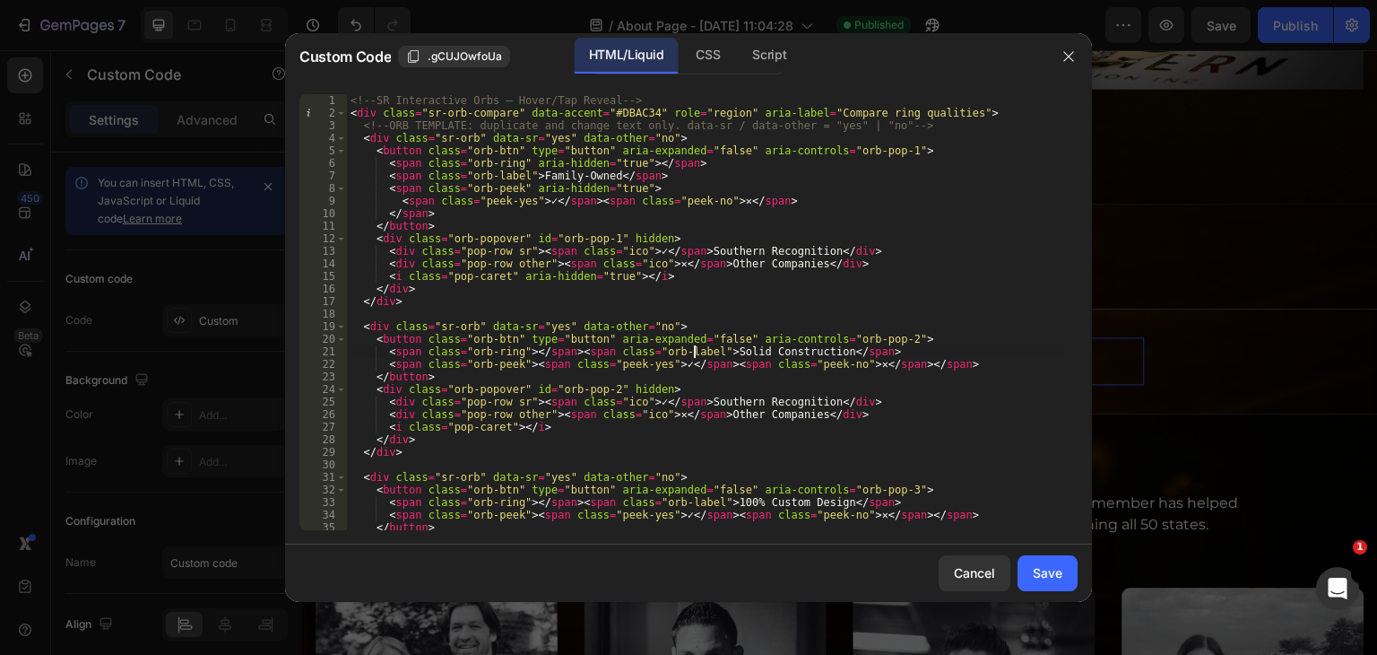
click at [694, 357] on div "<!-- SR Interactive Orbs — Hover/Tap Reveal --> < div class = "sr-orb-compare" …" at bounding box center [705, 324] width 717 height 461
type textarea "</script>"
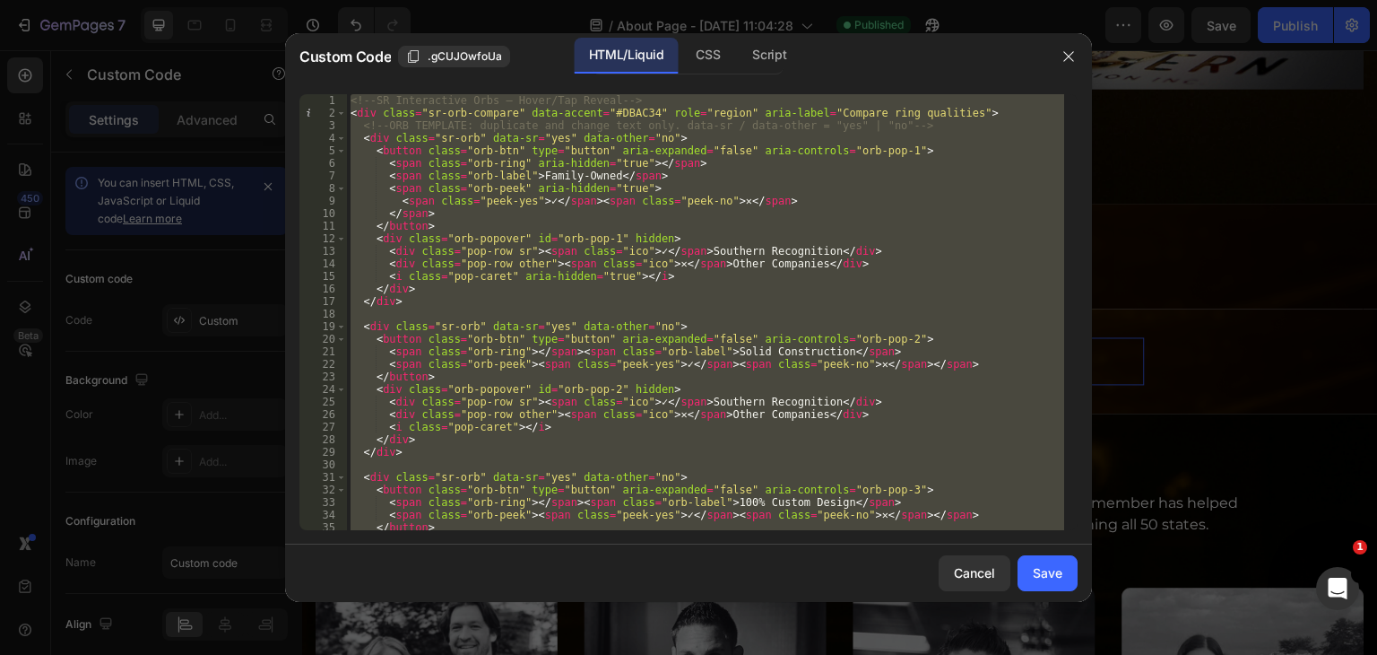
paste textarea
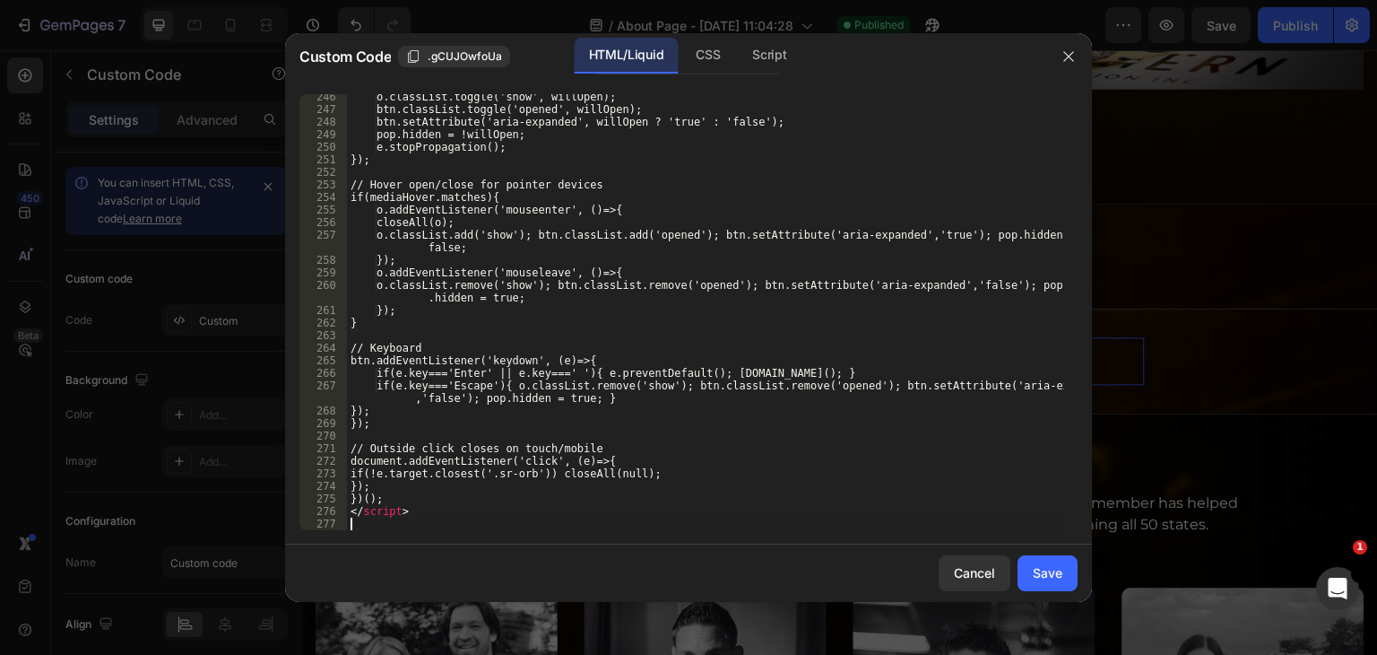
scroll to position [3155, 0]
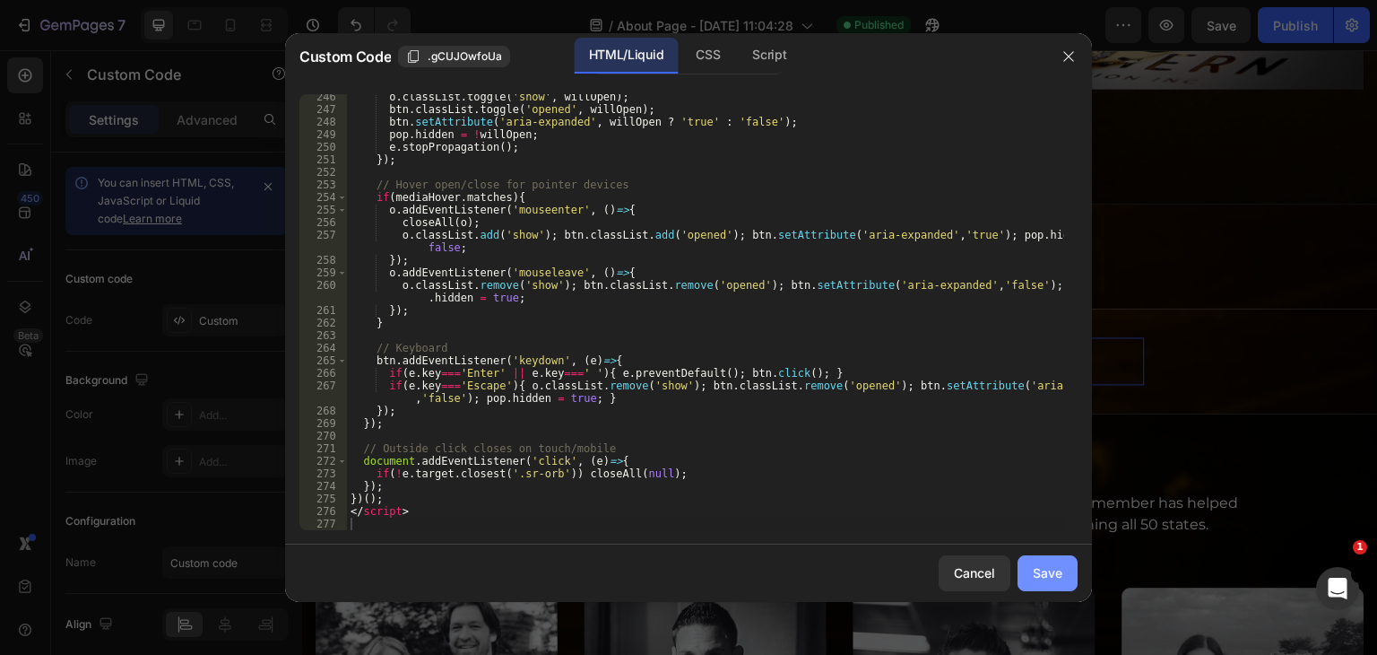
click at [1040, 583] on button "Save" at bounding box center [1048, 573] width 60 height 36
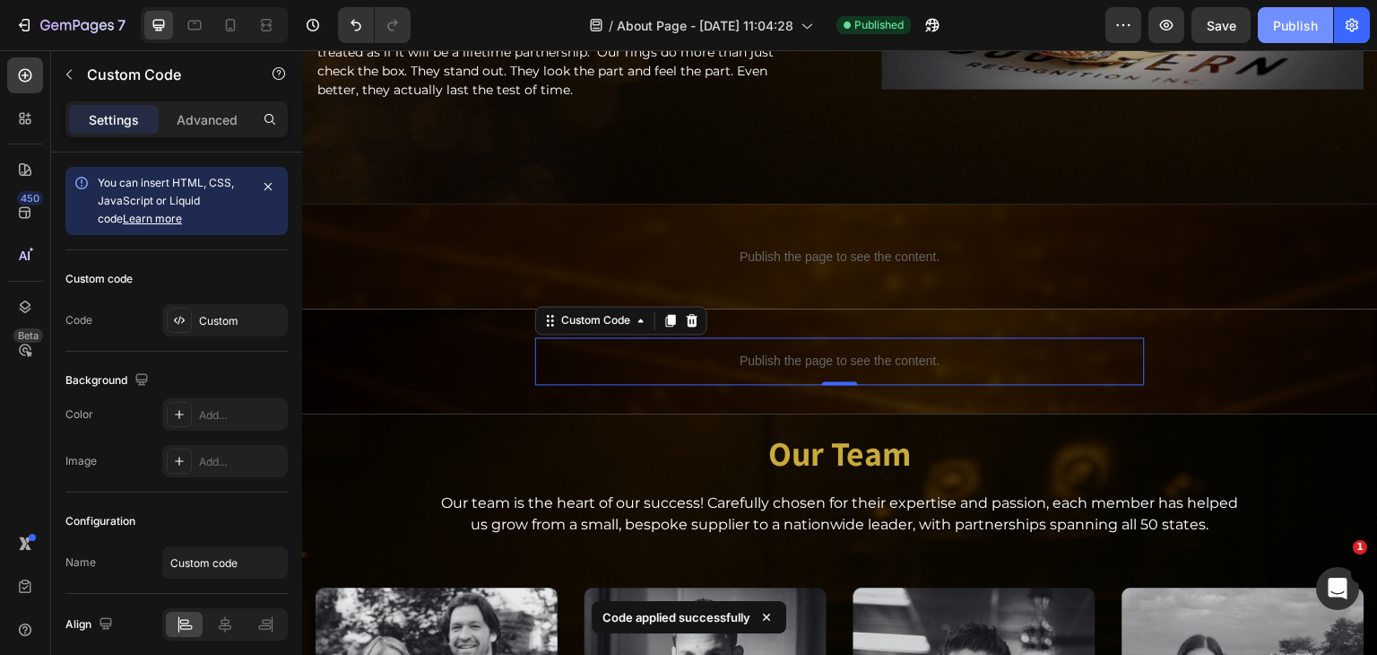
click at [1308, 25] on div "Publish" at bounding box center [1295, 25] width 45 height 19
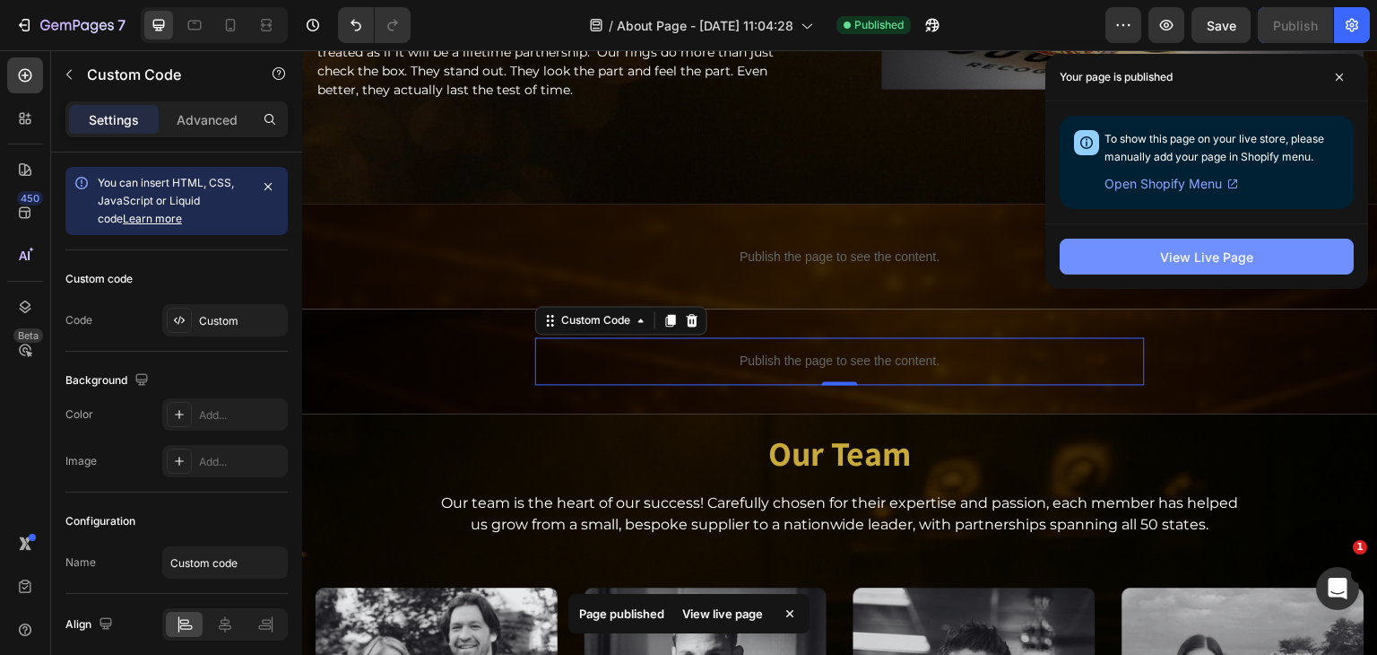
click at [1290, 262] on button "View Live Page" at bounding box center [1207, 257] width 294 height 36
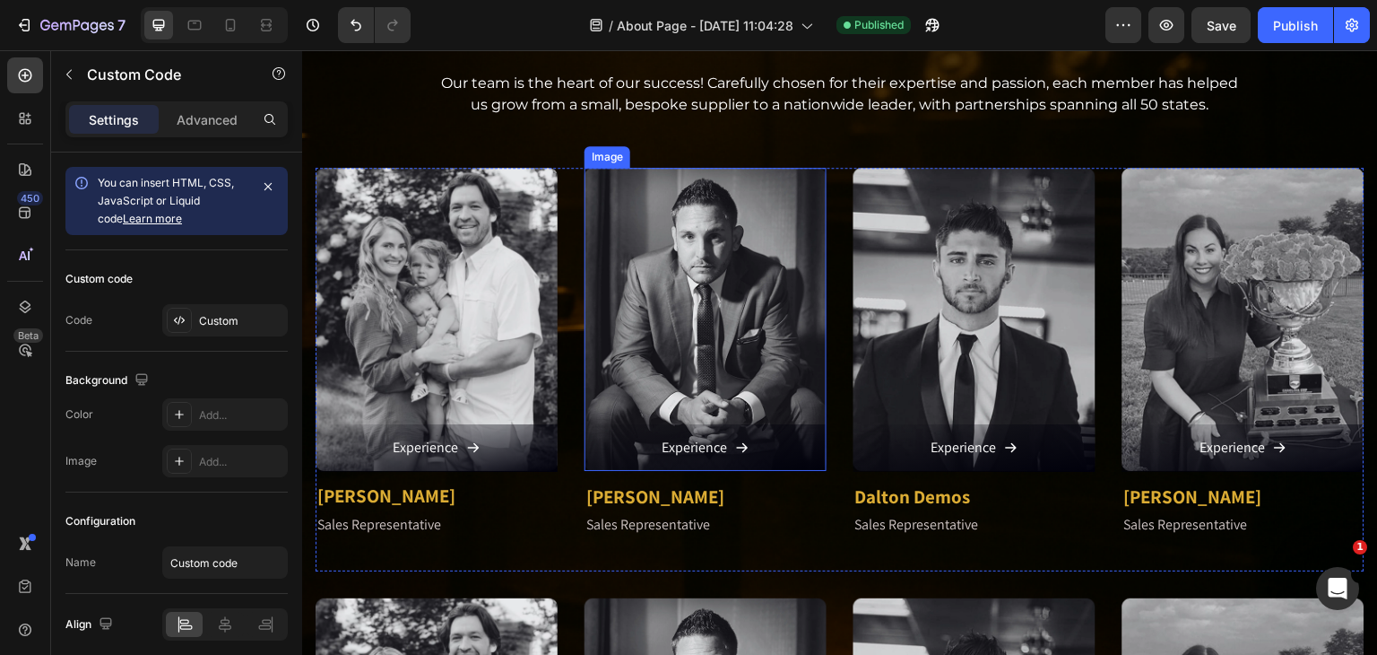
scroll to position [1435, 0]
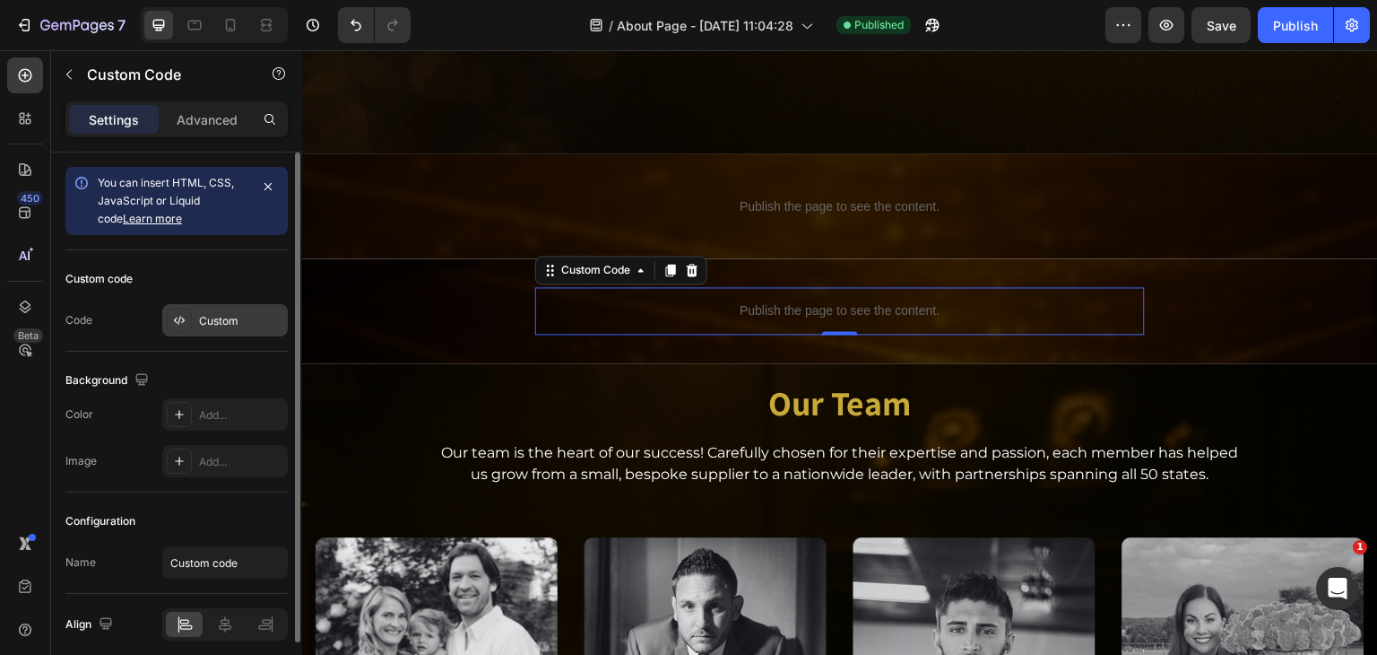
click at [218, 317] on div "Custom" at bounding box center [241, 321] width 84 height 16
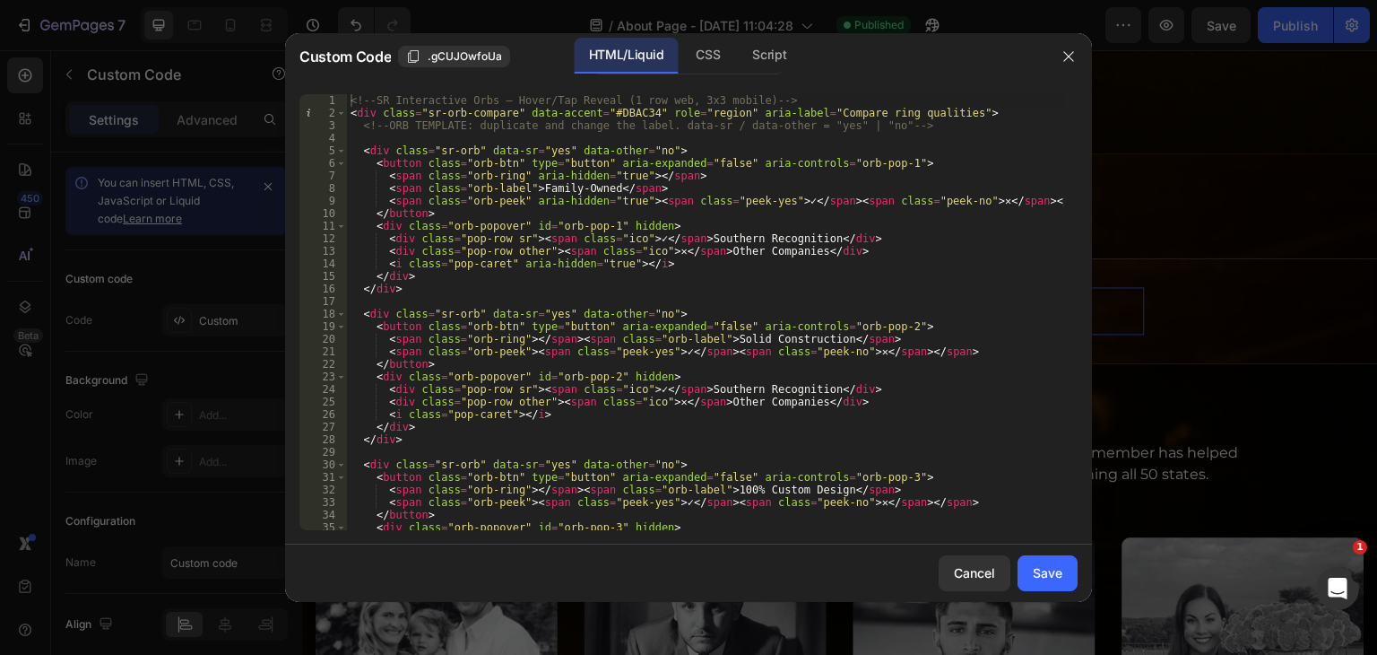
click at [557, 292] on div "<!-- SR Interactive Orbs — Hover/Tap Reveal (1 row web, 3x3 mobile) --> < div c…" at bounding box center [705, 324] width 717 height 461
type textarea "</script>"
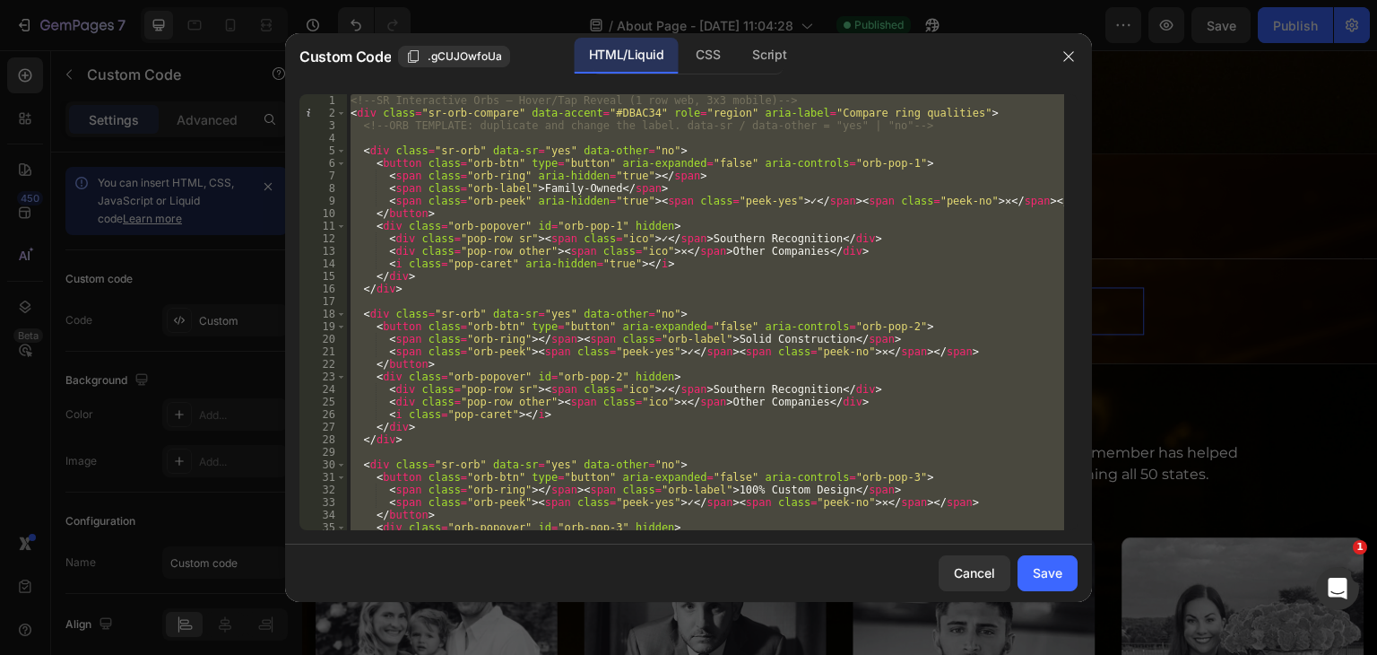
paste textarea
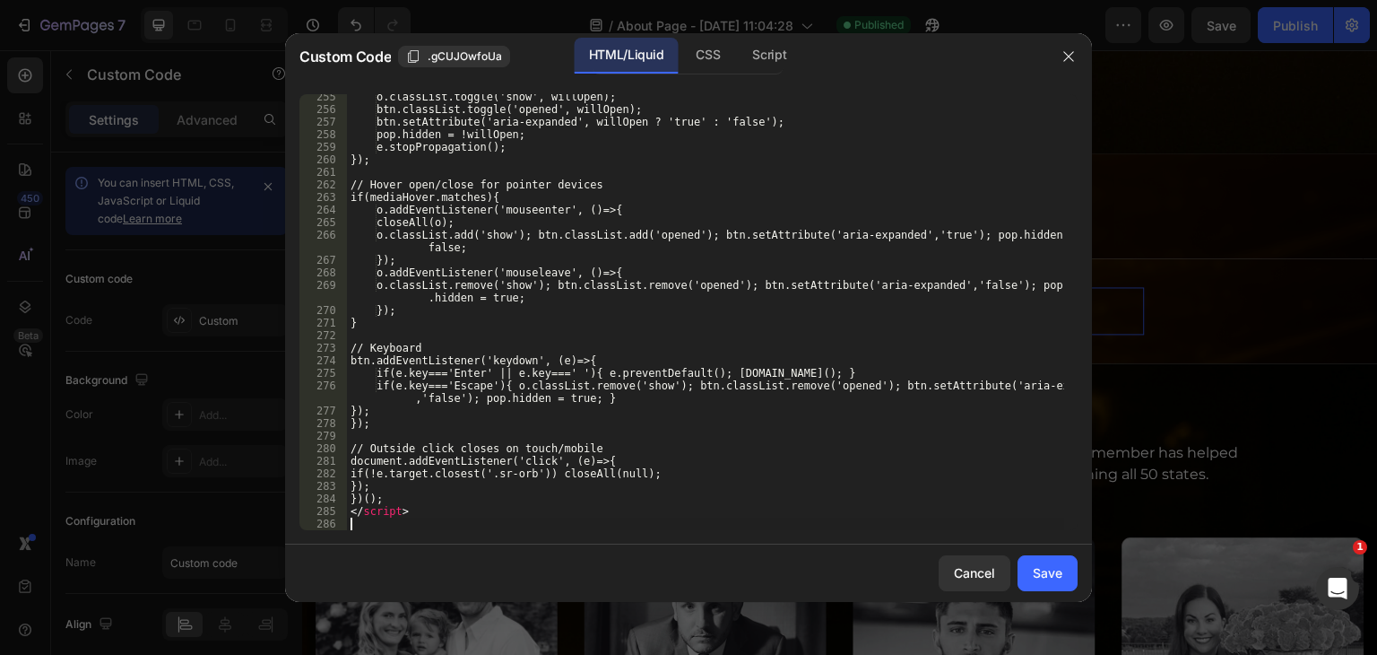
scroll to position [3268, 0]
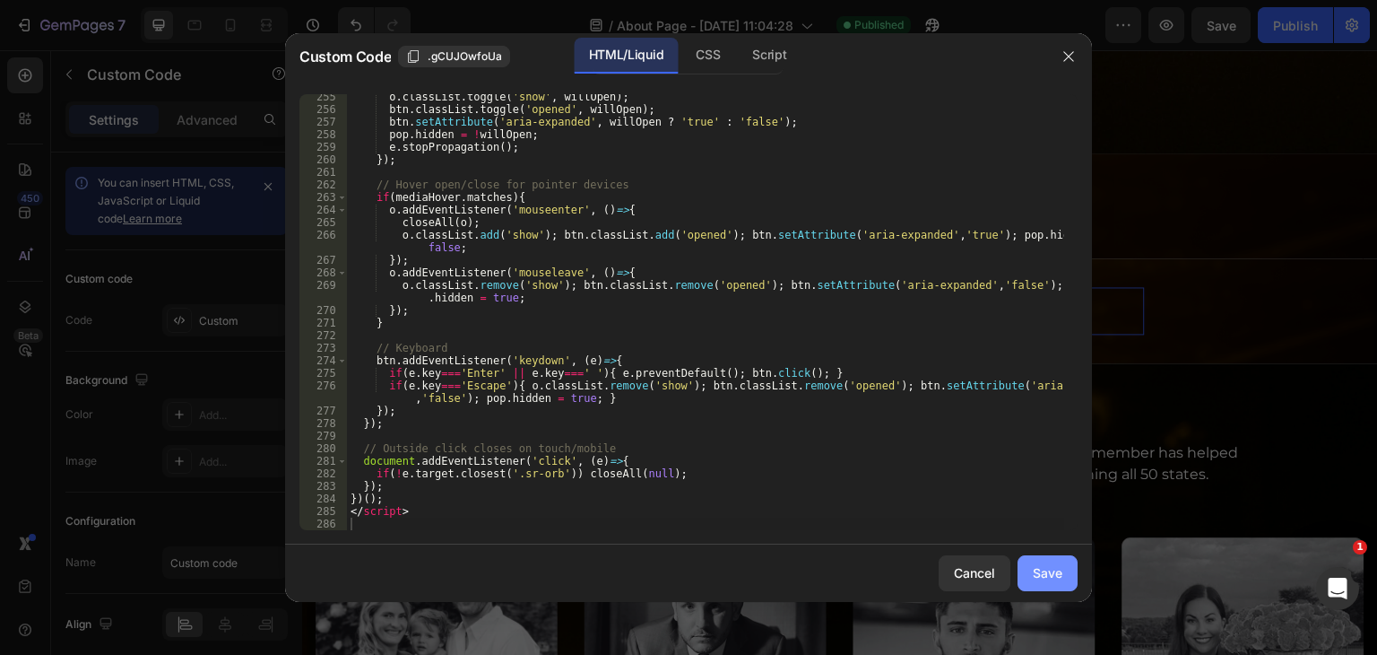
click at [1040, 564] on div "Save" at bounding box center [1048, 572] width 30 height 19
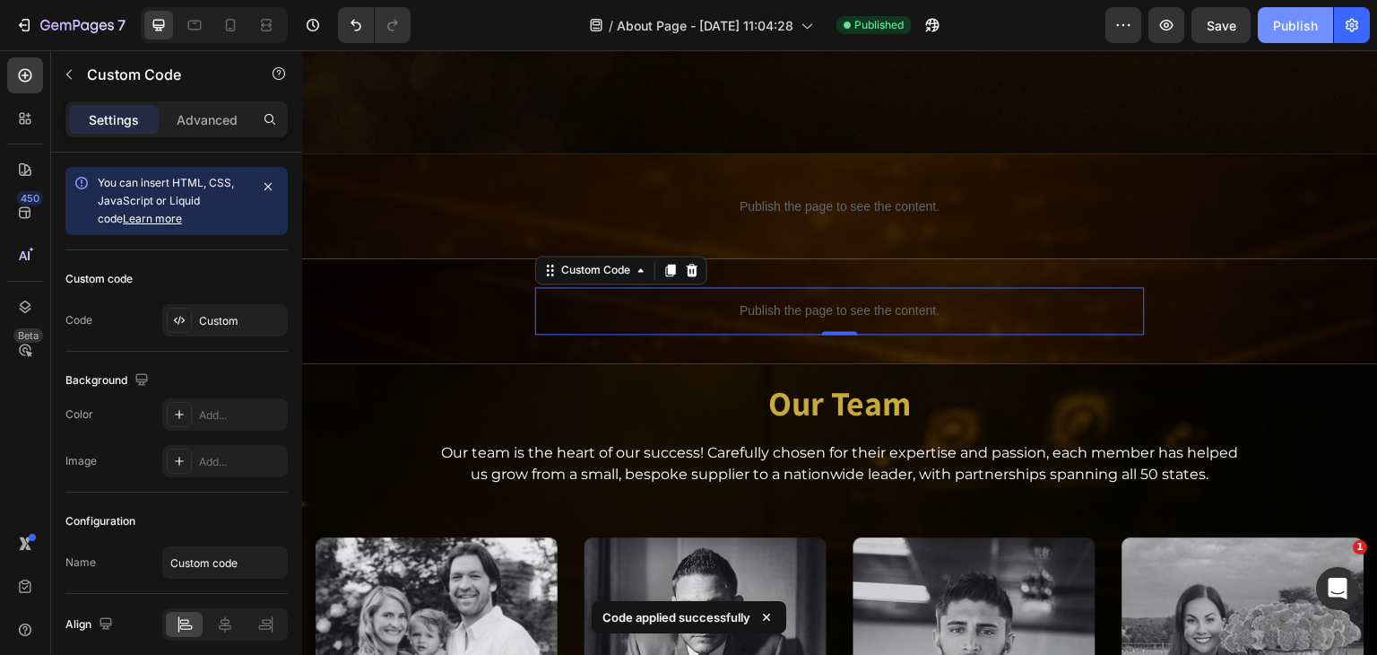
click at [1277, 19] on div "Publish" at bounding box center [1295, 25] width 45 height 19
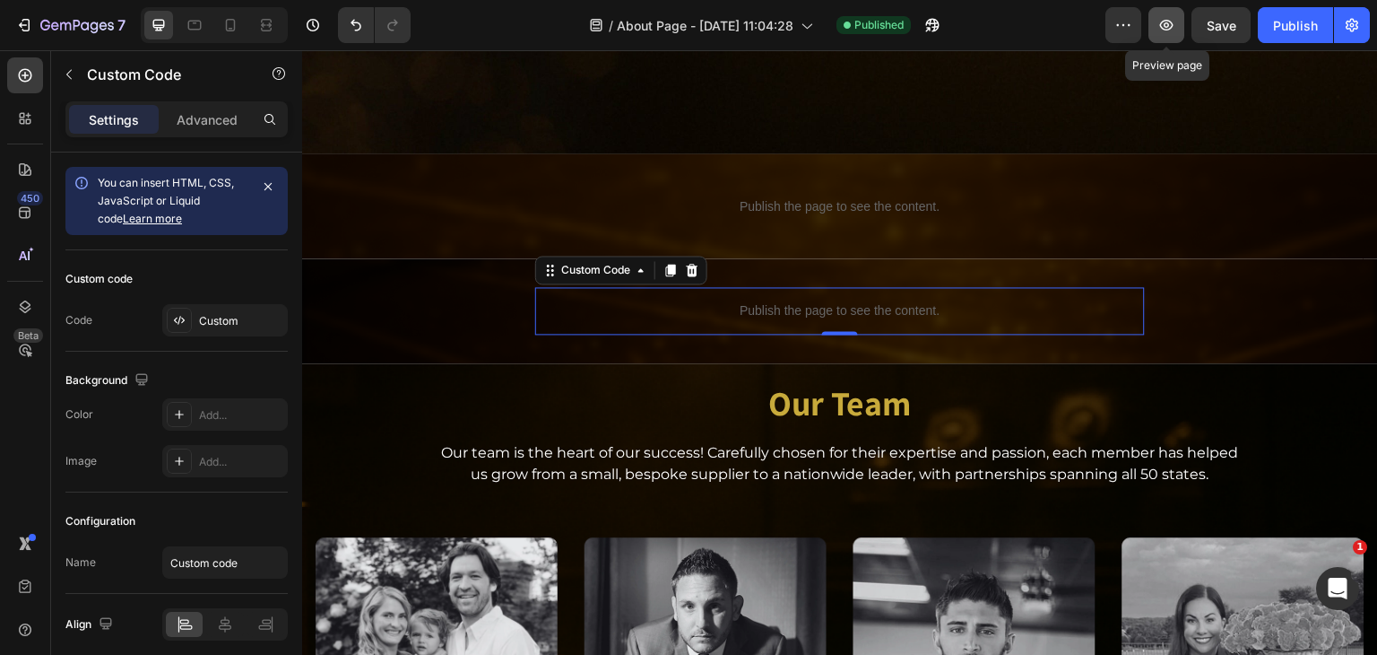
click at [1175, 28] on icon "button" at bounding box center [1167, 25] width 18 height 18
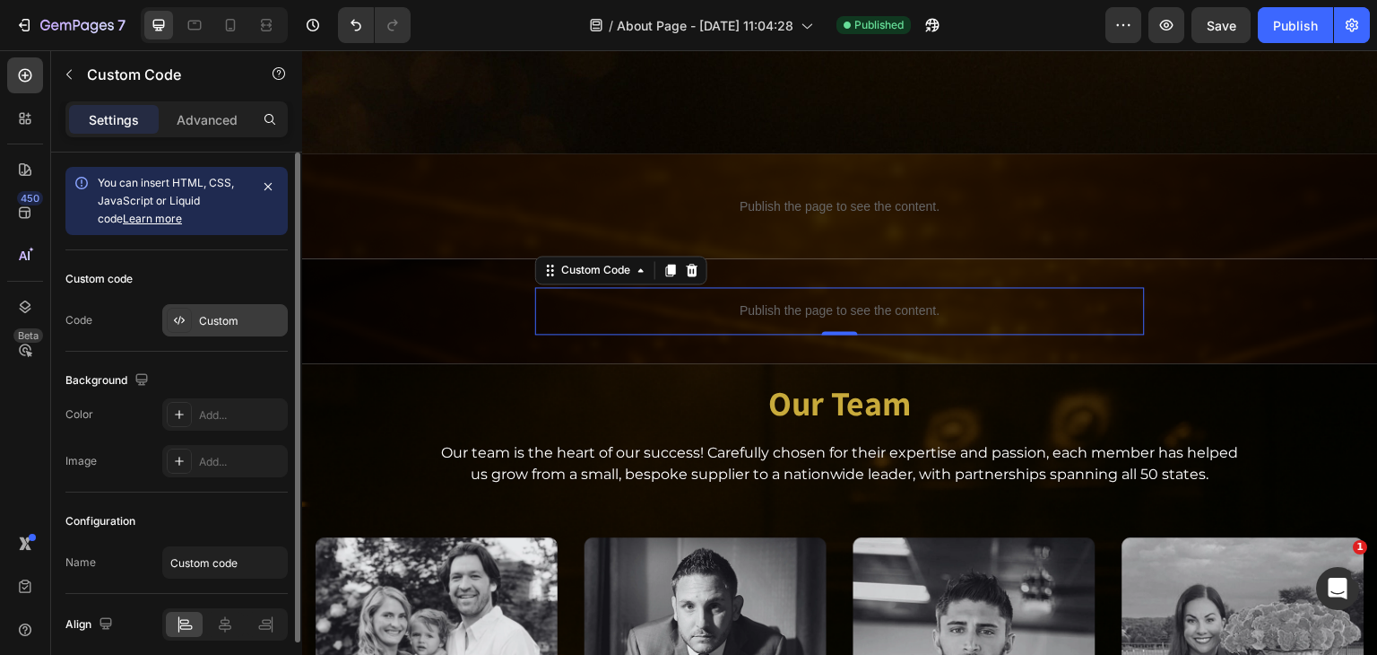
click at [188, 314] on div at bounding box center [179, 320] width 25 height 25
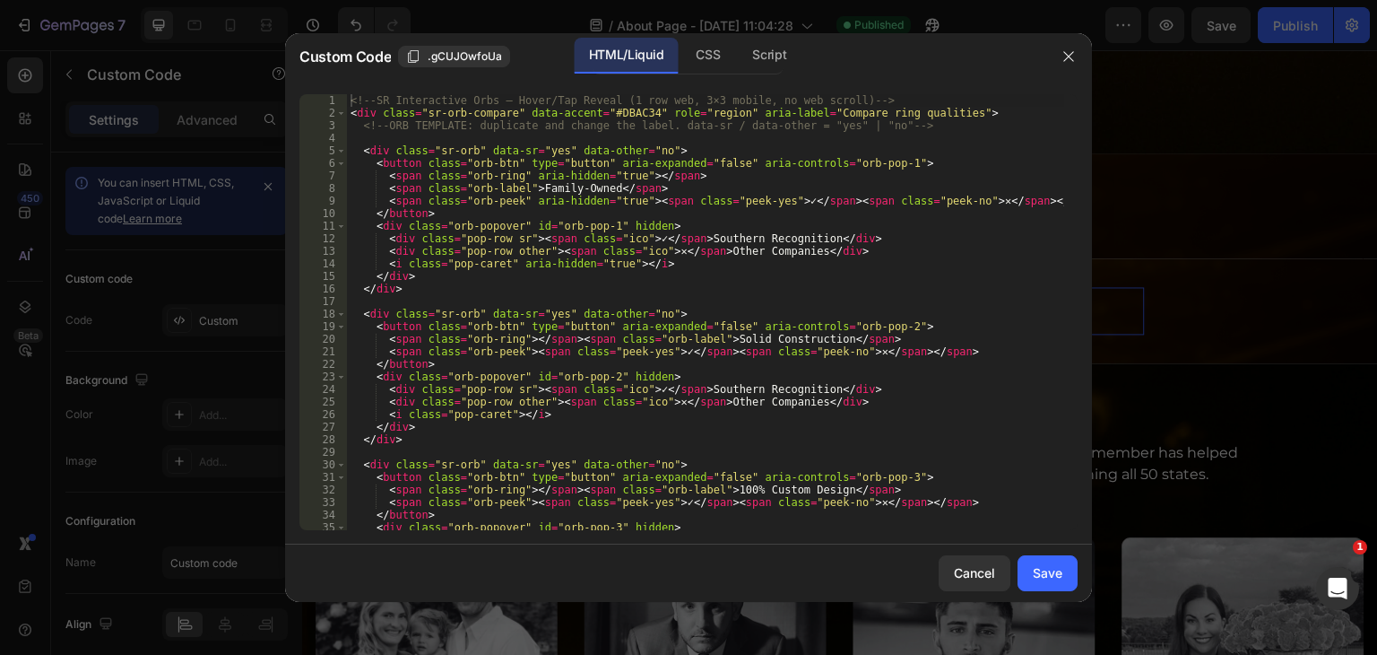
click at [542, 316] on div "<!-- SR Interactive Orbs — Hover/Tap Reveal (1 row web, 3×3 mobile, no web scro…" at bounding box center [705, 324] width 717 height 461
type textarea "</script>"
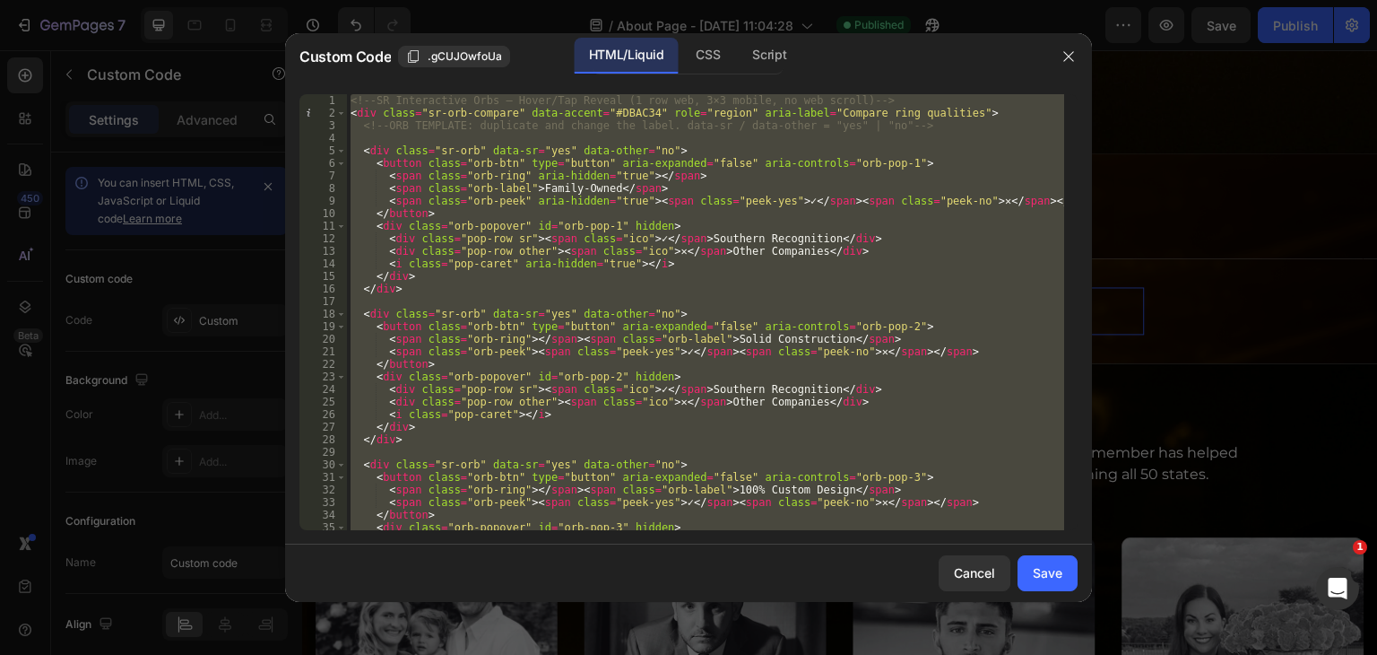
paste textarea
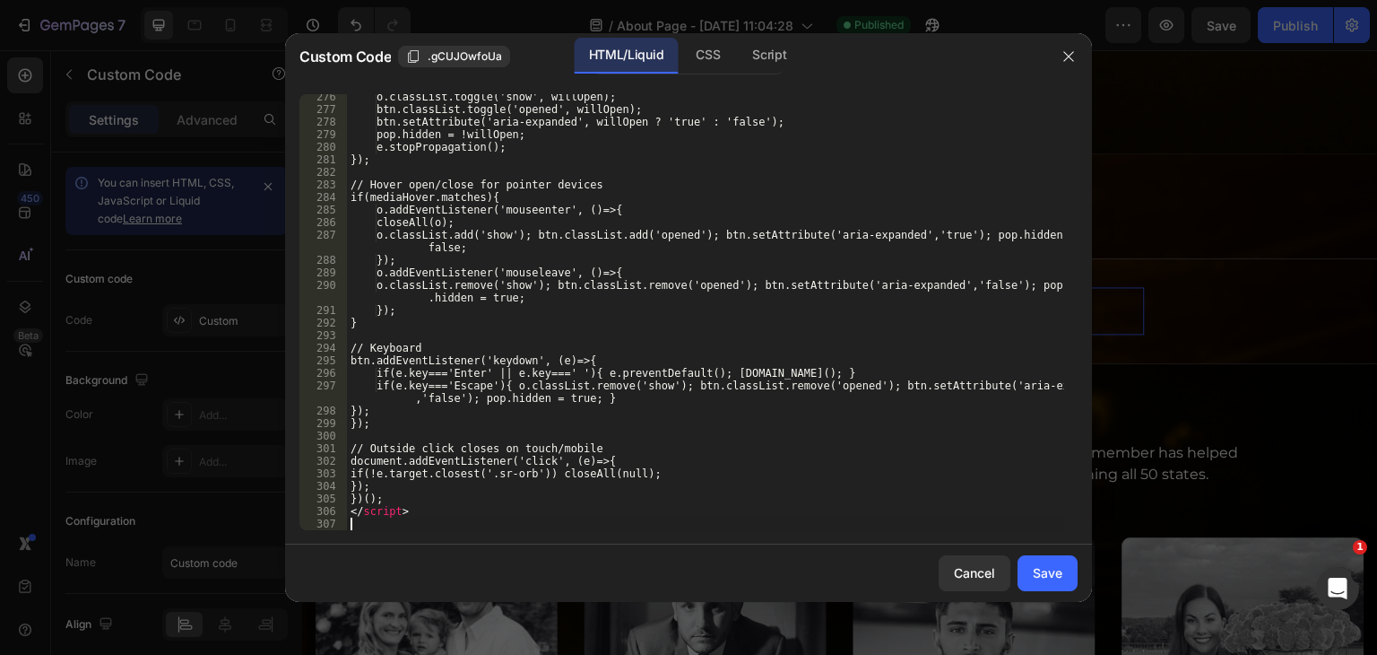
scroll to position [3469, 0]
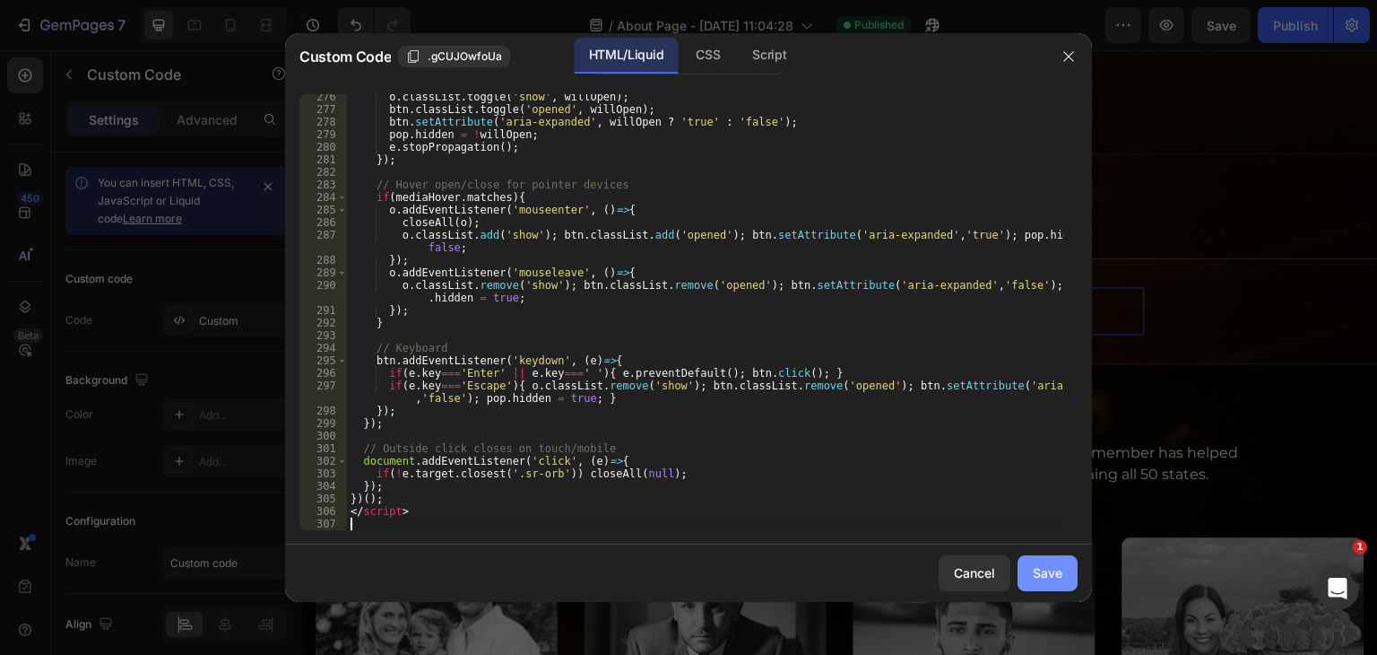
click at [1037, 568] on div "Save" at bounding box center [1048, 572] width 30 height 19
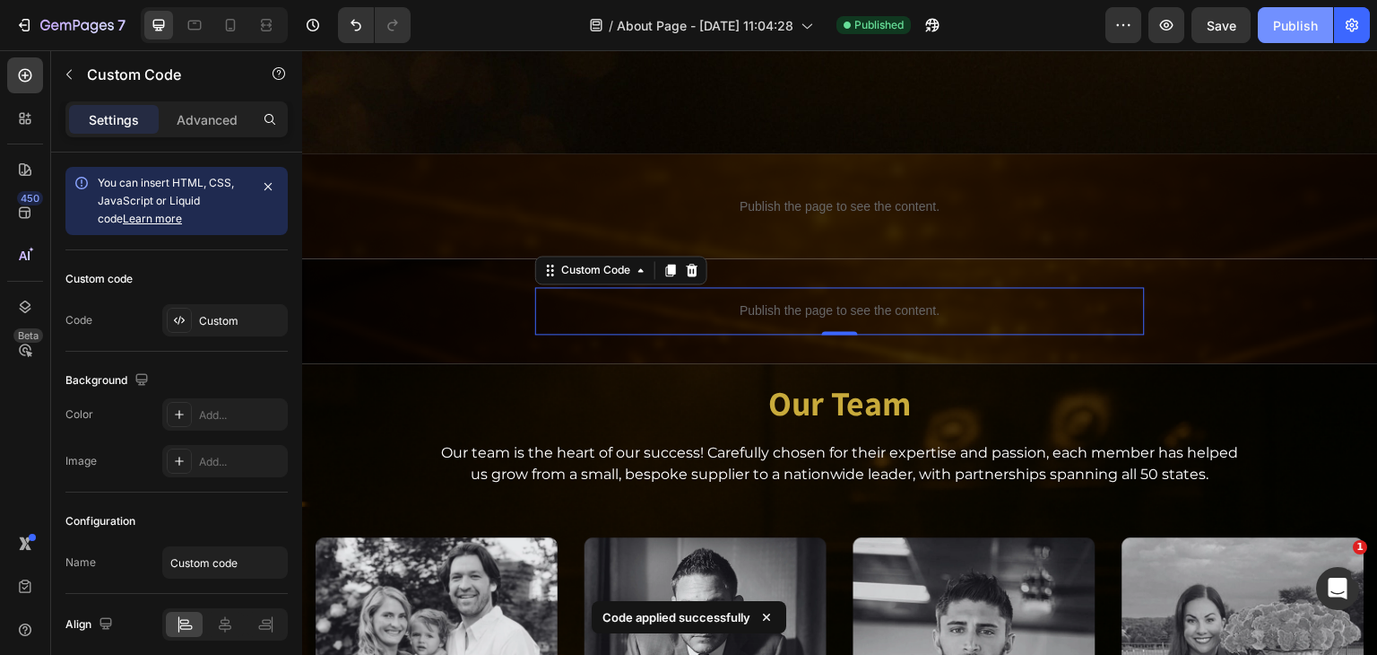
click at [1289, 28] on div "Publish" at bounding box center [1295, 25] width 45 height 19
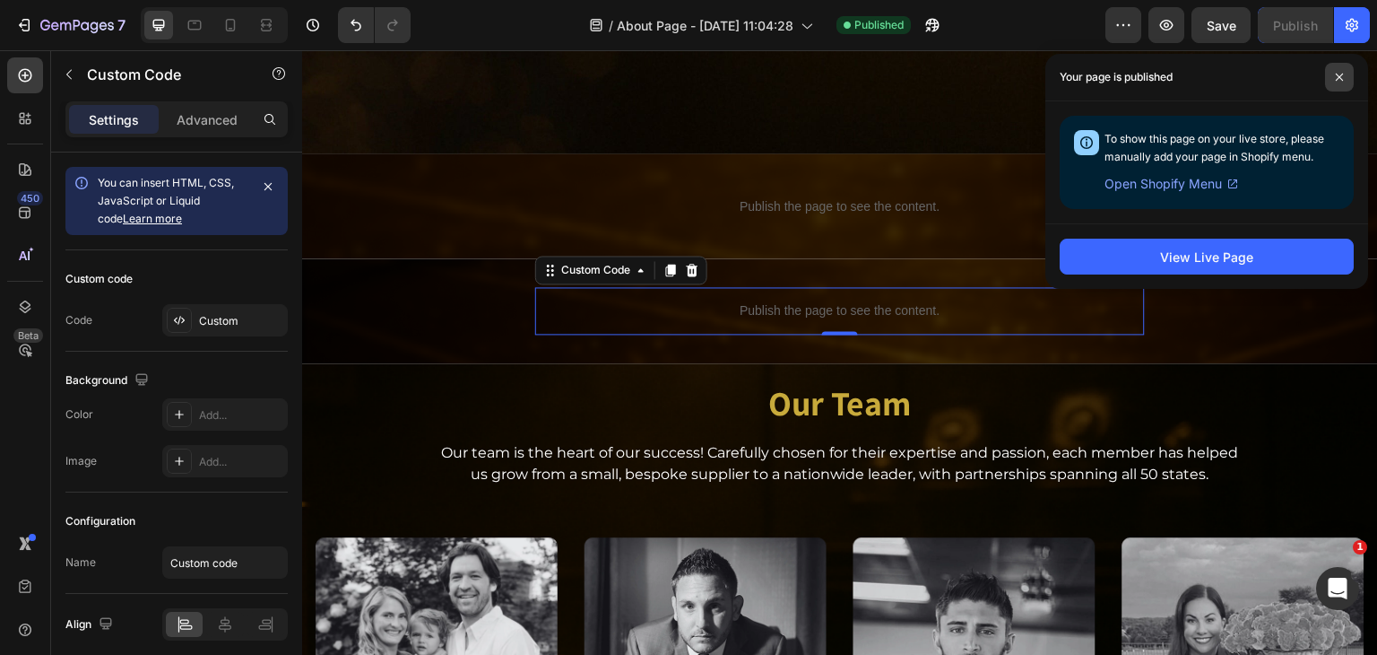
click at [1345, 74] on span at bounding box center [1339, 77] width 29 height 29
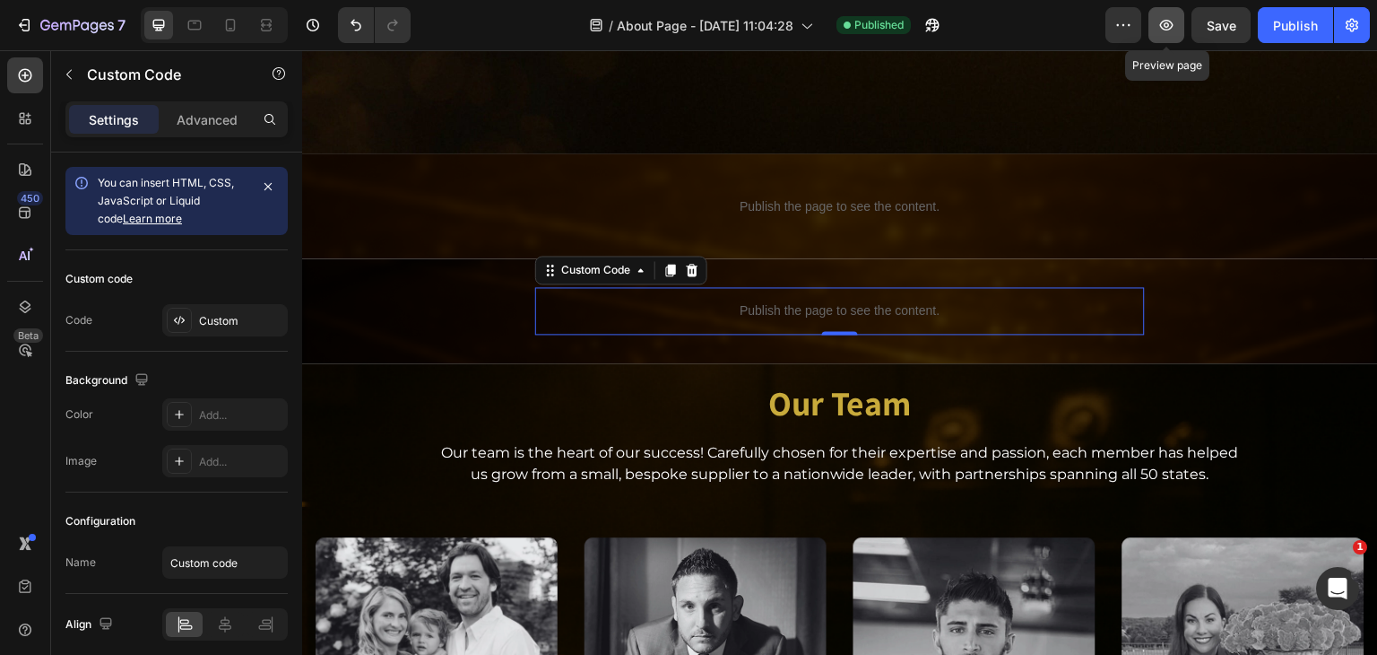
click at [1166, 30] on icon "button" at bounding box center [1166, 25] width 13 height 11
